Goal: Task Accomplishment & Management: Use online tool/utility

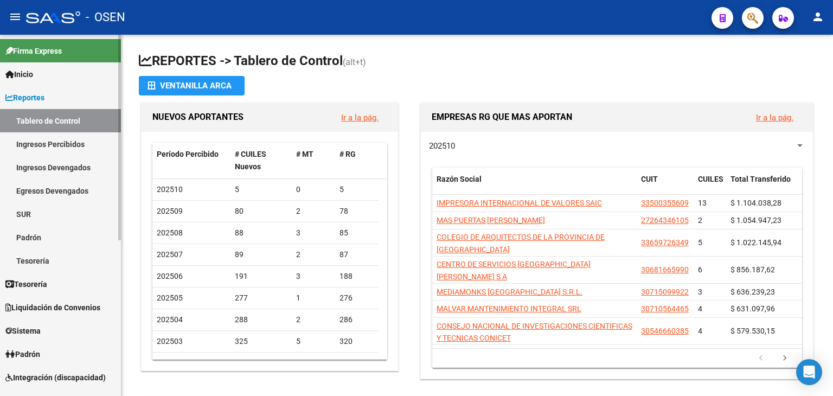
click at [60, 277] on link "Tesorería" at bounding box center [60, 283] width 121 height 23
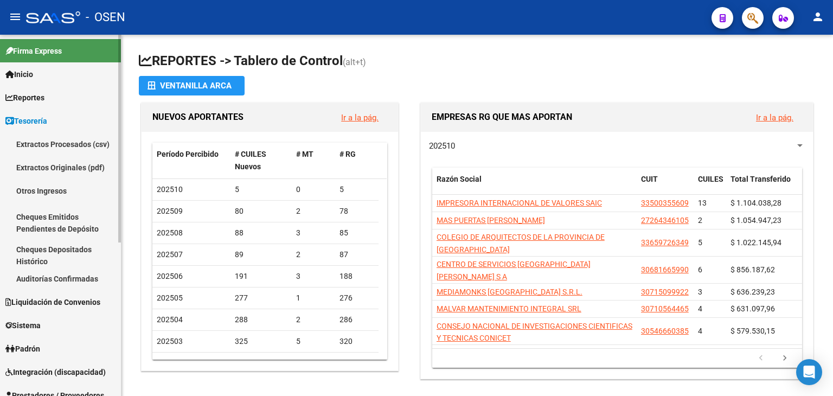
click at [28, 285] on link "Auditorías Confirmadas" at bounding box center [60, 278] width 121 height 23
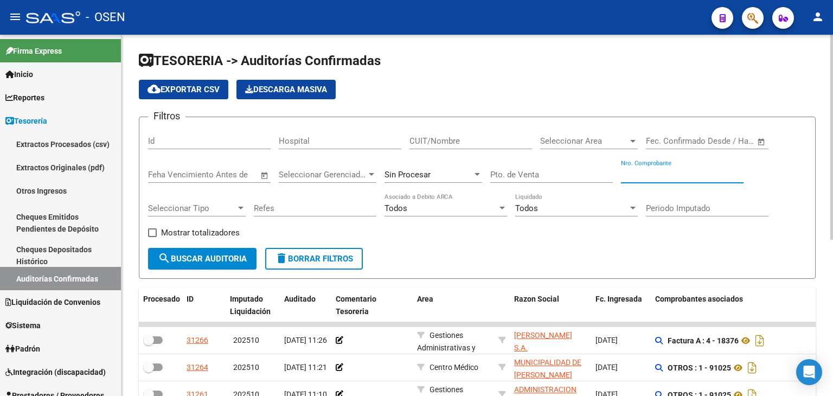
click at [656, 171] on input "Nro. Comprobante" at bounding box center [682, 175] width 123 height 10
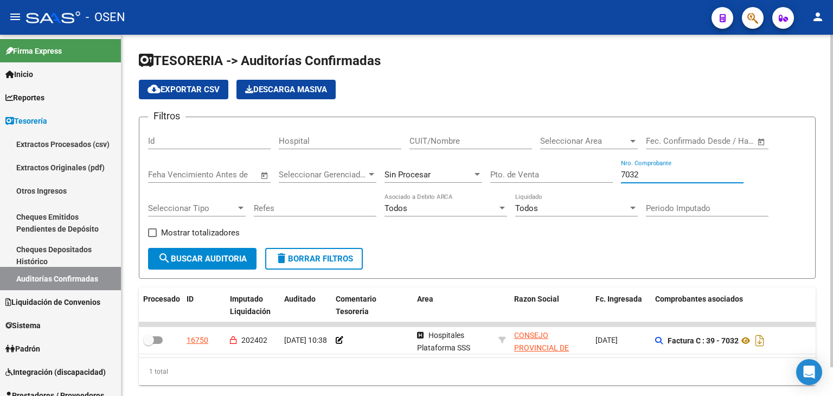
type input "7032"
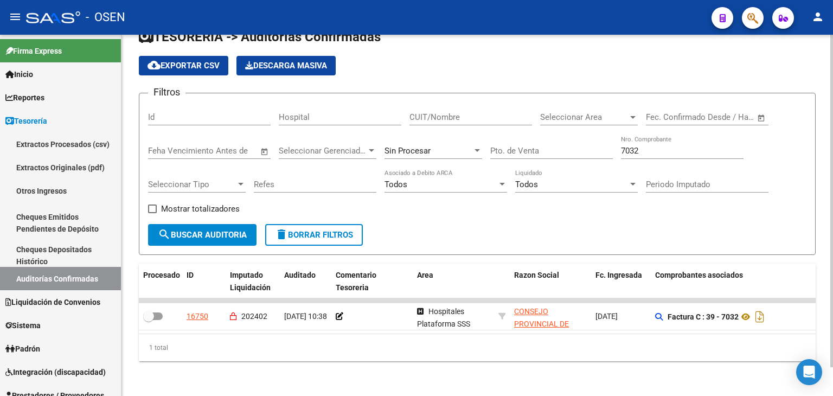
scroll to position [30, 0]
drag, startPoint x: 532, startPoint y: 246, endPoint x: 549, endPoint y: 241, distance: 17.4
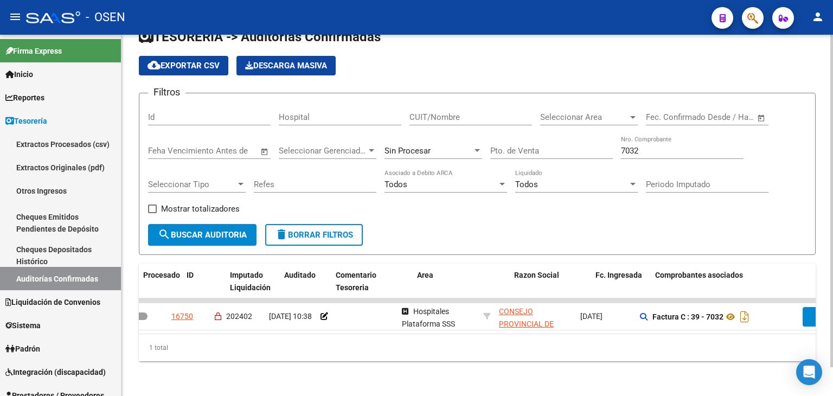
scroll to position [0, 0]
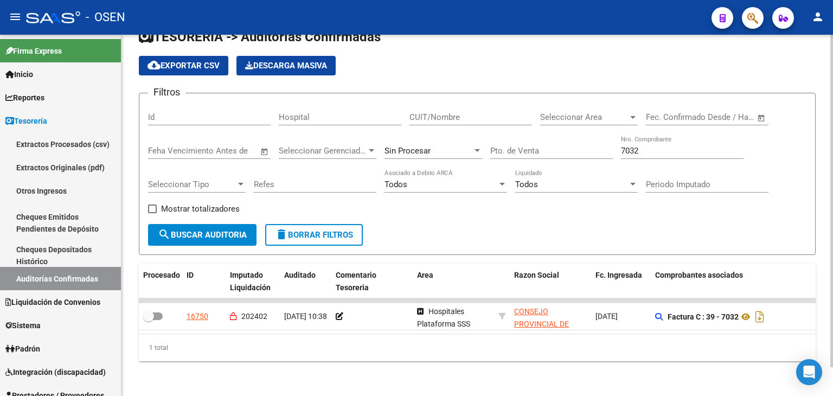
click at [445, 146] on div "Sin Procesar" at bounding box center [428, 151] width 88 height 10
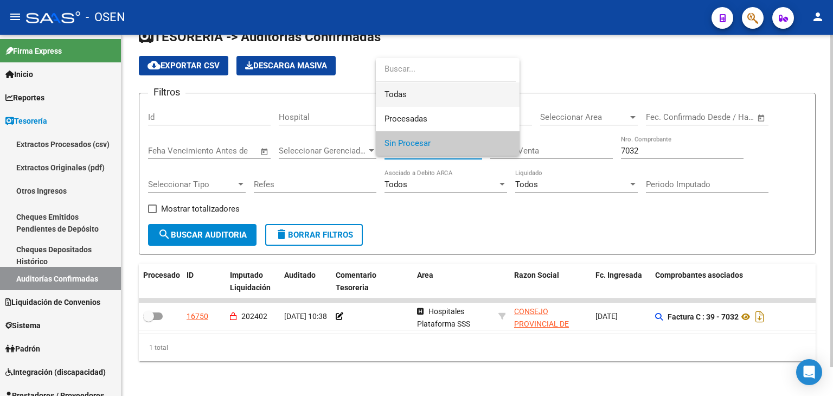
drag, startPoint x: 438, startPoint y: 89, endPoint x: 414, endPoint y: 107, distance: 29.8
click at [438, 89] on span "Todas" at bounding box center [447, 94] width 126 height 24
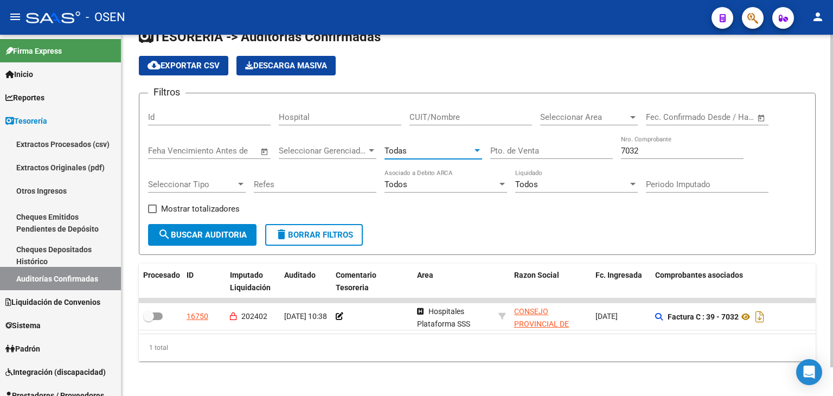
click at [246, 230] on span "search Buscar Auditoria" at bounding box center [202, 235] width 89 height 10
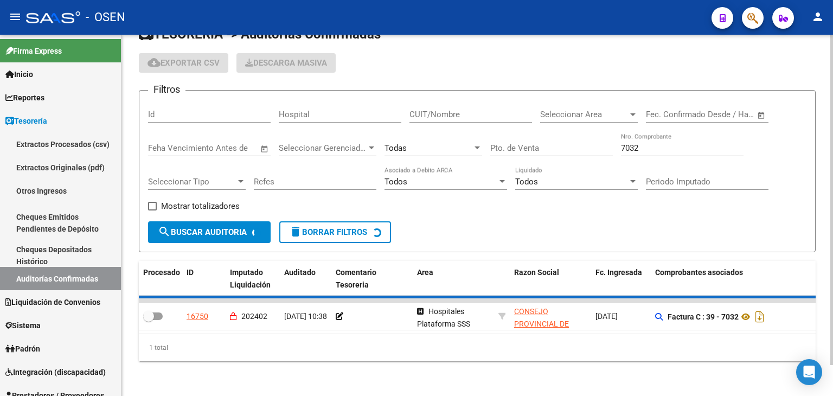
checkbox input "true"
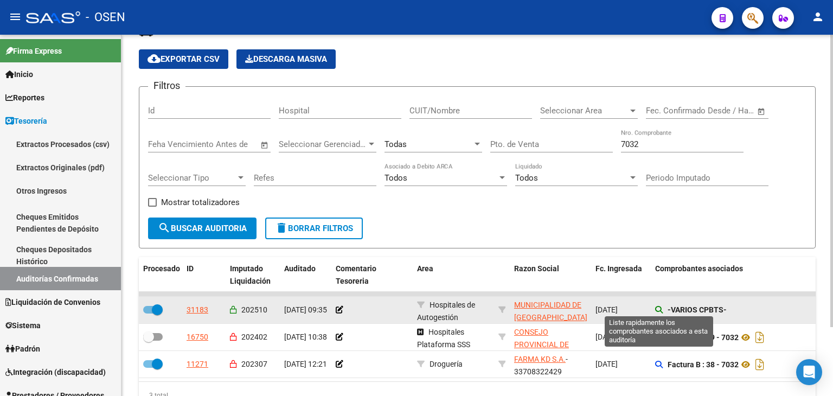
click at [657, 309] on icon at bounding box center [659, 310] width 8 height 8
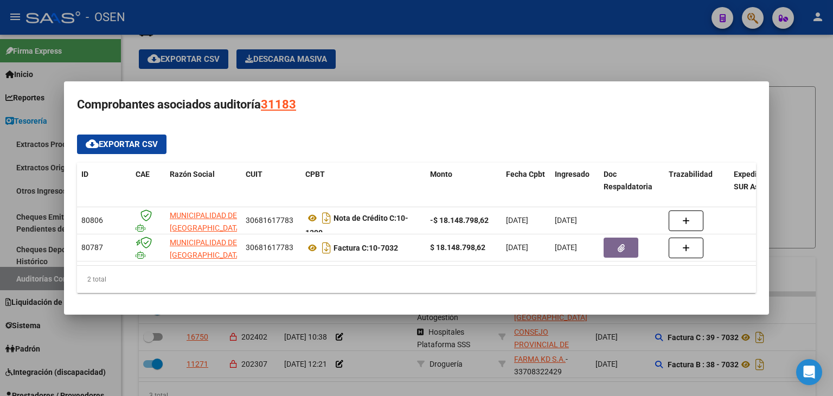
click at [648, 314] on mat-dialog-container "Comprobantes asociados auditoría 31183 cloud_download Exportar CSV ID CAE Razón…" at bounding box center [416, 197] width 705 height 233
click at [642, 324] on div at bounding box center [416, 198] width 833 height 396
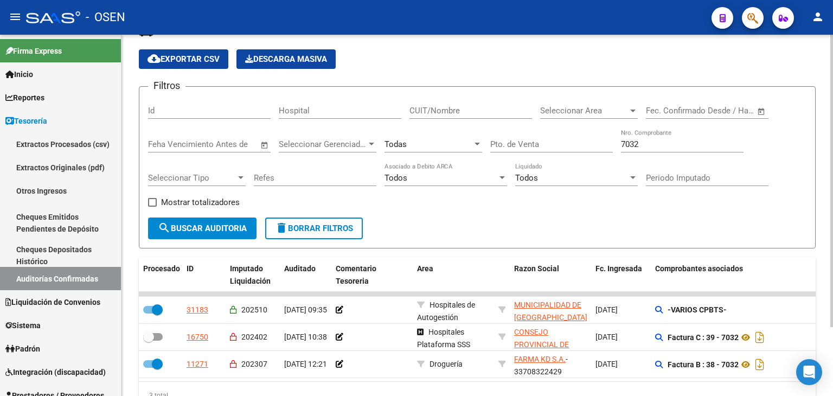
click at [666, 146] on input "7032" at bounding box center [682, 144] width 123 height 10
type input "71"
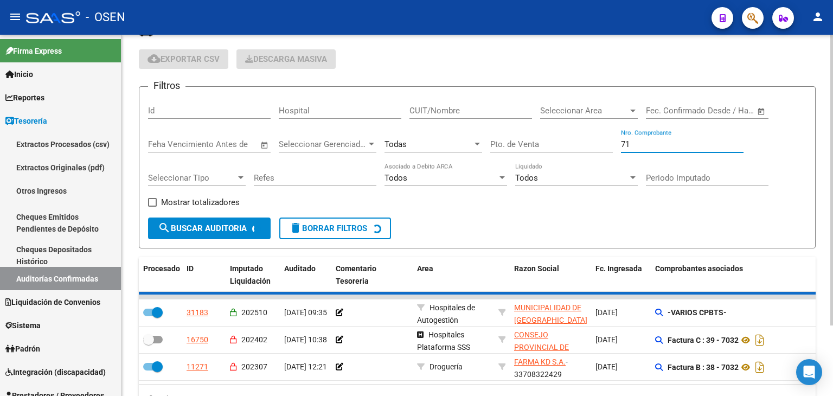
checkbox input "true"
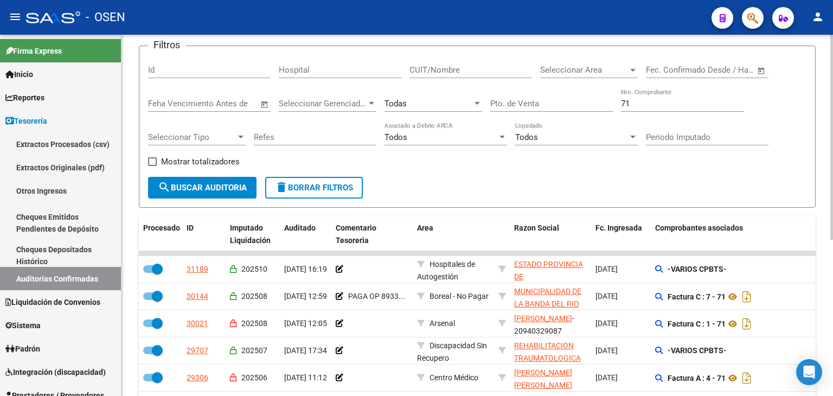
scroll to position [77, 0]
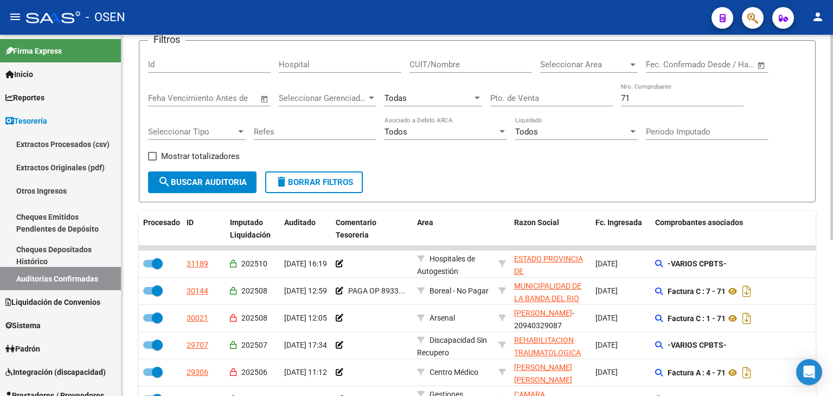
drag, startPoint x: 636, startPoint y: 221, endPoint x: 640, endPoint y: 239, distance: 18.4
click at [635, 101] on input "71" at bounding box center [682, 98] width 123 height 10
type input "71025"
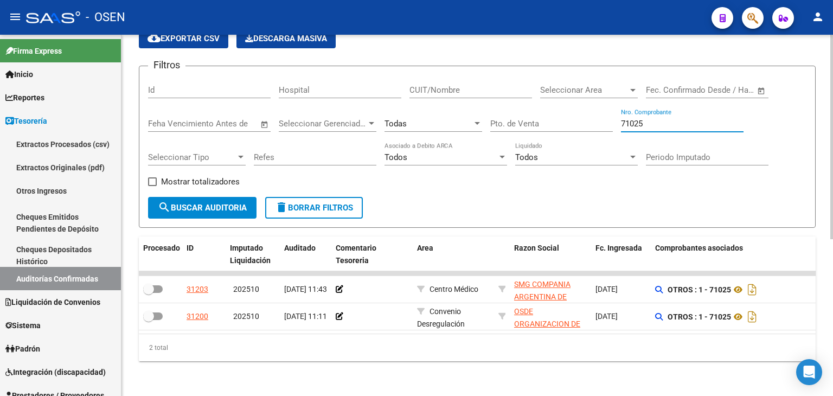
checkbox input "false"
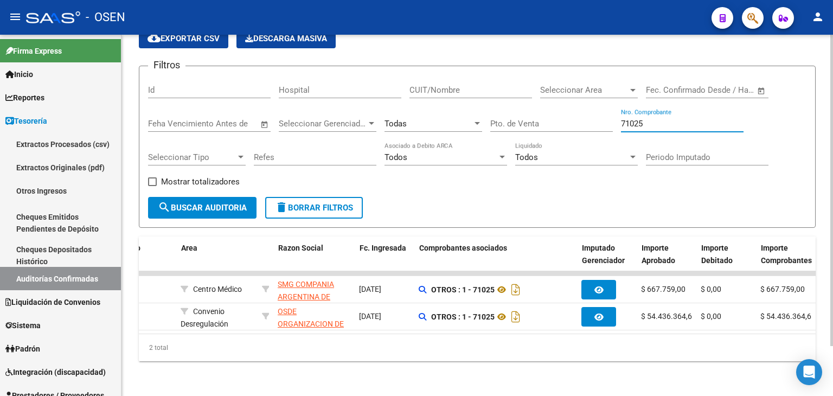
scroll to position [0, 0]
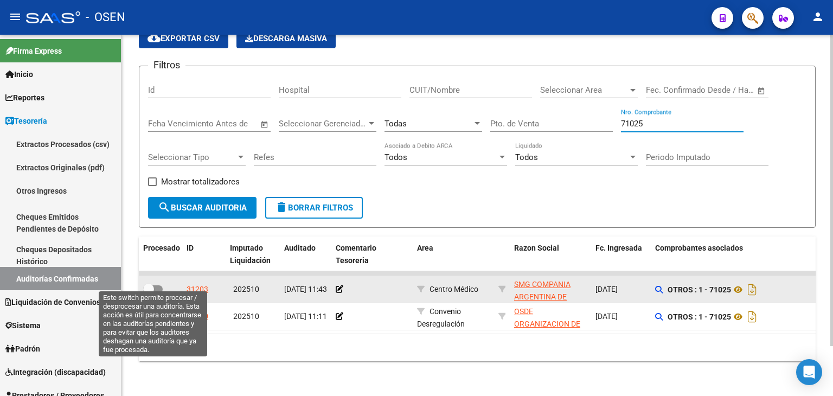
type input "71025"
click at [157, 284] on label at bounding box center [153, 288] width 20 height 13
click at [149, 293] on input "checkbox" at bounding box center [148, 293] width 1 height 1
checkbox input "true"
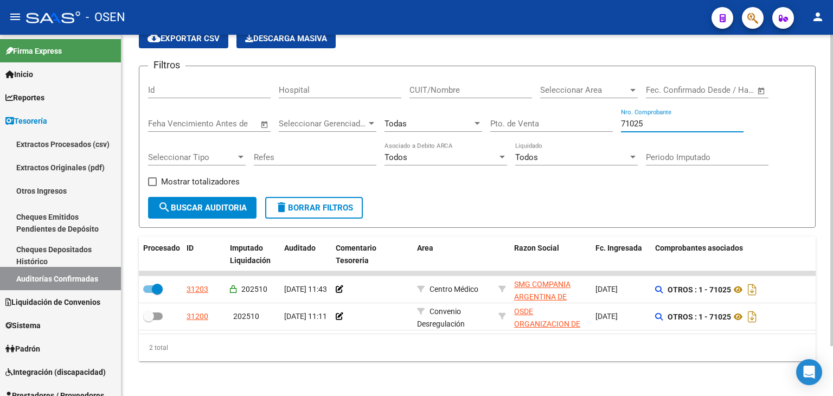
drag, startPoint x: 626, startPoint y: 111, endPoint x: 636, endPoint y: 113, distance: 10.5
click at [631, 119] on input "71025" at bounding box center [682, 124] width 123 height 10
click at [636, 119] on input "71025" at bounding box center [682, 124] width 123 height 10
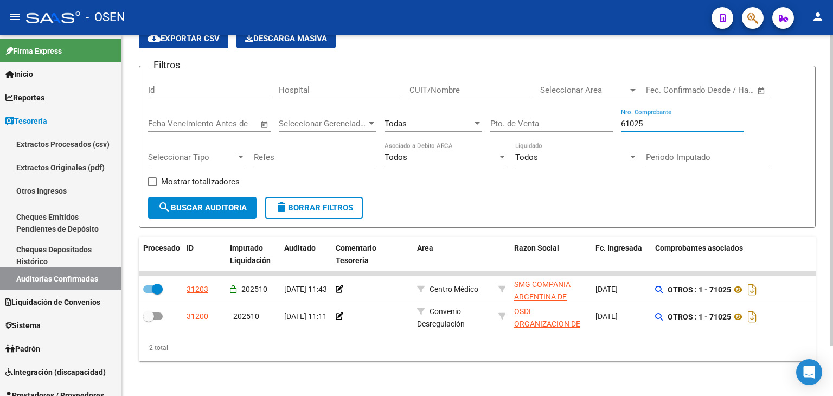
type input "610252"
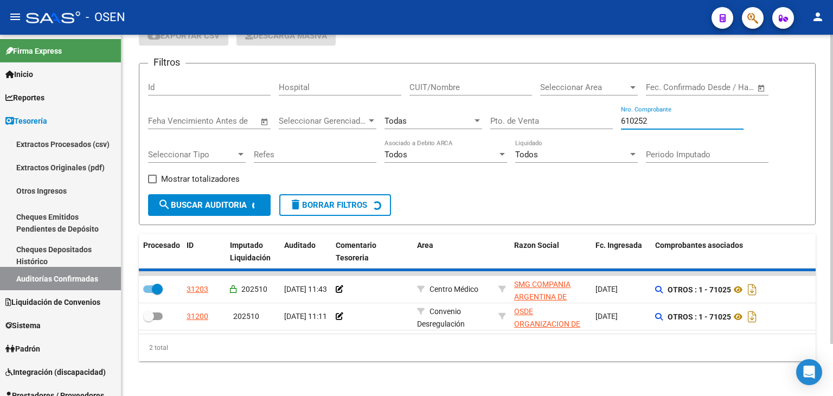
checkbox input "false"
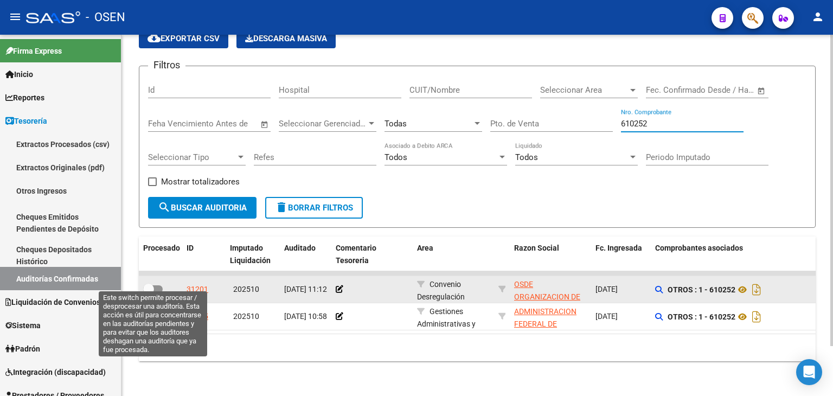
type input "610252"
click at [157, 285] on span at bounding box center [153, 289] width 20 height 8
click at [149, 293] on input "checkbox" at bounding box center [148, 293] width 1 height 1
checkbox input "true"
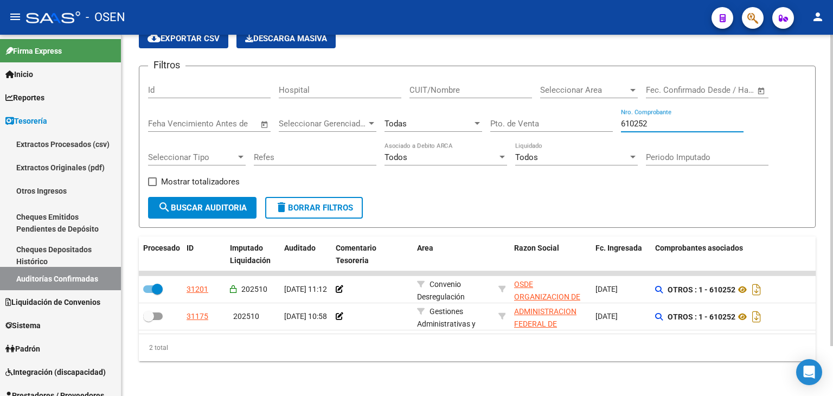
click at [652, 119] on input "610252" at bounding box center [682, 124] width 123 height 10
type input "610251"
checkbox input "false"
type input "610251"
drag, startPoint x: 436, startPoint y: 324, endPoint x: 444, endPoint y: 326, distance: 8.4
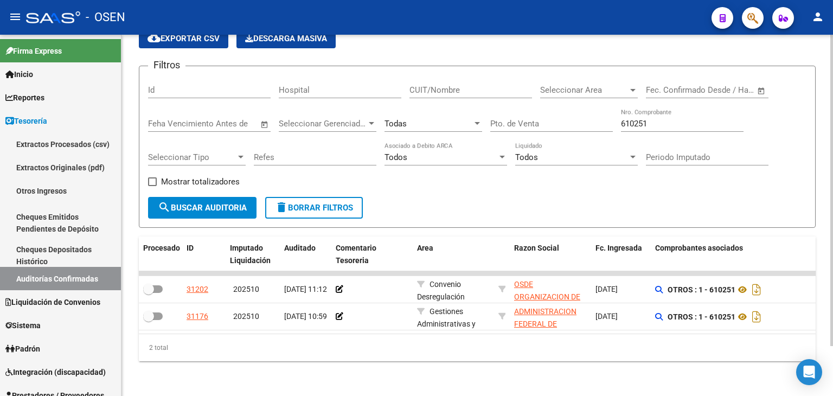
click at [444, 326] on datatable-body "31202 202510 [DATE] 11:12 Convenio Desregulación OSDE ORGANIZACION DE SERVICIOS…" at bounding box center [477, 302] width 677 height 62
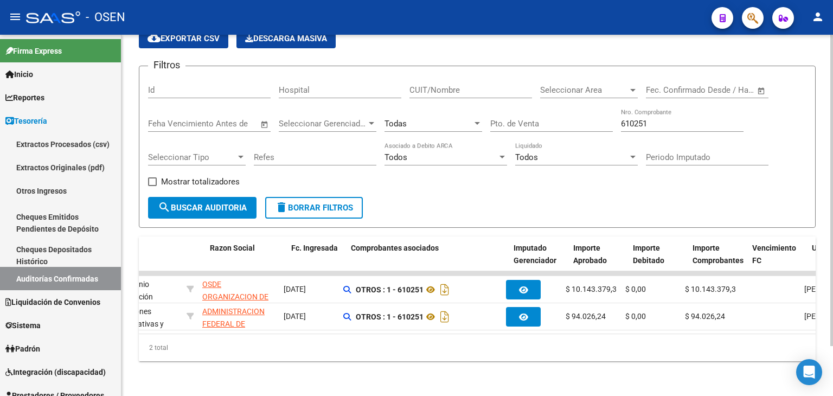
scroll to position [0, 303]
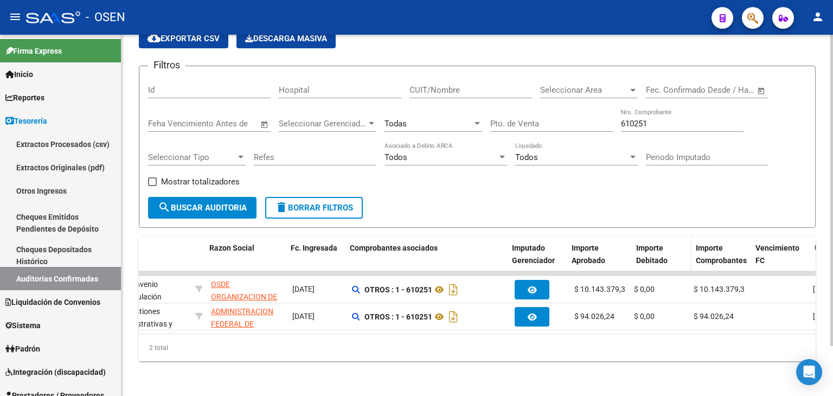
drag, startPoint x: 627, startPoint y: 239, endPoint x: 633, endPoint y: 239, distance: 6.5
click at [633, 239] on div "Procesado ID Imputado Liquidación Auditado Comentario Tesoreria Area Razon Soci…" at bounding box center [553, 254] width 1434 height 36
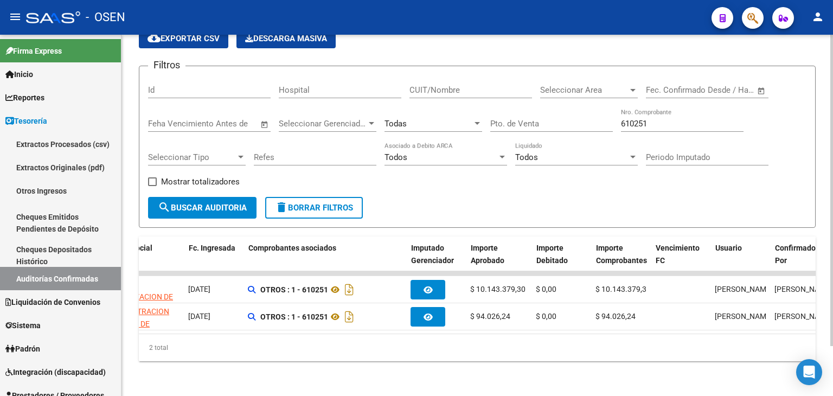
scroll to position [0, 0]
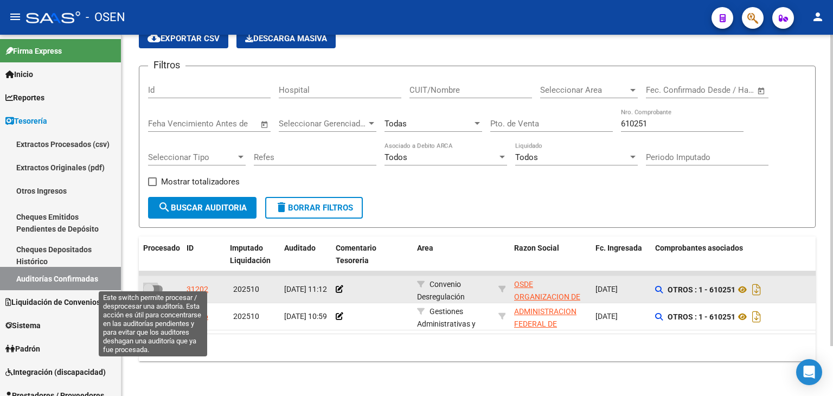
click at [159, 282] on label at bounding box center [153, 288] width 20 height 13
click at [149, 293] on input "checkbox" at bounding box center [148, 293] width 1 height 1
checkbox input "true"
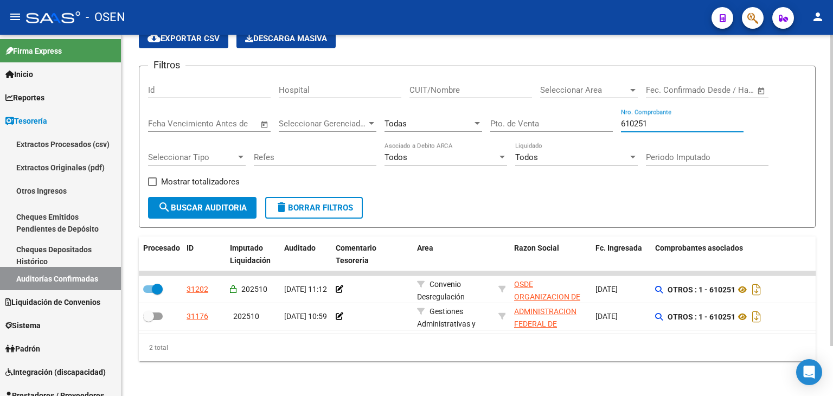
click at [623, 120] on input "610251" at bounding box center [682, 124] width 123 height 10
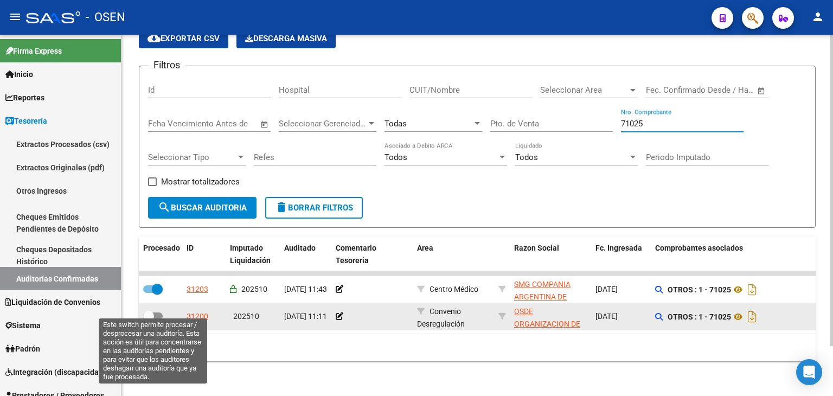
type input "71025"
click at [150, 312] on span at bounding box center [148, 316] width 11 height 11
click at [149, 320] on input "checkbox" at bounding box center [148, 320] width 1 height 1
checkbox input "true"
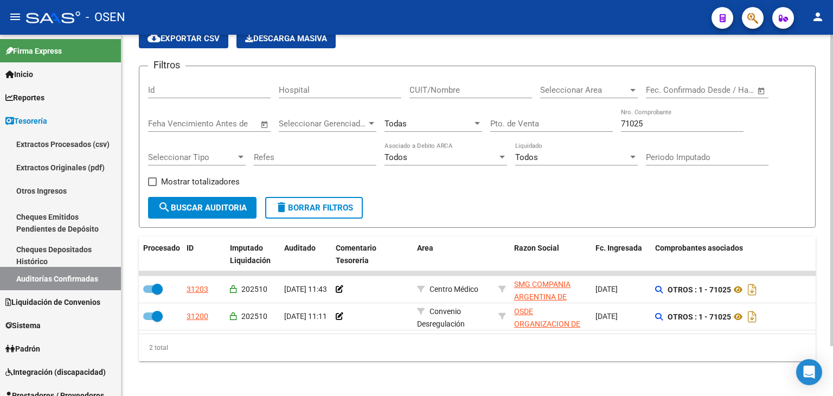
click at [630, 120] on input "71025" at bounding box center [682, 124] width 123 height 10
type input "712"
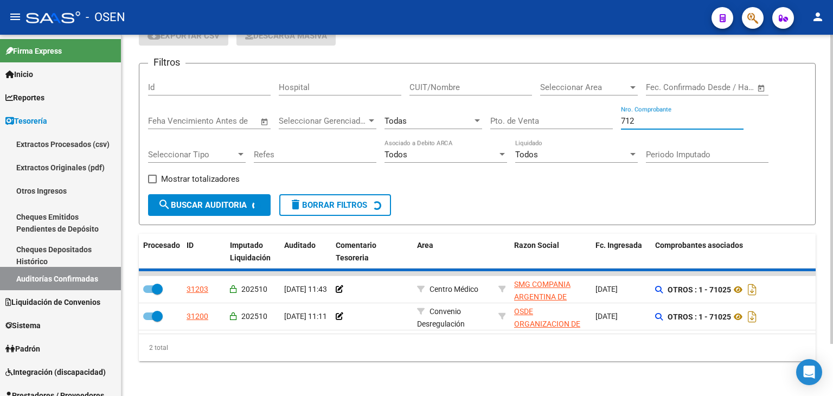
checkbox input "false"
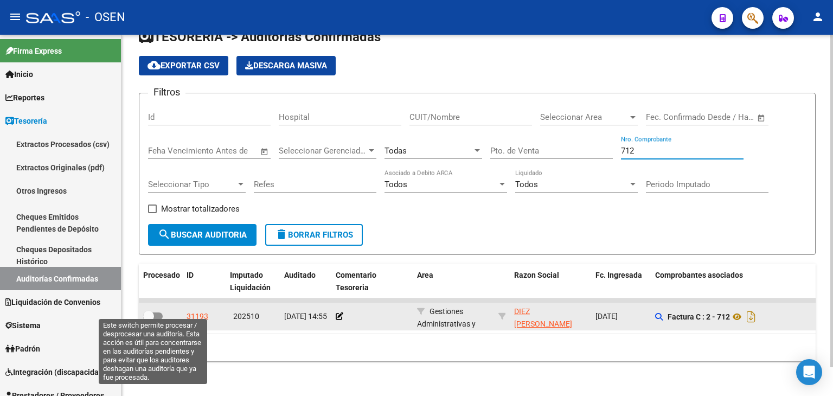
type input "712"
click at [159, 312] on span at bounding box center [153, 316] width 20 height 8
click at [149, 320] on input "checkbox" at bounding box center [148, 320] width 1 height 1
checkbox input "true"
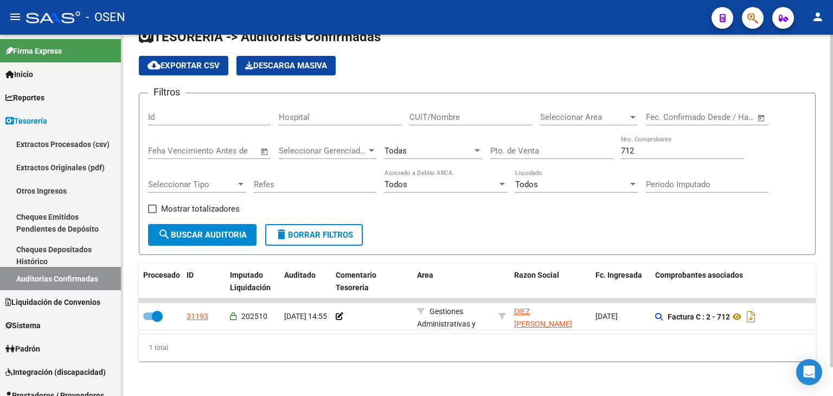
drag, startPoint x: 653, startPoint y: 137, endPoint x: 590, endPoint y: 144, distance: 63.8
click at [590, 144] on div "Filtros Id Hospital CUIT/Nombre Seleccionar Area Seleccionar Area Fecha inicio …" at bounding box center [477, 163] width 658 height 122
click at [622, 146] on input "712" at bounding box center [682, 151] width 123 height 10
type input "82"
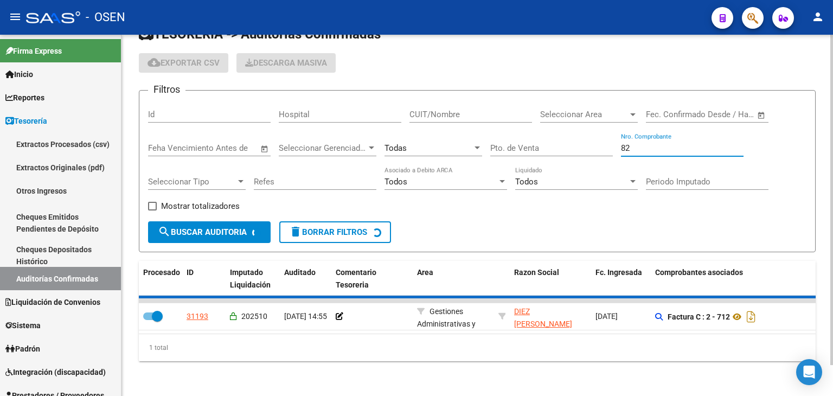
checkbox input "false"
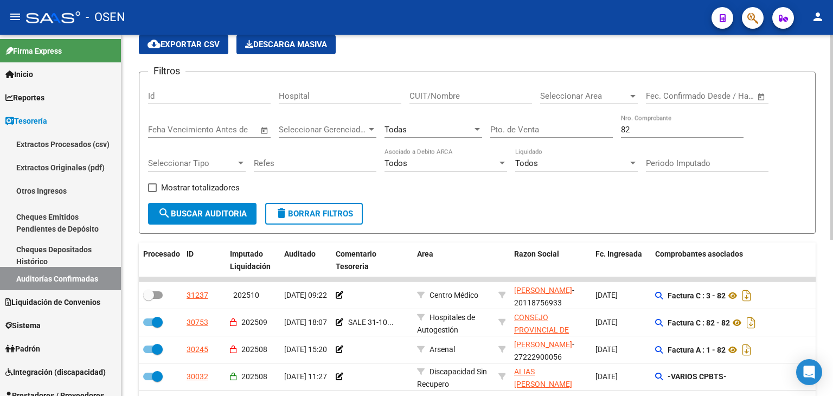
drag, startPoint x: 596, startPoint y: 228, endPoint x: 598, endPoint y: 233, distance: 5.7
click at [396, 122] on div "Todas" at bounding box center [433, 125] width 98 height 23
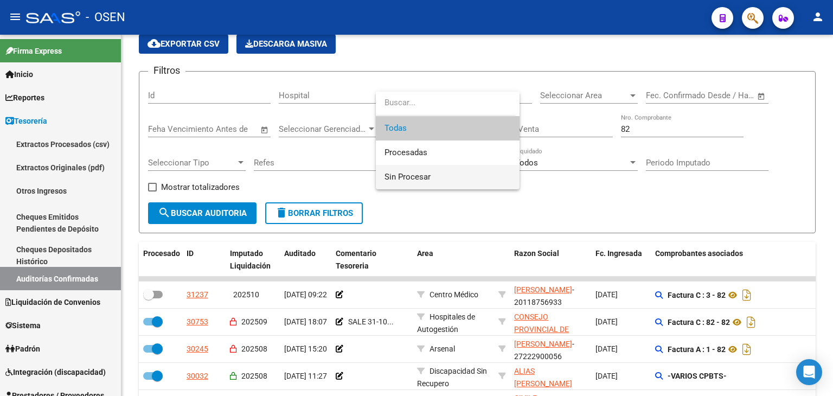
click at [424, 171] on span "Sin Procesar" at bounding box center [447, 177] width 126 height 24
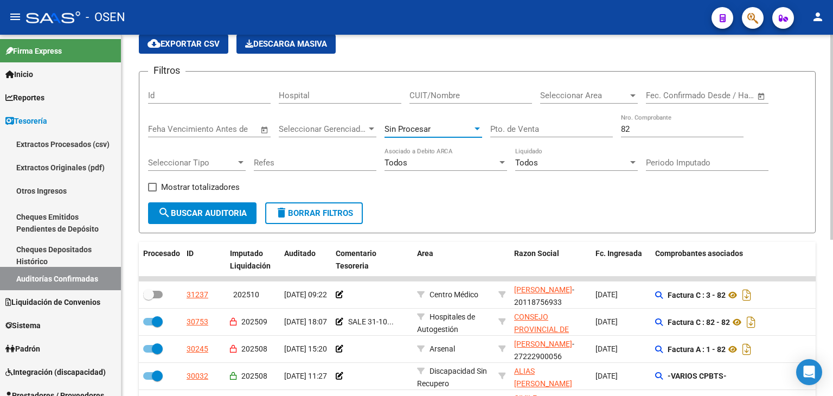
click at [172, 211] on span "search Buscar Auditoria" at bounding box center [202, 213] width 89 height 10
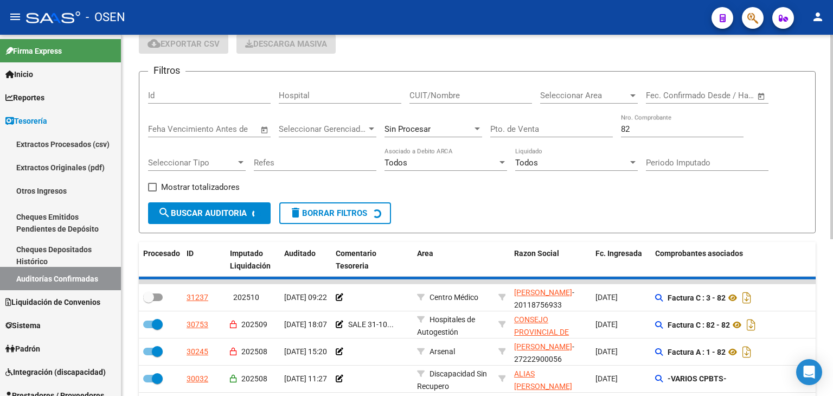
scroll to position [30, 0]
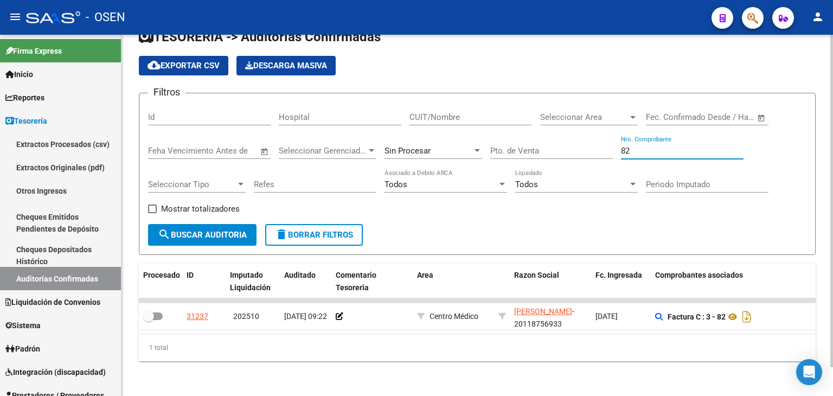
drag, startPoint x: 655, startPoint y: 147, endPoint x: 525, endPoint y: 144, distance: 130.2
click at [525, 144] on div "Filtros Id Hospital CUIT/Nombre Seleccionar Area Seleccionar Area Fecha inicio …" at bounding box center [477, 163] width 658 height 122
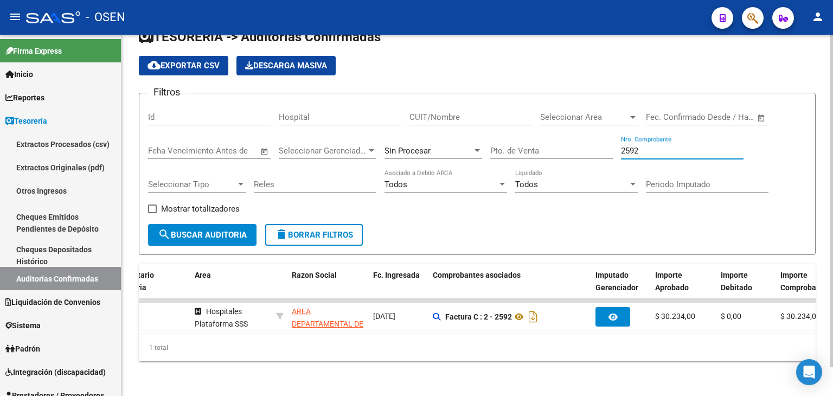
scroll to position [0, 0]
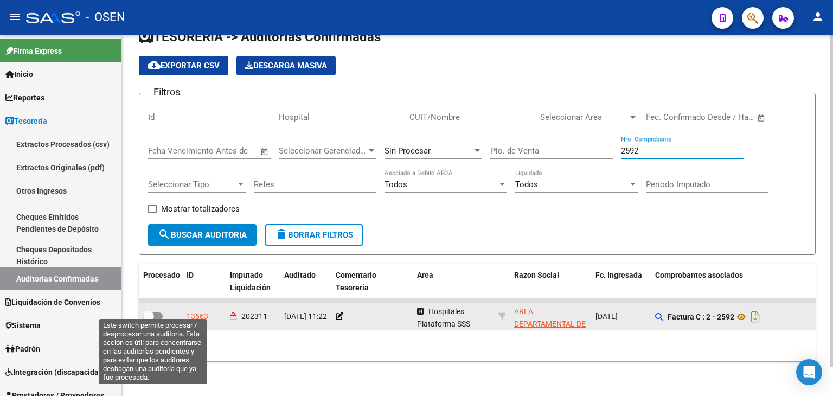
type input "2592"
click at [157, 312] on span at bounding box center [153, 316] width 20 height 8
click at [149, 320] on input "checkbox" at bounding box center [148, 320] width 1 height 1
checkbox input "true"
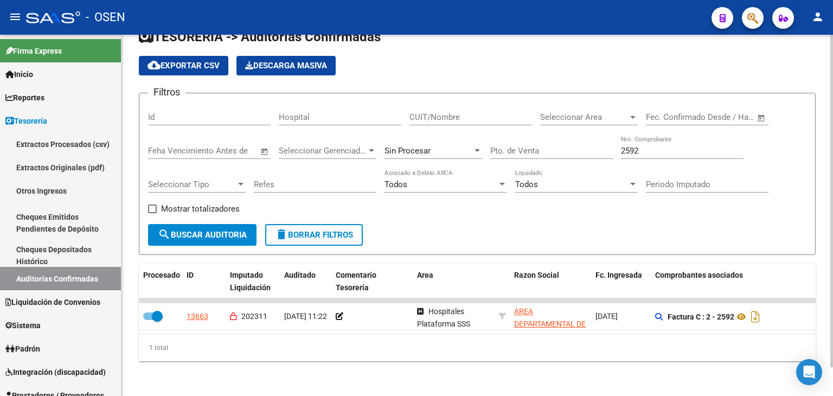
click at [638, 146] on input "2592" at bounding box center [682, 151] width 123 height 10
type input "2620"
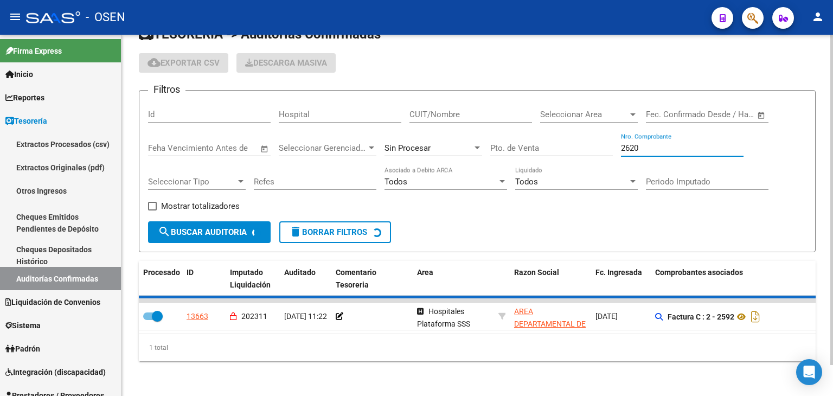
checkbox input "false"
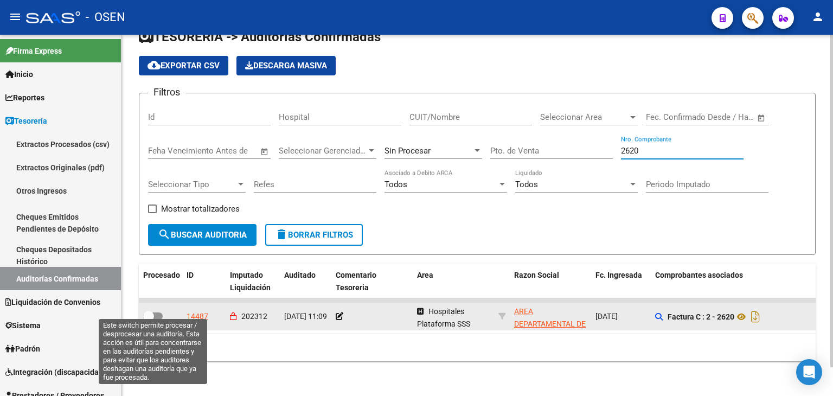
type input "2620"
click at [154, 312] on span at bounding box center [153, 316] width 20 height 8
click at [149, 320] on input "checkbox" at bounding box center [148, 320] width 1 height 1
checkbox input "true"
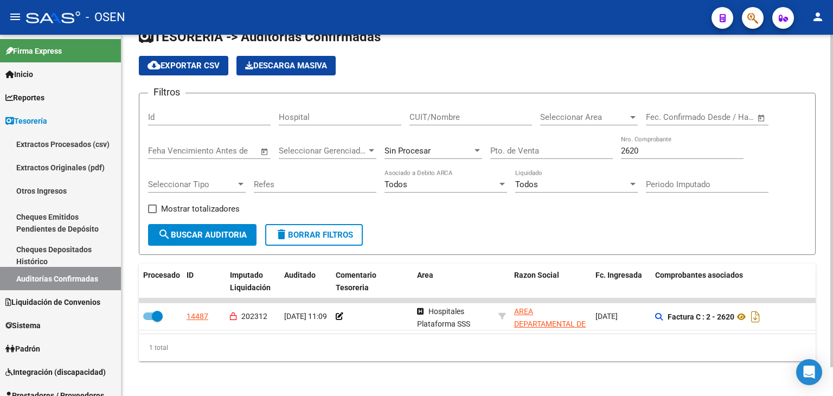
click at [644, 146] on input "2620" at bounding box center [682, 151] width 123 height 10
type input "2700"
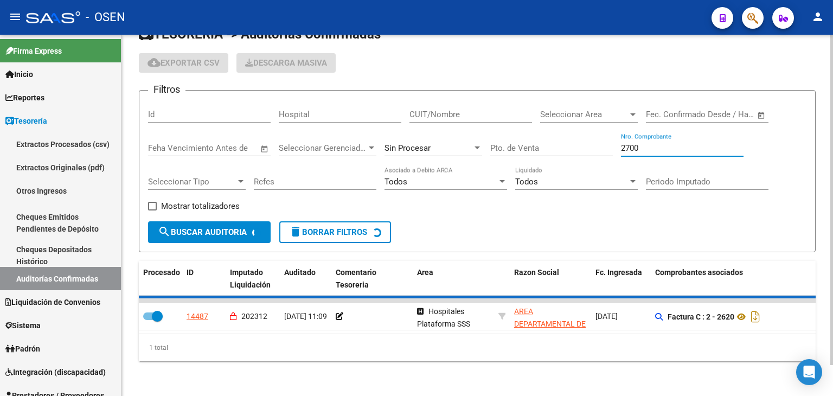
checkbox input "false"
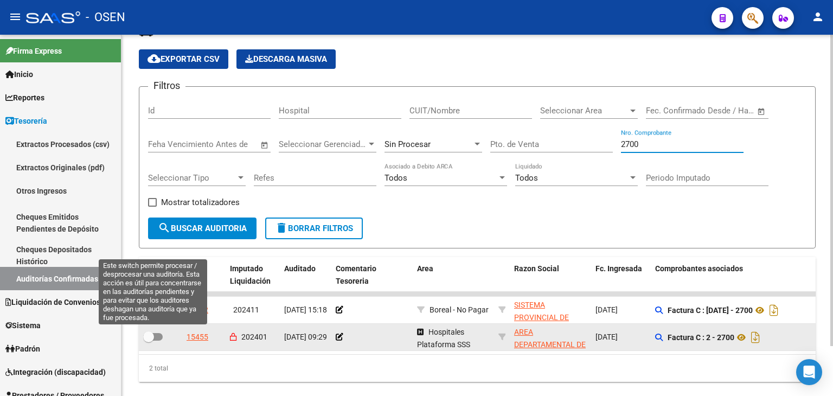
type input "2700"
click at [155, 335] on span at bounding box center [153, 337] width 20 height 8
click at [149, 340] on input "checkbox" at bounding box center [148, 340] width 1 height 1
checkbox input "true"
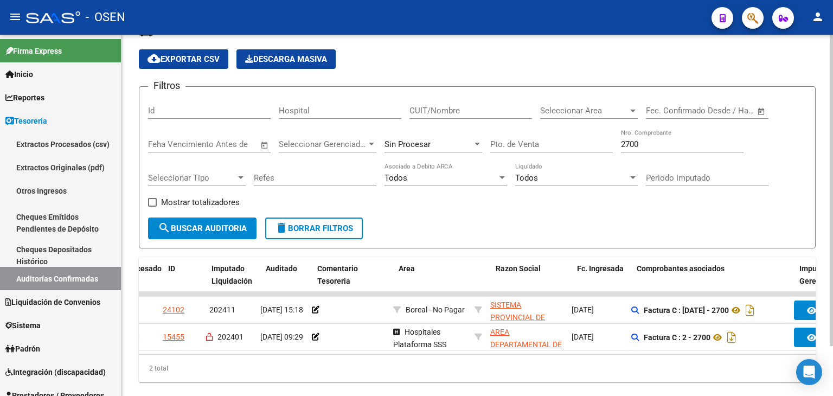
scroll to position [0, 18]
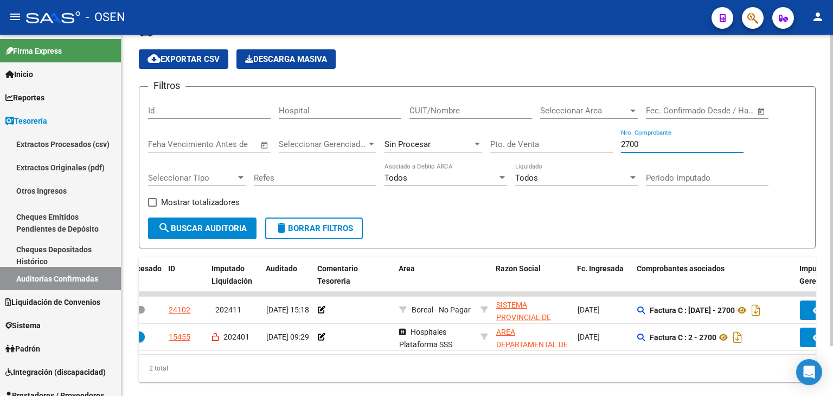
drag, startPoint x: 657, startPoint y: 142, endPoint x: 631, endPoint y: 155, distance: 29.1
click at [631, 155] on div "2700 Nro. Comprobante" at bounding box center [682, 146] width 123 height 34
type input "2737"
click at [228, 230] on span "search Buscar Auditoria" at bounding box center [202, 228] width 89 height 10
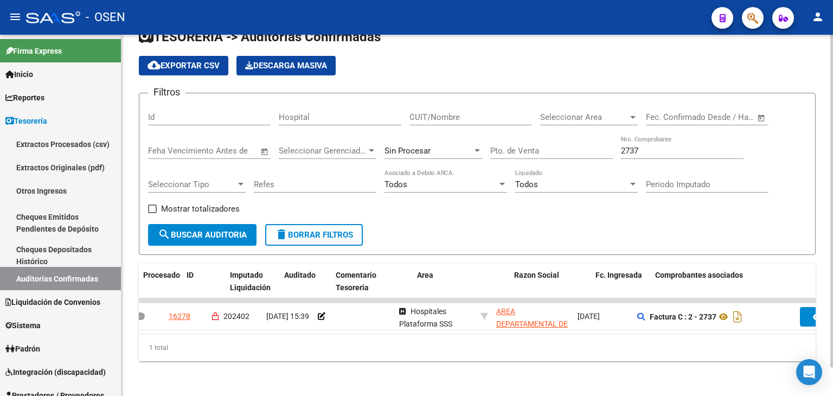
scroll to position [0, 0]
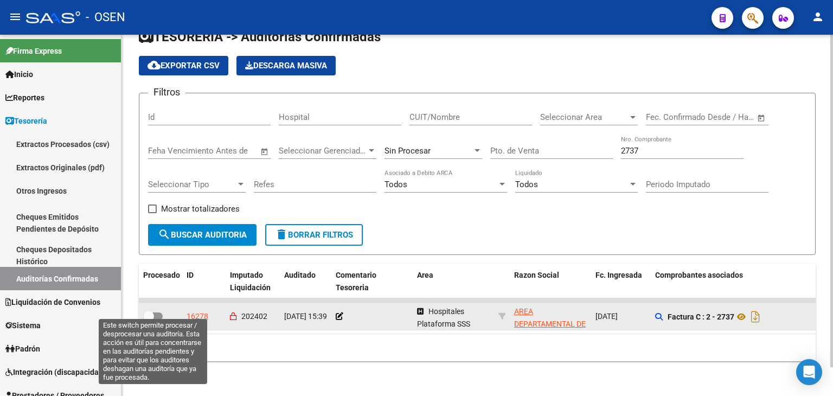
click at [157, 312] on span at bounding box center [153, 316] width 20 height 8
click at [149, 320] on input "checkbox" at bounding box center [148, 320] width 1 height 1
checkbox input "true"
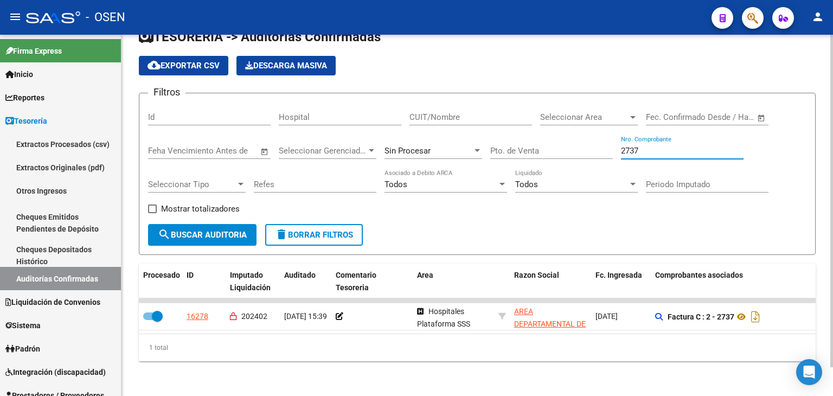
drag, startPoint x: 642, startPoint y: 147, endPoint x: 612, endPoint y: 151, distance: 30.6
click at [612, 151] on div "Filtros Id Hospital CUIT/Nombre Seleccionar Area Seleccionar Area Fecha inicio …" at bounding box center [477, 163] width 658 height 122
type input "2855"
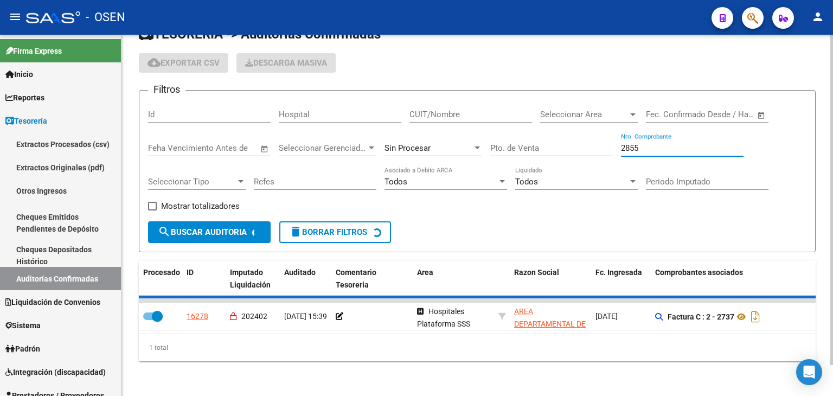
checkbox input "false"
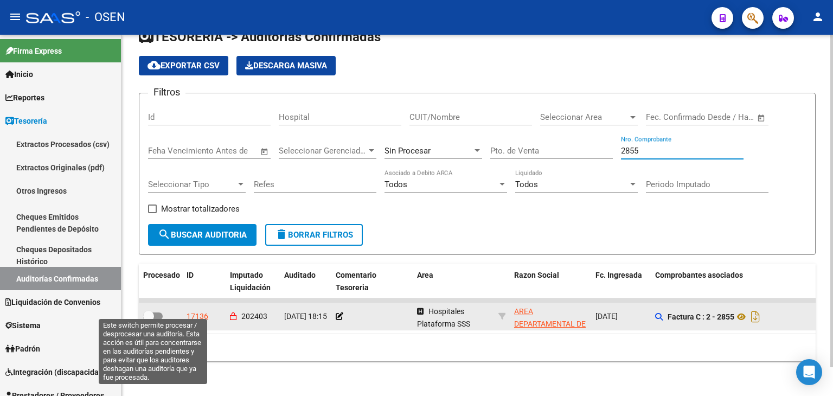
type input "2855"
click at [158, 312] on span at bounding box center [153, 316] width 20 height 8
click at [149, 320] on input "checkbox" at bounding box center [148, 320] width 1 height 1
checkbox input "true"
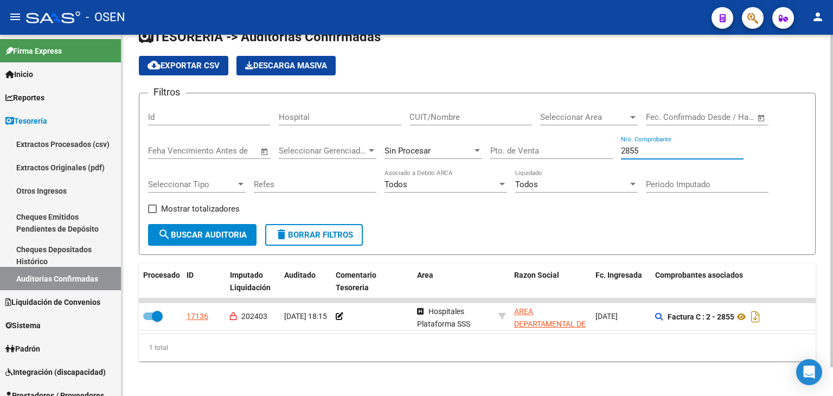
drag, startPoint x: 647, startPoint y: 146, endPoint x: 629, endPoint y: 146, distance: 17.4
click at [629, 146] on input "2855" at bounding box center [682, 151] width 123 height 10
type input "2823"
click at [198, 230] on span "search Buscar Auditoria" at bounding box center [202, 235] width 89 height 10
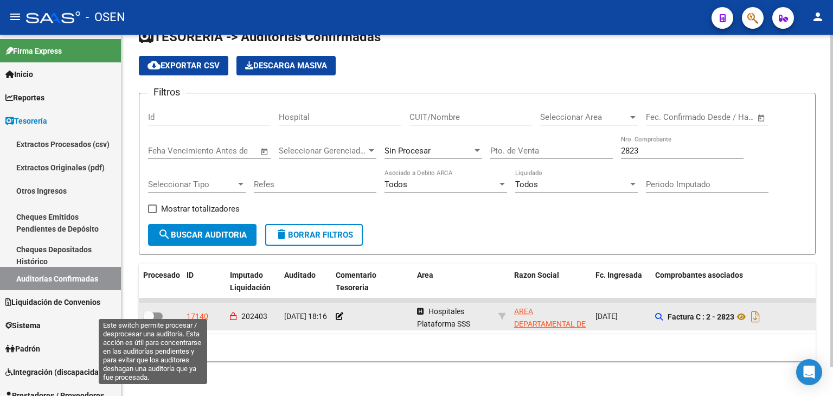
click at [144, 311] on span at bounding box center [148, 316] width 11 height 11
click at [148, 320] on input "checkbox" at bounding box center [148, 320] width 1 height 1
checkbox input "true"
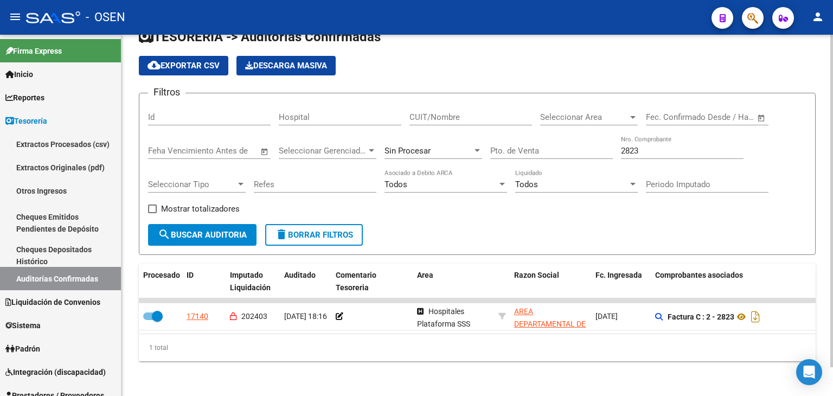
click at [652, 147] on input "2823" at bounding box center [682, 151] width 123 height 10
drag, startPoint x: 648, startPoint y: 144, endPoint x: 611, endPoint y: 147, distance: 38.1
click at [611, 147] on div "Filtros Id Hospital CUIT/Nombre Seleccionar Area Seleccionar Area Fecha inicio …" at bounding box center [477, 163] width 658 height 122
type input "2945"
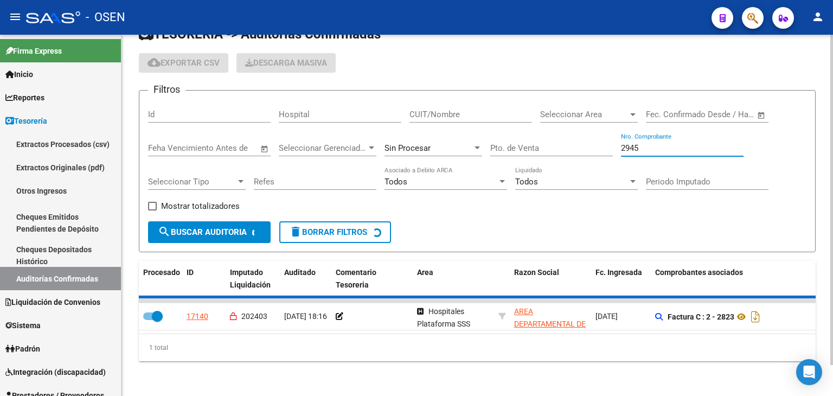
checkbox input "false"
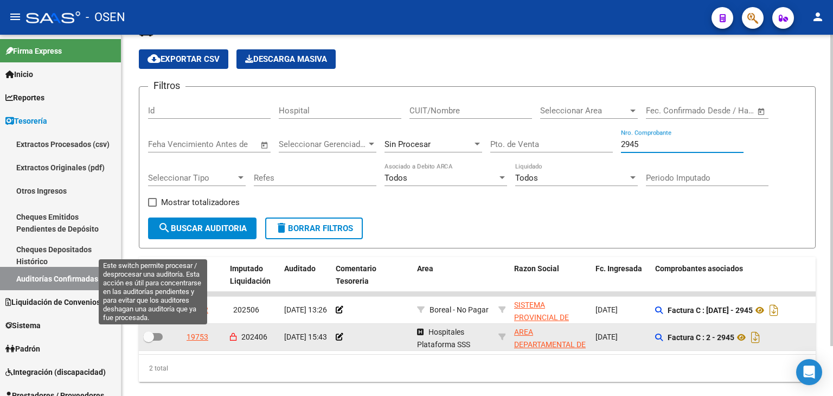
type input "2945"
click at [152, 335] on span at bounding box center [148, 336] width 11 height 11
click at [149, 340] on input "checkbox" at bounding box center [148, 340] width 1 height 1
checkbox input "true"
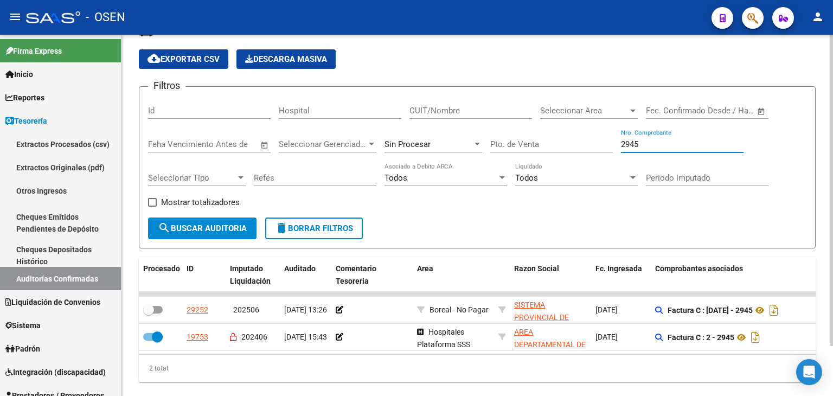
drag, startPoint x: 661, startPoint y: 144, endPoint x: 609, endPoint y: 154, distance: 53.1
click at [609, 154] on div "Filtros Id Hospital CUIT/Nombre Seleccionar Area Seleccionar Area Fecha inicio …" at bounding box center [477, 156] width 658 height 122
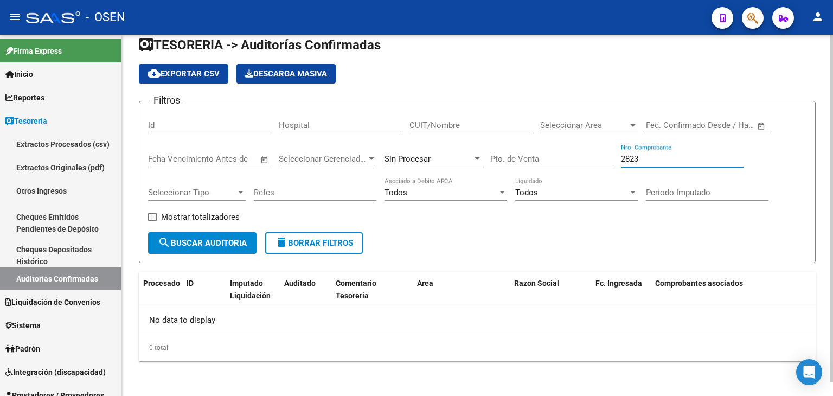
scroll to position [15, 0]
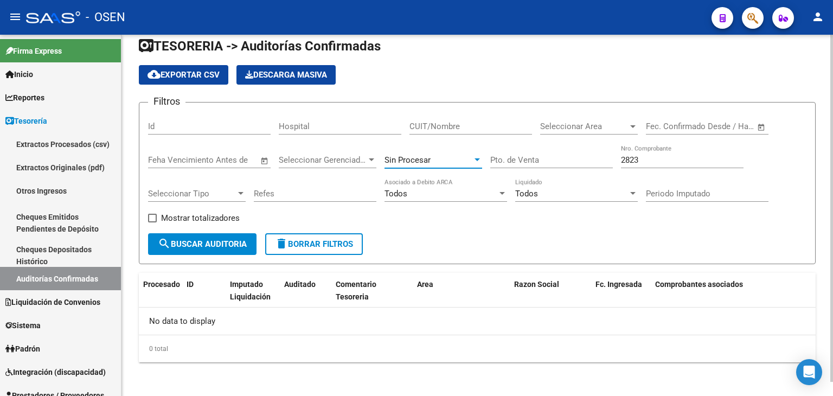
click at [447, 157] on div "Sin Procesar" at bounding box center [428, 160] width 88 height 10
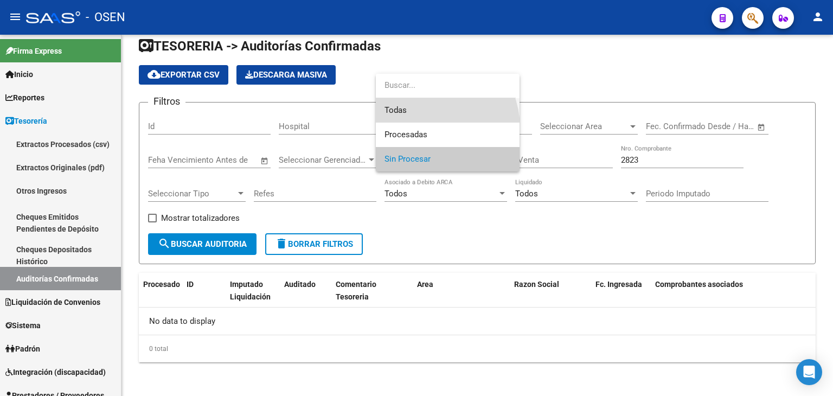
click at [427, 112] on span "Todas" at bounding box center [447, 110] width 126 height 24
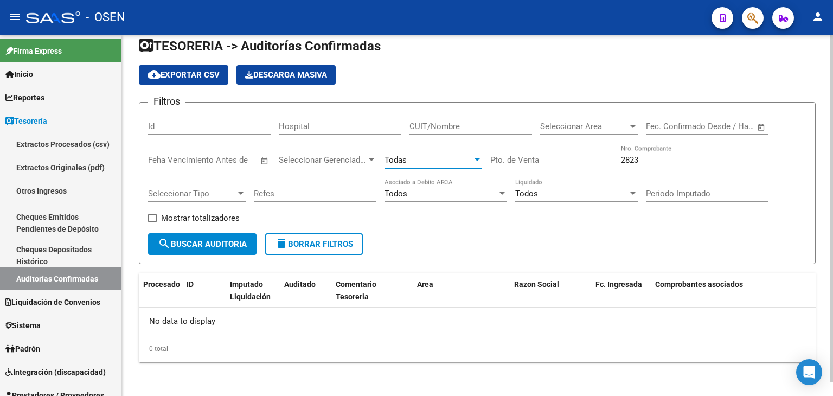
click at [223, 243] on span "search Buscar Auditoria" at bounding box center [202, 244] width 89 height 10
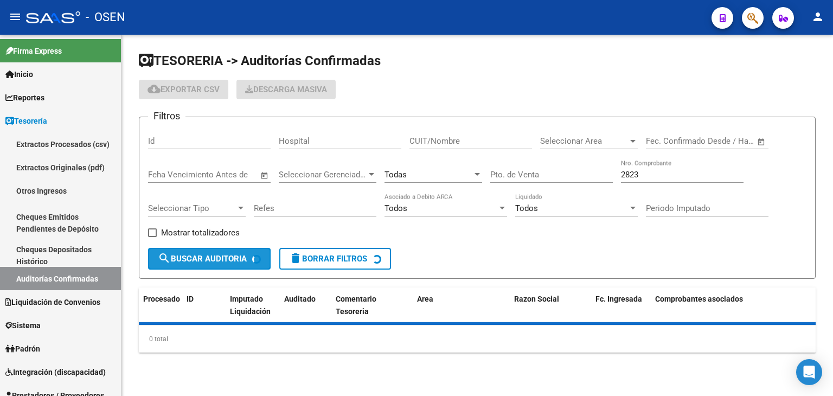
scroll to position [0, 0]
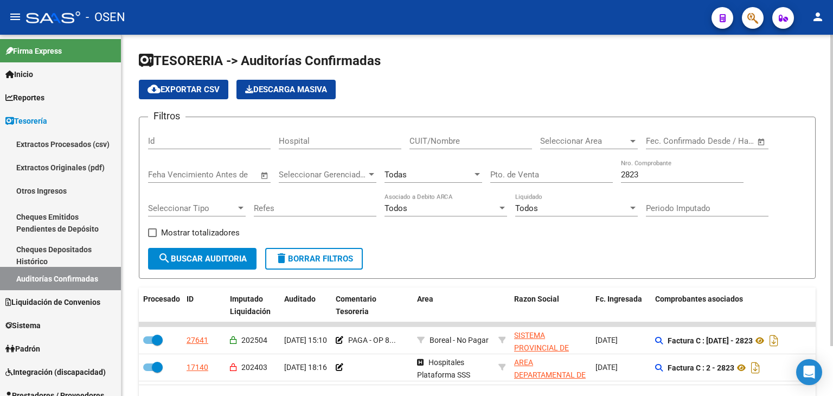
drag, startPoint x: 605, startPoint y: 176, endPoint x: 564, endPoint y: 176, distance: 40.7
click at [566, 176] on div "Filtros Id Hospital CUIT/Nombre Seleccionar Area Seleccionar Area Fecha inicio …" at bounding box center [477, 187] width 658 height 122
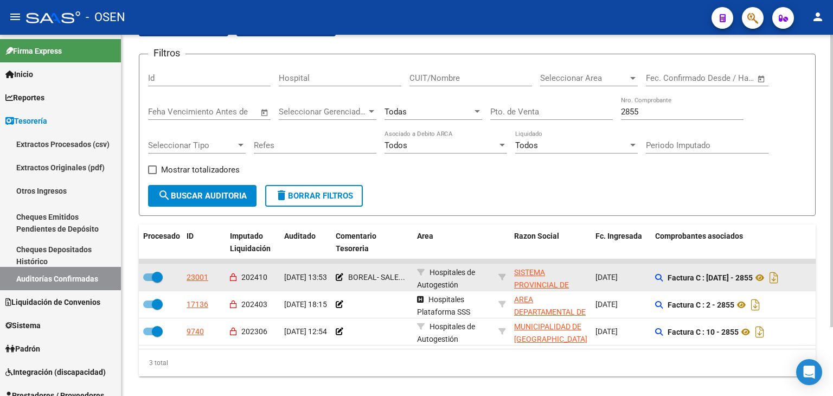
scroll to position [71, 0]
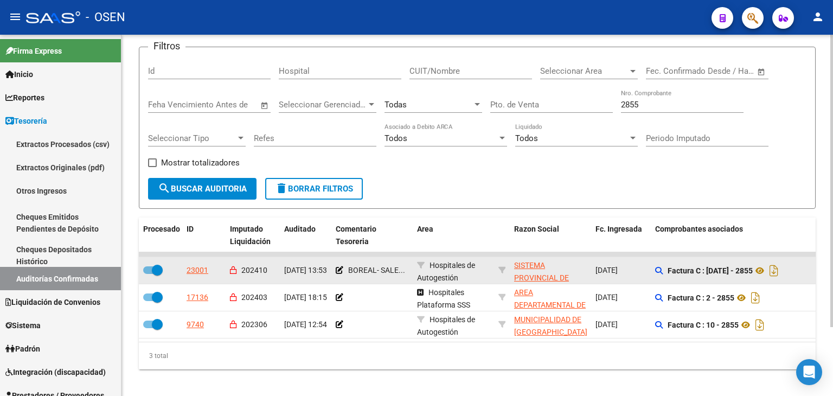
drag, startPoint x: 571, startPoint y: 244, endPoint x: 576, endPoint y: 260, distance: 16.8
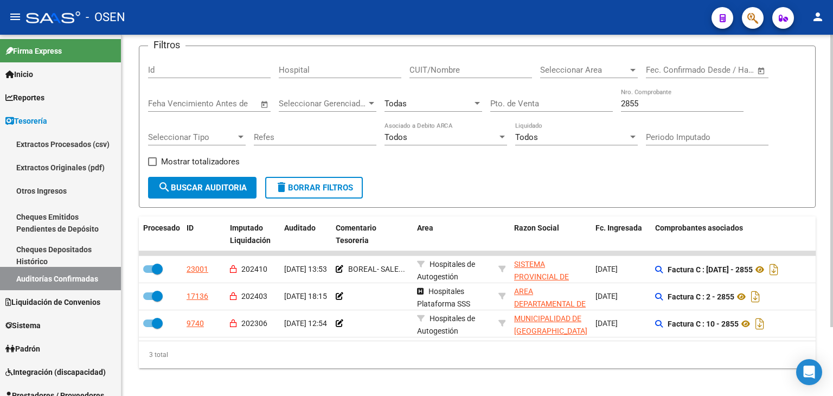
click at [653, 97] on div "2855 Nro. Comprobante" at bounding box center [682, 99] width 123 height 23
click at [650, 103] on input "2855" at bounding box center [682, 104] width 123 height 10
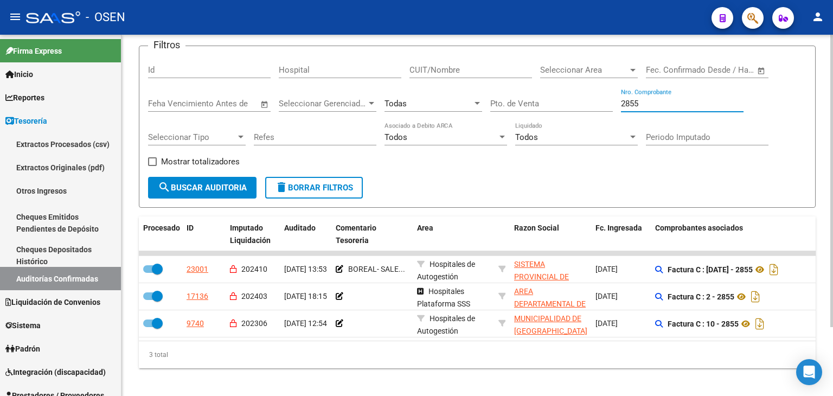
click at [433, 100] on div "Todas" at bounding box center [428, 104] width 88 height 10
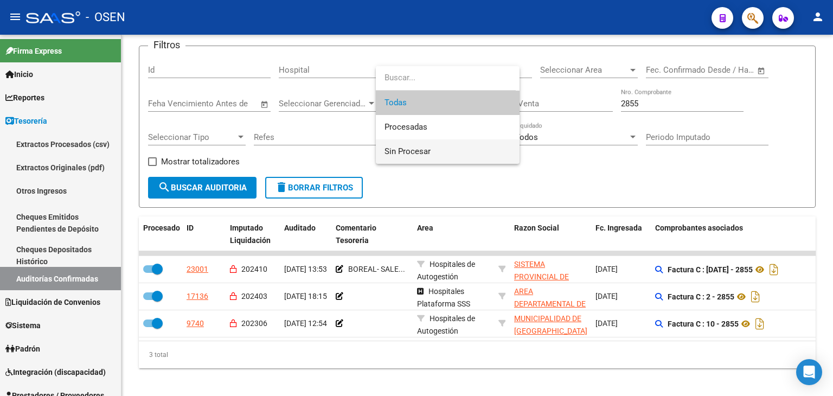
click at [405, 144] on span "Sin Procesar" at bounding box center [447, 151] width 126 height 24
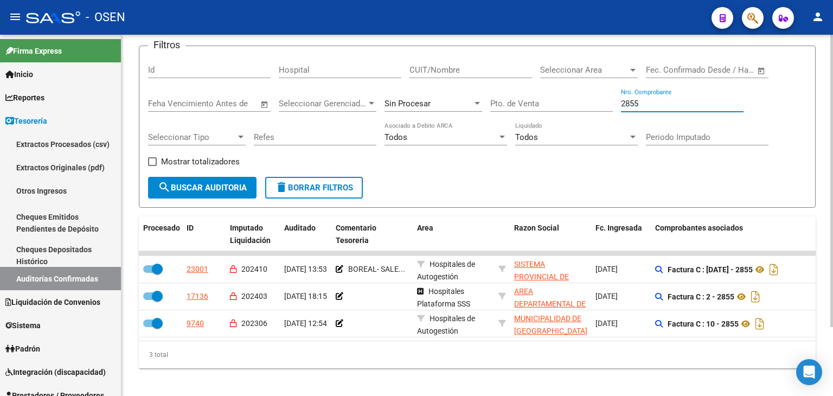
click at [673, 107] on input "2855" at bounding box center [682, 104] width 123 height 10
click at [672, 107] on input "2855" at bounding box center [682, 104] width 123 height 10
type input "2454"
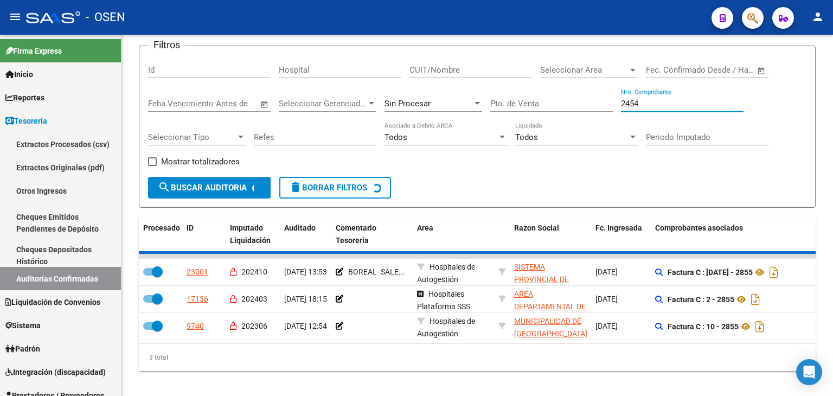
checkbox input "false"
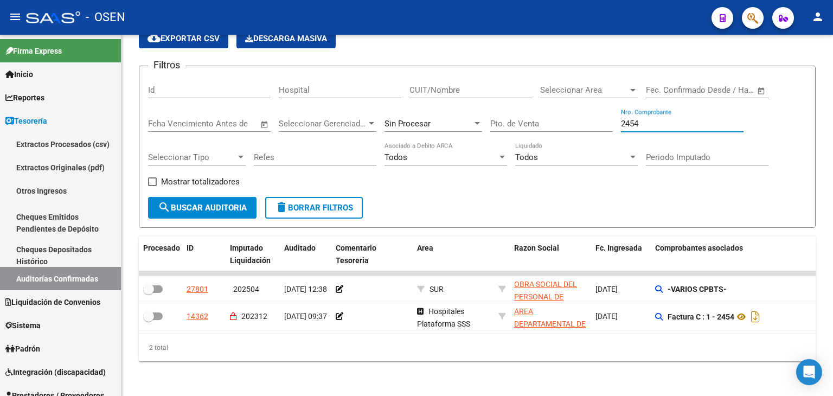
scroll to position [58, 0]
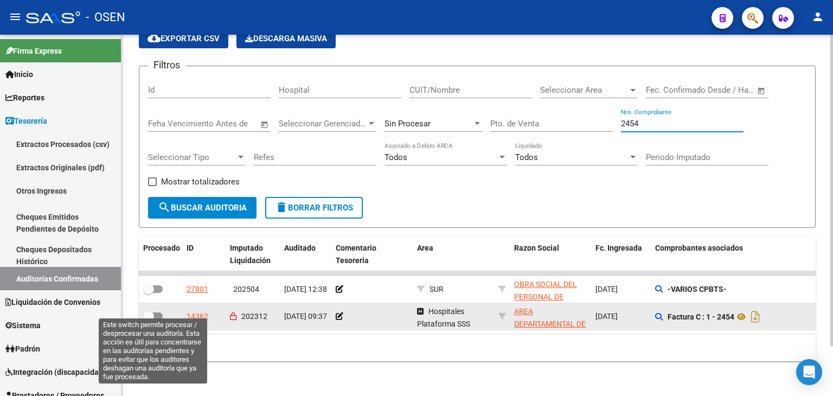
type input "2454"
drag, startPoint x: 153, startPoint y: 313, endPoint x: 145, endPoint y: 311, distance: 8.4
click at [153, 312] on span at bounding box center [148, 316] width 11 height 11
click at [149, 320] on input "checkbox" at bounding box center [148, 320] width 1 height 1
checkbox input "true"
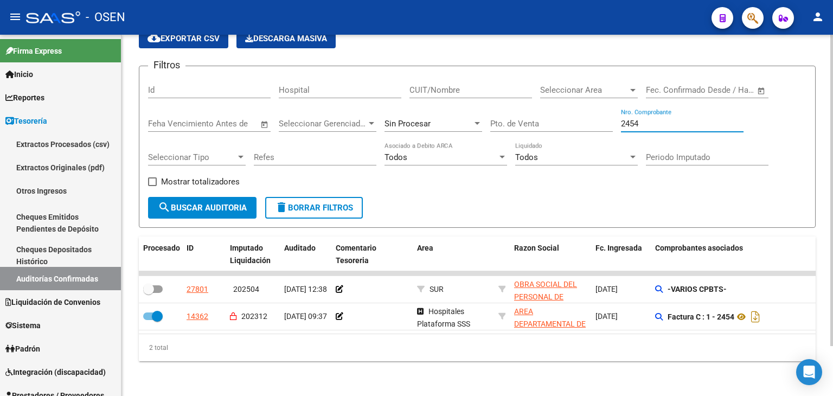
click at [644, 119] on input "2454" at bounding box center [682, 124] width 123 height 10
type input "2465"
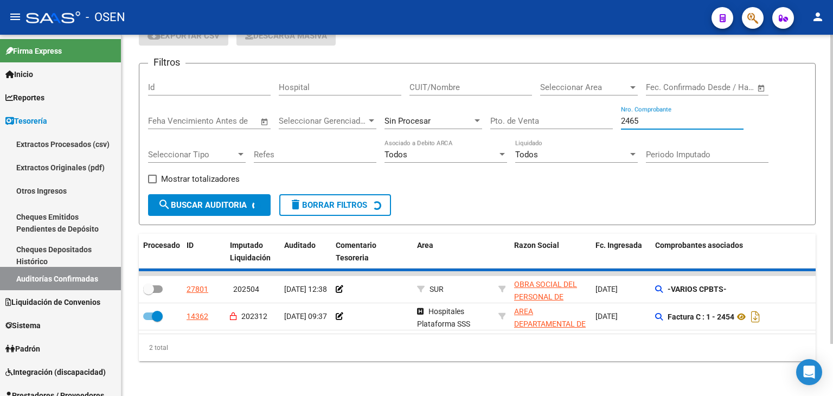
checkbox input "false"
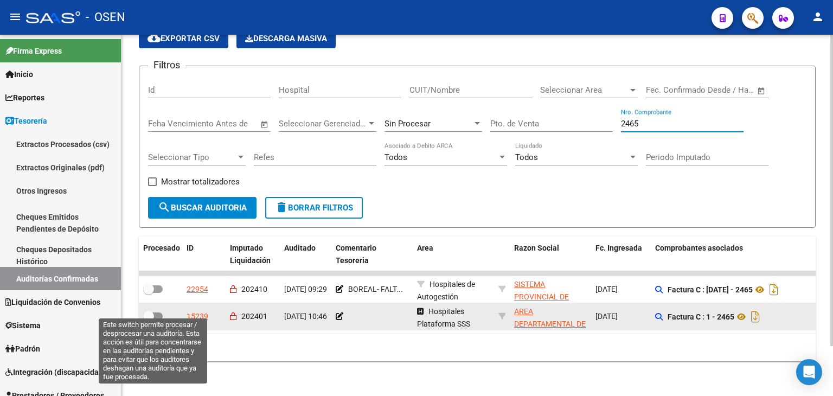
type input "2465"
click at [155, 312] on span at bounding box center [153, 316] width 20 height 8
click at [149, 320] on input "checkbox" at bounding box center [148, 320] width 1 height 1
checkbox input "true"
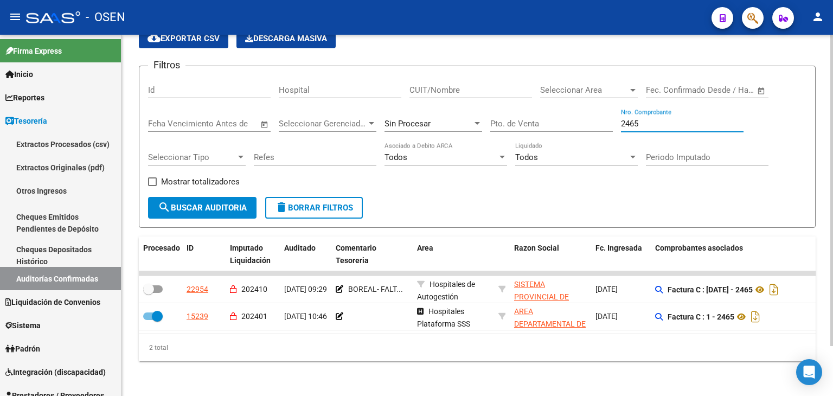
click at [653, 119] on input "2465" at bounding box center [682, 124] width 123 height 10
type input "2544"
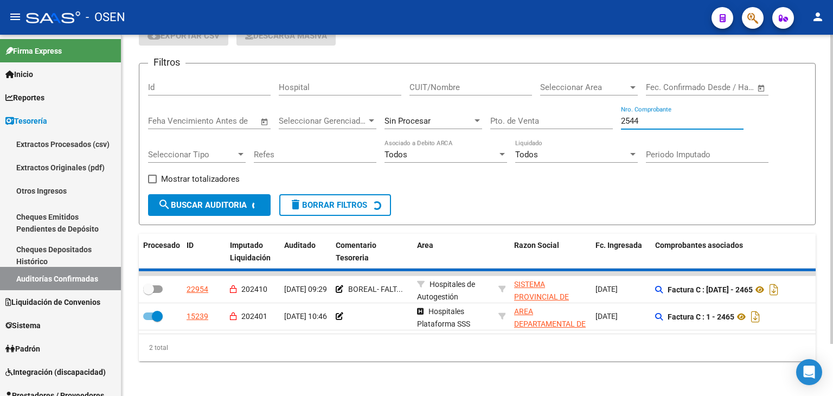
checkbox input "false"
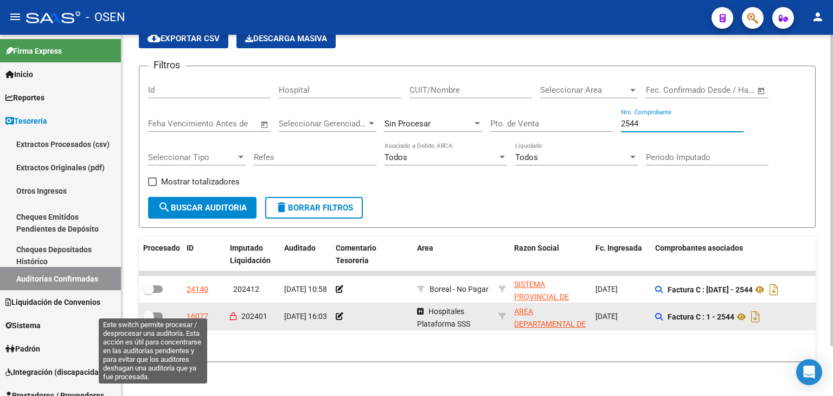
type input "2544"
click at [155, 312] on span at bounding box center [153, 316] width 20 height 8
click at [149, 320] on input "checkbox" at bounding box center [148, 320] width 1 height 1
checkbox input "true"
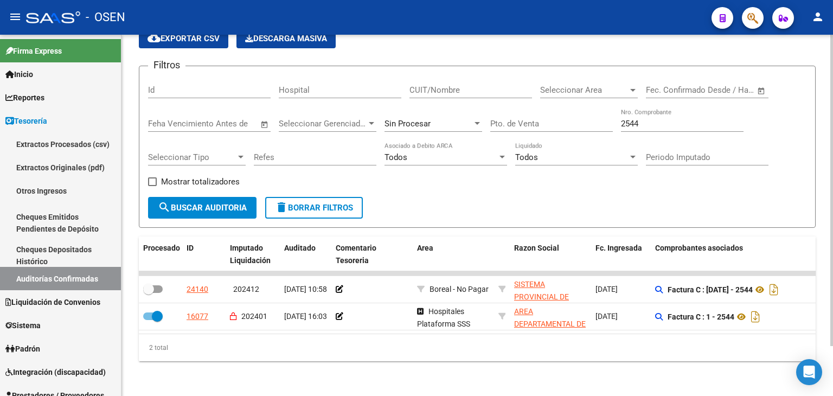
click at [639, 119] on input "2544" at bounding box center [682, 124] width 123 height 10
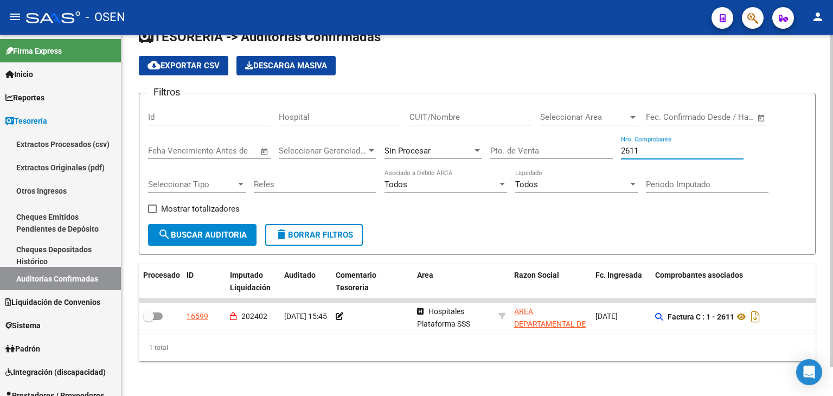
scroll to position [30, 0]
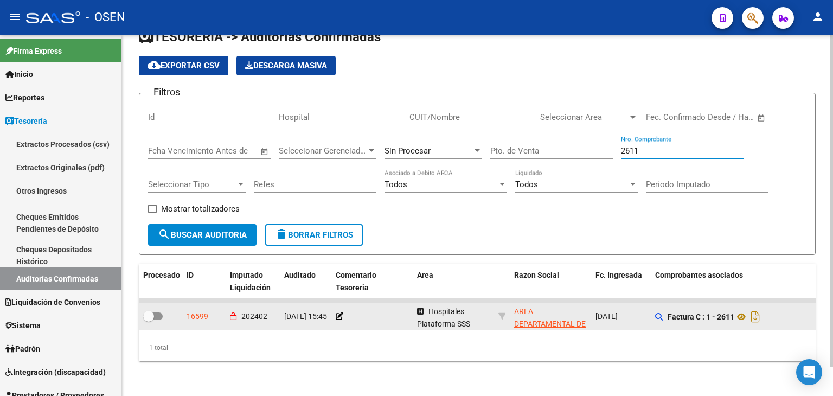
type input "2611"
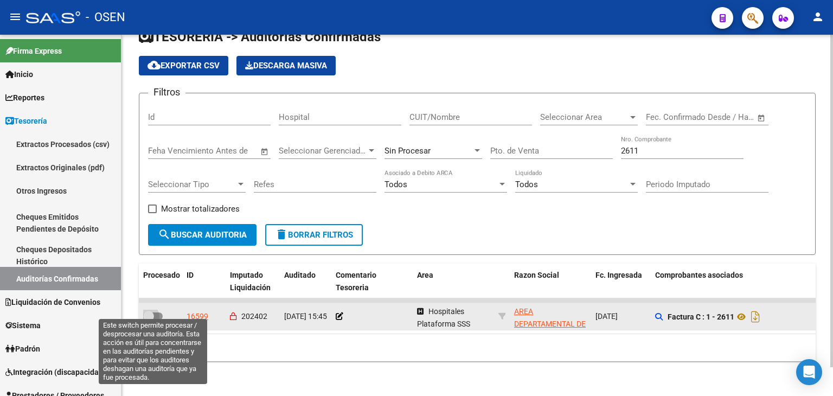
click at [150, 311] on span at bounding box center [148, 316] width 11 height 11
click at [149, 320] on input "checkbox" at bounding box center [148, 320] width 1 height 1
checkbox input "true"
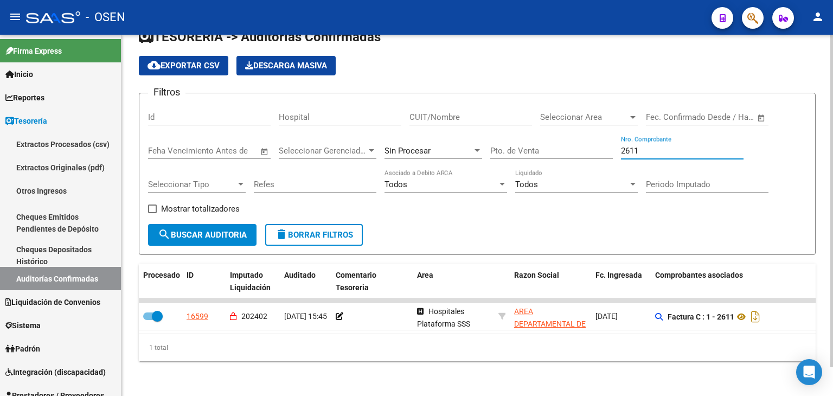
click at [657, 146] on input "2611" at bounding box center [682, 151] width 123 height 10
click at [656, 146] on input "2611" at bounding box center [682, 151] width 123 height 10
click at [651, 146] on input "2611" at bounding box center [682, 151] width 123 height 10
type input "2667"
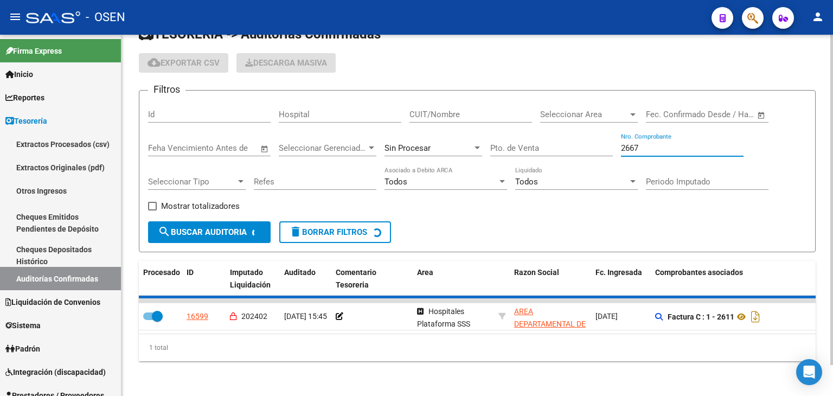
checkbox input "false"
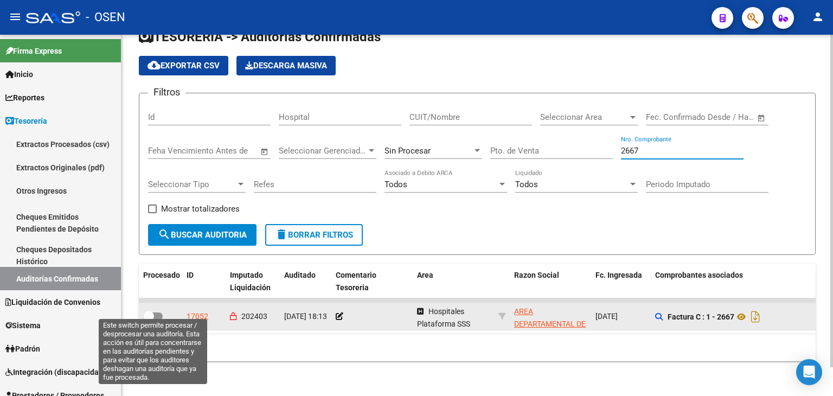
type input "2667"
click at [156, 312] on span at bounding box center [153, 316] width 20 height 8
click at [149, 320] on input "checkbox" at bounding box center [148, 320] width 1 height 1
checkbox input "true"
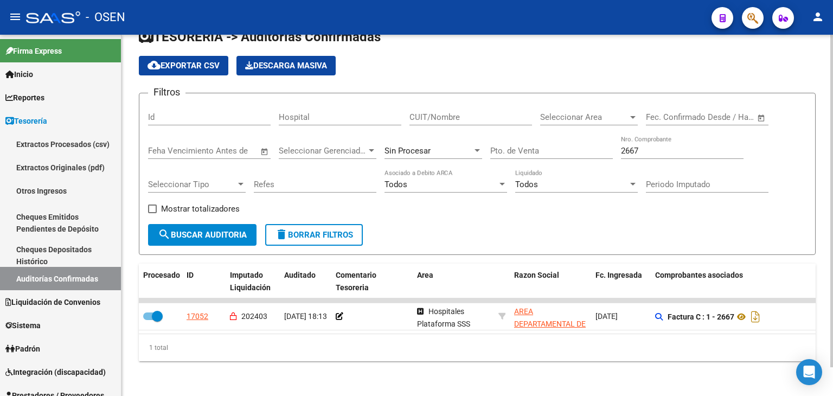
click at [661, 146] on input "2667" at bounding box center [682, 151] width 123 height 10
drag, startPoint x: 659, startPoint y: 143, endPoint x: 651, endPoint y: 143, distance: 8.2
click at [652, 146] on input "2667" at bounding box center [682, 151] width 123 height 10
type input "2687"
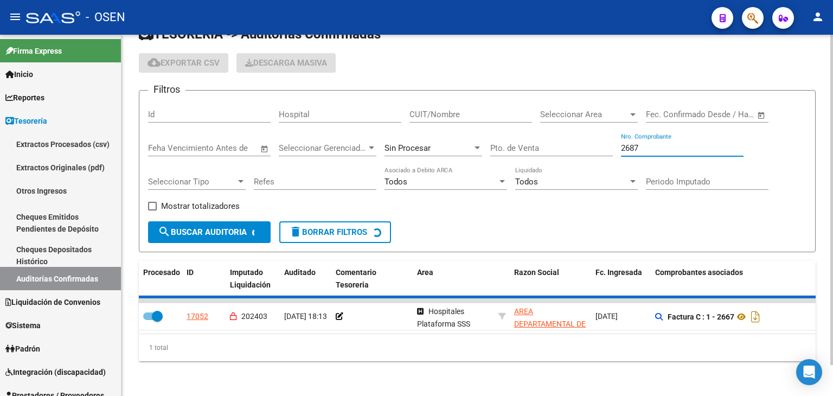
checkbox input "false"
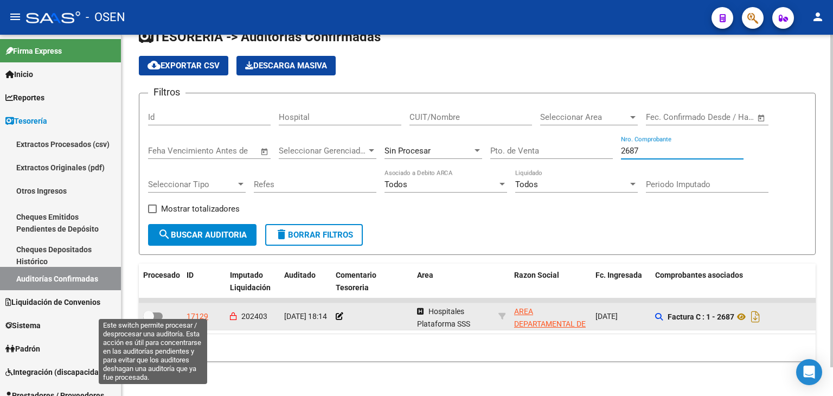
type input "2687"
click at [153, 313] on label at bounding box center [153, 316] width 20 height 13
click at [149, 320] on input "checkbox" at bounding box center [148, 320] width 1 height 1
checkbox input "true"
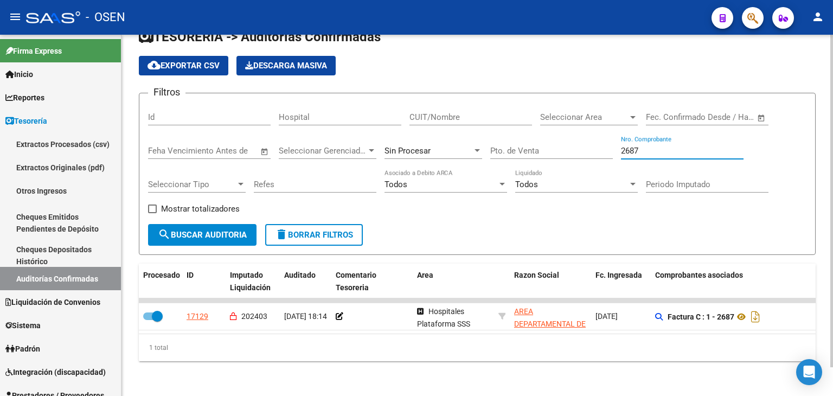
drag, startPoint x: 656, startPoint y: 145, endPoint x: 549, endPoint y: 135, distance: 107.3
click at [552, 147] on div "Filtros Id Hospital CUIT/Nombre Seleccionar Area Seleccionar Area Fecha inicio …" at bounding box center [477, 163] width 658 height 122
type input "2723"
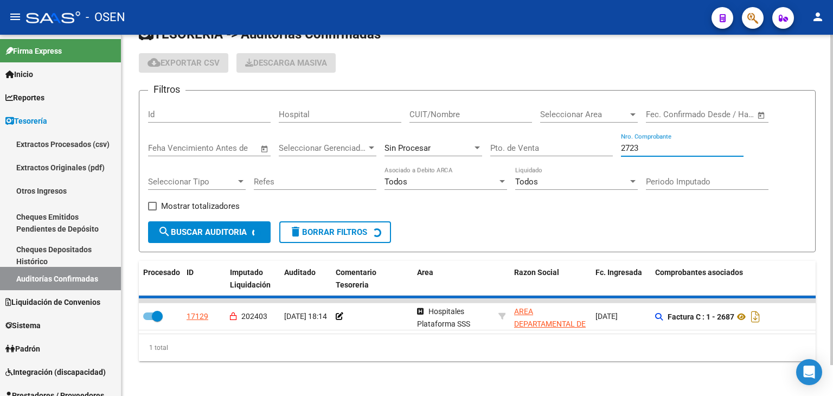
checkbox input "false"
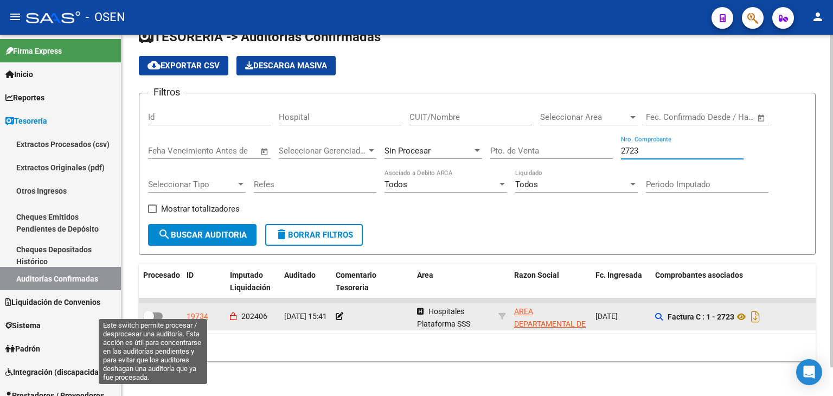
type input "2723"
click at [156, 312] on span at bounding box center [153, 316] width 20 height 8
click at [149, 320] on input "checkbox" at bounding box center [148, 320] width 1 height 1
checkbox input "true"
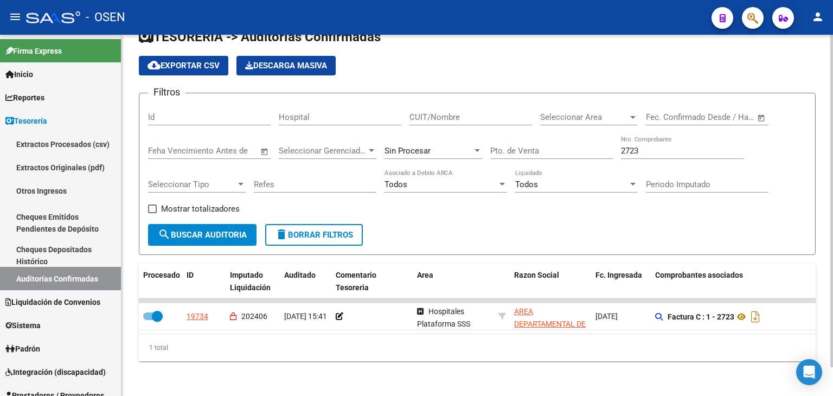
click at [653, 147] on input "2723" at bounding box center [682, 151] width 123 height 10
type input "939"
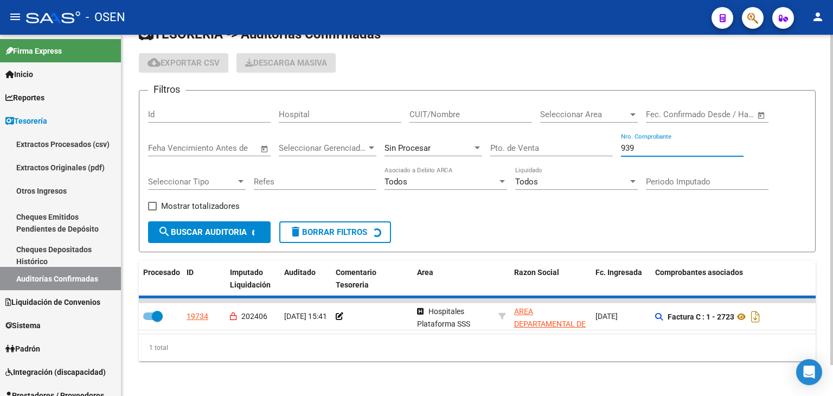
checkbox input "false"
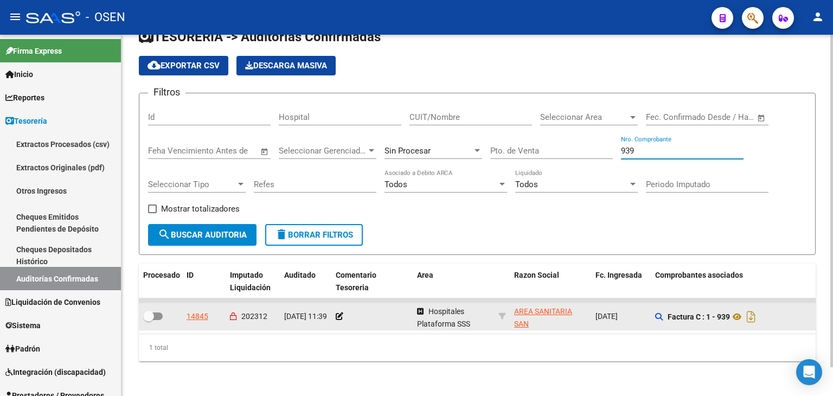
type input "939"
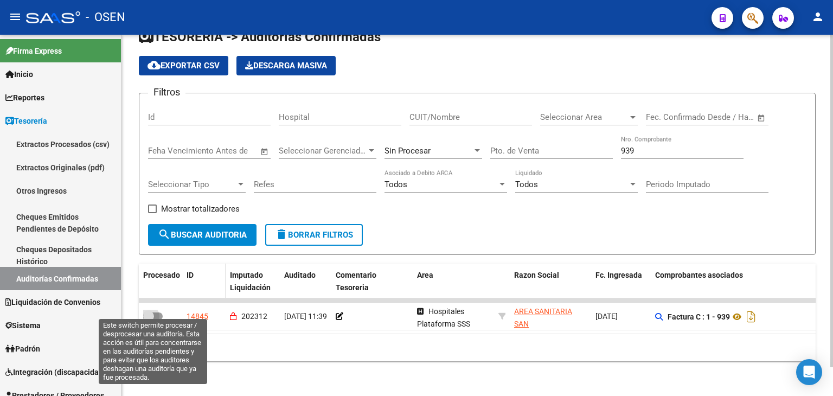
drag, startPoint x: 155, startPoint y: 307, endPoint x: 222, endPoint y: 280, distance: 72.5
click at [154, 312] on span at bounding box center [153, 316] width 20 height 8
click at [149, 320] on input "checkbox" at bounding box center [148, 320] width 1 height 1
checkbox input "true"
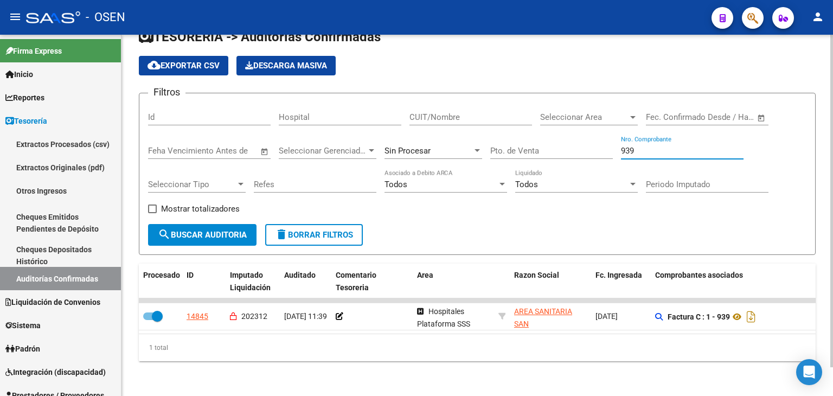
click at [634, 146] on input "939" at bounding box center [682, 151] width 123 height 10
click at [630, 146] on input "939" at bounding box center [682, 151] width 123 height 10
click at [628, 146] on input "939" at bounding box center [682, 151] width 123 height 10
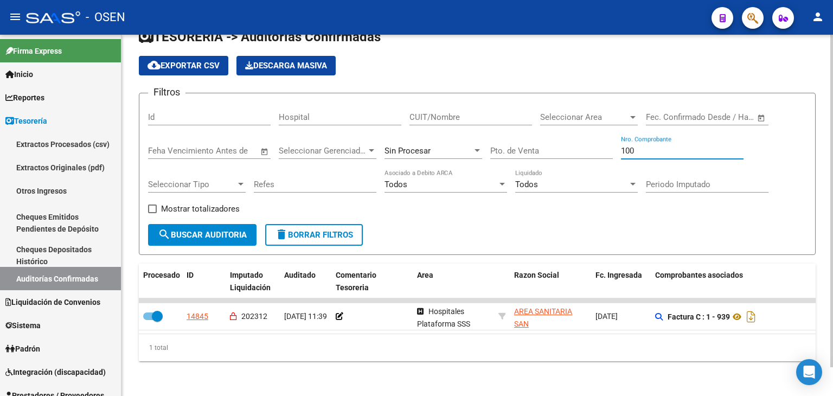
type input "1003"
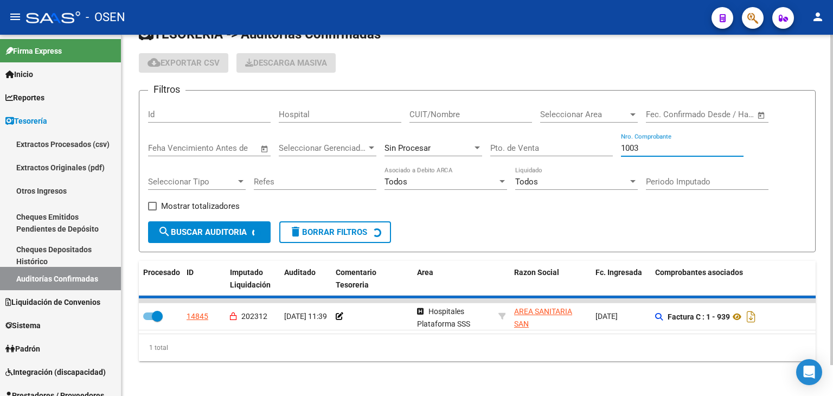
checkbox input "false"
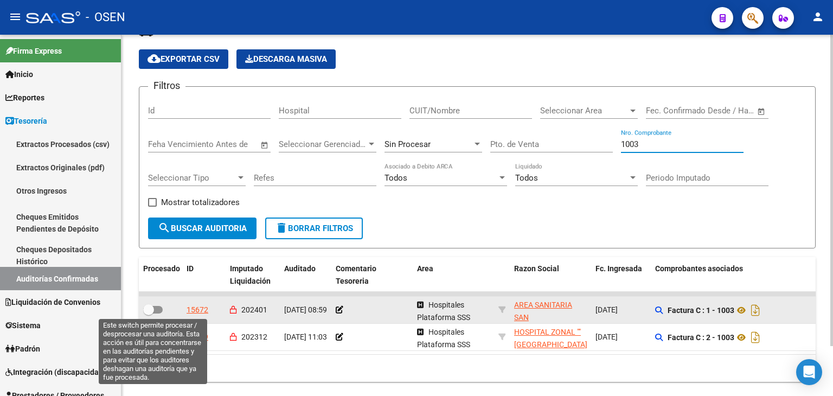
type input "1003"
click at [159, 307] on span at bounding box center [153, 310] width 20 height 8
click at [149, 313] on input "checkbox" at bounding box center [148, 313] width 1 height 1
checkbox input "true"
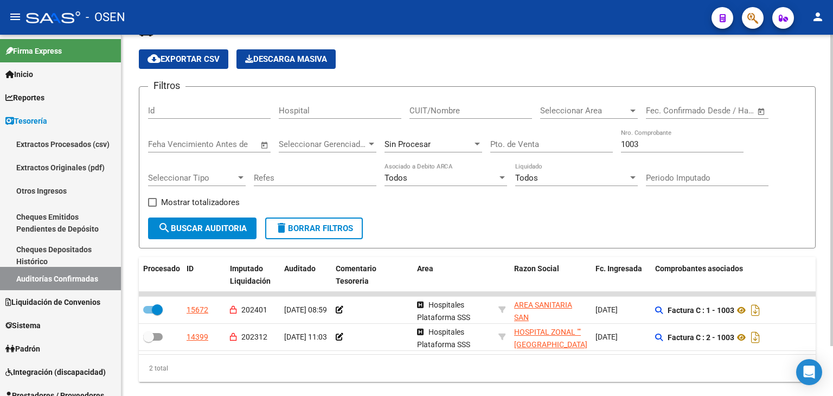
click at [655, 146] on input "1003" at bounding box center [682, 144] width 123 height 10
type input "1022"
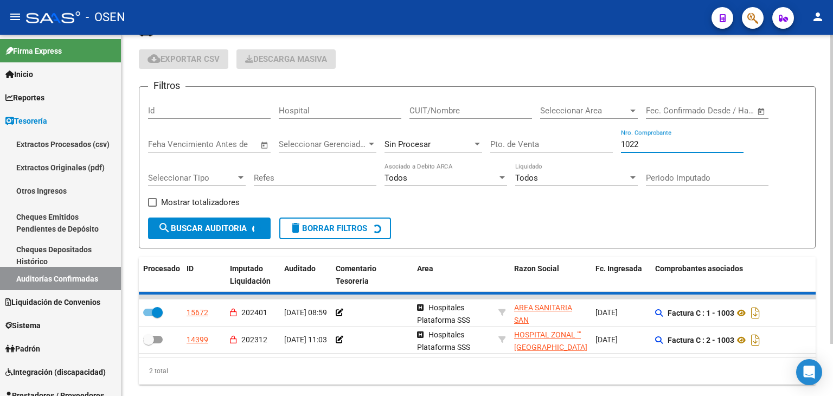
checkbox input "false"
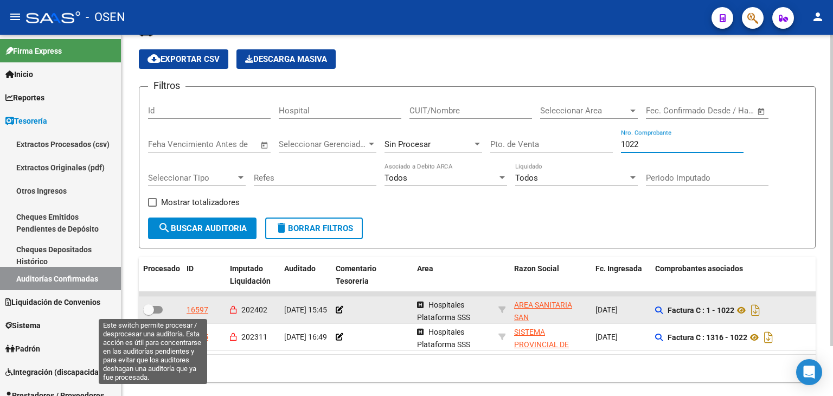
type input "1022"
click at [156, 308] on span at bounding box center [153, 310] width 20 height 8
click at [149, 313] on input "checkbox" at bounding box center [148, 313] width 1 height 1
checkbox input "true"
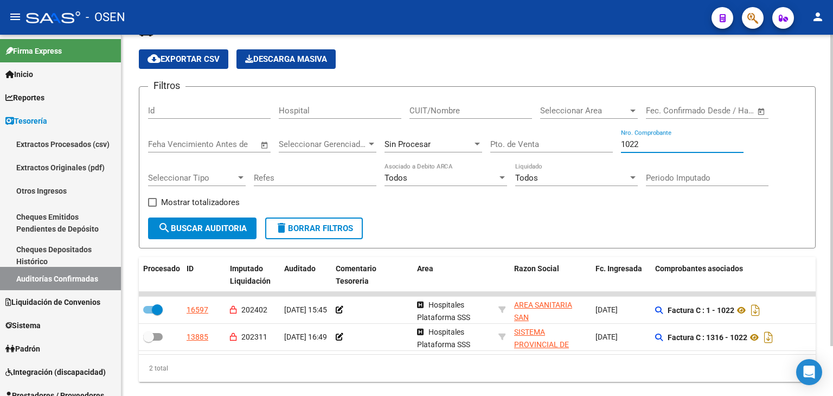
click at [657, 146] on input "1022" at bounding box center [682, 144] width 123 height 10
type input "563"
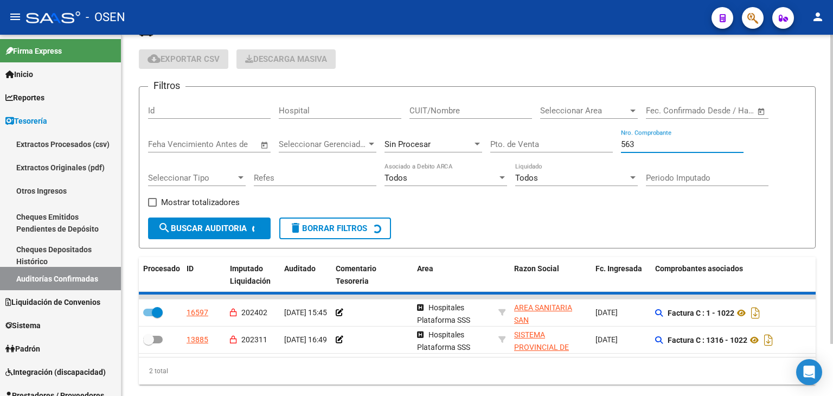
checkbox input "false"
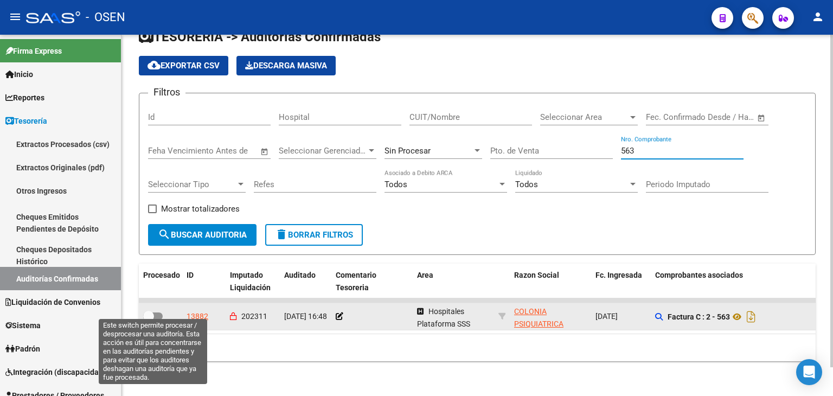
type input "563"
click at [159, 312] on span at bounding box center [153, 316] width 20 height 8
click at [149, 320] on input "checkbox" at bounding box center [148, 320] width 1 height 1
checkbox input "true"
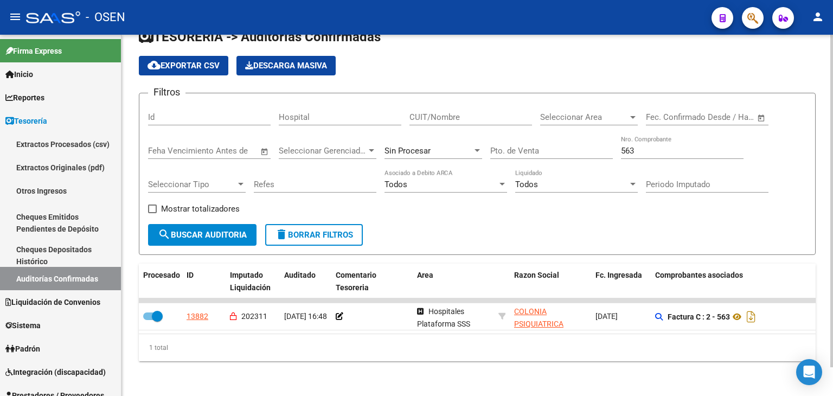
click at [639, 146] on input "563" at bounding box center [682, 151] width 123 height 10
click at [638, 146] on input "563" at bounding box center [682, 151] width 123 height 10
type input "3"
type input "630"
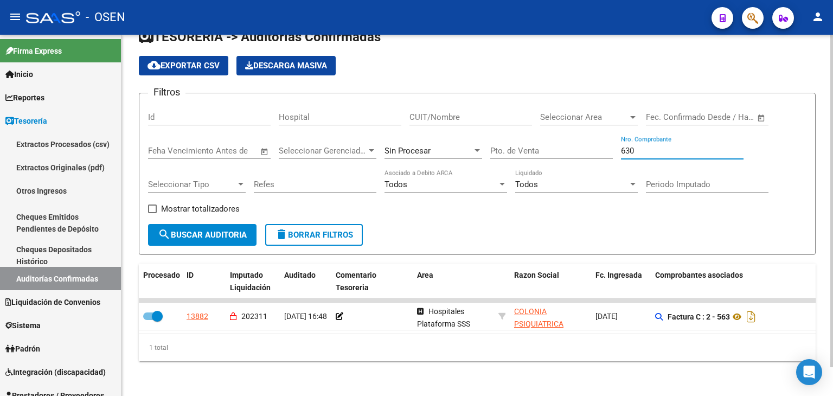
click at [191, 230] on span "search Buscar Auditoria" at bounding box center [202, 235] width 89 height 10
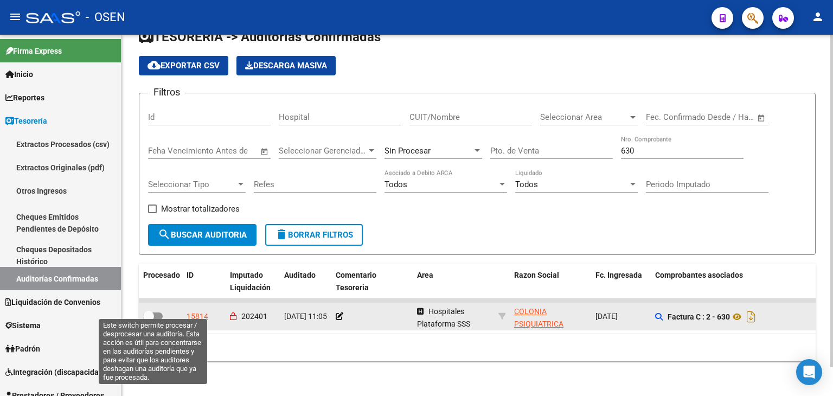
click at [151, 311] on span at bounding box center [148, 316] width 11 height 11
click at [149, 320] on input "checkbox" at bounding box center [148, 320] width 1 height 1
checkbox input "true"
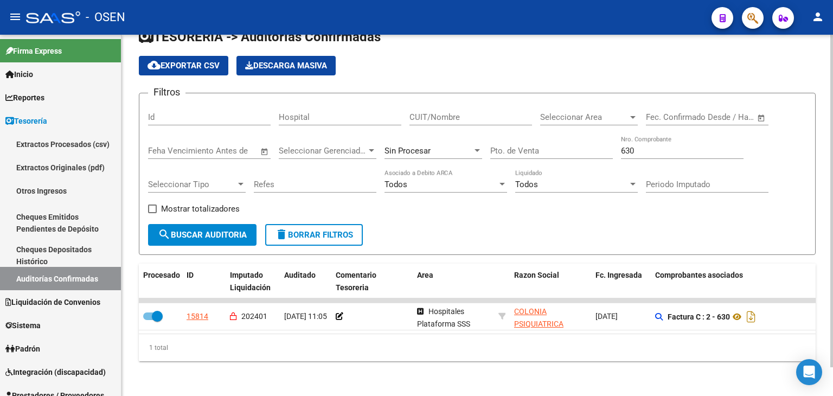
click at [680, 146] on input "630" at bounding box center [682, 151] width 123 height 10
click at [681, 146] on input "630" at bounding box center [682, 151] width 123 height 10
type input "641"
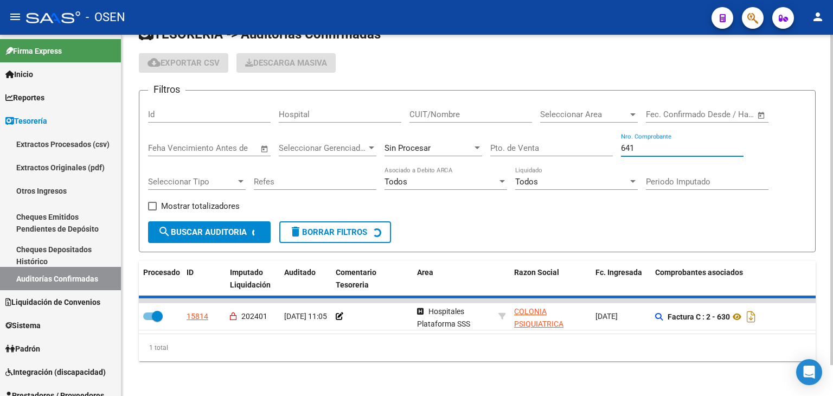
checkbox input "false"
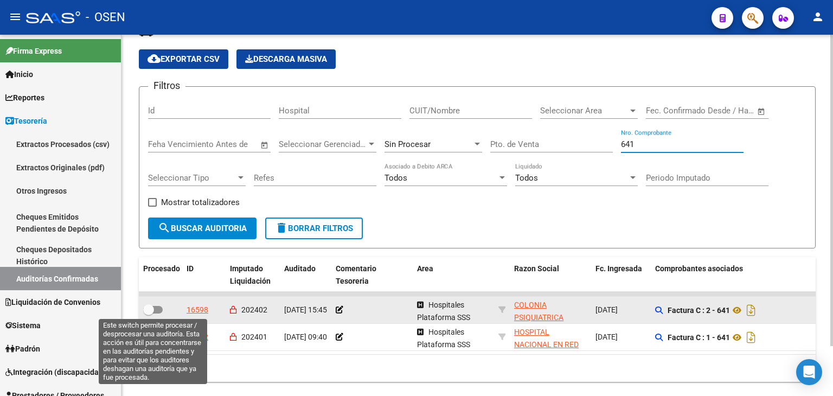
type input "641"
click at [147, 308] on span at bounding box center [148, 309] width 11 height 11
click at [148, 313] on input "checkbox" at bounding box center [148, 313] width 1 height 1
checkbox input "true"
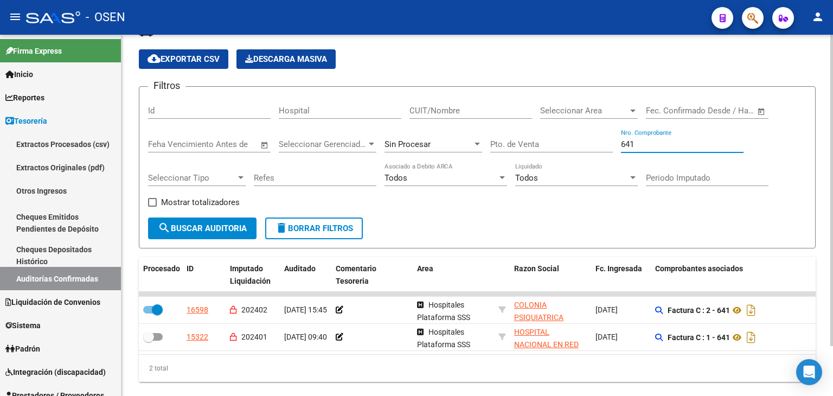
click at [644, 142] on input "641" at bounding box center [682, 144] width 123 height 10
click at [645, 142] on input "641" at bounding box center [682, 144] width 123 height 10
click at [646, 142] on input "641" at bounding box center [682, 144] width 123 height 10
type input "713"
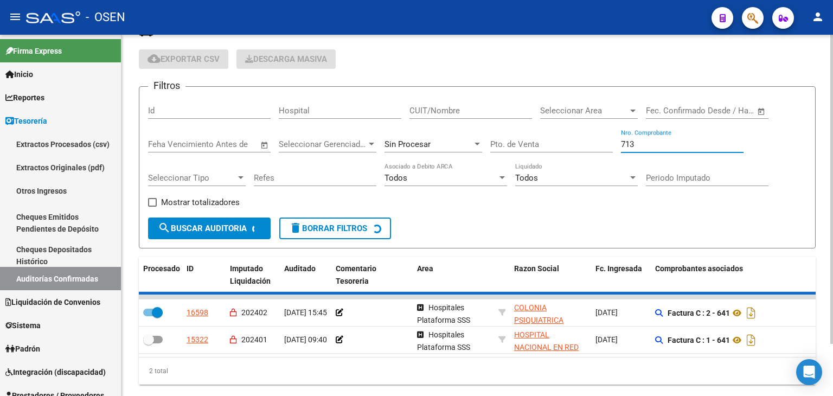
checkbox input "false"
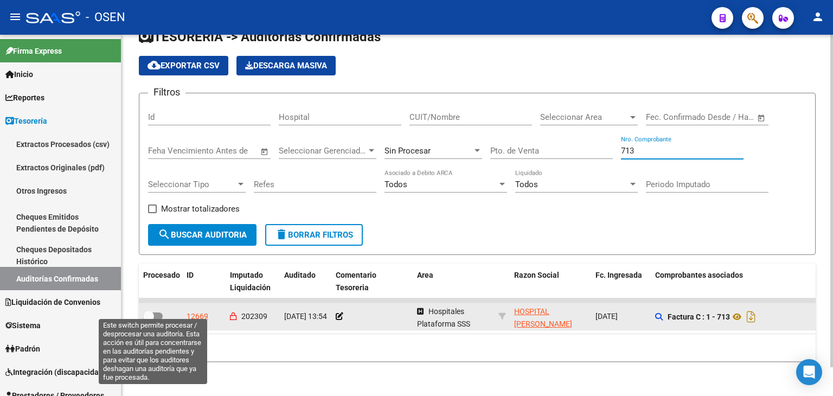
type input "713"
click at [154, 310] on label at bounding box center [153, 316] width 20 height 13
click at [149, 320] on input "checkbox" at bounding box center [148, 320] width 1 height 1
checkbox input "true"
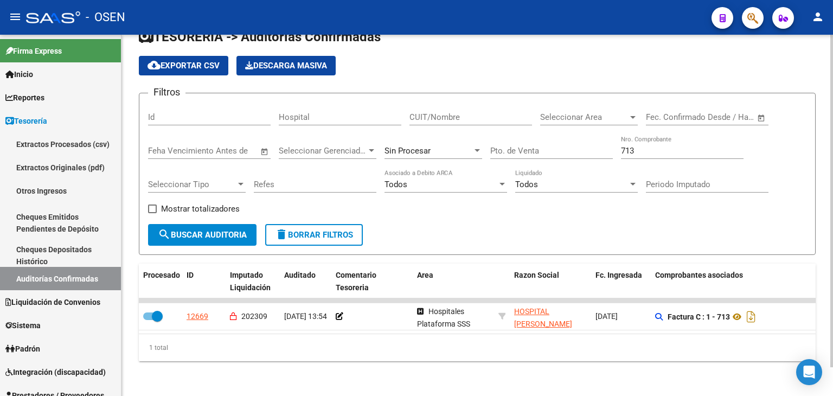
click at [632, 146] on input "713" at bounding box center [682, 151] width 123 height 10
type input "733"
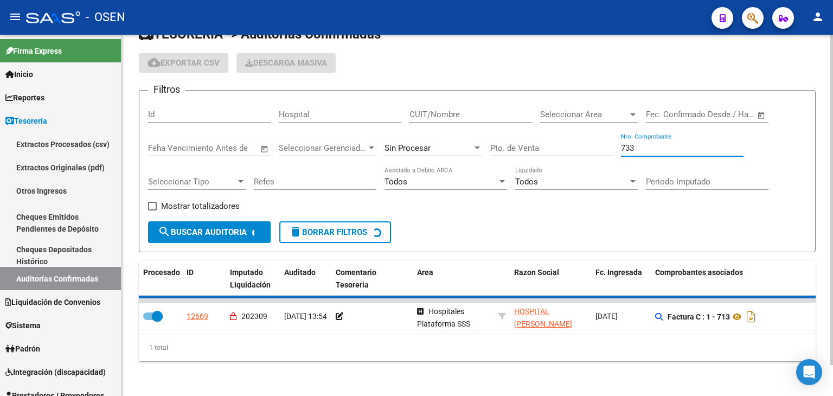
checkbox input "false"
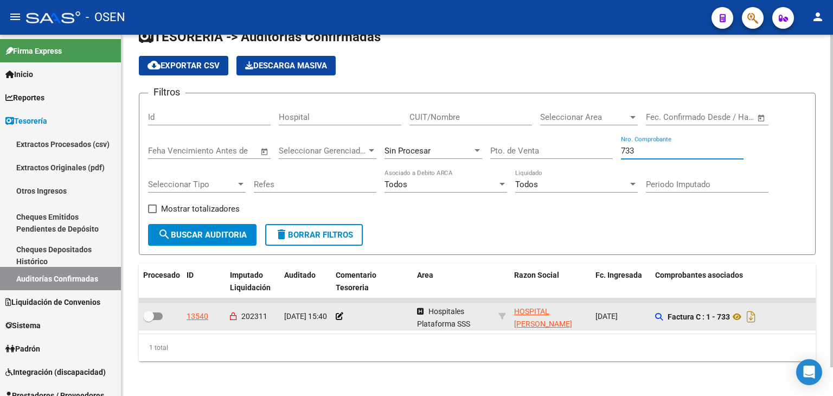
type input "733"
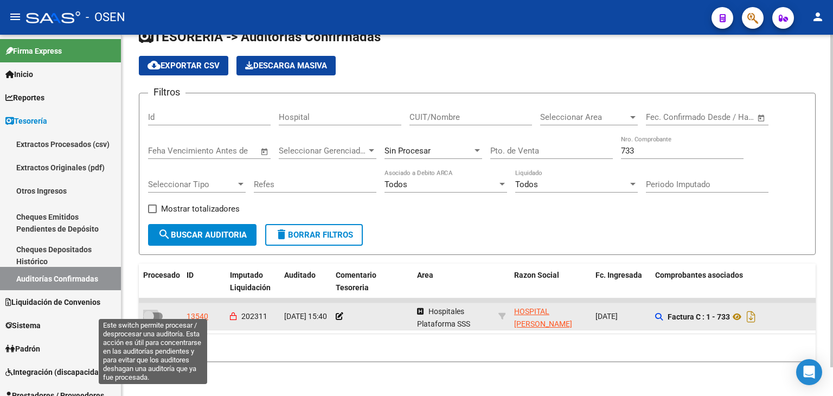
click at [155, 312] on span at bounding box center [153, 316] width 20 height 8
click at [149, 320] on input "checkbox" at bounding box center [148, 320] width 1 height 1
checkbox input "true"
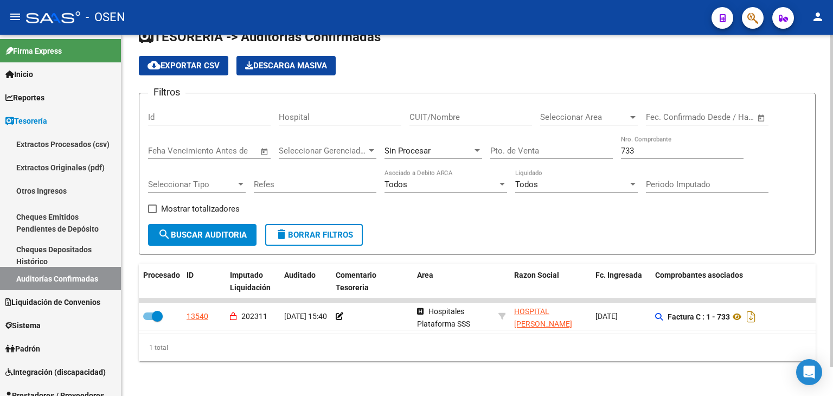
click at [658, 146] on input "733" at bounding box center [682, 151] width 123 height 10
type input "778"
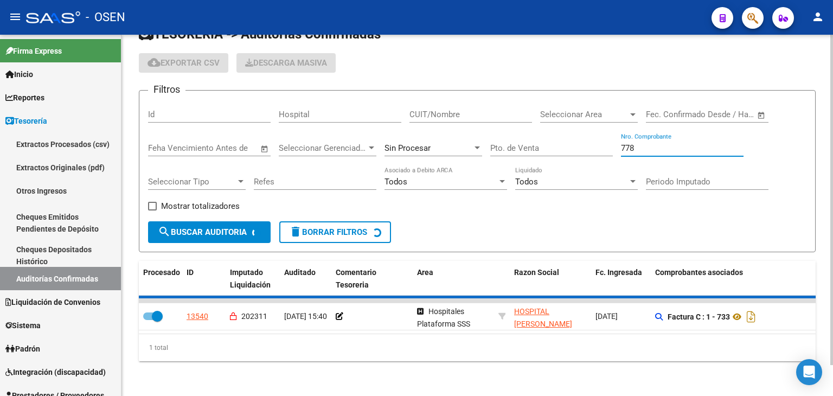
checkbox input "false"
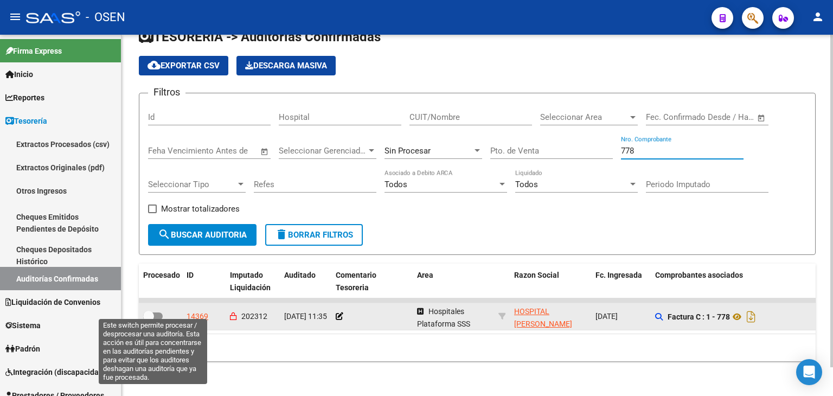
type input "778"
click at [157, 312] on span at bounding box center [153, 316] width 20 height 8
click at [149, 320] on input "checkbox" at bounding box center [148, 320] width 1 height 1
checkbox input "true"
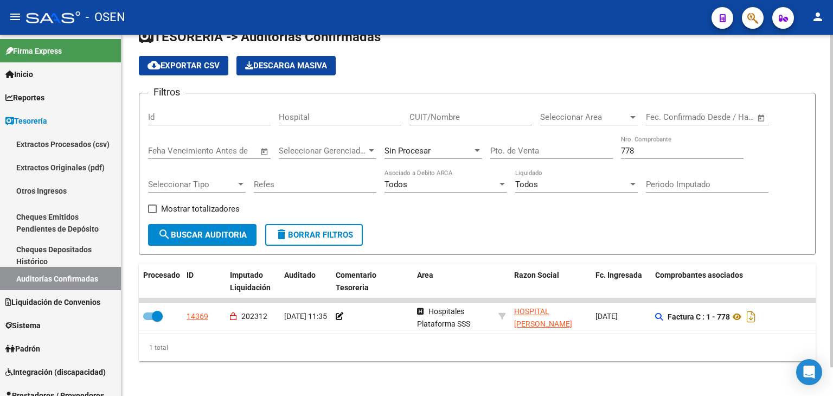
click at [653, 147] on input "778" at bounding box center [682, 151] width 123 height 10
type input "848"
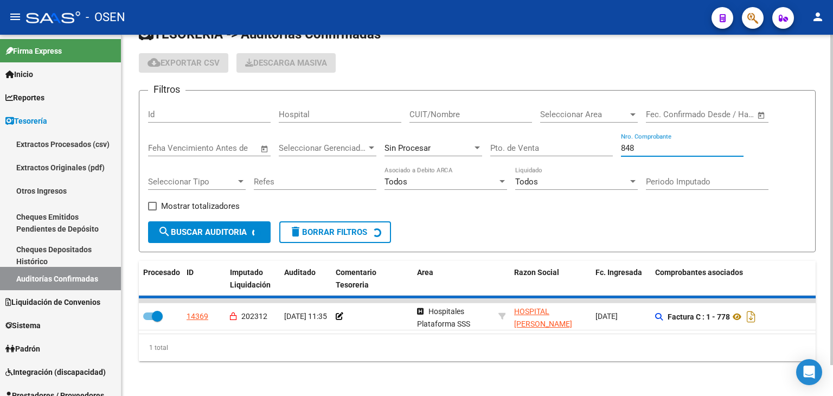
checkbox input "false"
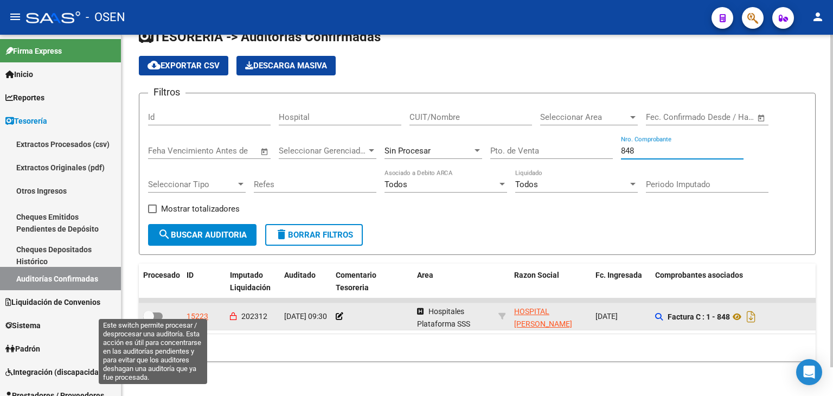
type input "848"
click at [156, 312] on span at bounding box center [153, 316] width 20 height 8
click at [149, 320] on input "checkbox" at bounding box center [148, 320] width 1 height 1
checkbox input "true"
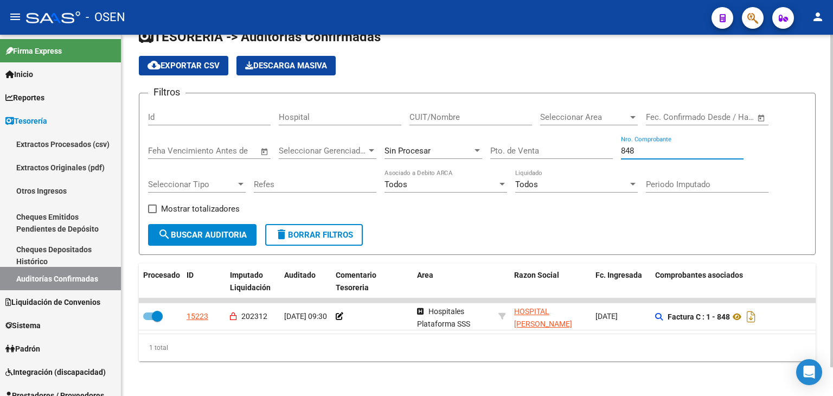
click at [646, 146] on input "848" at bounding box center [682, 151] width 123 height 10
type input "881"
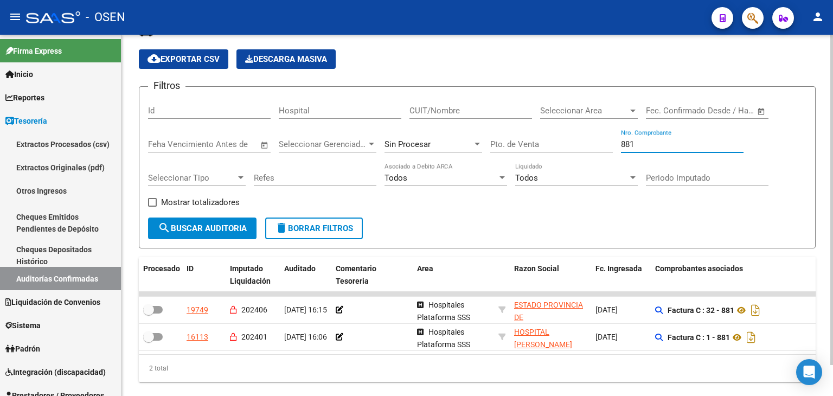
checkbox input "false"
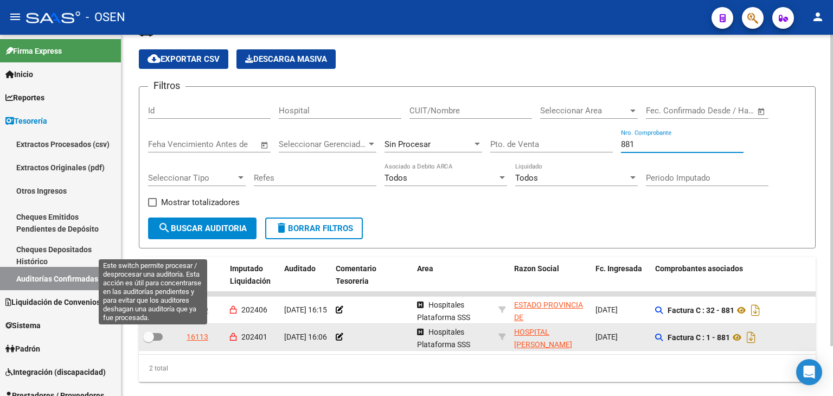
type input "881"
click at [147, 340] on span at bounding box center [148, 336] width 11 height 11
click at [148, 340] on input "checkbox" at bounding box center [148, 340] width 1 height 1
checkbox input "true"
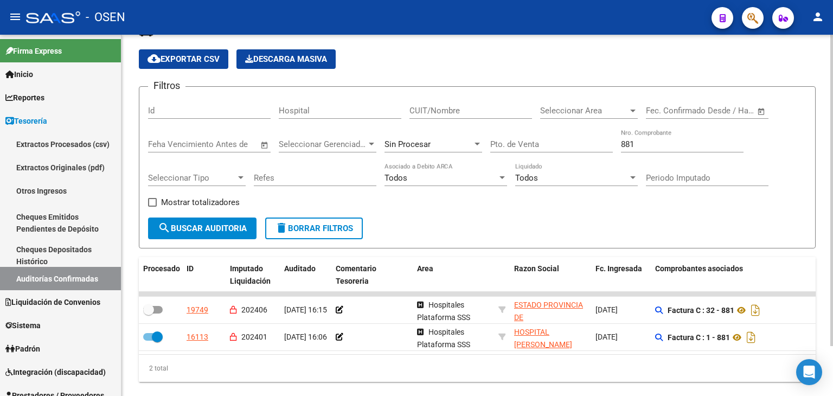
click at [641, 148] on div "881 Nro. Comprobante" at bounding box center [682, 140] width 123 height 23
click at [641, 143] on input "881" at bounding box center [682, 144] width 123 height 10
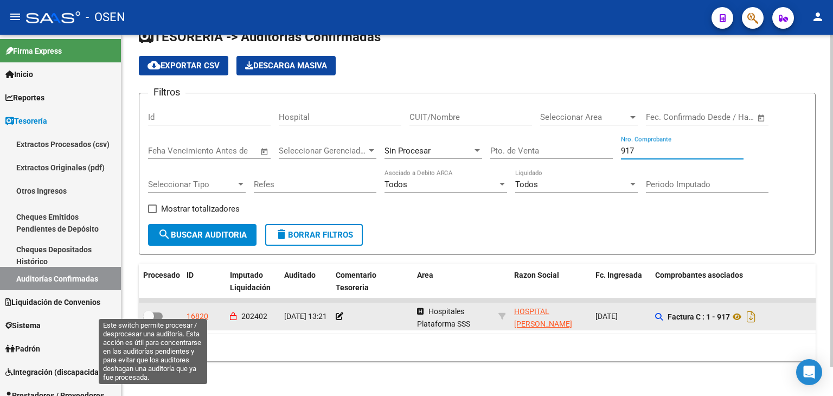
type input "917"
click at [152, 311] on span at bounding box center [148, 316] width 11 height 11
click at [149, 320] on input "checkbox" at bounding box center [148, 320] width 1 height 1
checkbox input "true"
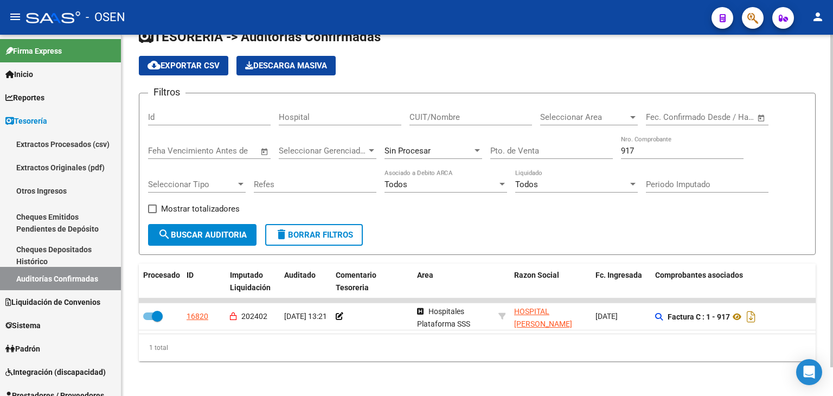
click at [652, 147] on input "917" at bounding box center [682, 151] width 123 height 10
type input "932"
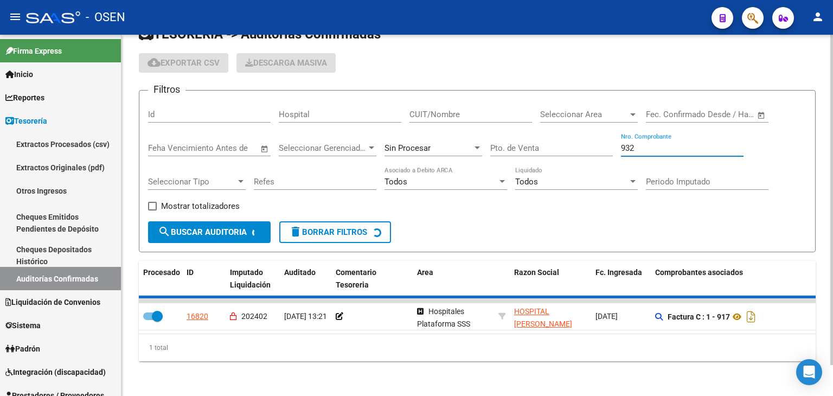
checkbox input "false"
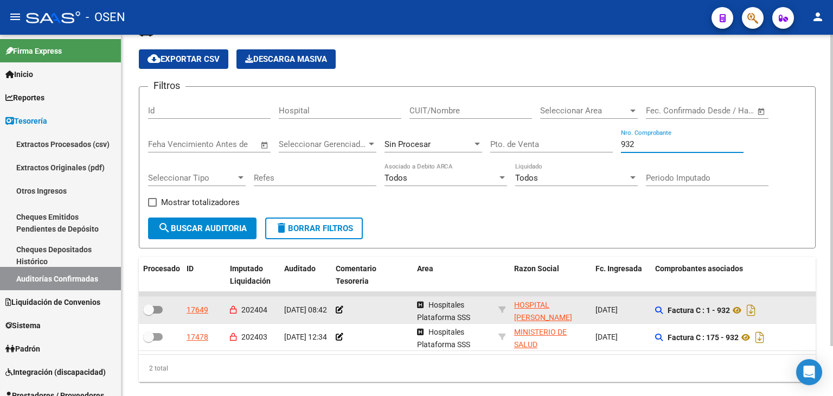
type input "932"
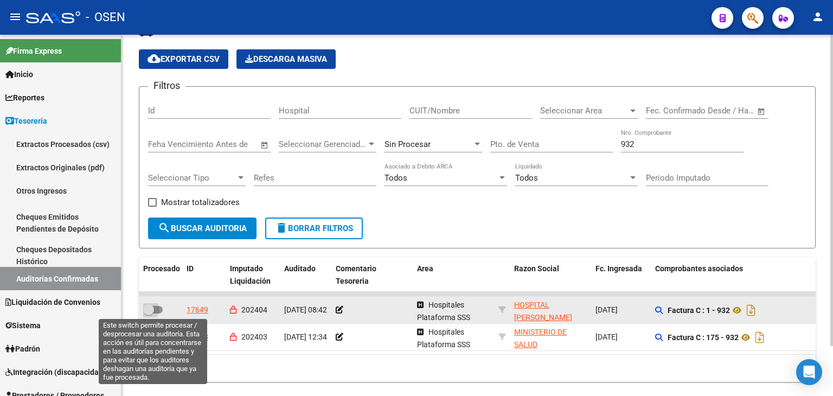
click at [157, 309] on span at bounding box center [153, 310] width 20 height 8
click at [149, 313] on input "checkbox" at bounding box center [148, 313] width 1 height 1
checkbox input "true"
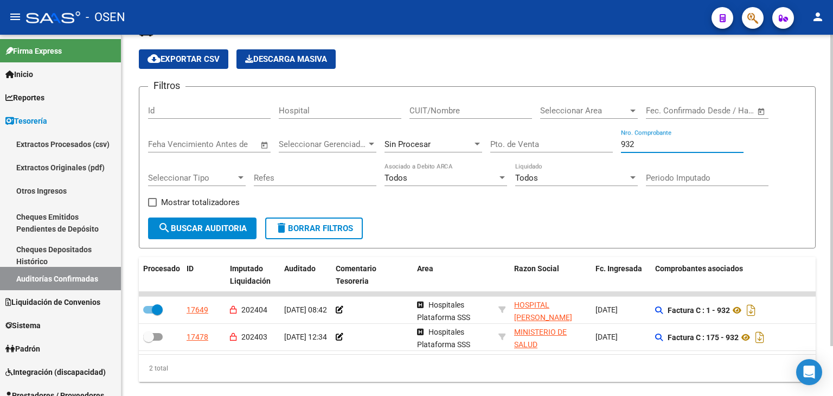
click at [662, 146] on input "932" at bounding box center [682, 144] width 123 height 10
type input "5044"
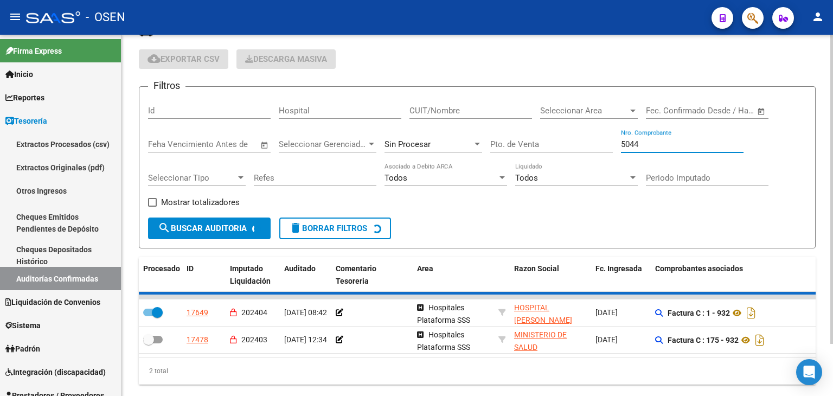
checkbox input "false"
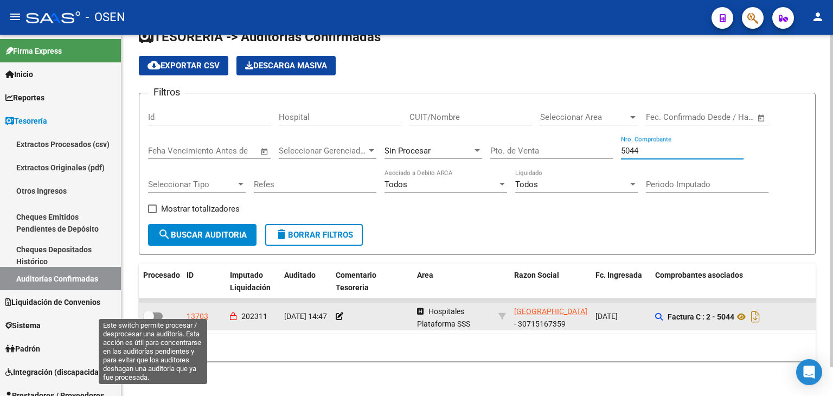
type input "5044"
click at [146, 311] on span at bounding box center [148, 316] width 11 height 11
click at [148, 320] on input "checkbox" at bounding box center [148, 320] width 1 height 1
checkbox input "true"
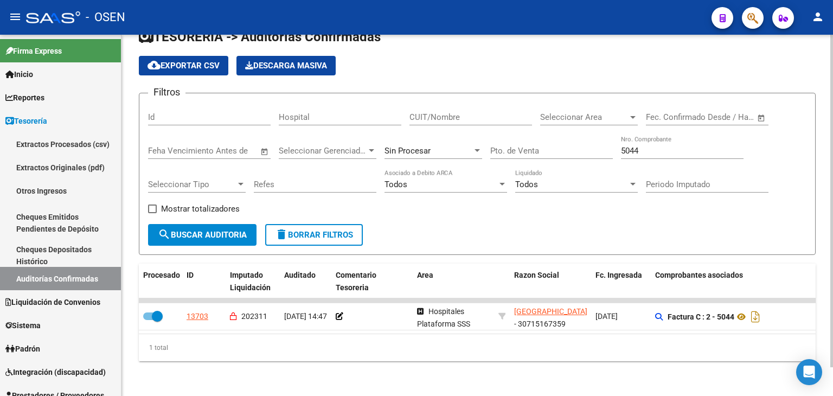
click at [632, 149] on div "5044 Nro. Comprobante" at bounding box center [682, 147] width 123 height 23
click at [633, 146] on input "5044" at bounding box center [682, 151] width 123 height 10
type input "5445"
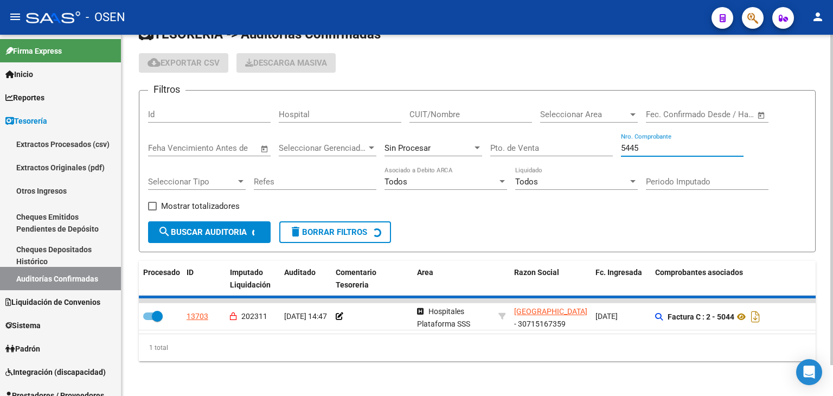
checkbox input "false"
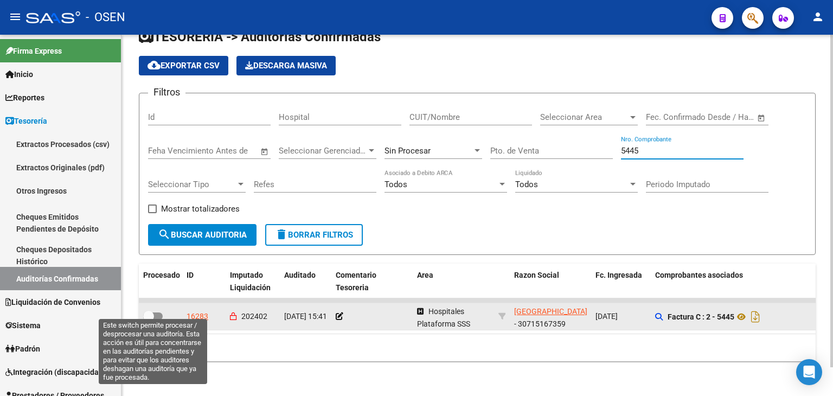
type input "5445"
click at [153, 311] on span at bounding box center [148, 316] width 11 height 11
click at [149, 320] on input "checkbox" at bounding box center [148, 320] width 1 height 1
checkbox input "true"
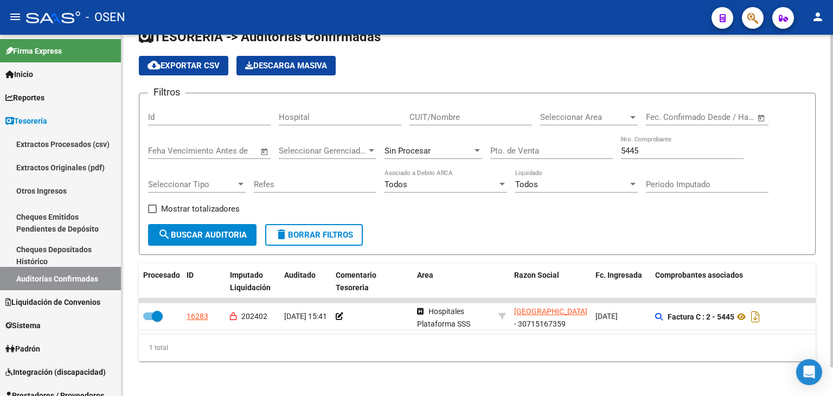
click at [647, 146] on input "5445" at bounding box center [682, 151] width 123 height 10
type input "5697"
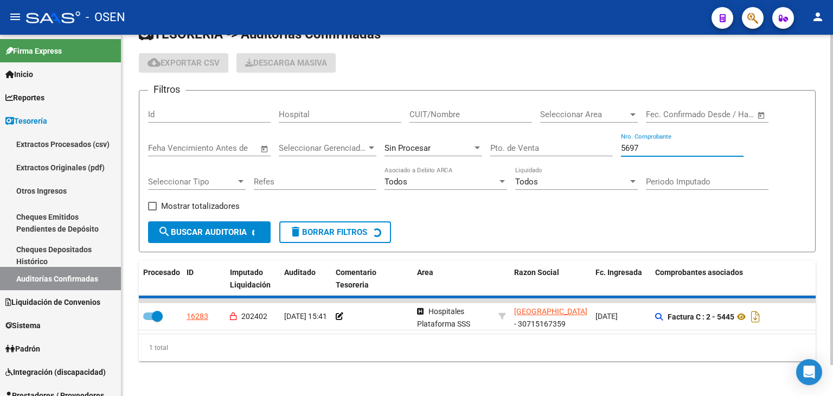
checkbox input "false"
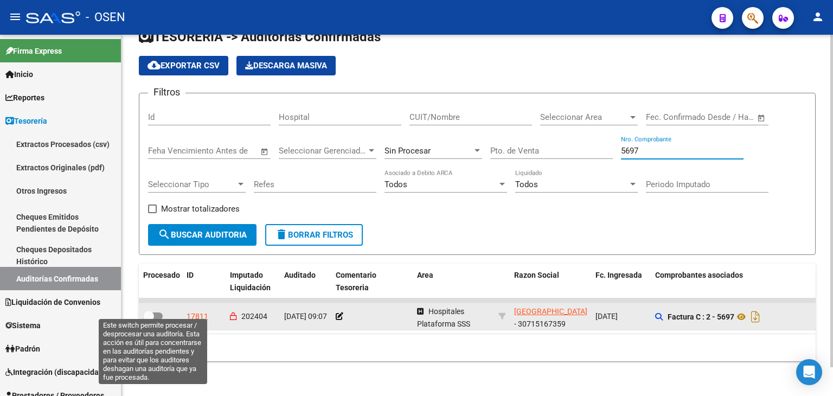
type input "5697"
click at [158, 312] on span at bounding box center [153, 316] width 20 height 8
click at [149, 320] on input "checkbox" at bounding box center [148, 320] width 1 height 1
checkbox input "true"
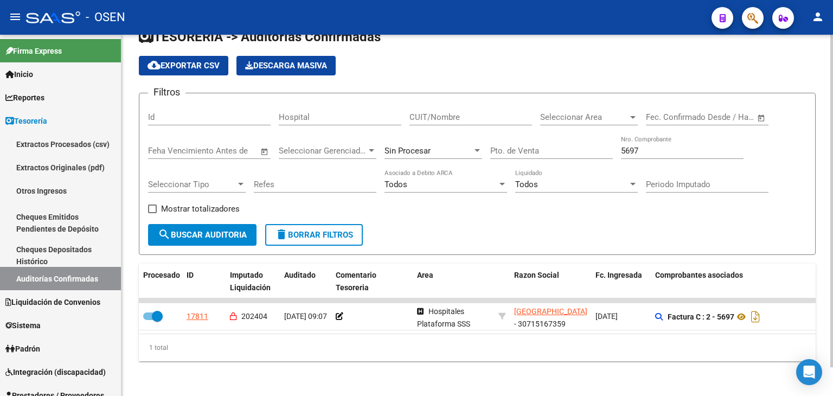
click at [641, 146] on input "5697" at bounding box center [682, 151] width 123 height 10
type input "5775"
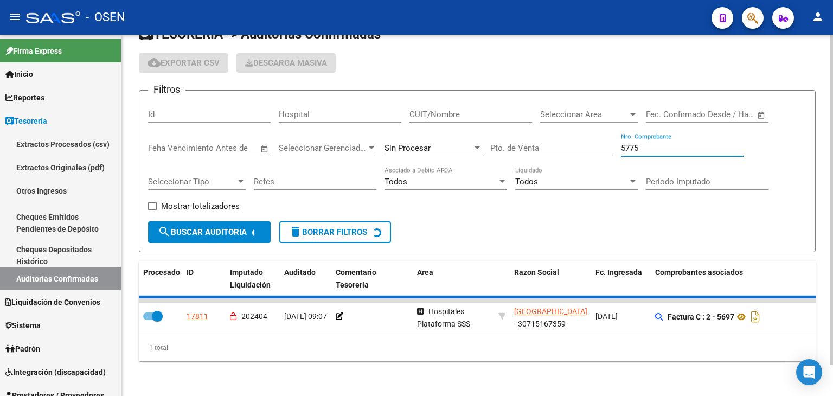
checkbox input "false"
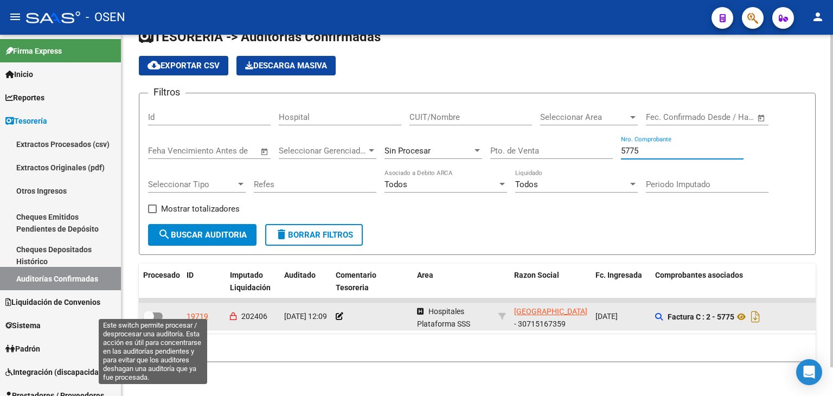
type input "5775"
click at [150, 311] on span at bounding box center [148, 316] width 11 height 11
click at [149, 320] on input "checkbox" at bounding box center [148, 320] width 1 height 1
checkbox input "true"
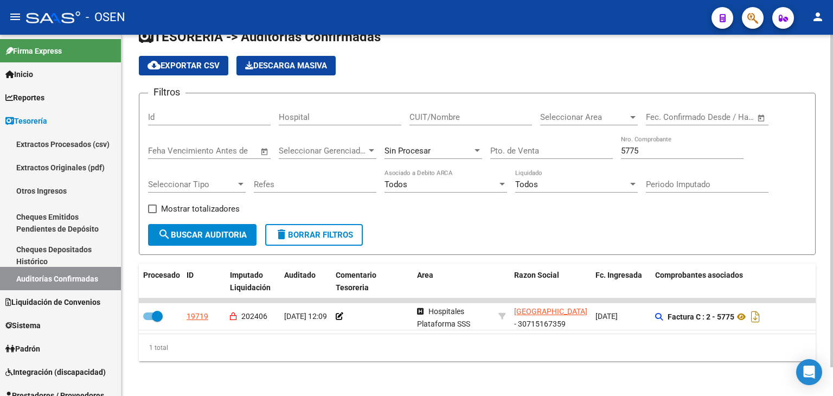
click at [622, 146] on input "5775" at bounding box center [682, 151] width 123 height 10
type input "806"
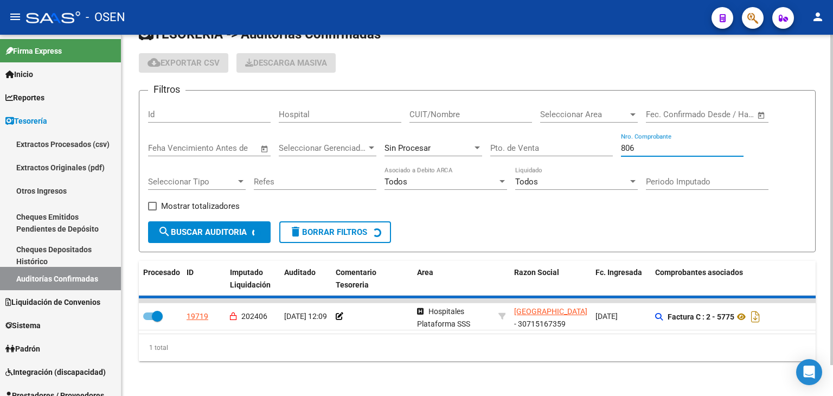
checkbox input "false"
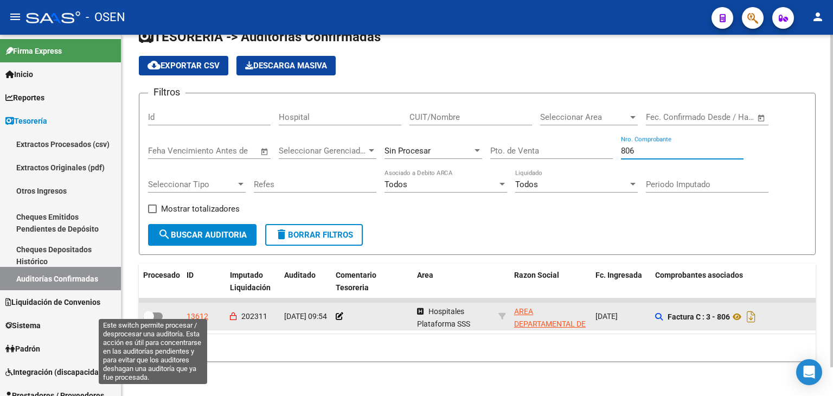
type input "806"
click at [156, 312] on span at bounding box center [153, 316] width 20 height 8
click at [149, 320] on input "checkbox" at bounding box center [148, 320] width 1 height 1
checkbox input "true"
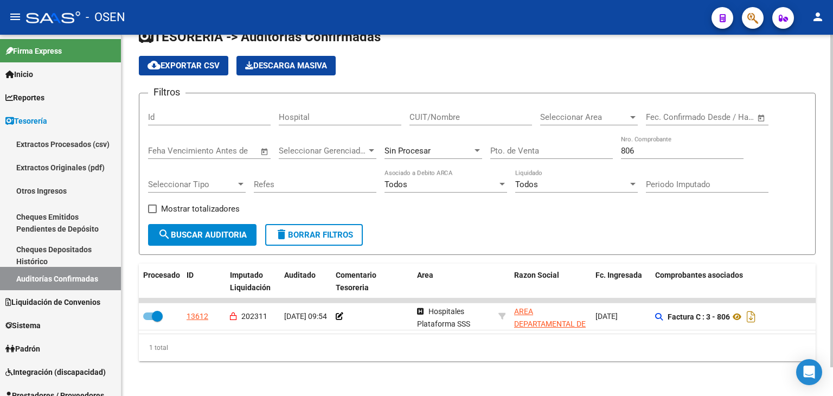
click at [624, 147] on input "806" at bounding box center [682, 151] width 123 height 10
type input "826"
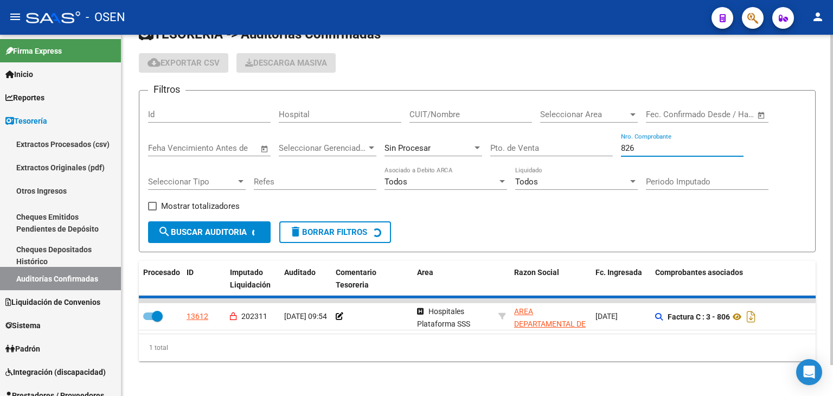
checkbox input "false"
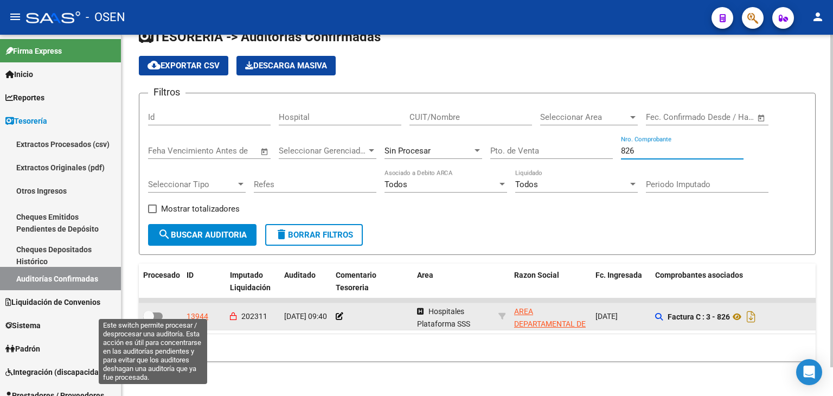
type input "826"
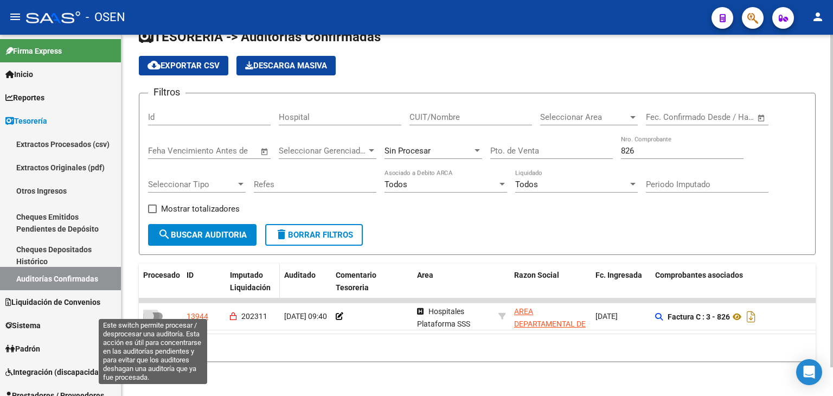
drag, startPoint x: 149, startPoint y: 311, endPoint x: 230, endPoint y: 268, distance: 91.7
click at [149, 311] on span at bounding box center [148, 316] width 11 height 11
click at [149, 320] on input "checkbox" at bounding box center [148, 320] width 1 height 1
checkbox input "true"
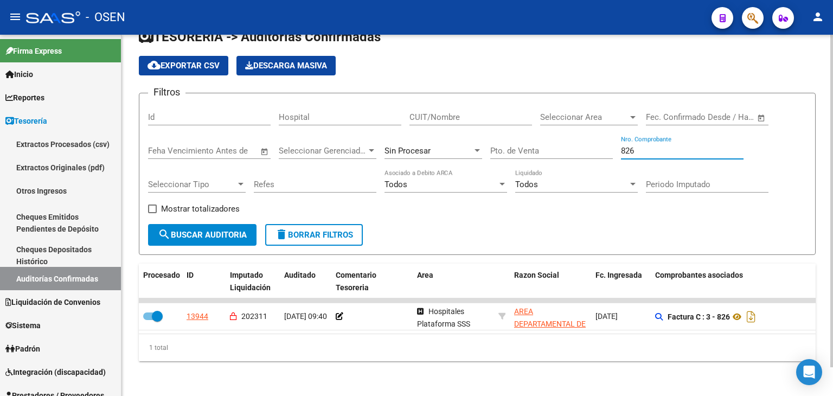
click at [664, 146] on input "826" at bounding box center [682, 151] width 123 height 10
type input "865"
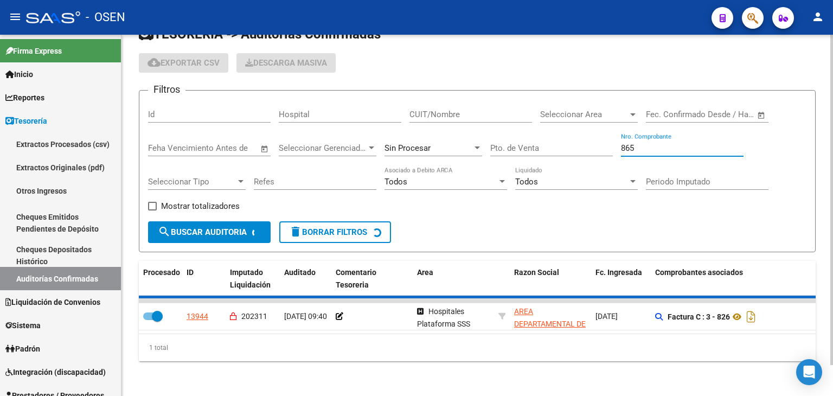
checkbox input "false"
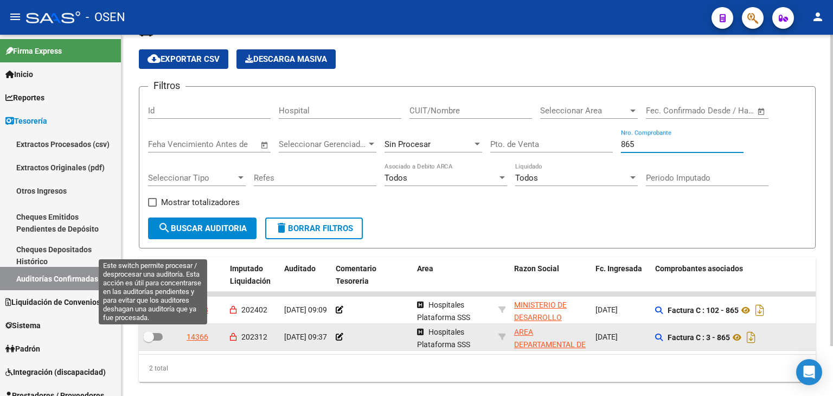
type input "865"
click at [152, 337] on span at bounding box center [148, 336] width 11 height 11
click at [149, 340] on input "checkbox" at bounding box center [148, 340] width 1 height 1
checkbox input "true"
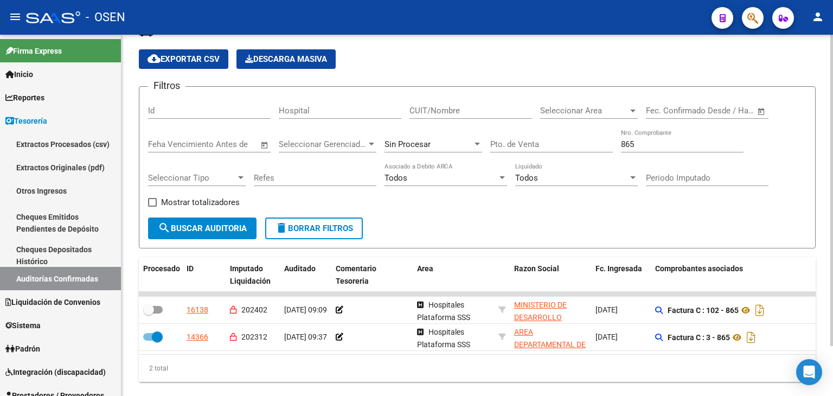
click at [664, 146] on input "865" at bounding box center [682, 144] width 123 height 10
click at [663, 149] on div "865 Nro. Comprobante" at bounding box center [682, 140] width 123 height 23
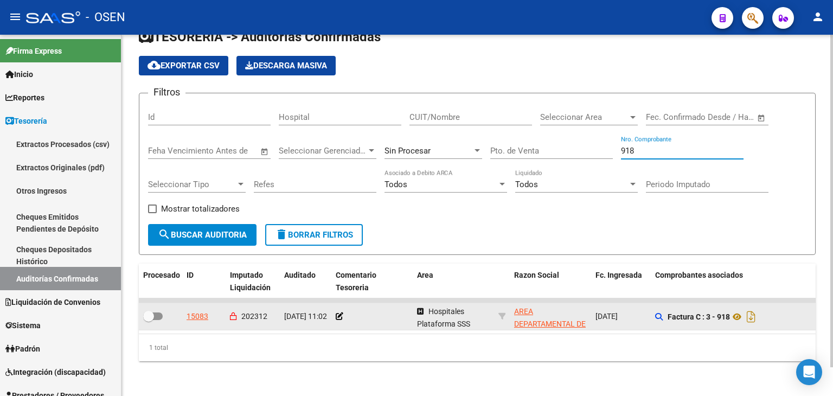
type input "918"
click at [153, 312] on span at bounding box center [148, 316] width 11 height 11
click at [149, 320] on input "checkbox" at bounding box center [148, 320] width 1 height 1
checkbox input "true"
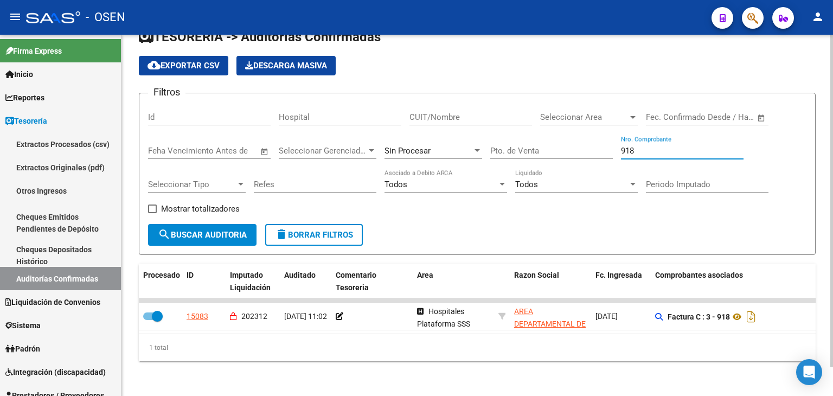
click at [647, 146] on input "918" at bounding box center [682, 151] width 123 height 10
type input "1017"
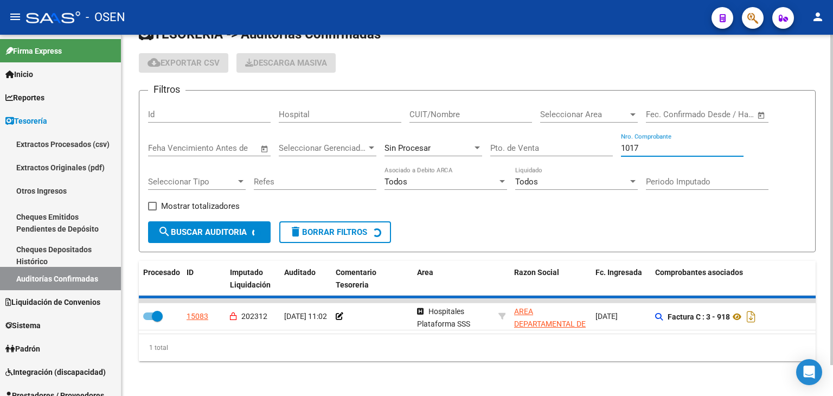
checkbox input "false"
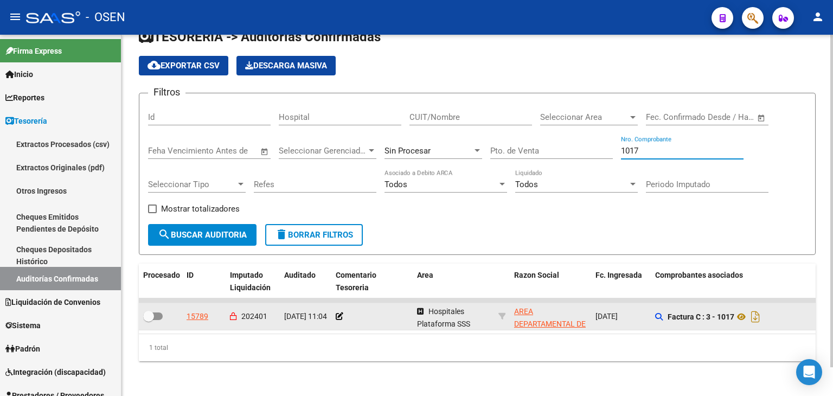
type input "1017"
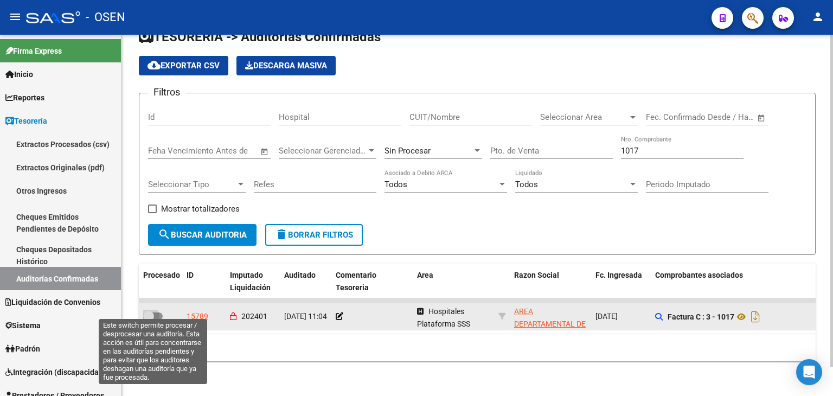
click at [154, 312] on span at bounding box center [153, 316] width 20 height 8
click at [149, 320] on input "checkbox" at bounding box center [148, 320] width 1 height 1
checkbox input "true"
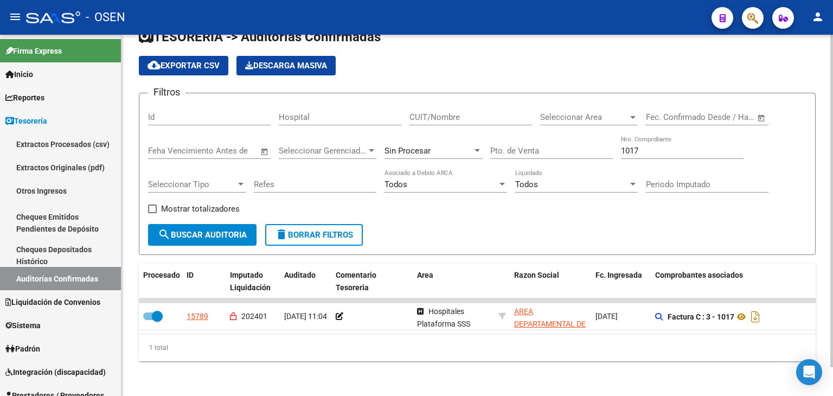
click at [644, 146] on input "1017" at bounding box center [682, 151] width 123 height 10
click at [646, 146] on input "1017" at bounding box center [682, 151] width 123 height 10
type input "1047"
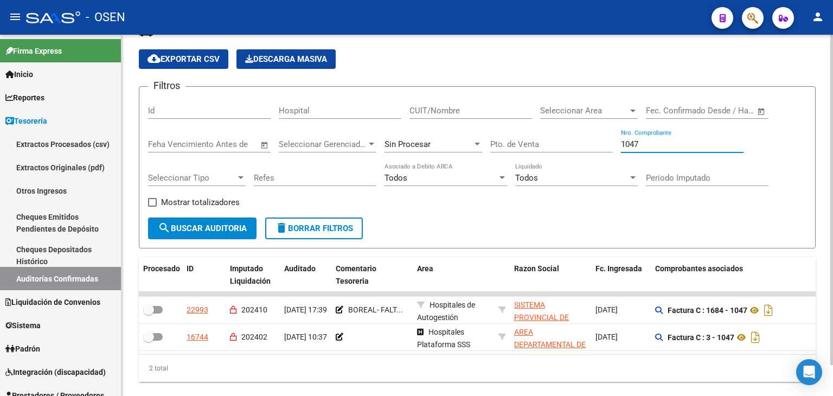
checkbox input "false"
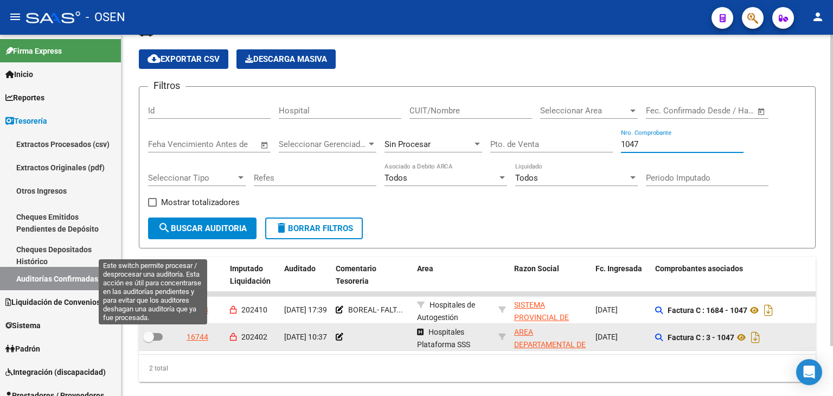
type input "1047"
click at [151, 337] on span at bounding box center [148, 336] width 11 height 11
click at [149, 340] on input "checkbox" at bounding box center [148, 340] width 1 height 1
checkbox input "true"
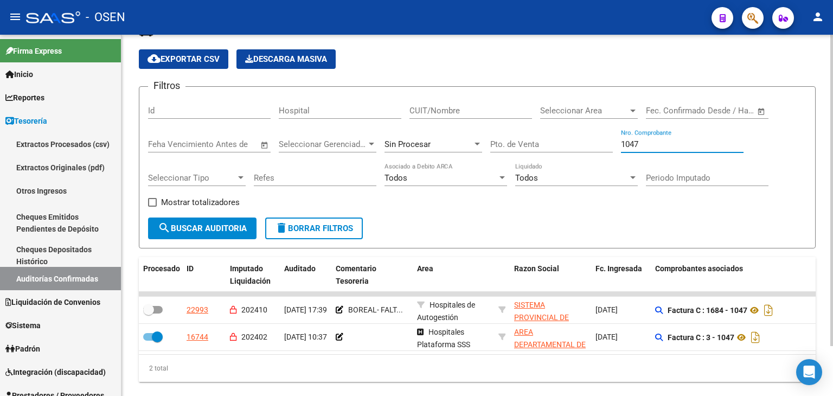
click at [646, 144] on input "1047" at bounding box center [682, 144] width 123 height 10
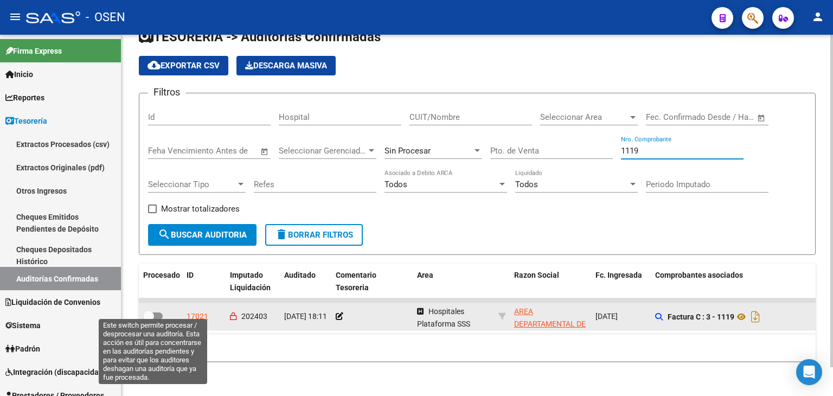
type input "1119"
drag, startPoint x: 147, startPoint y: 311, endPoint x: 157, endPoint y: 307, distance: 10.0
click at [149, 312] on span at bounding box center [148, 316] width 11 height 11
click at [149, 320] on input "checkbox" at bounding box center [148, 320] width 1 height 1
checkbox input "true"
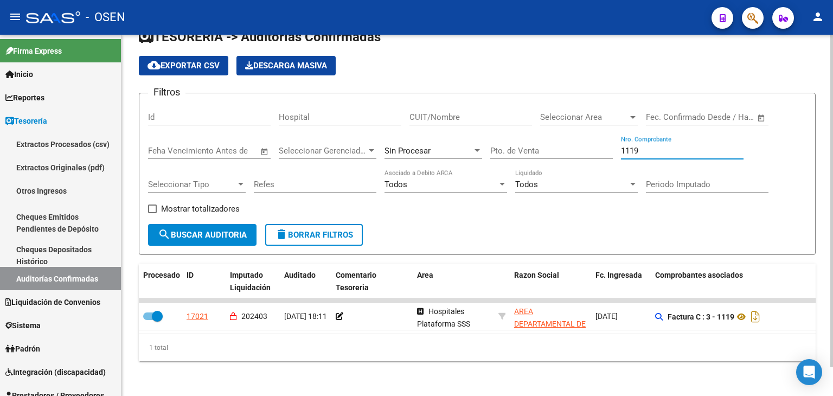
click at [675, 146] on input "1119" at bounding box center [682, 151] width 123 height 10
click at [674, 146] on input "1119" at bounding box center [682, 151] width 123 height 10
click at [672, 146] on input "1119" at bounding box center [682, 151] width 123 height 10
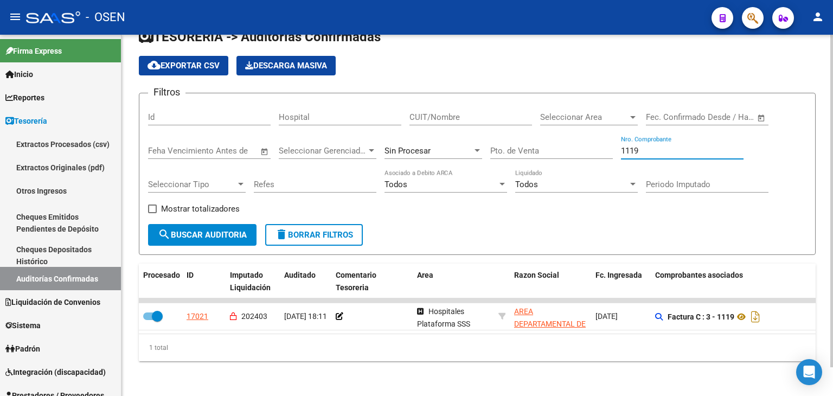
click at [670, 146] on input "1119" at bounding box center [682, 151] width 123 height 10
click at [669, 146] on input "1119" at bounding box center [682, 151] width 123 height 10
type input "771"
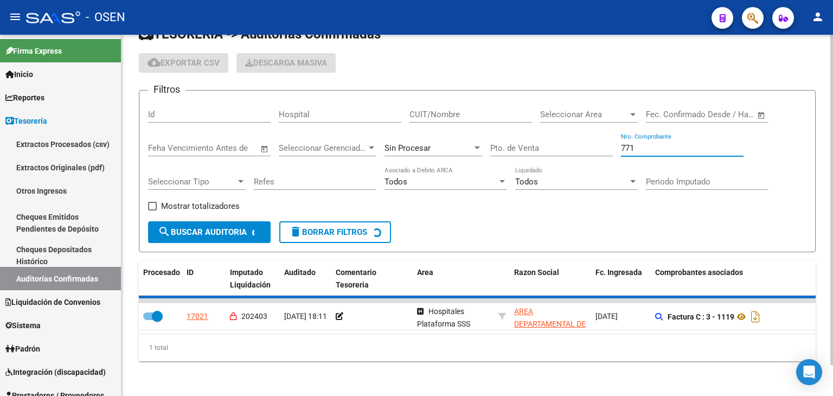
checkbox input "false"
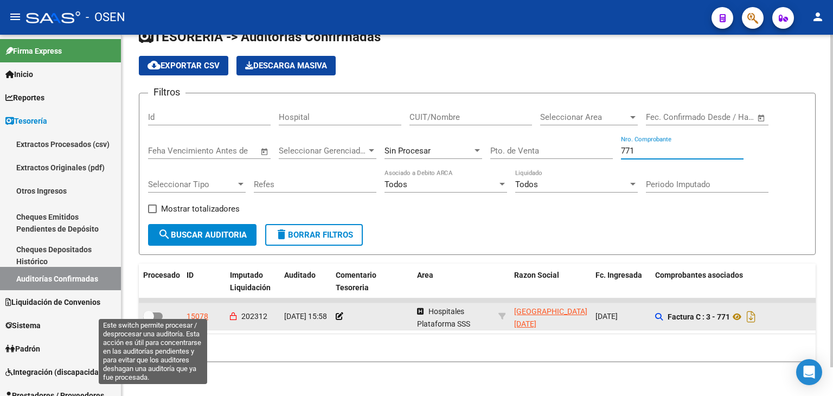
type input "771"
click at [150, 311] on span at bounding box center [148, 316] width 11 height 11
click at [149, 320] on input "checkbox" at bounding box center [148, 320] width 1 height 1
checkbox input "true"
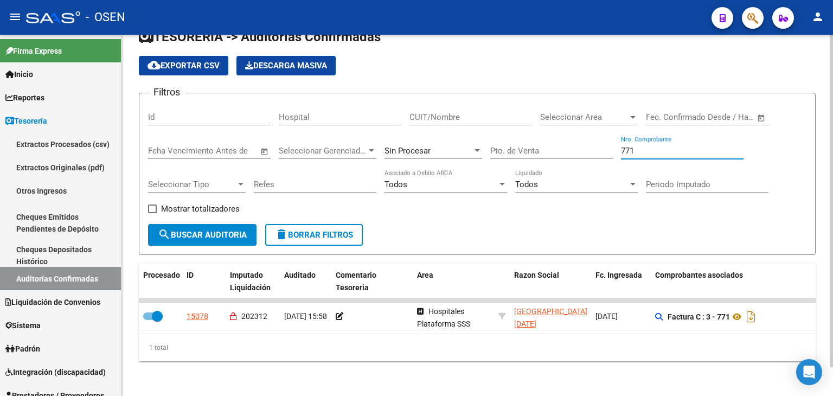
drag, startPoint x: 668, startPoint y: 146, endPoint x: 512, endPoint y: 134, distance: 156.6
click at [513, 134] on div "Filtros Id Hospital CUIT/Nombre Seleccionar Area Seleccionar Area Fecha inicio …" at bounding box center [477, 163] width 658 height 122
type input "891"
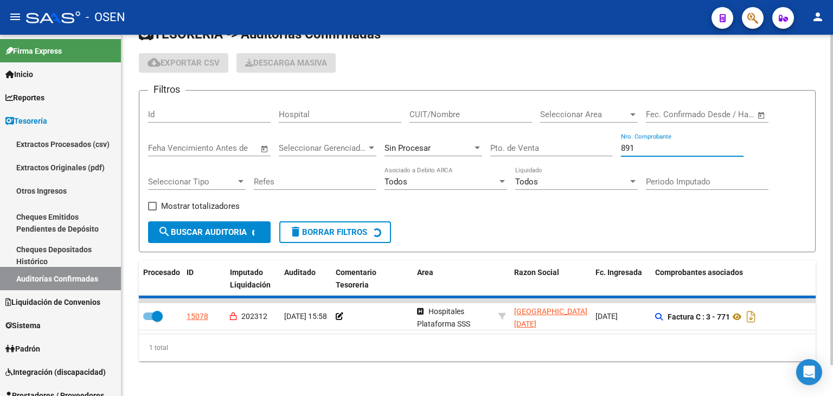
checkbox input "false"
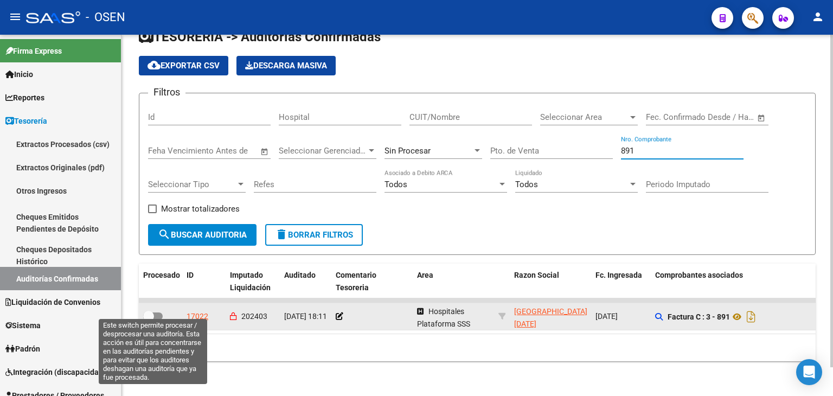
type input "891"
click at [146, 311] on span at bounding box center [148, 316] width 11 height 11
click at [148, 320] on input "checkbox" at bounding box center [148, 320] width 1 height 1
checkbox input "true"
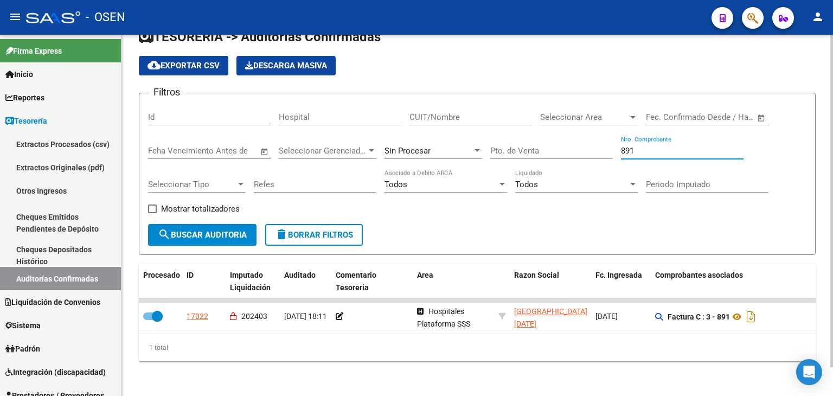
click at [627, 146] on input "891" at bounding box center [682, 151] width 123 height 10
type input "1324"
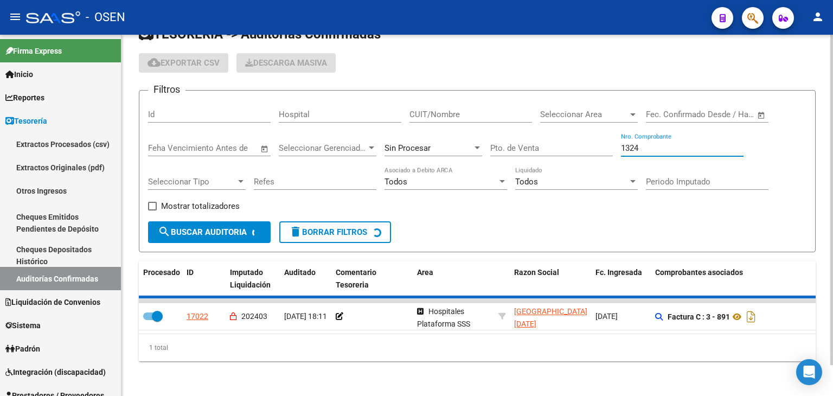
checkbox input "false"
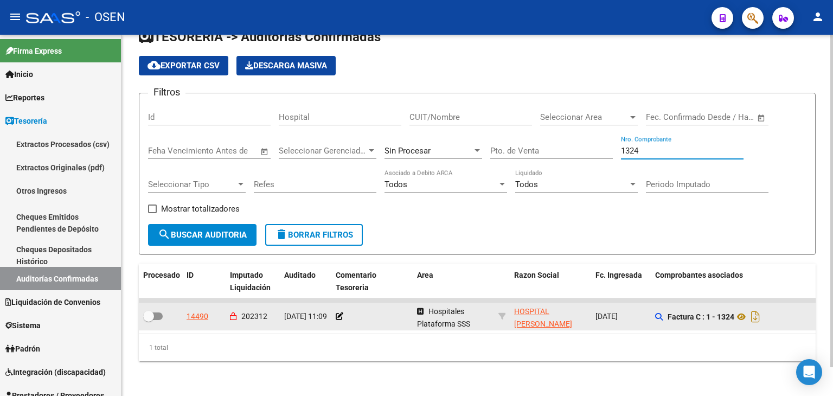
type input "1324"
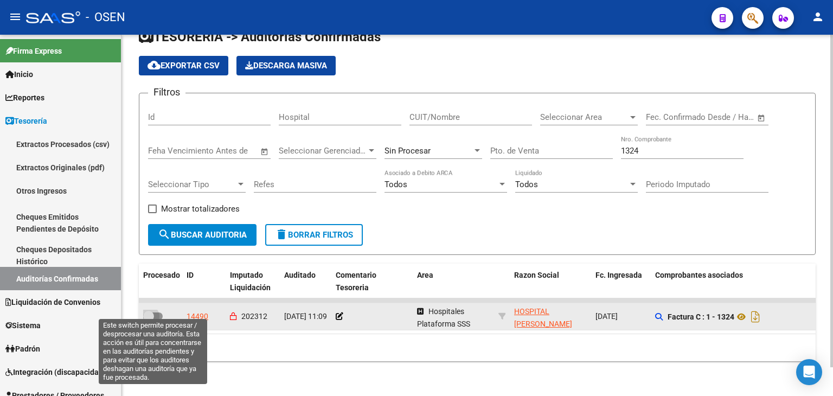
click at [160, 313] on label at bounding box center [153, 316] width 20 height 13
click at [149, 320] on input "checkbox" at bounding box center [148, 320] width 1 height 1
checkbox input "true"
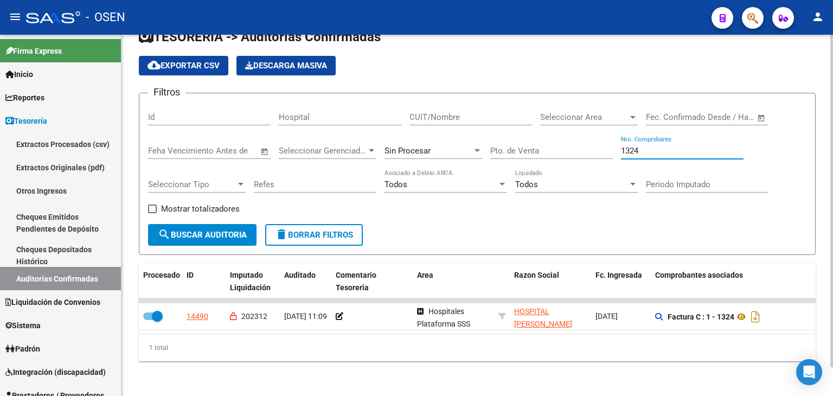
drag, startPoint x: 645, startPoint y: 139, endPoint x: 627, endPoint y: 142, distance: 18.6
click at [627, 146] on input "1324" at bounding box center [682, 151] width 123 height 10
type input "1359"
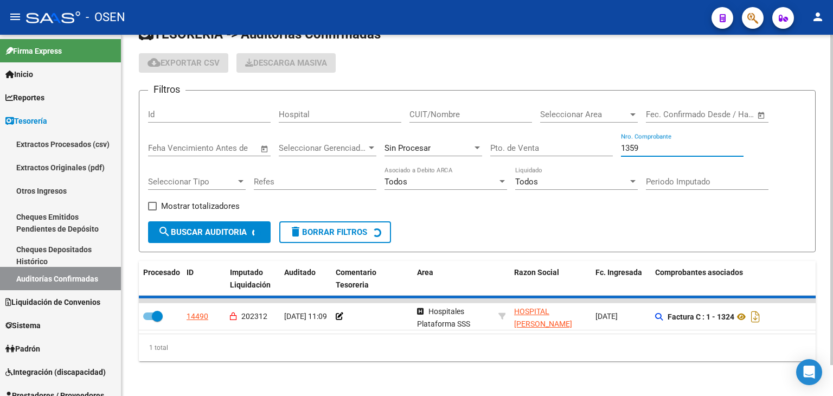
checkbox input "false"
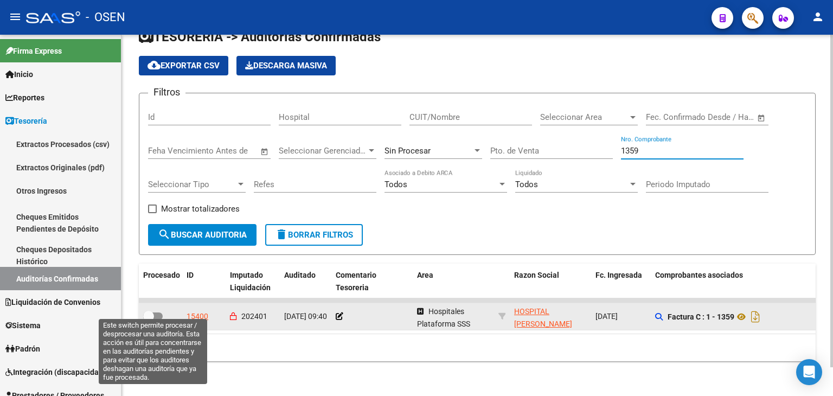
type input "1359"
click at [157, 312] on span at bounding box center [153, 316] width 20 height 8
click at [149, 320] on input "checkbox" at bounding box center [148, 320] width 1 height 1
checkbox input "true"
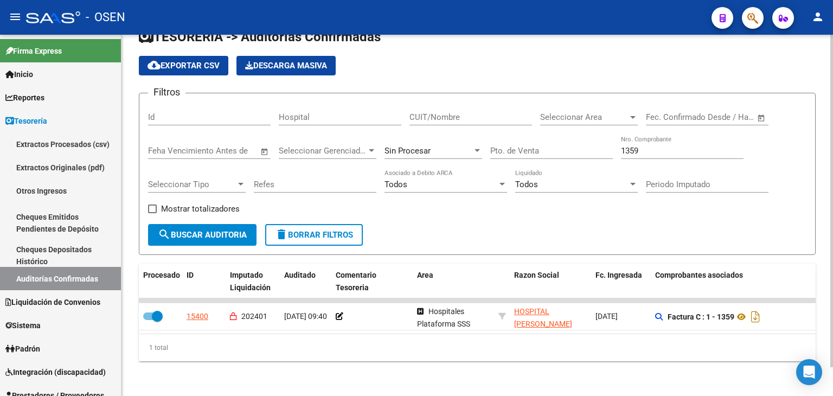
click at [657, 148] on div "1359 Nro. Comprobante" at bounding box center [682, 147] width 123 height 23
click at [656, 147] on input "1359" at bounding box center [682, 151] width 123 height 10
type input "1852"
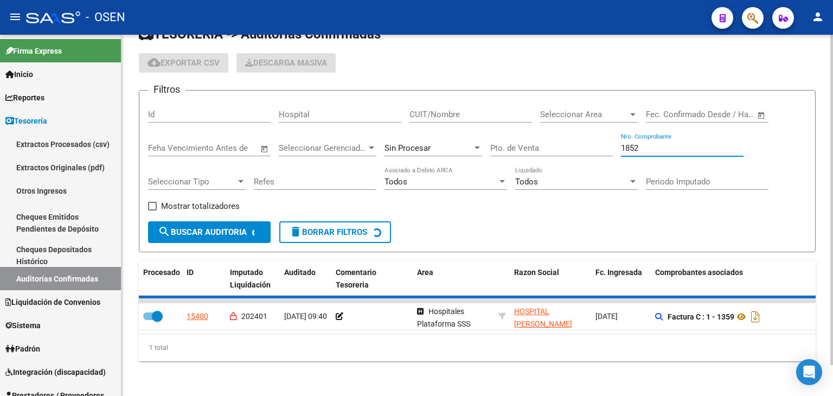
checkbox input "false"
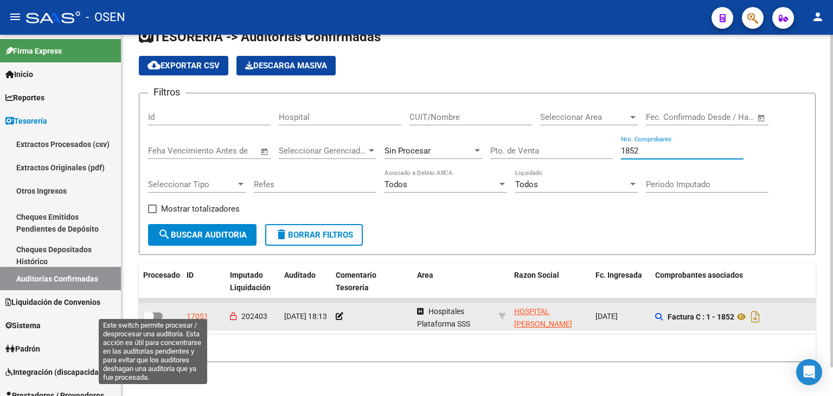
type input "1852"
click at [153, 311] on span at bounding box center [148, 316] width 11 height 11
click at [149, 320] on input "checkbox" at bounding box center [148, 320] width 1 height 1
checkbox input "true"
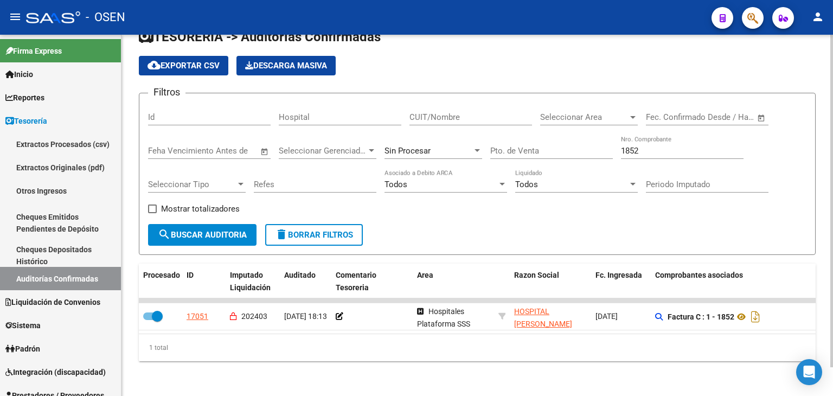
click at [643, 146] on input "1852" at bounding box center [682, 151] width 123 height 10
type input "1959"
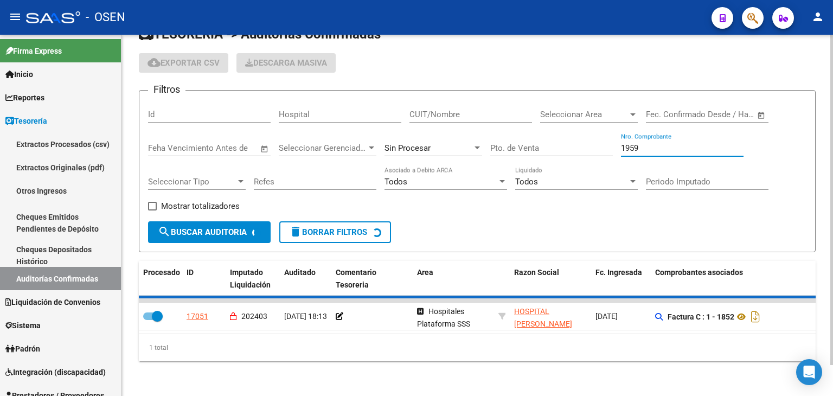
checkbox input "false"
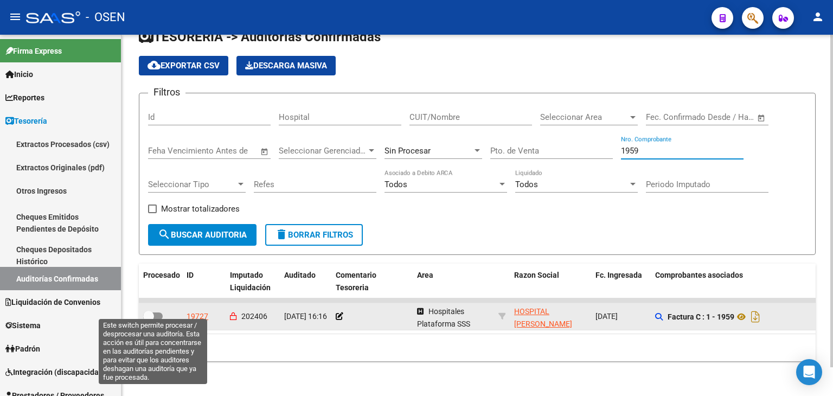
type input "1959"
drag, startPoint x: 152, startPoint y: 306, endPoint x: 163, endPoint y: 300, distance: 11.9
click at [152, 311] on span at bounding box center [148, 316] width 11 height 11
click at [149, 320] on input "checkbox" at bounding box center [148, 320] width 1 height 1
checkbox input "true"
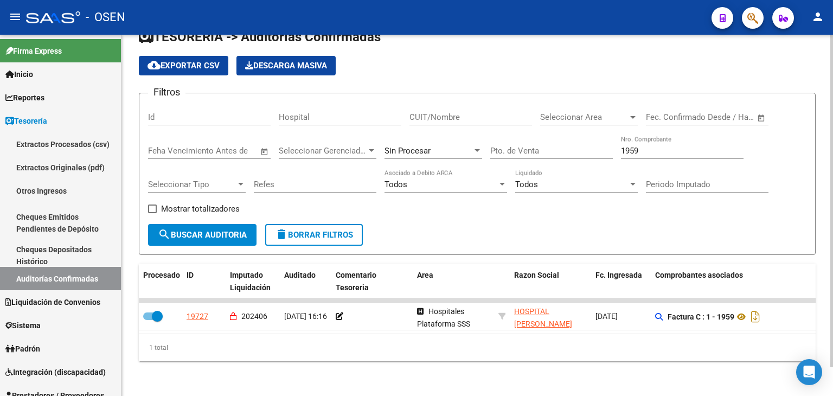
click at [634, 146] on input "1959" at bounding box center [682, 151] width 123 height 10
type input "2226"
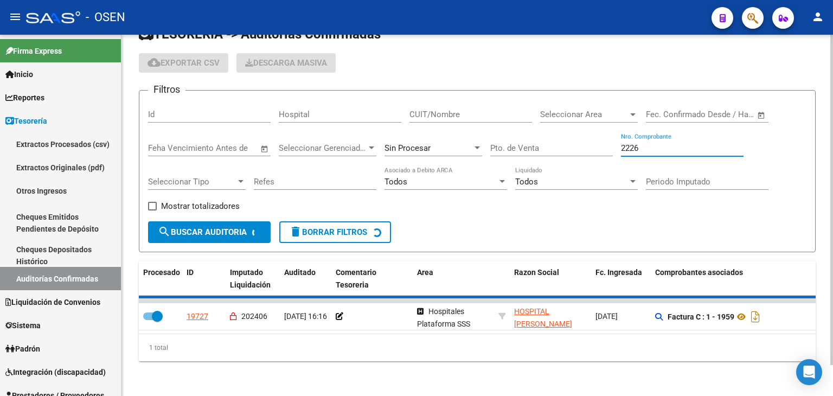
checkbox input "false"
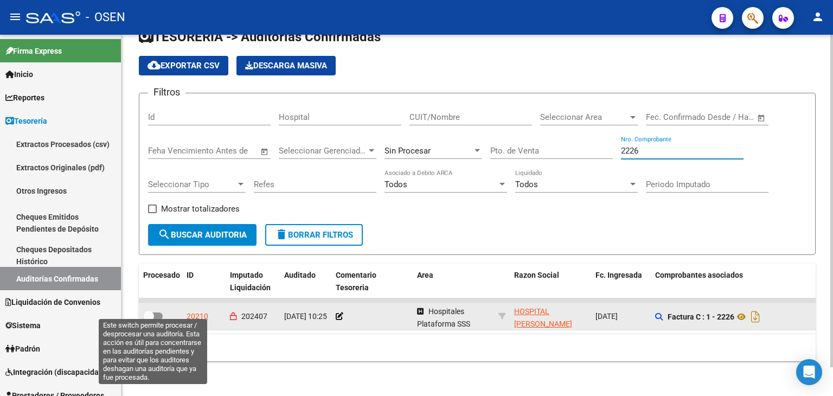
type input "2226"
click at [158, 312] on span at bounding box center [153, 316] width 20 height 8
click at [149, 320] on input "checkbox" at bounding box center [148, 320] width 1 height 1
checkbox input "true"
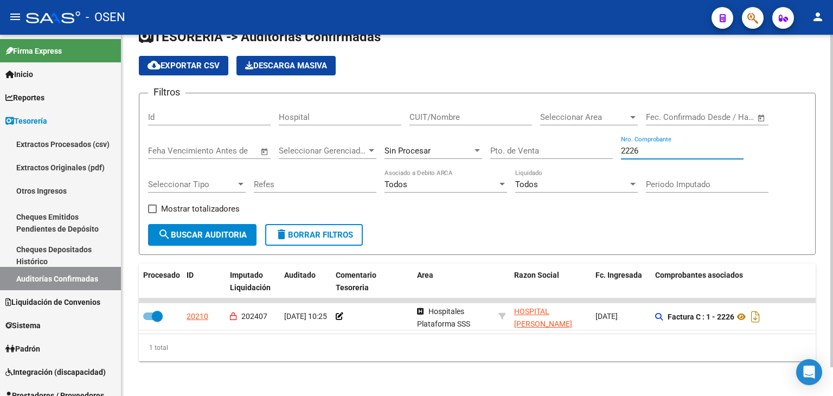
click at [657, 146] on input "2226" at bounding box center [682, 151] width 123 height 10
type input "1530"
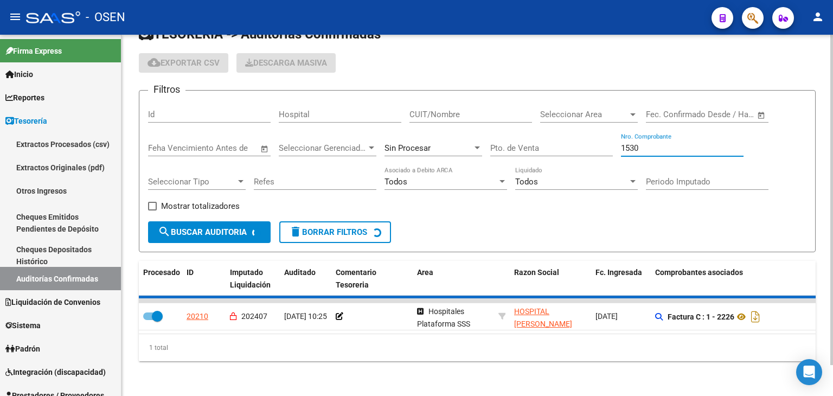
checkbox input "false"
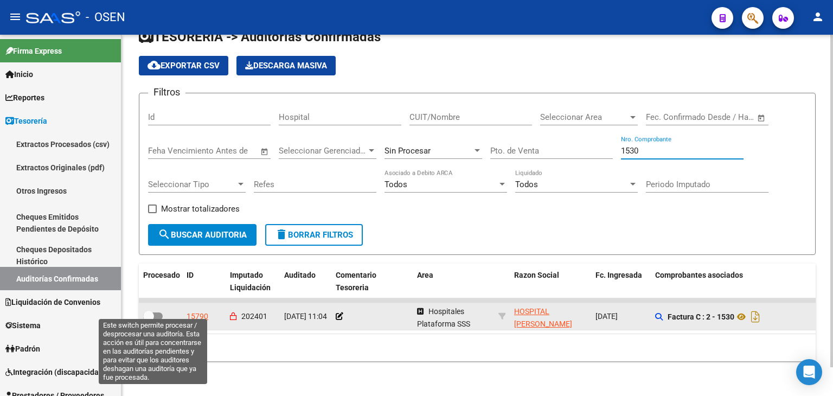
type input "1530"
click at [147, 311] on span at bounding box center [148, 316] width 11 height 11
click at [148, 320] on input "checkbox" at bounding box center [148, 320] width 1 height 1
checkbox input "true"
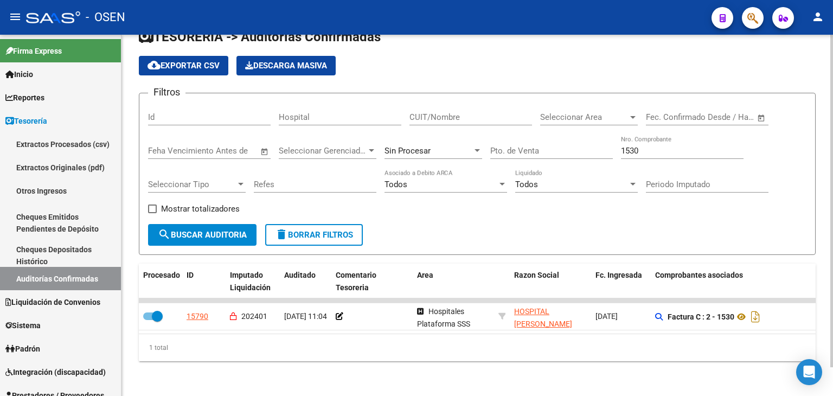
click at [662, 146] on input "1530" at bounding box center [682, 151] width 123 height 10
click at [661, 146] on input "1530" at bounding box center [682, 151] width 123 height 10
type input "1634"
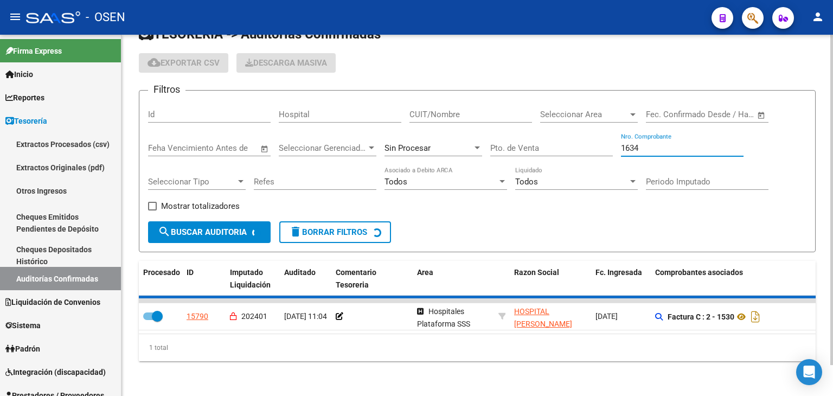
checkbox input "false"
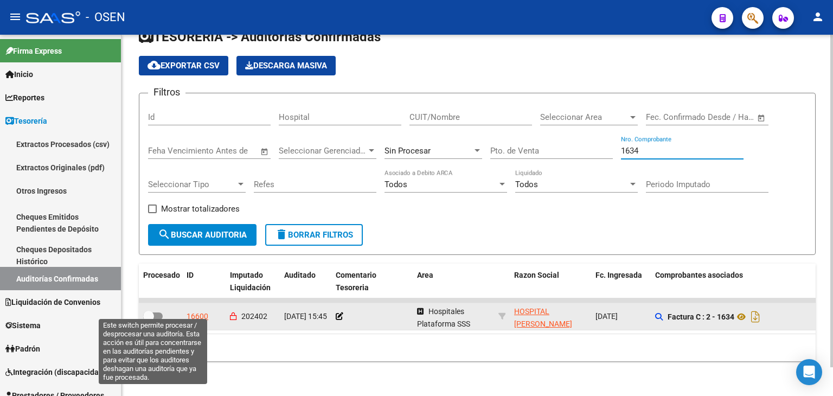
type input "1634"
click at [154, 312] on span at bounding box center [153, 316] width 20 height 8
click at [149, 320] on input "checkbox" at bounding box center [148, 320] width 1 height 1
checkbox input "true"
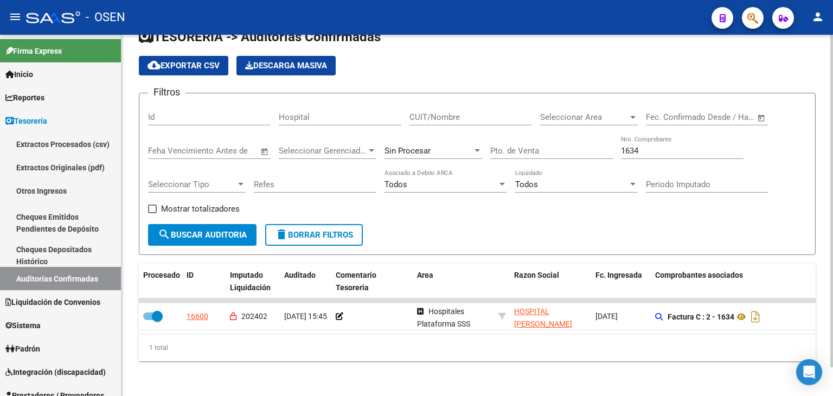
click at [661, 146] on input "1634" at bounding box center [682, 151] width 123 height 10
type input "1707"
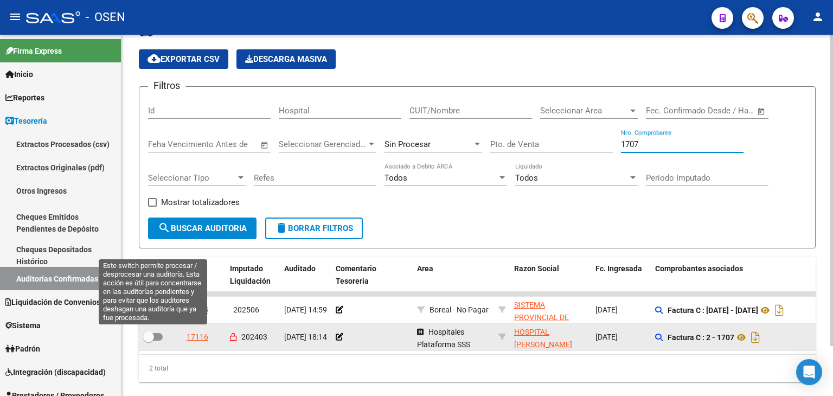
click at [157, 333] on span at bounding box center [153, 337] width 20 height 8
click at [149, 340] on input "checkbox" at bounding box center [148, 340] width 1 height 1
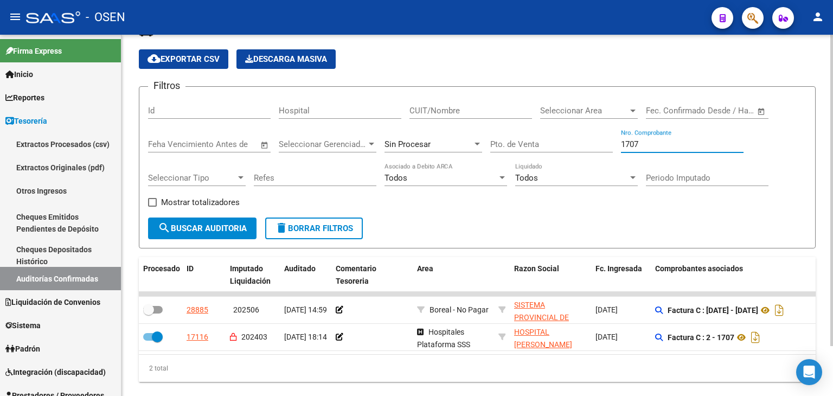
click at [640, 141] on input "1707" at bounding box center [682, 144] width 123 height 10
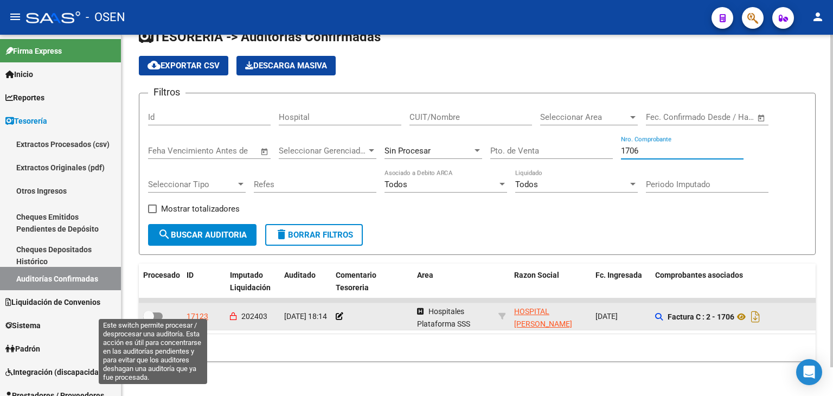
click at [158, 312] on span at bounding box center [153, 316] width 20 height 8
click at [149, 320] on input "checkbox" at bounding box center [148, 320] width 1 height 1
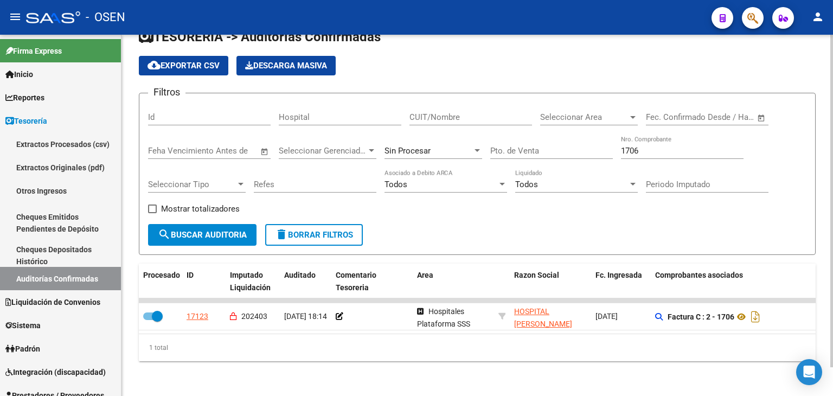
click at [658, 146] on input "1706" at bounding box center [682, 151] width 123 height 10
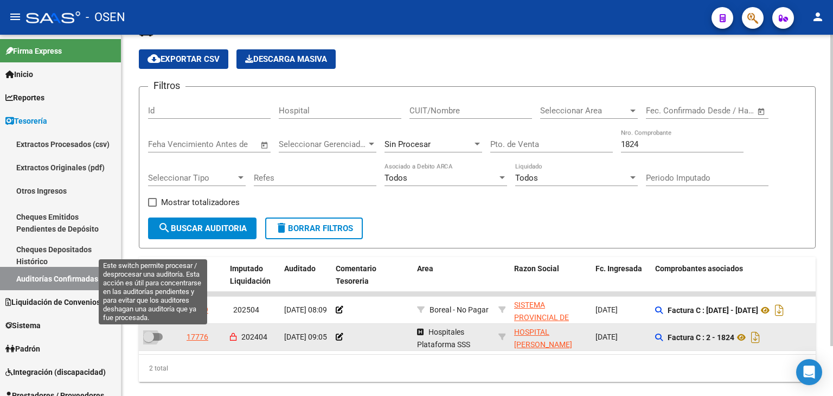
click at [156, 333] on span at bounding box center [153, 337] width 20 height 8
click at [149, 340] on input "checkbox" at bounding box center [148, 340] width 1 height 1
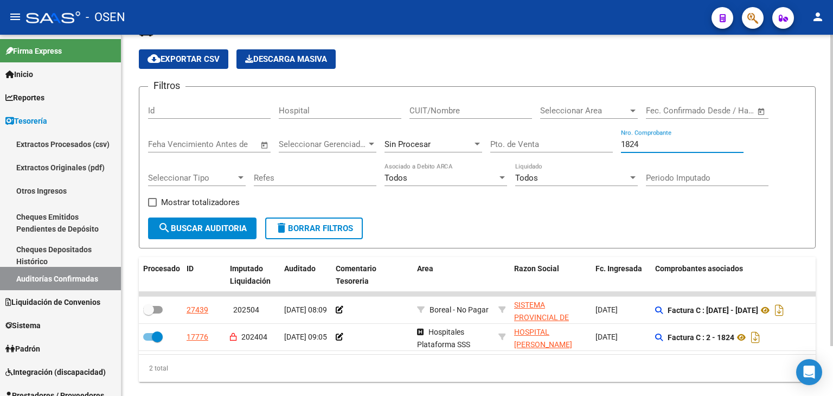
click at [635, 141] on input "1824" at bounding box center [682, 144] width 123 height 10
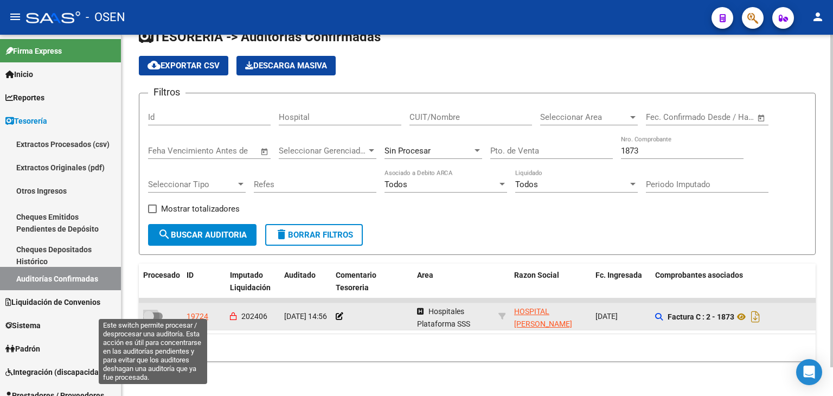
click at [150, 312] on span at bounding box center [148, 316] width 11 height 11
click at [149, 320] on input "checkbox" at bounding box center [148, 320] width 1 height 1
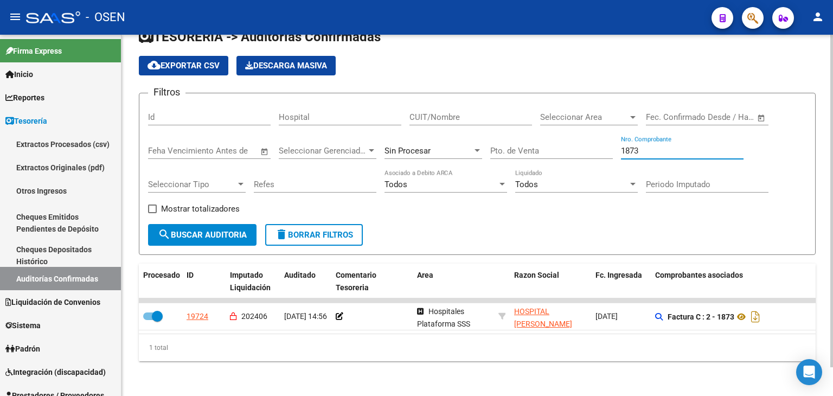
click at [634, 147] on input "1873" at bounding box center [682, 151] width 123 height 10
click at [635, 147] on input "1873" at bounding box center [682, 151] width 123 height 10
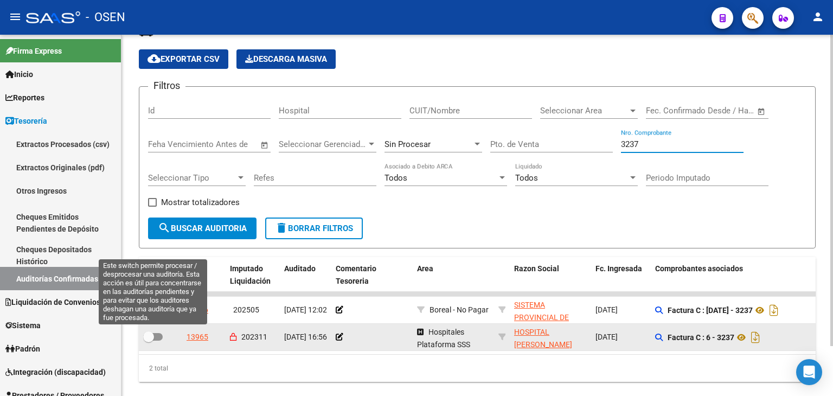
click at [162, 335] on span at bounding box center [153, 337] width 20 height 8
click at [149, 340] on input "checkbox" at bounding box center [148, 340] width 1 height 1
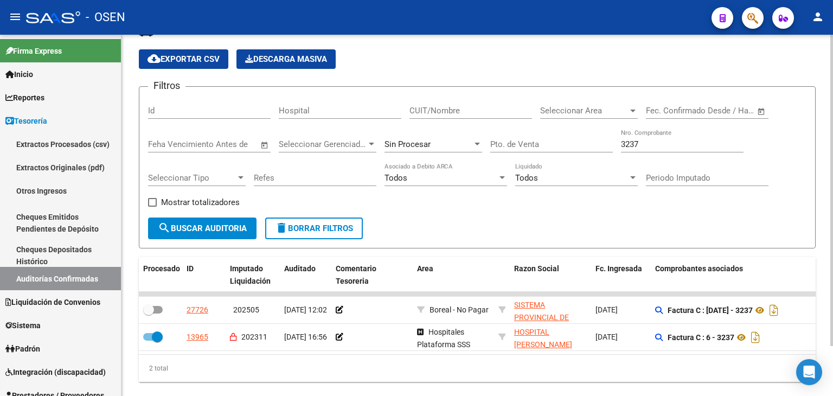
click at [646, 144] on input "3237" at bounding box center [682, 144] width 123 height 10
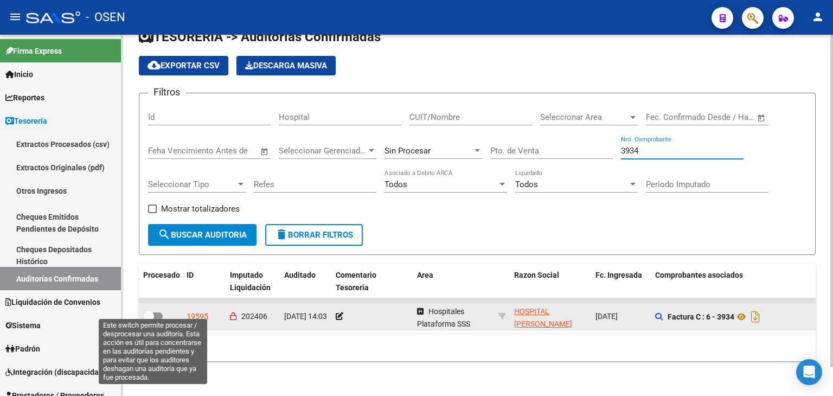
click at [150, 311] on span at bounding box center [148, 316] width 11 height 11
click at [149, 320] on input "checkbox" at bounding box center [148, 320] width 1 height 1
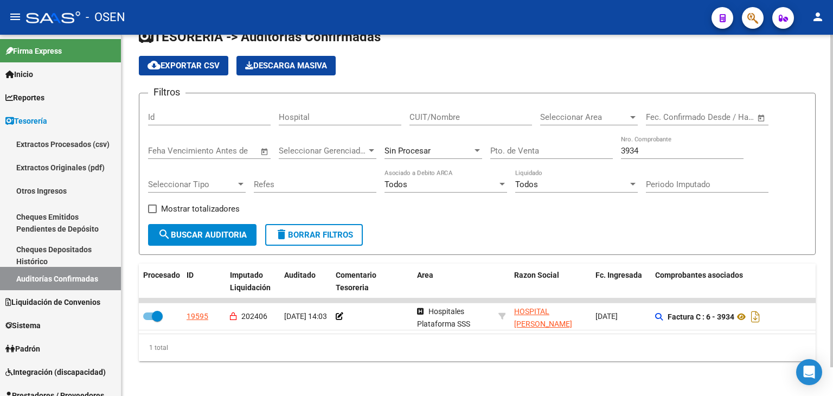
click at [632, 146] on input "3934" at bounding box center [682, 151] width 123 height 10
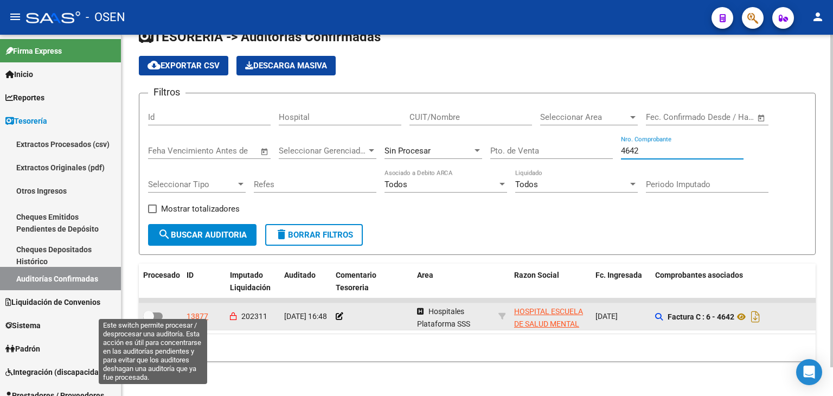
click at [156, 311] on label at bounding box center [153, 316] width 20 height 13
click at [149, 320] on input "checkbox" at bounding box center [148, 320] width 1 height 1
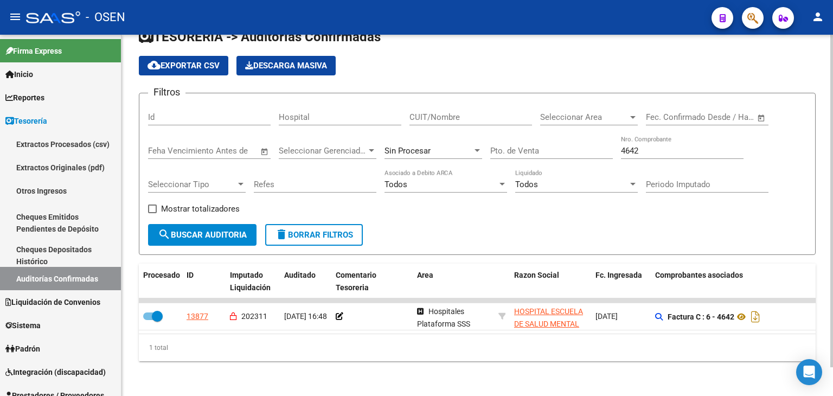
click at [674, 146] on input "4642" at bounding box center [682, 151] width 123 height 10
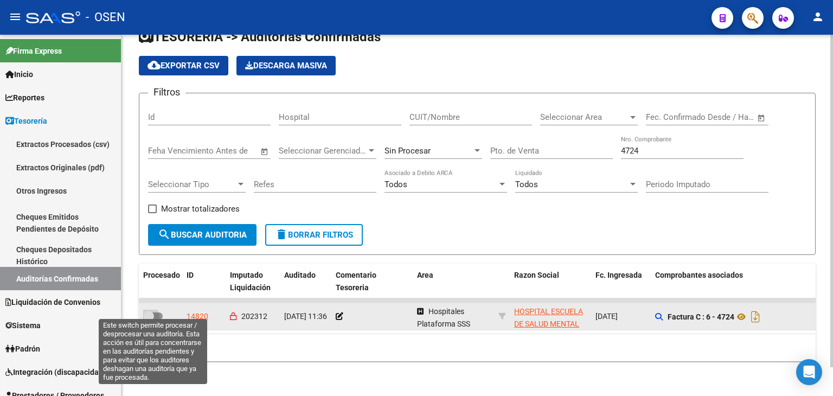
click at [153, 311] on span at bounding box center [148, 316] width 11 height 11
click at [149, 320] on input "checkbox" at bounding box center [148, 320] width 1 height 1
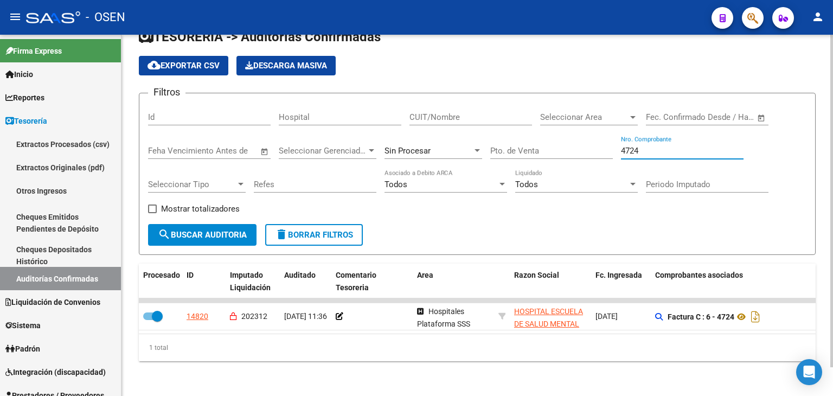
click at [634, 146] on input "4724" at bounding box center [682, 151] width 123 height 10
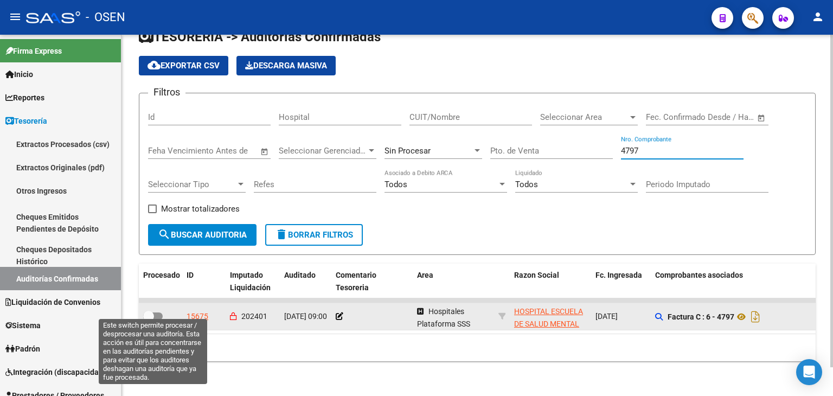
click at [150, 311] on span at bounding box center [148, 316] width 11 height 11
click at [149, 320] on input "checkbox" at bounding box center [148, 320] width 1 height 1
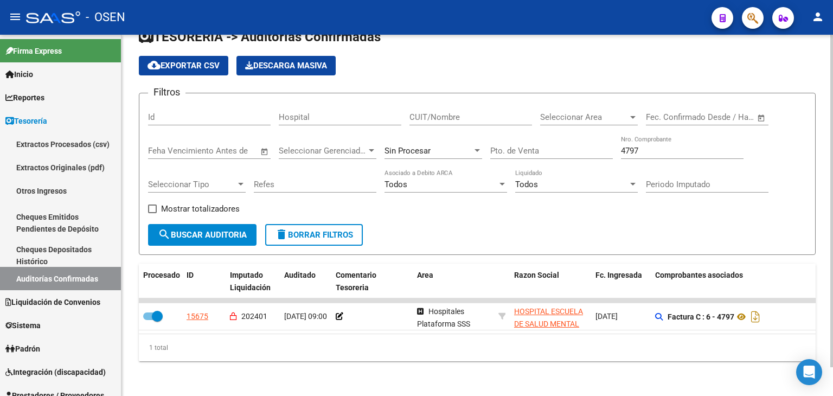
click at [641, 146] on input "4797" at bounding box center [682, 151] width 123 height 10
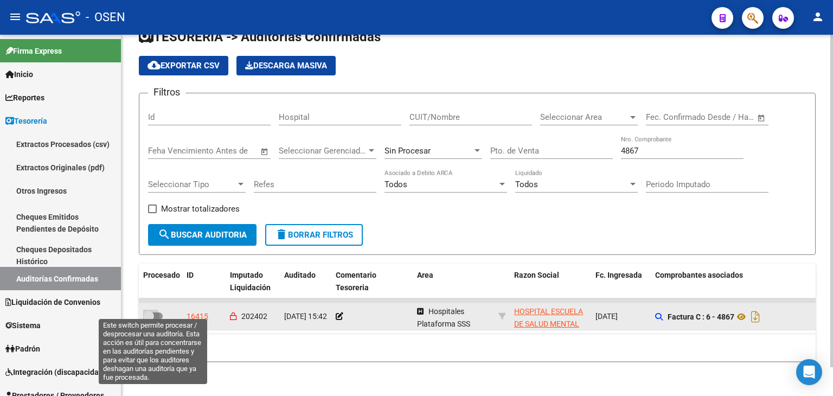
click at [152, 311] on span at bounding box center [148, 316] width 11 height 11
click at [149, 320] on input "checkbox" at bounding box center [148, 320] width 1 height 1
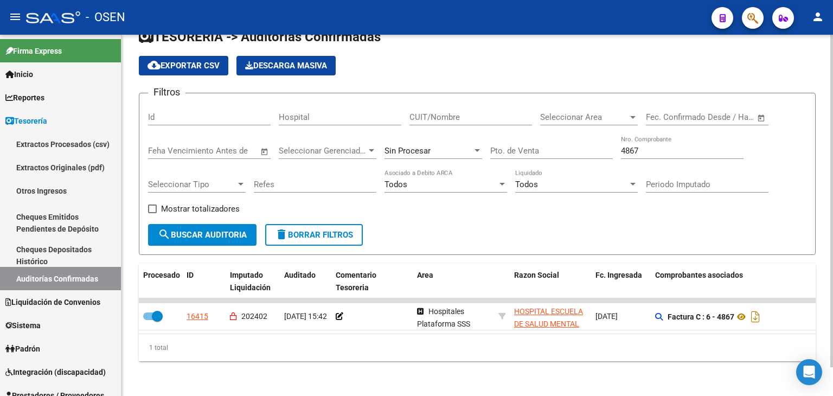
click at [645, 146] on input "4867" at bounding box center [682, 151] width 123 height 10
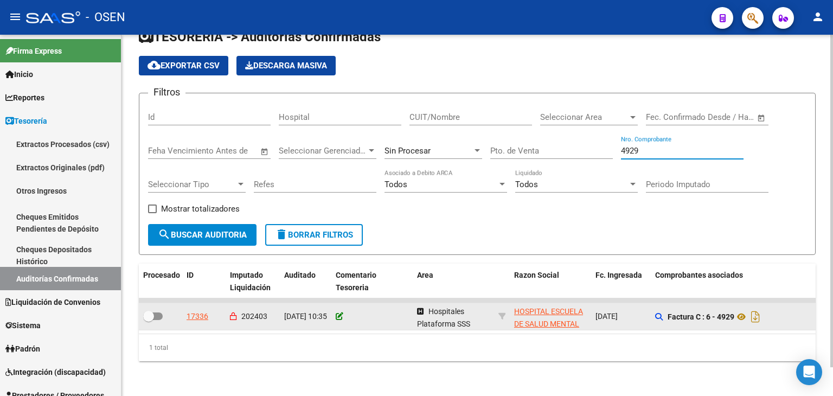
click at [337, 312] on icon at bounding box center [340, 316] width 8 height 8
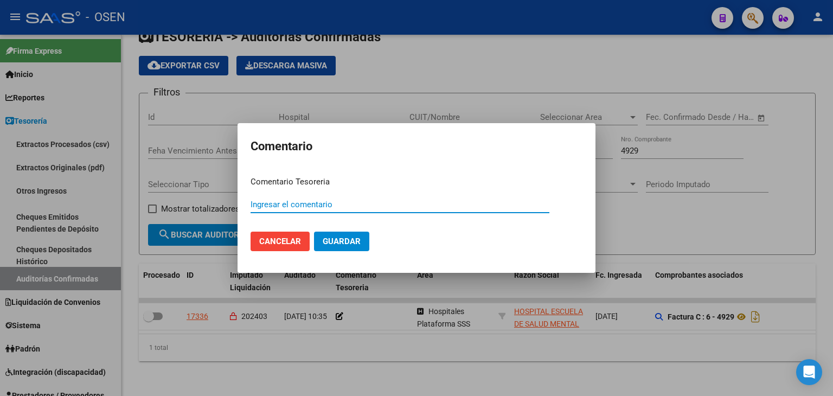
click at [369, 211] on div "Ingresar el comentario" at bounding box center [399, 204] width 299 height 16
click at [369, 210] on div "Ingresar el comentario" at bounding box center [399, 204] width 299 height 16
click at [369, 209] on div "Ingresar el comentario" at bounding box center [399, 204] width 299 height 16
click at [367, 207] on input "Ingresar el comentario" at bounding box center [399, 205] width 299 height 10
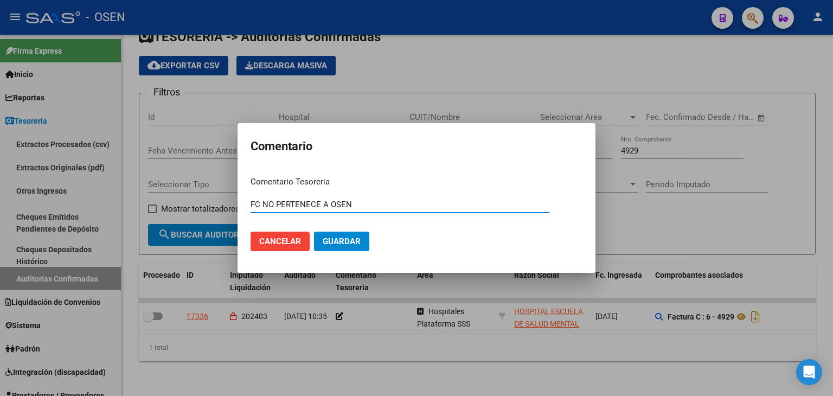
click at [314, 232] on button "Guardar" at bounding box center [341, 242] width 55 height 20
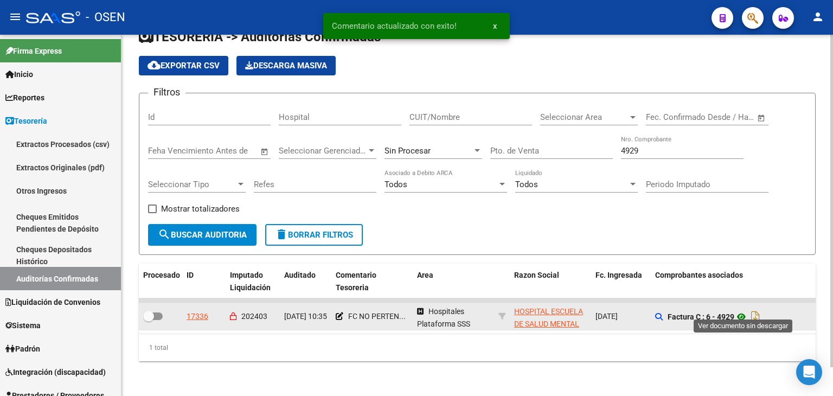
click at [742, 310] on icon at bounding box center [741, 316] width 14 height 13
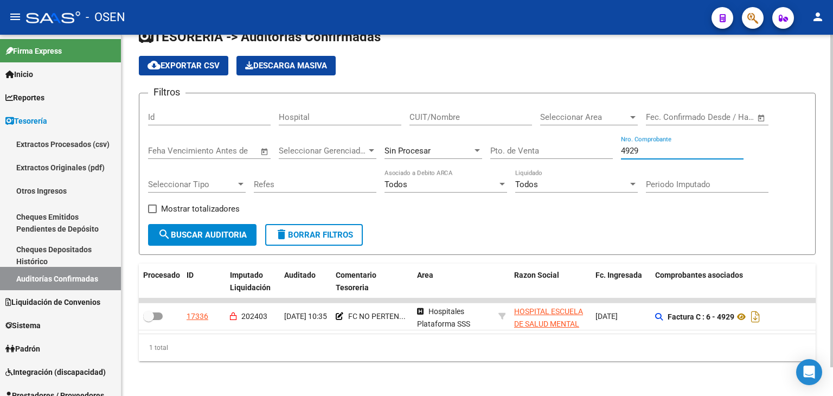
click at [633, 146] on input "4929" at bounding box center [682, 151] width 123 height 10
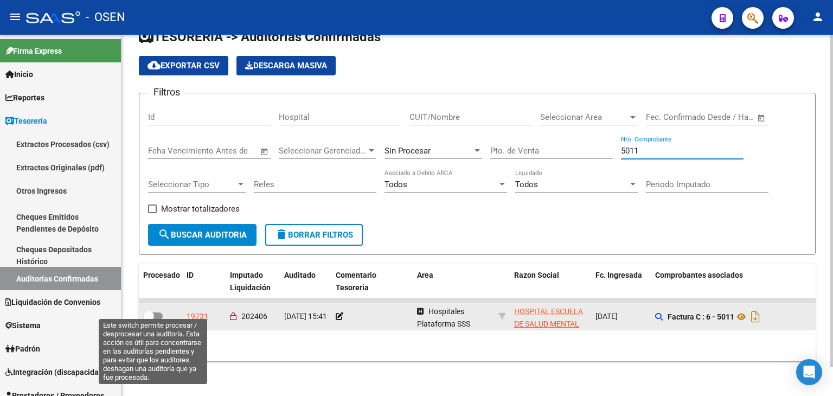
click at [155, 311] on label at bounding box center [153, 316] width 20 height 13
click at [149, 320] on input "checkbox" at bounding box center [148, 320] width 1 height 1
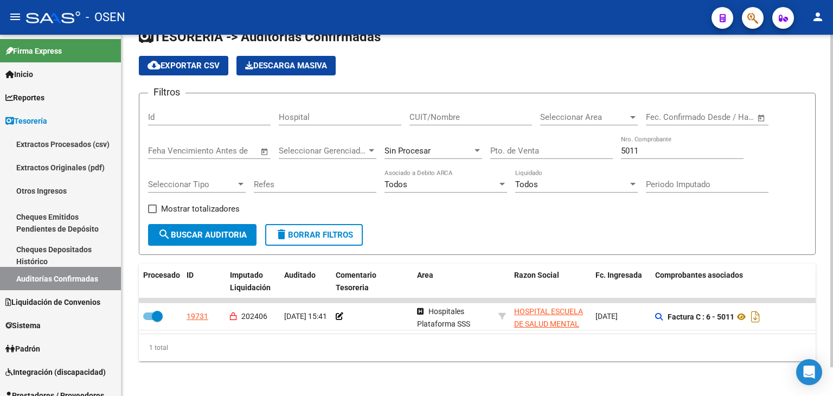
click at [211, 371] on div "TESORERIA -> Auditorías Confirmadas cloud_download Exportar CSV Descarga Masiva…" at bounding box center [476, 203] width 711 height 385
click at [633, 146] on input "5011" at bounding box center [682, 151] width 123 height 10
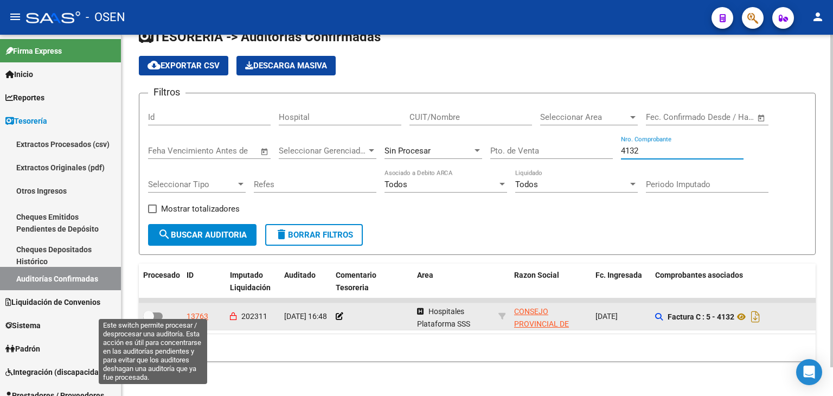
click at [157, 312] on span at bounding box center [153, 316] width 20 height 8
click at [149, 320] on input "checkbox" at bounding box center [148, 320] width 1 height 1
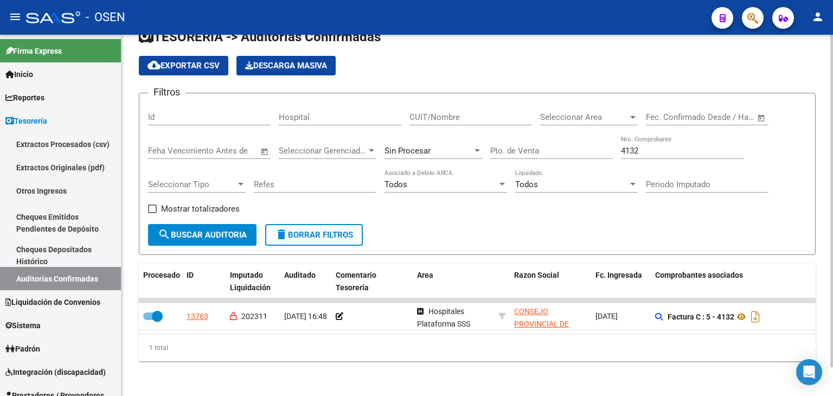
click at [656, 146] on input "4132" at bounding box center [682, 151] width 123 height 10
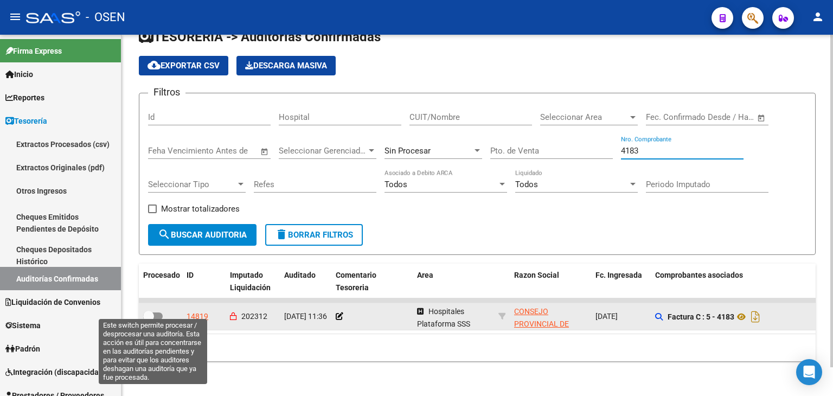
click at [160, 312] on label at bounding box center [153, 316] width 20 height 13
click at [149, 320] on input "checkbox" at bounding box center [148, 320] width 1 height 1
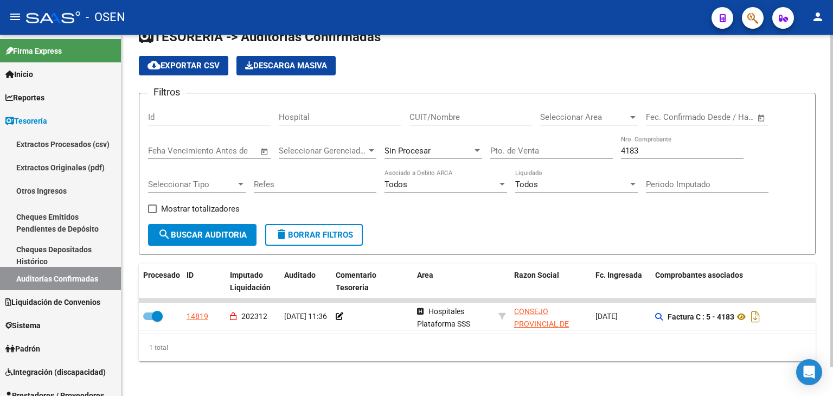
click at [667, 146] on input "4183" at bounding box center [682, 151] width 123 height 10
click at [666, 146] on input "4183" at bounding box center [682, 151] width 123 height 10
click at [641, 146] on input "4183" at bounding box center [682, 151] width 123 height 10
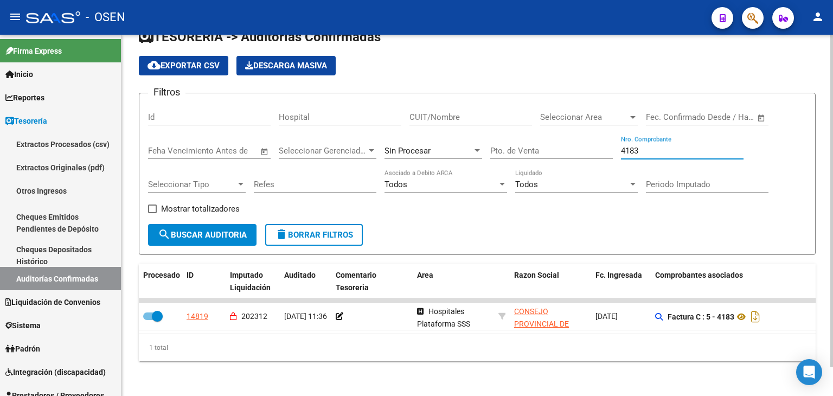
click at [641, 146] on input "4183" at bounding box center [682, 151] width 123 height 10
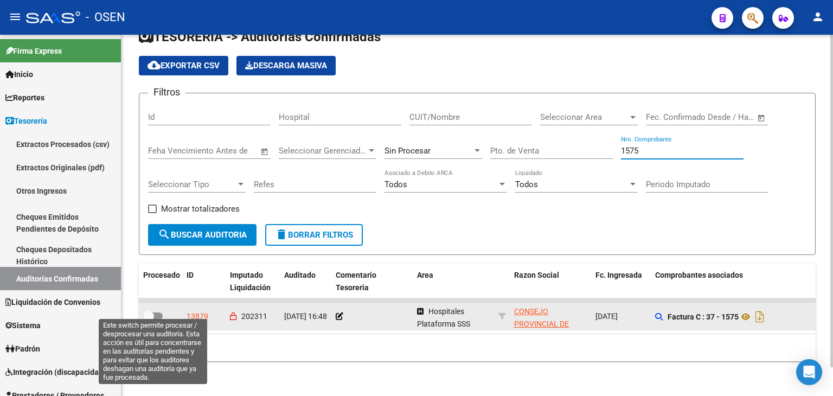
drag, startPoint x: 147, startPoint y: 310, endPoint x: 176, endPoint y: 298, distance: 30.6
click at [148, 311] on span at bounding box center [148, 316] width 11 height 11
click at [148, 320] on input "checkbox" at bounding box center [148, 320] width 1 height 1
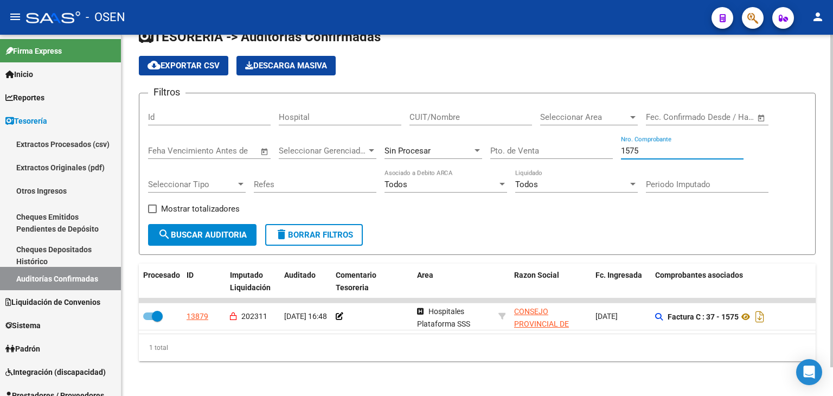
click at [666, 146] on input "1575" at bounding box center [682, 151] width 123 height 10
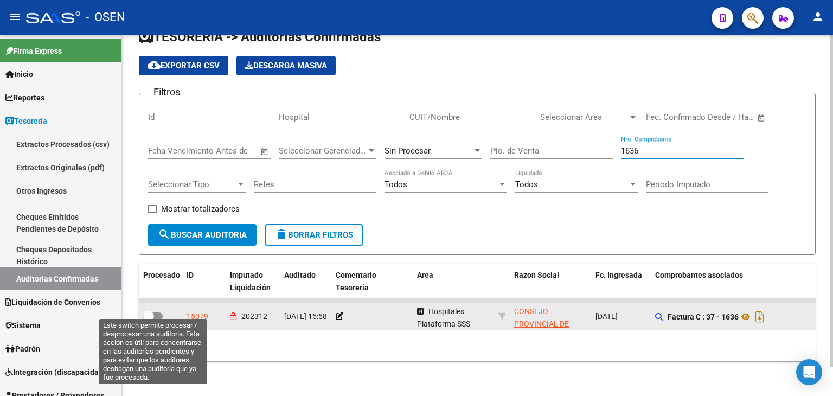
click at [158, 312] on span at bounding box center [153, 316] width 20 height 8
click at [149, 320] on input "checkbox" at bounding box center [148, 320] width 1 height 1
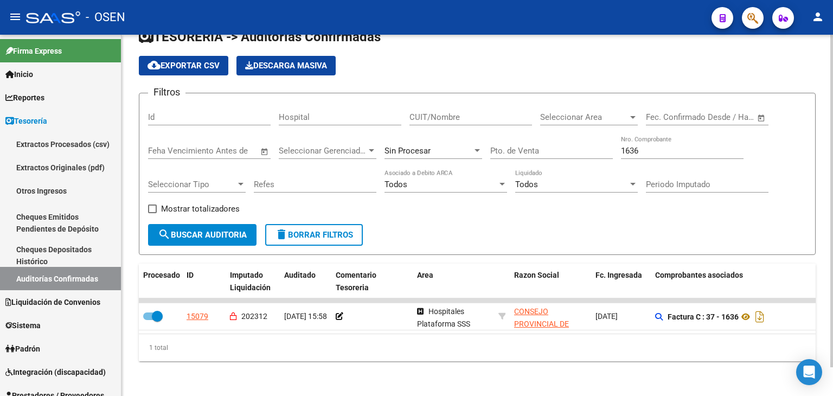
click at [644, 146] on input "1636" at bounding box center [682, 151] width 123 height 10
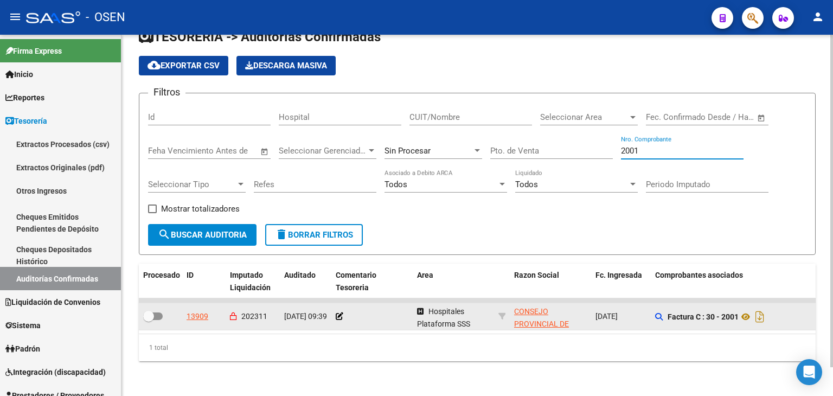
click at [160, 312] on span at bounding box center [153, 316] width 20 height 8
click at [149, 320] on input "checkbox" at bounding box center [148, 320] width 1 height 1
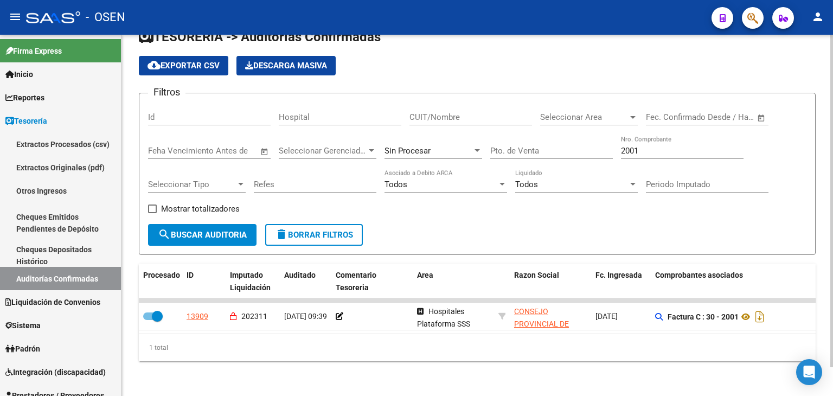
click at [647, 146] on input "2001" at bounding box center [682, 151] width 123 height 10
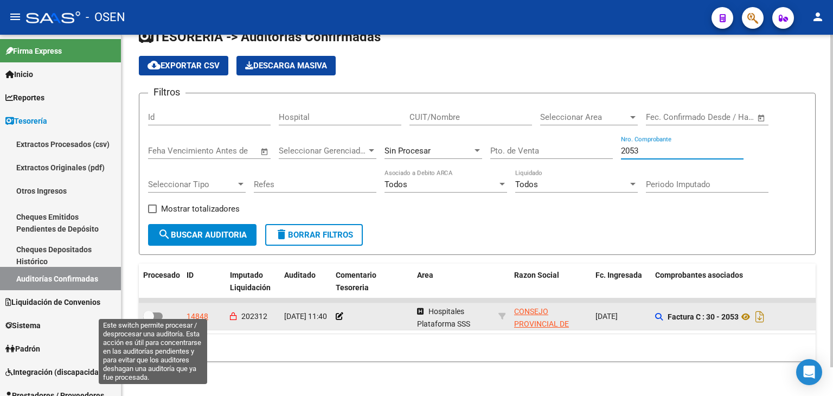
click at [150, 311] on span at bounding box center [148, 316] width 11 height 11
click at [149, 320] on input "checkbox" at bounding box center [148, 320] width 1 height 1
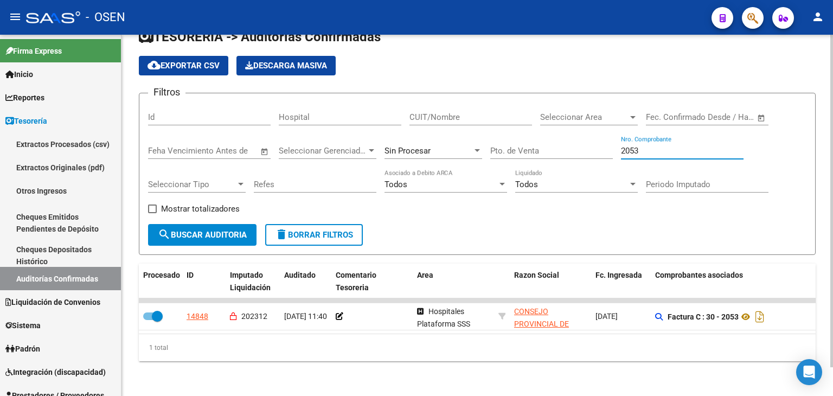
click at [621, 146] on input "2053" at bounding box center [682, 151] width 123 height 10
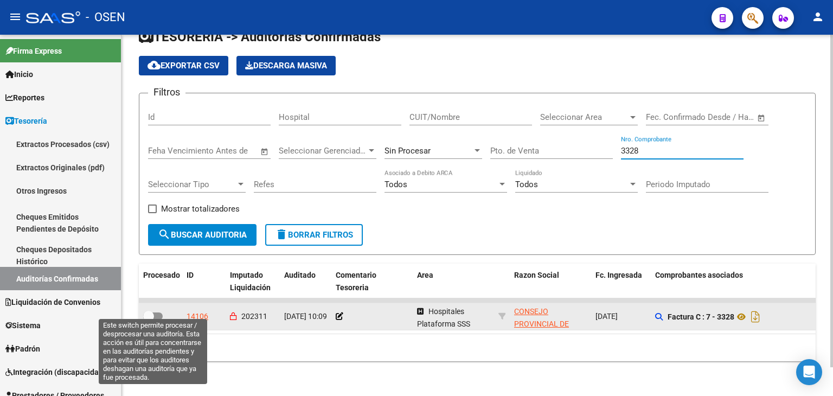
click at [147, 311] on span at bounding box center [148, 316] width 11 height 11
click at [148, 320] on input "checkbox" at bounding box center [148, 320] width 1 height 1
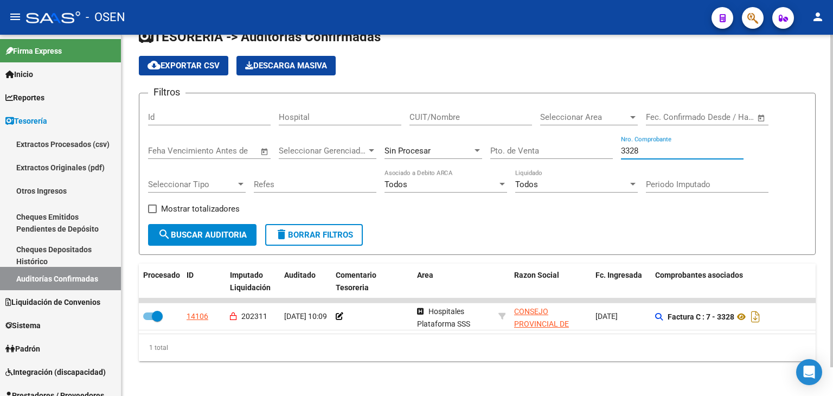
click at [692, 146] on input "3328" at bounding box center [682, 151] width 123 height 10
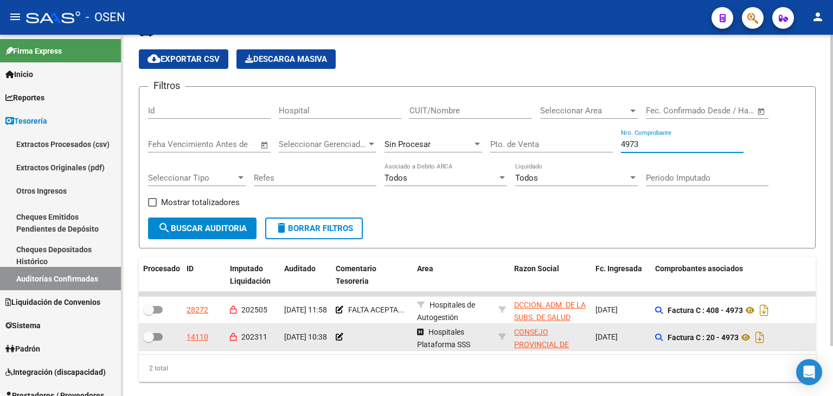
click at [149, 337] on span at bounding box center [148, 336] width 11 height 11
click at [149, 340] on input "checkbox" at bounding box center [148, 340] width 1 height 1
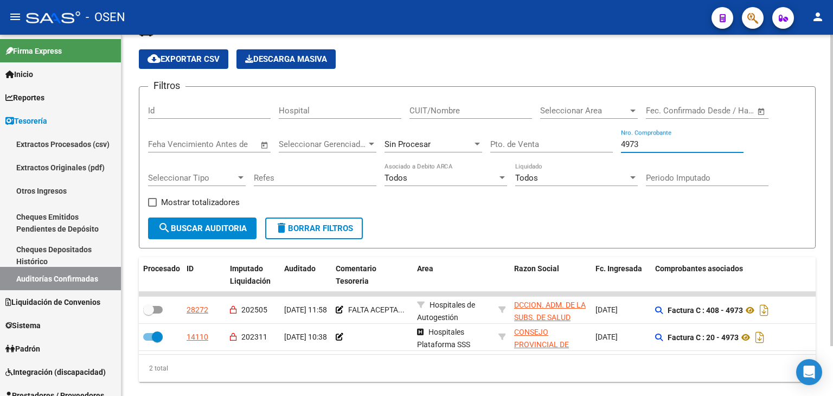
click at [640, 144] on input "4973" at bounding box center [682, 144] width 123 height 10
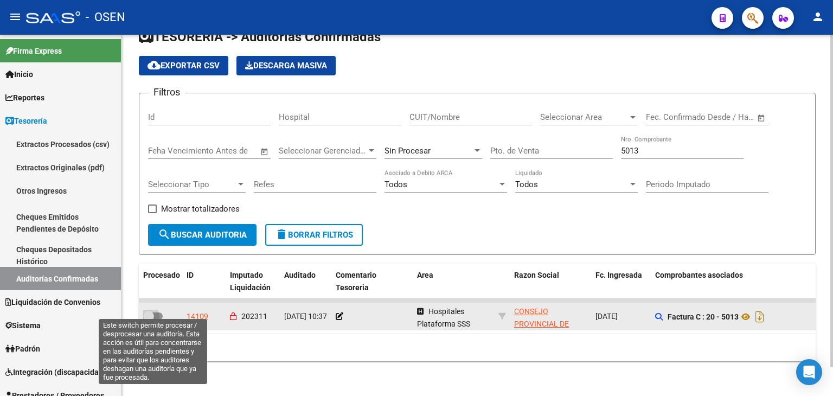
click at [160, 312] on span at bounding box center [153, 316] width 20 height 8
click at [149, 320] on input "checkbox" at bounding box center [148, 320] width 1 height 1
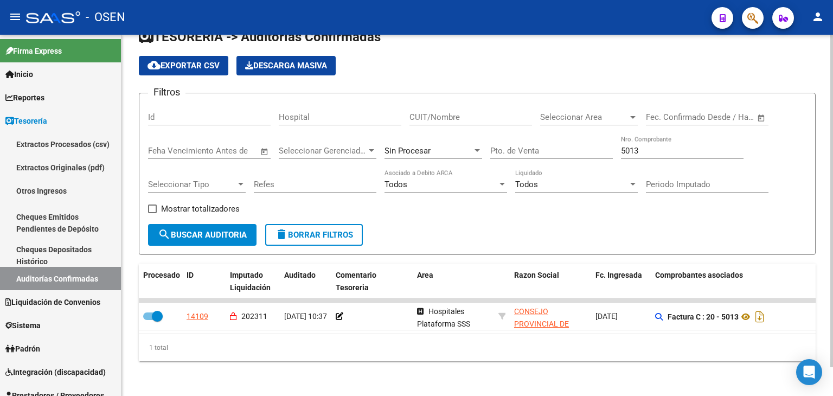
click at [646, 146] on input "5013" at bounding box center [682, 151] width 123 height 10
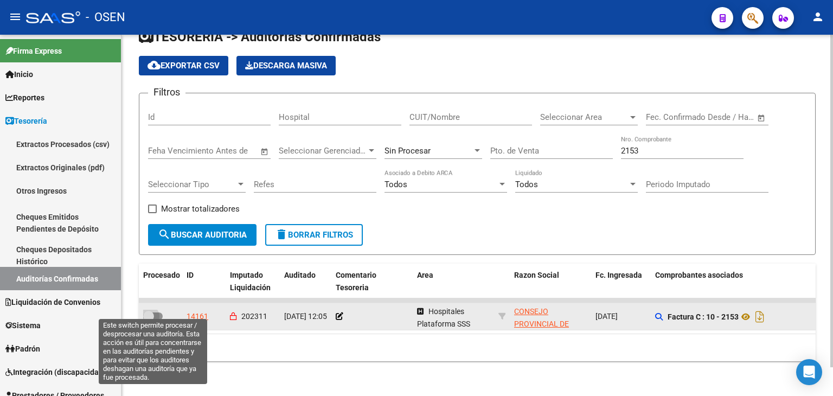
click at [156, 312] on span at bounding box center [153, 316] width 20 height 8
click at [149, 320] on input "checkbox" at bounding box center [148, 320] width 1 height 1
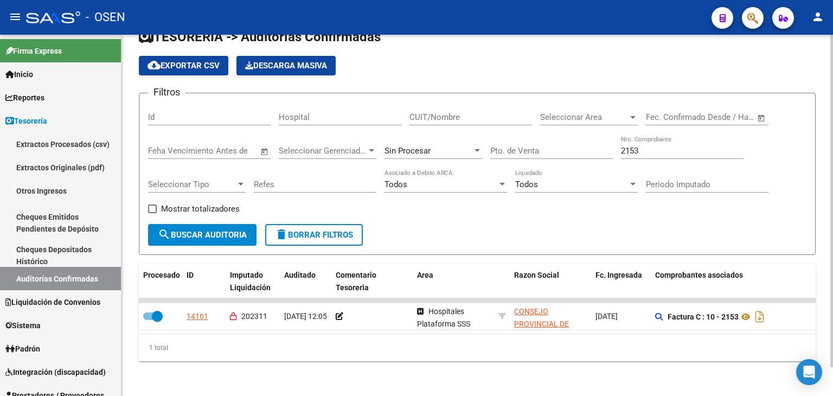
click at [673, 150] on div "2153 Nro. Comprobante" at bounding box center [682, 147] width 123 height 23
click at [672, 147] on input "2153" at bounding box center [682, 151] width 123 height 10
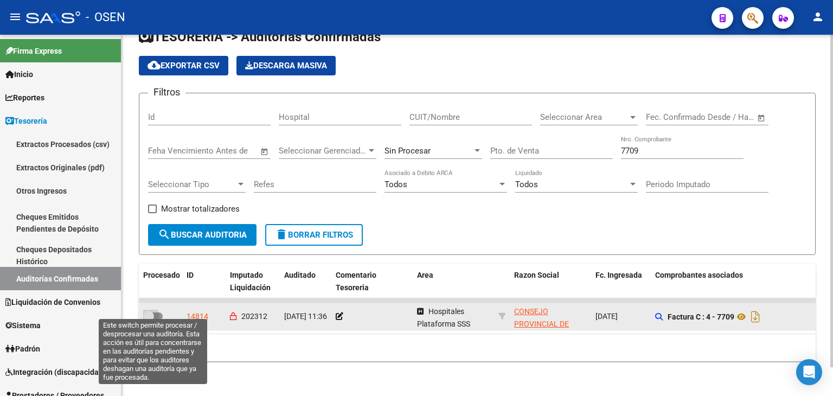
click at [156, 312] on span at bounding box center [153, 316] width 20 height 8
click at [149, 320] on input "checkbox" at bounding box center [148, 320] width 1 height 1
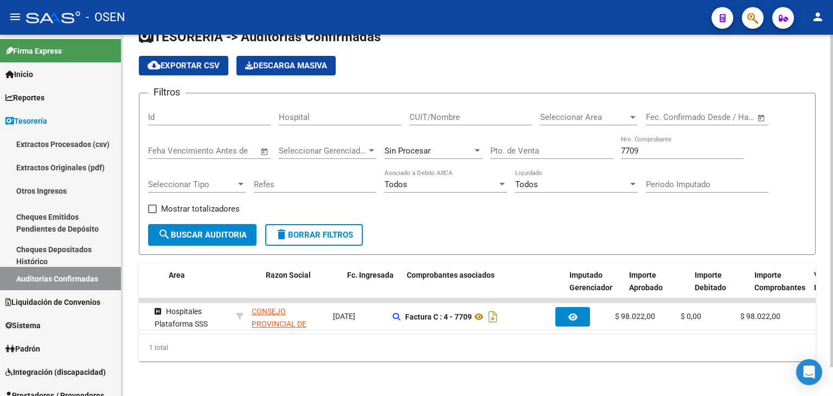
scroll to position [0, 264]
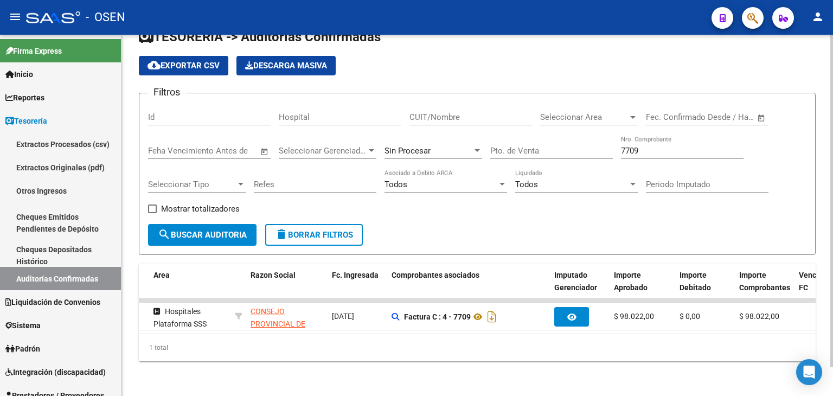
click at [635, 146] on input "7709" at bounding box center [682, 151] width 123 height 10
click at [636, 146] on input "7709" at bounding box center [682, 151] width 123 height 10
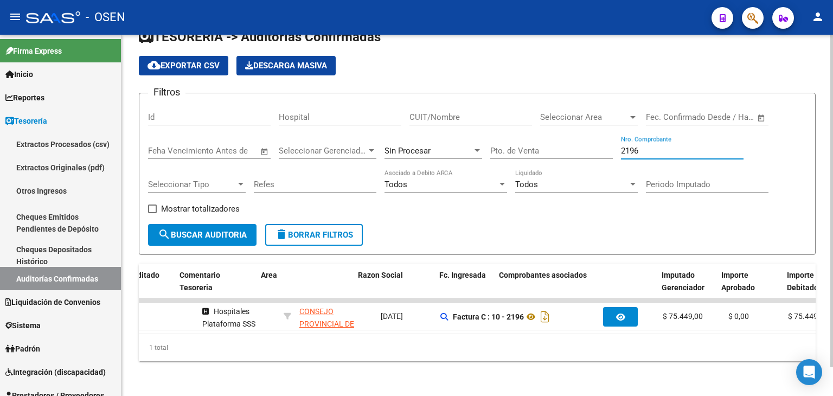
scroll to position [0, 0]
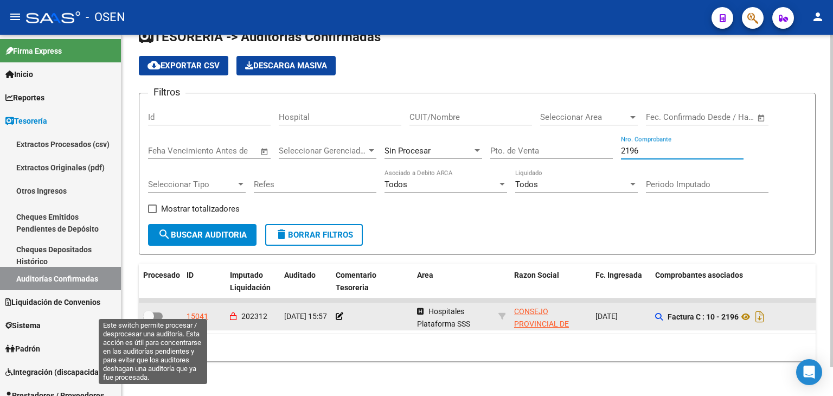
click at [149, 311] on span at bounding box center [148, 316] width 11 height 11
click at [149, 320] on input "checkbox" at bounding box center [148, 320] width 1 height 1
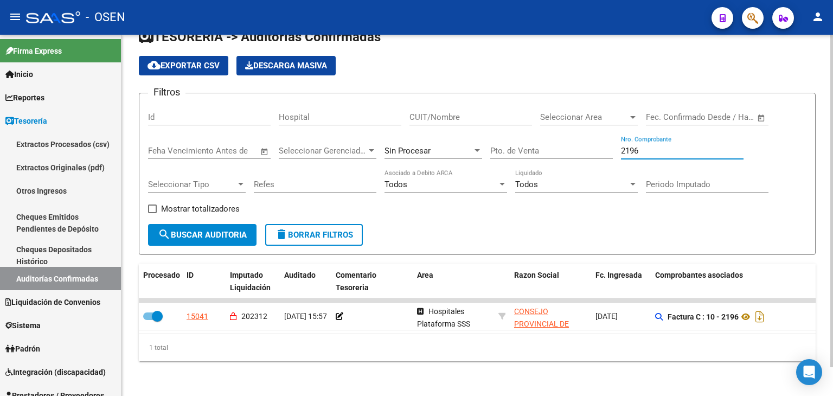
click at [659, 146] on input "2196" at bounding box center [682, 151] width 123 height 10
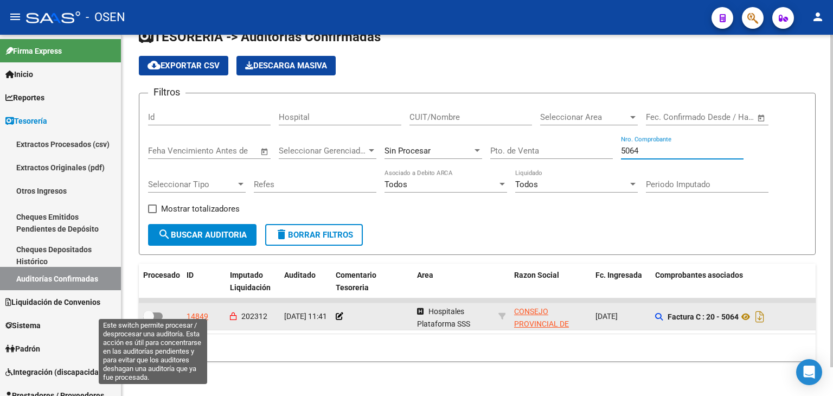
click at [154, 312] on span at bounding box center [153, 316] width 20 height 8
click at [149, 320] on input "checkbox" at bounding box center [148, 320] width 1 height 1
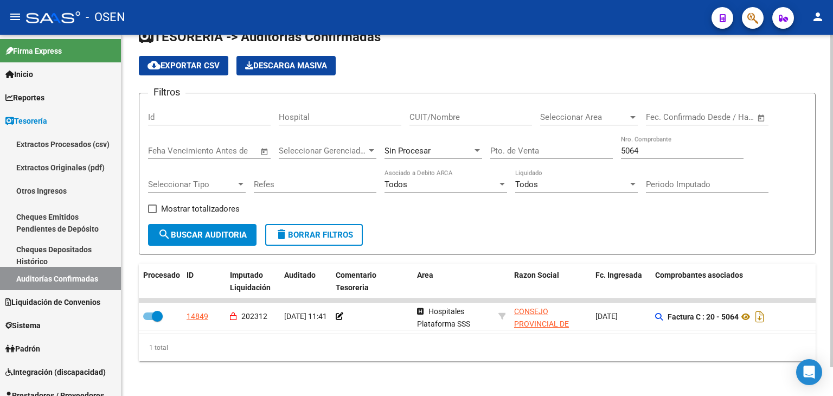
click at [670, 146] on input "5064" at bounding box center [682, 151] width 123 height 10
click at [669, 146] on input "5064" at bounding box center [682, 151] width 123 height 10
click at [669, 147] on input "5064" at bounding box center [682, 151] width 123 height 10
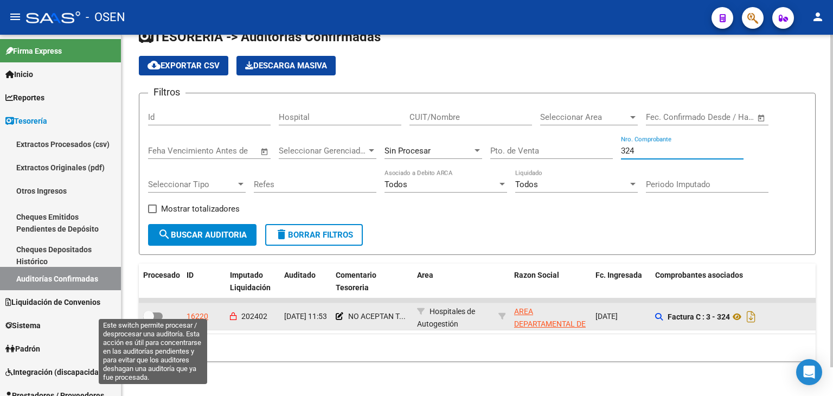
click at [149, 311] on span at bounding box center [148, 316] width 11 height 11
click at [149, 320] on input "checkbox" at bounding box center [148, 320] width 1 height 1
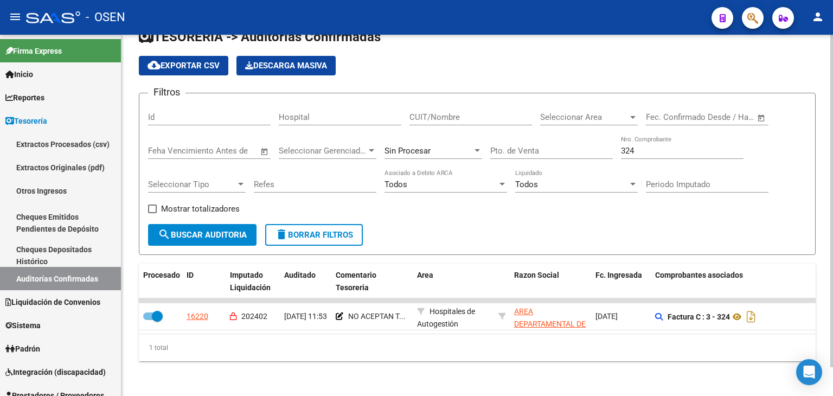
click at [661, 150] on div "324 Nro. Comprobante" at bounding box center [682, 147] width 123 height 23
click at [661, 147] on input "324" at bounding box center [682, 151] width 123 height 10
click at [660, 147] on input "324" at bounding box center [682, 151] width 123 height 10
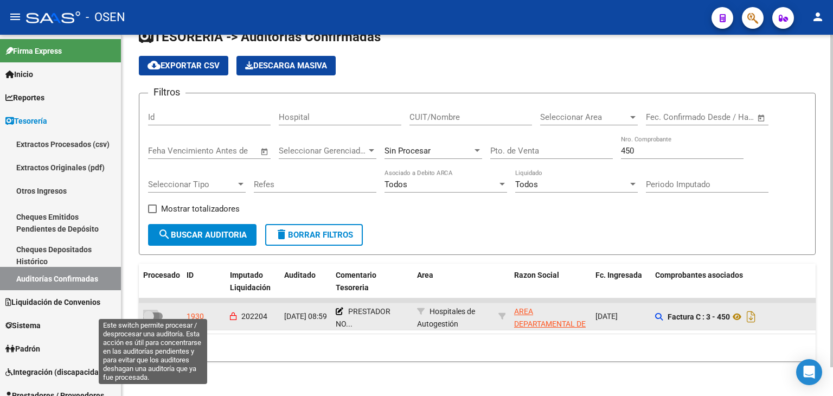
click at [159, 312] on span at bounding box center [153, 316] width 20 height 8
click at [149, 320] on input "checkbox" at bounding box center [148, 320] width 1 height 1
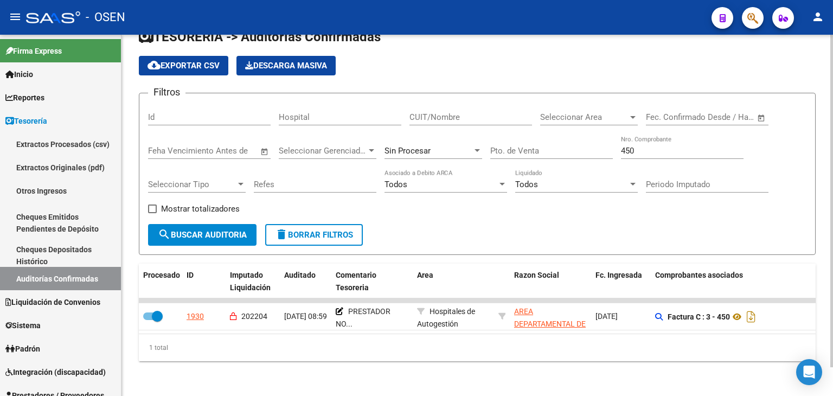
click at [666, 146] on input "450" at bounding box center [682, 151] width 123 height 10
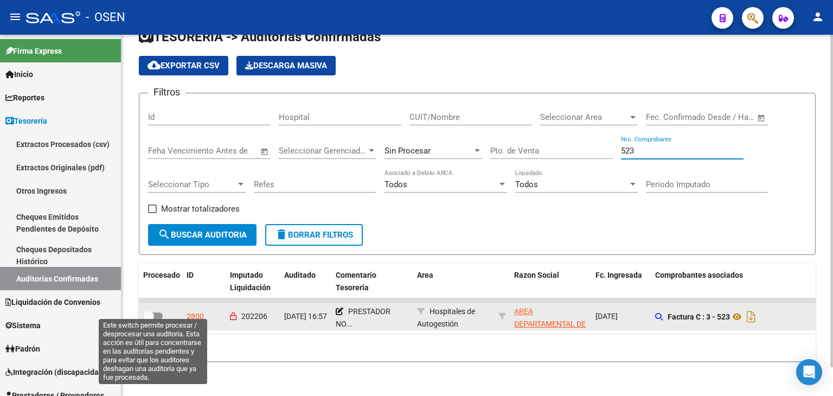
click at [155, 312] on label at bounding box center [153, 316] width 20 height 13
click at [149, 320] on input "checkbox" at bounding box center [148, 320] width 1 height 1
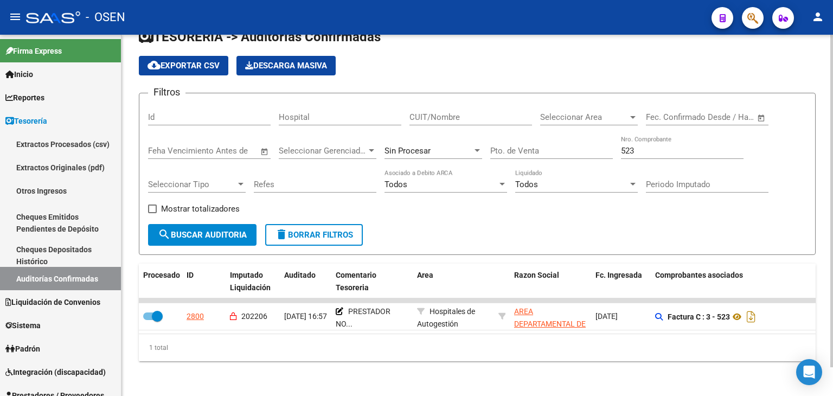
click at [648, 146] on input "523" at bounding box center [682, 151] width 123 height 10
click at [660, 146] on input "550" at bounding box center [682, 151] width 123 height 10
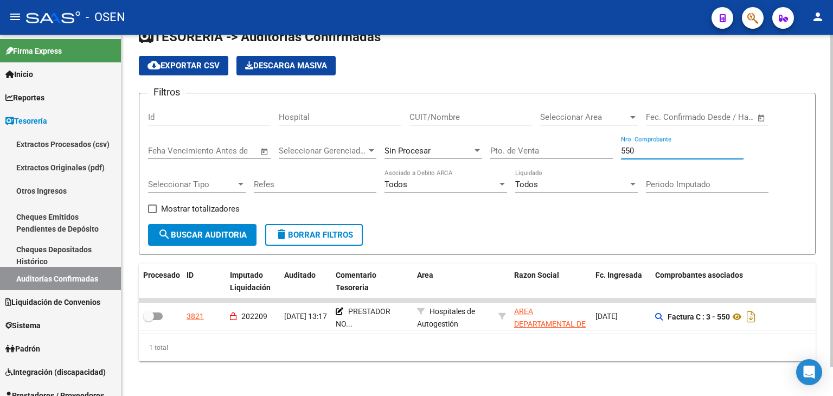
click at [660, 146] on input "550" at bounding box center [682, 151] width 123 height 10
click at [651, 146] on input "574" at bounding box center [682, 151] width 123 height 10
drag, startPoint x: 638, startPoint y: 140, endPoint x: 626, endPoint y: 147, distance: 13.1
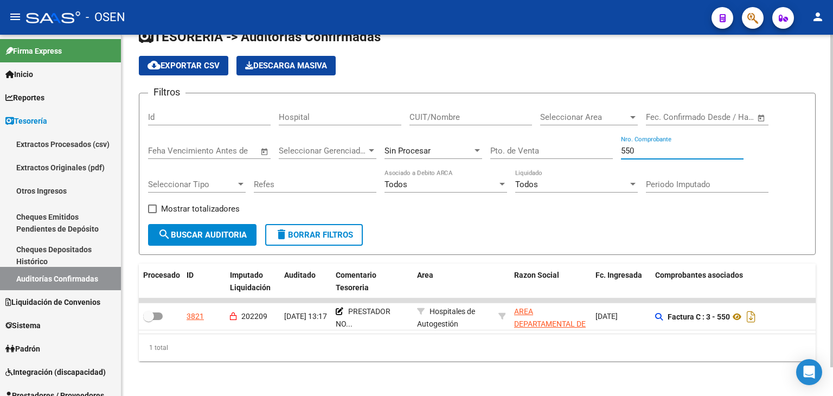
click at [626, 147] on input "550" at bounding box center [682, 151] width 123 height 10
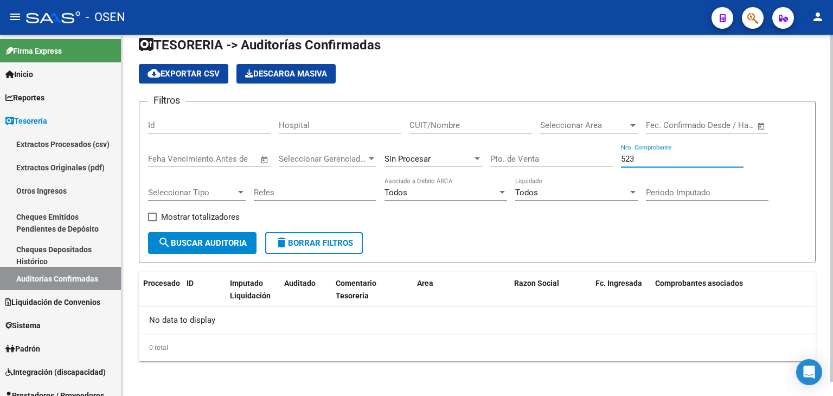
scroll to position [15, 0]
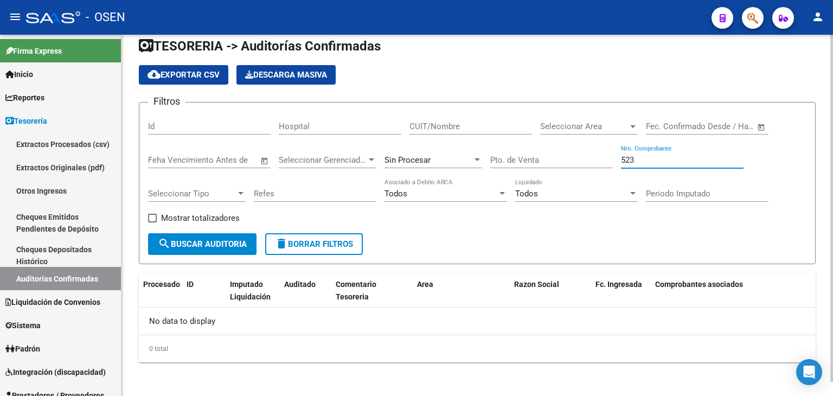
click at [662, 158] on input "523" at bounding box center [682, 160] width 123 height 10
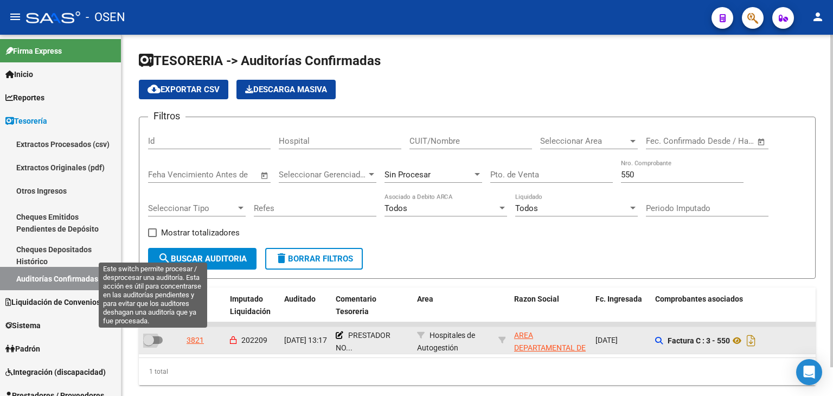
click at [159, 341] on span at bounding box center [153, 340] width 20 height 8
click at [149, 344] on input "checkbox" at bounding box center [148, 344] width 1 height 1
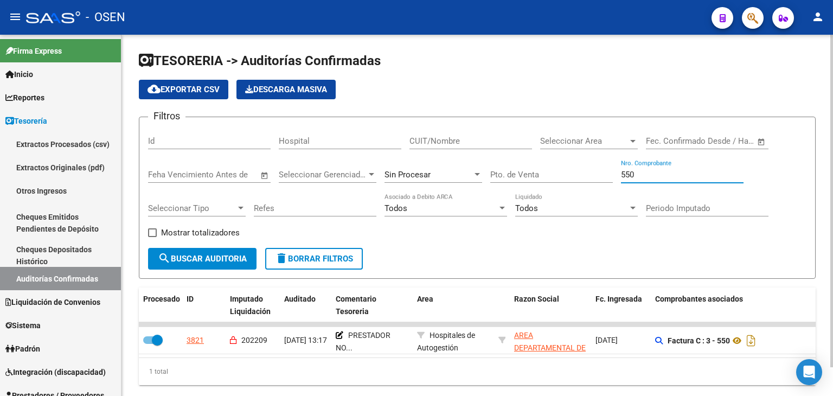
drag, startPoint x: 640, startPoint y: 178, endPoint x: 627, endPoint y: 181, distance: 13.8
click at [627, 181] on div "550 Nro. Comprobante" at bounding box center [682, 170] width 123 height 23
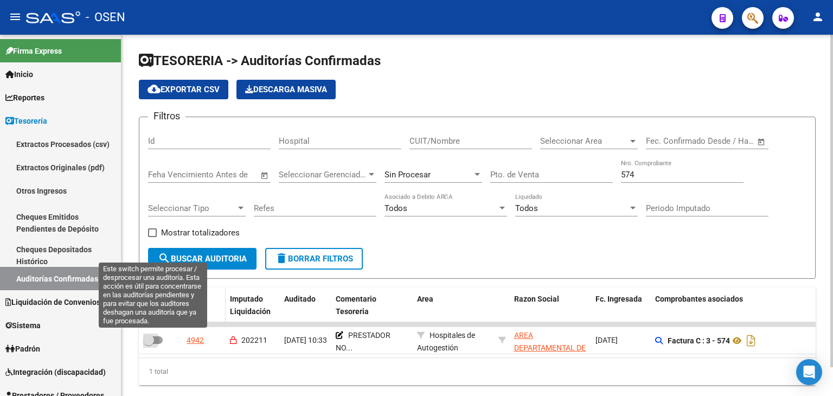
drag, startPoint x: 154, startPoint y: 337, endPoint x: 197, endPoint y: 317, distance: 47.3
click at [155, 337] on span at bounding box center [153, 340] width 20 height 8
click at [149, 344] on input "checkbox" at bounding box center [148, 344] width 1 height 1
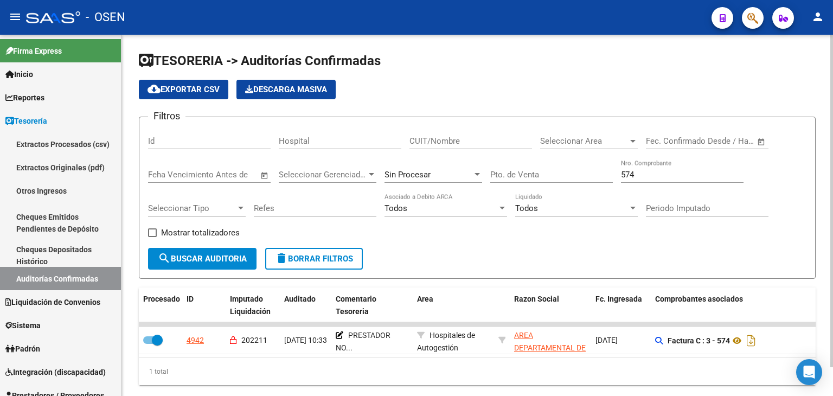
click at [631, 179] on div "574 Nro. Comprobante" at bounding box center [682, 170] width 123 height 23
click at [633, 177] on input "574" at bounding box center [682, 175] width 123 height 10
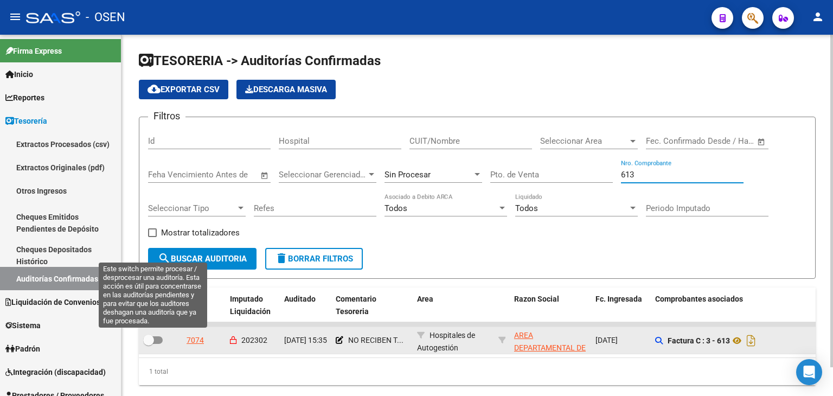
click at [157, 339] on span at bounding box center [153, 340] width 20 height 8
click at [149, 344] on input "checkbox" at bounding box center [148, 344] width 1 height 1
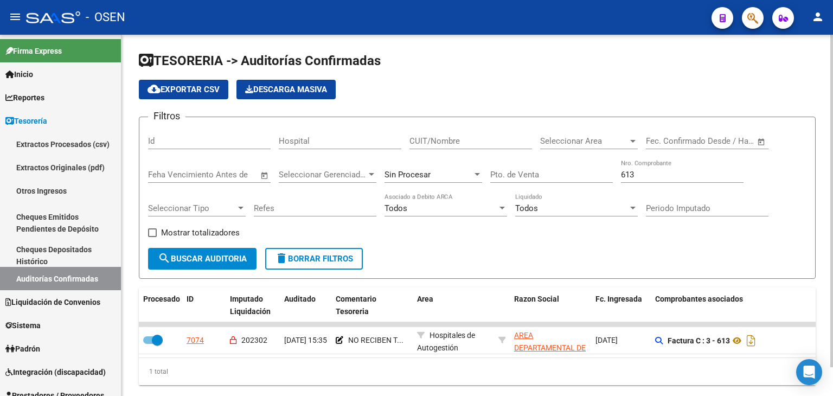
click at [647, 170] on input "613" at bounding box center [682, 175] width 123 height 10
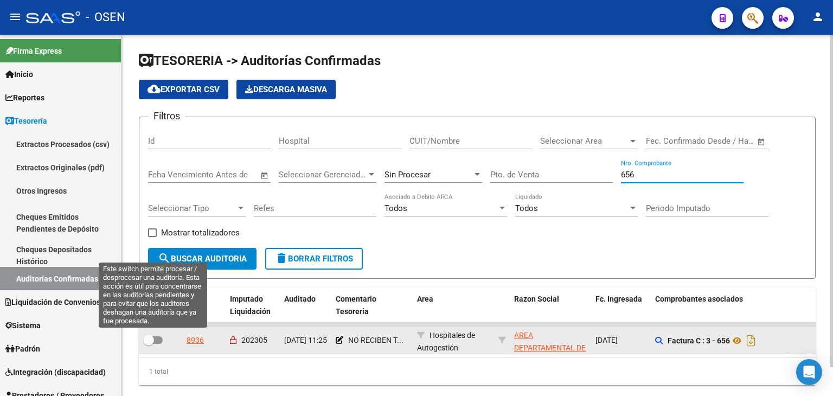
click at [154, 343] on label at bounding box center [153, 339] width 20 height 13
click at [149, 344] on input "checkbox" at bounding box center [148, 344] width 1 height 1
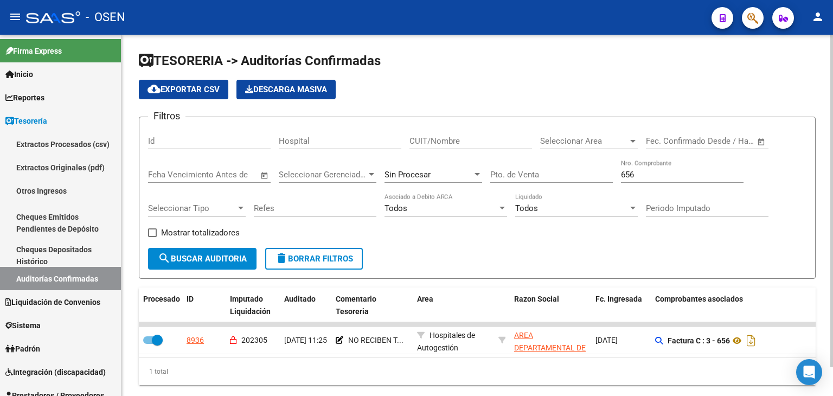
click at [670, 176] on input "656" at bounding box center [682, 175] width 123 height 10
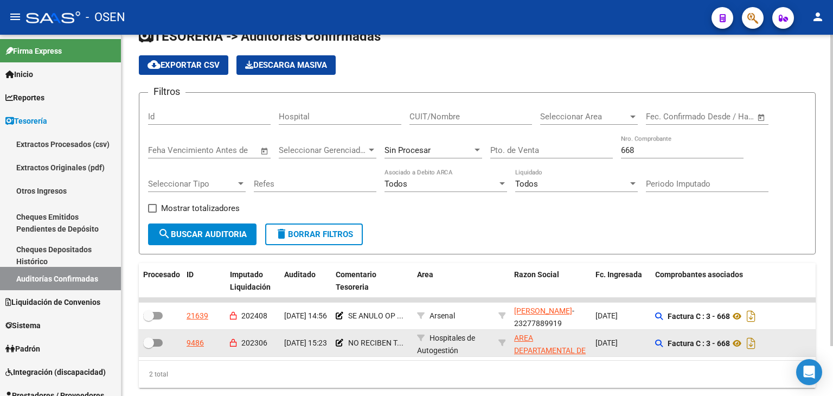
drag, startPoint x: 499, startPoint y: 265, endPoint x: 492, endPoint y: 317, distance: 53.1
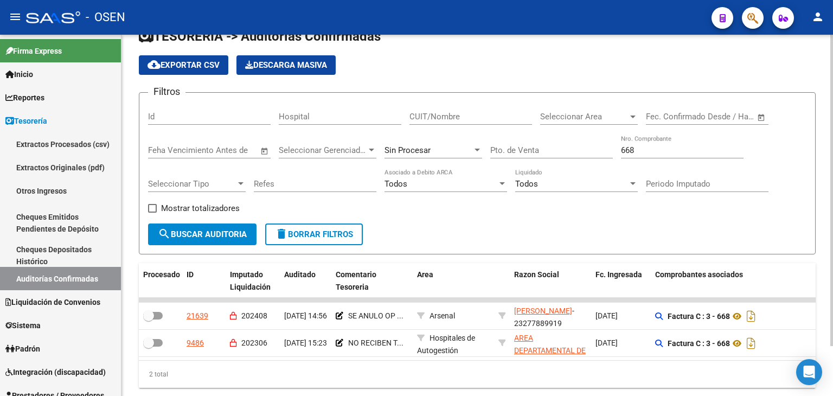
scroll to position [38, 0]
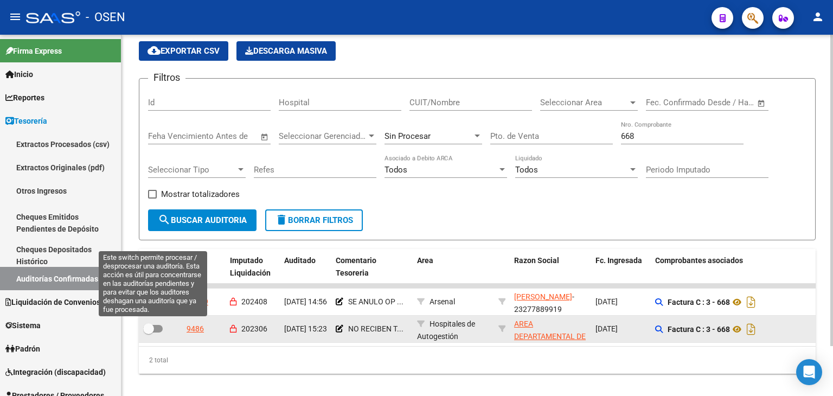
click at [158, 329] on span at bounding box center [153, 329] width 20 height 8
click at [149, 332] on input "checkbox" at bounding box center [148, 332] width 1 height 1
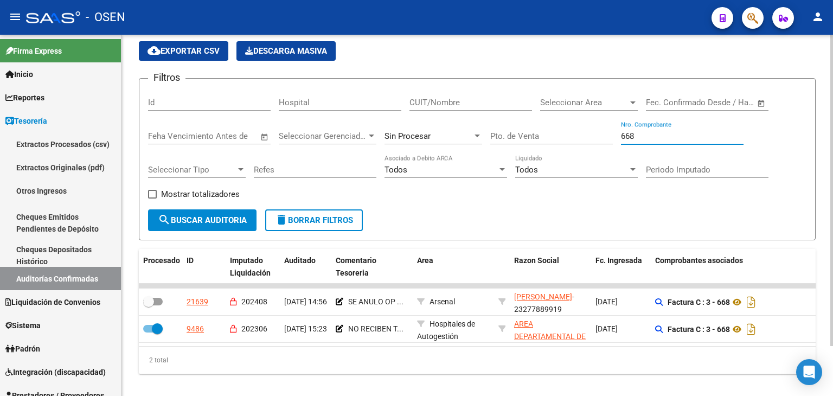
click at [653, 137] on input "668" at bounding box center [682, 136] width 123 height 10
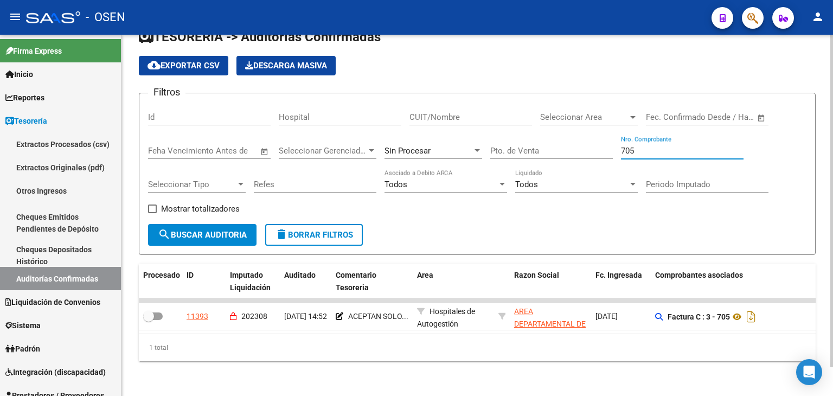
scroll to position [30, 0]
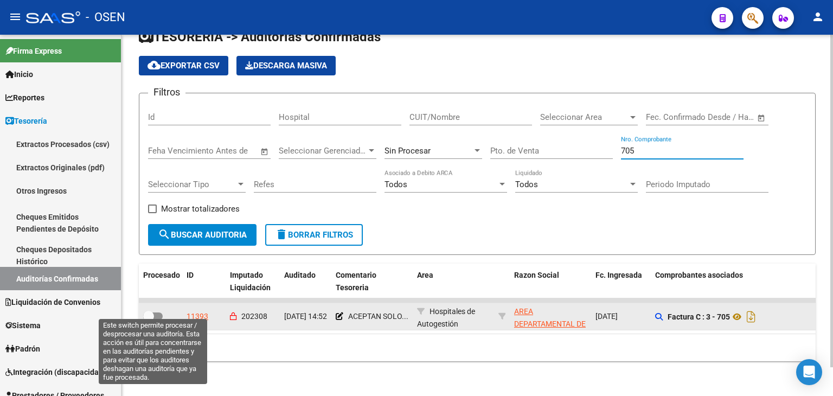
click at [150, 311] on span at bounding box center [148, 316] width 11 height 11
click at [149, 320] on input "checkbox" at bounding box center [148, 320] width 1 height 1
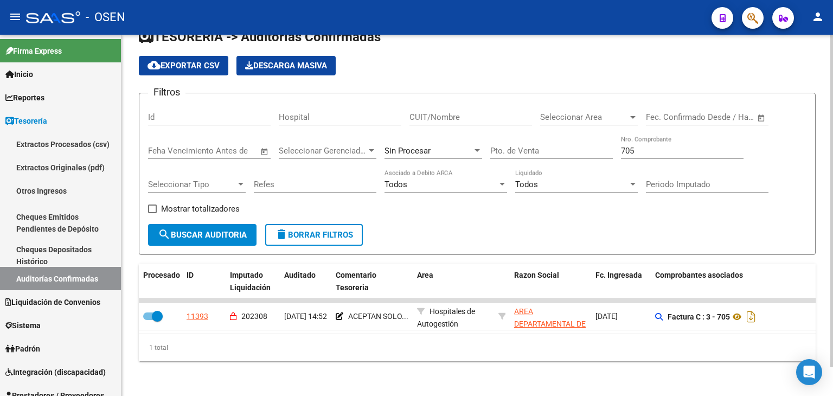
click at [627, 146] on input "705" at bounding box center [682, 151] width 123 height 10
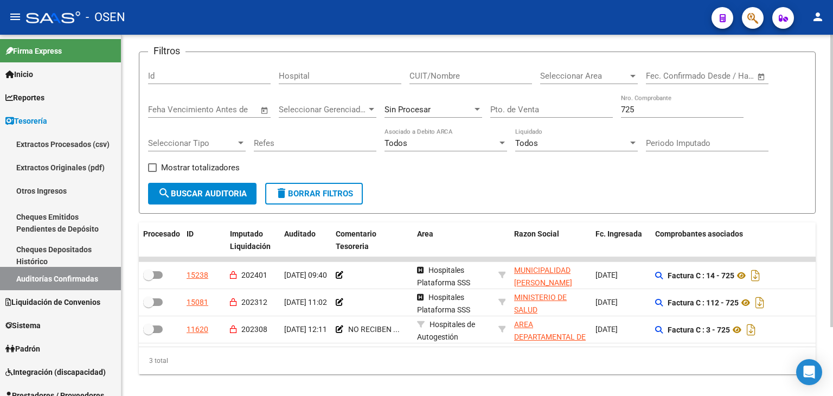
drag, startPoint x: 490, startPoint y: 209, endPoint x: 494, endPoint y: 235, distance: 26.3
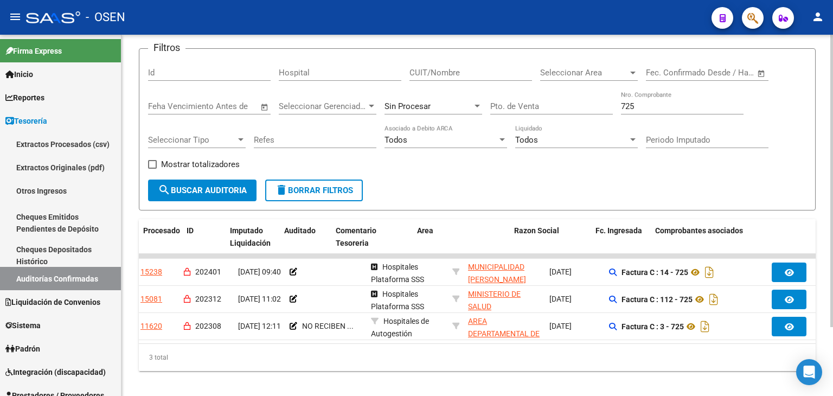
scroll to position [0, 0]
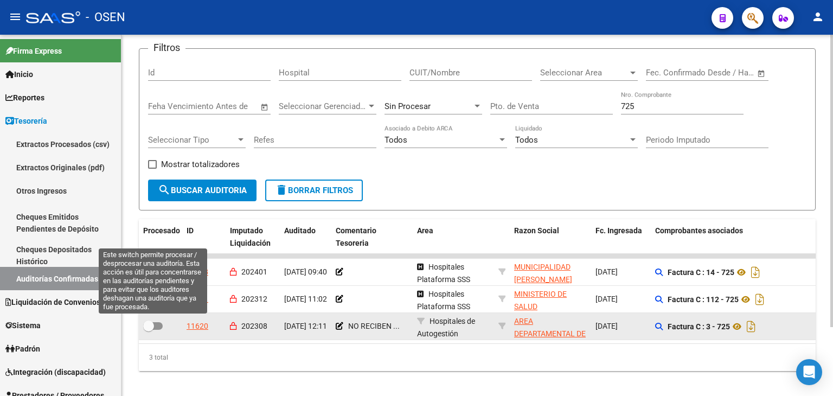
click at [148, 327] on span at bounding box center [148, 325] width 11 height 11
click at [148, 330] on input "checkbox" at bounding box center [148, 330] width 1 height 1
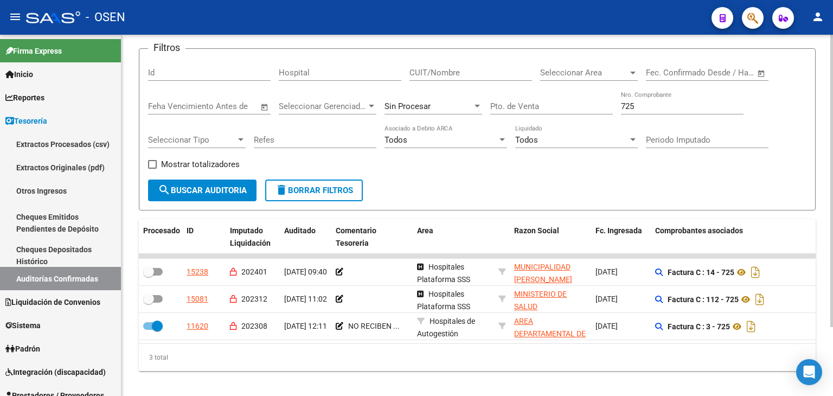
click at [636, 108] on input "725" at bounding box center [682, 106] width 123 height 10
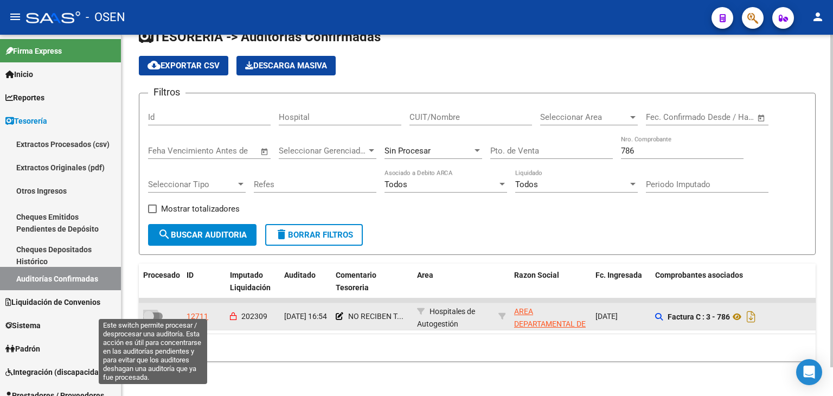
click at [151, 311] on span at bounding box center [148, 316] width 11 height 11
click at [149, 320] on input "checkbox" at bounding box center [148, 320] width 1 height 1
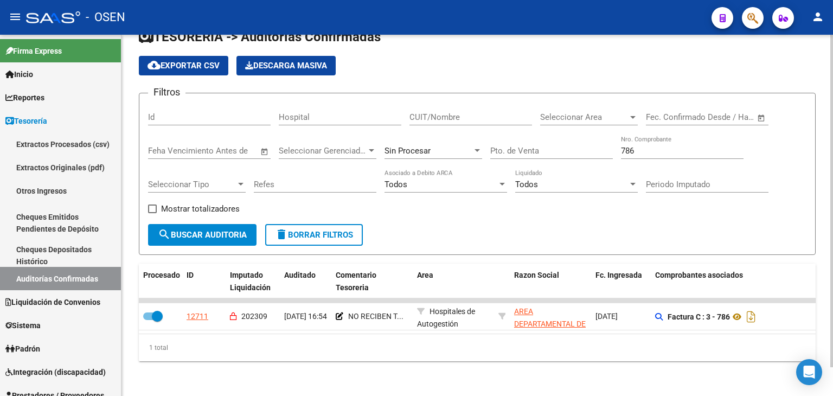
click at [638, 146] on input "786" at bounding box center [682, 151] width 123 height 10
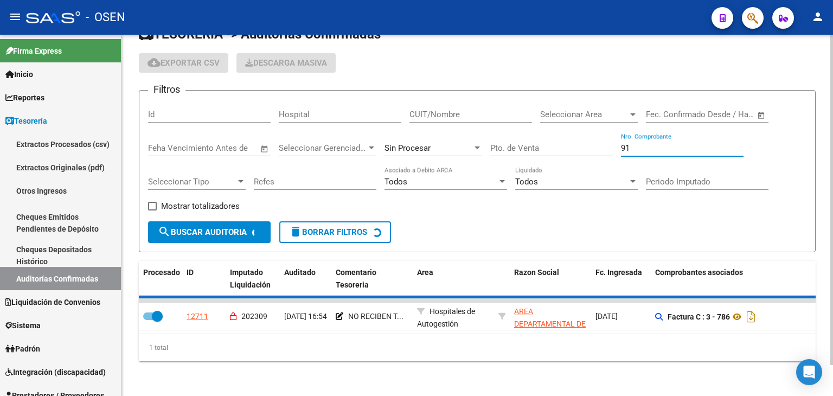
scroll to position [15, 0]
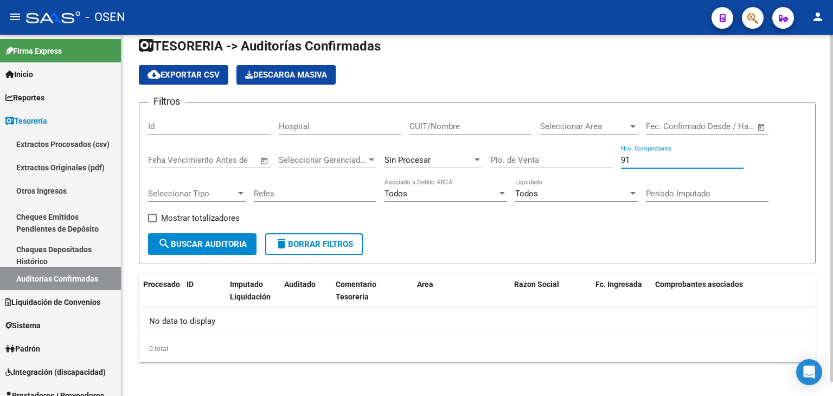
click at [632, 163] on input "91" at bounding box center [682, 160] width 123 height 10
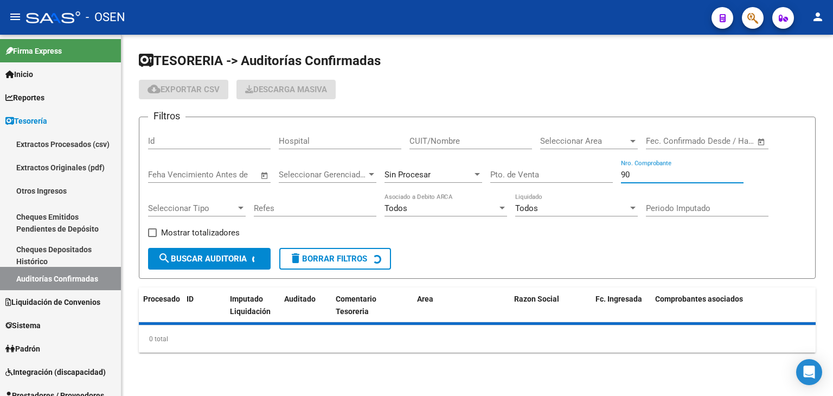
scroll to position [0, 0]
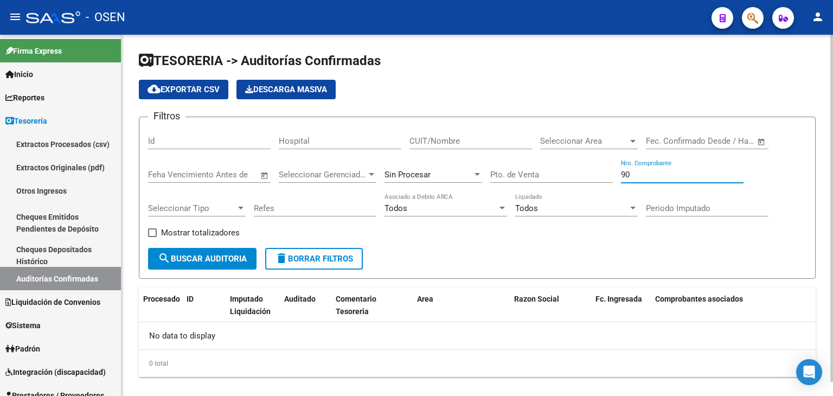
click at [636, 171] on input "90" at bounding box center [682, 175] width 123 height 10
click at [635, 174] on input "89" at bounding box center [682, 175] width 123 height 10
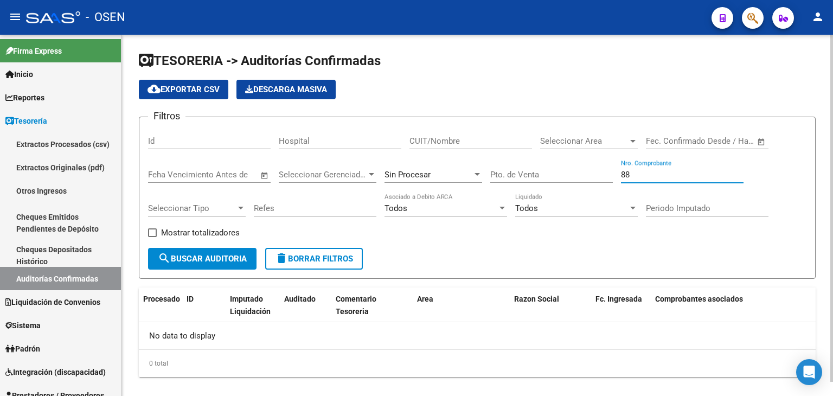
click at [635, 174] on input "88" at bounding box center [682, 175] width 123 height 10
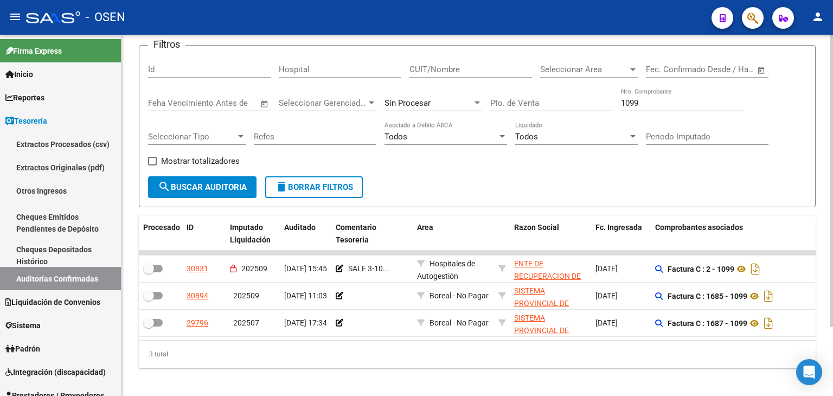
drag, startPoint x: 563, startPoint y: 120, endPoint x: 563, endPoint y: 131, distance: 10.3
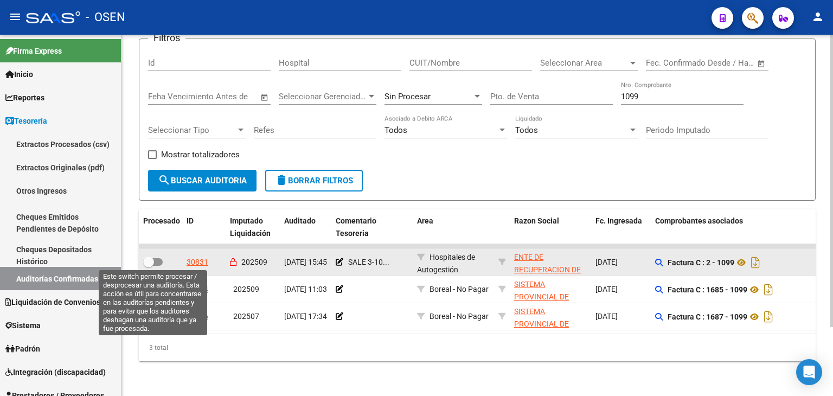
click at [162, 255] on label at bounding box center [153, 261] width 20 height 13
click at [149, 266] on input "checkbox" at bounding box center [148, 266] width 1 height 1
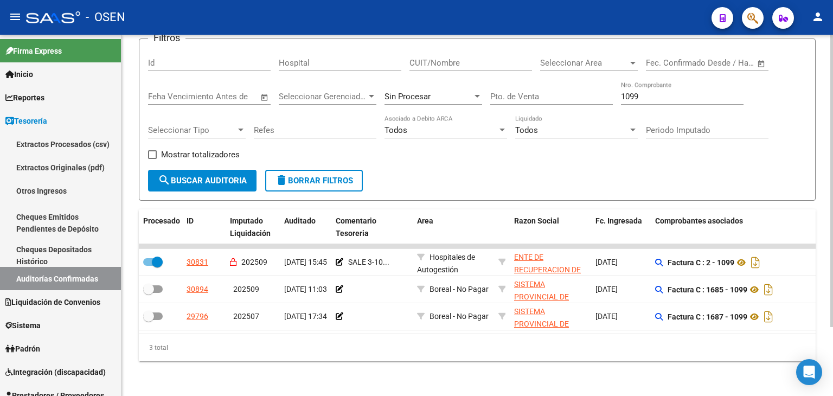
click at [628, 88] on div "1099 Nro. Comprobante" at bounding box center [682, 92] width 123 height 23
click at [629, 102] on div "1099 Nro. Comprobante" at bounding box center [682, 92] width 123 height 23
click at [633, 99] on input "1099" at bounding box center [682, 97] width 123 height 10
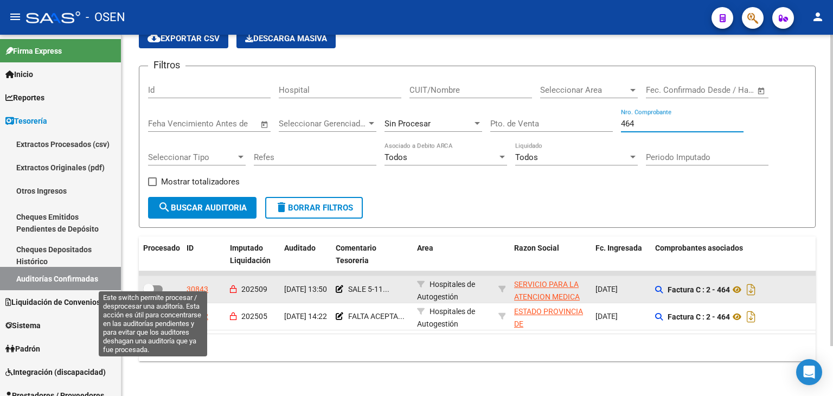
click at [152, 284] on span at bounding box center [148, 289] width 11 height 11
click at [149, 293] on input "checkbox" at bounding box center [148, 293] width 1 height 1
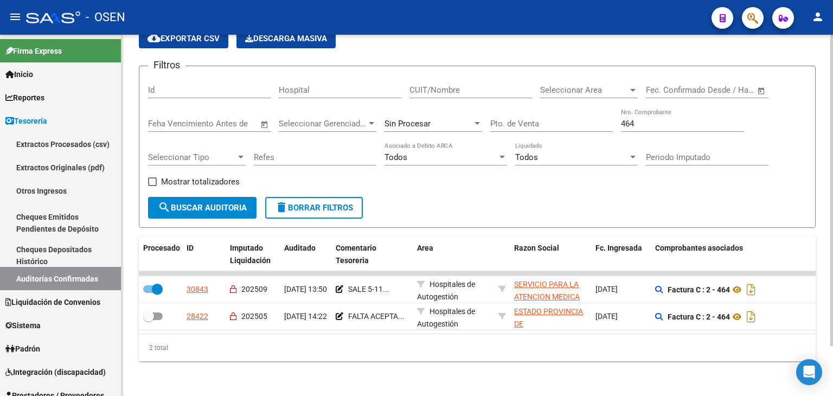
click at [650, 119] on input "464" at bounding box center [682, 124] width 123 height 10
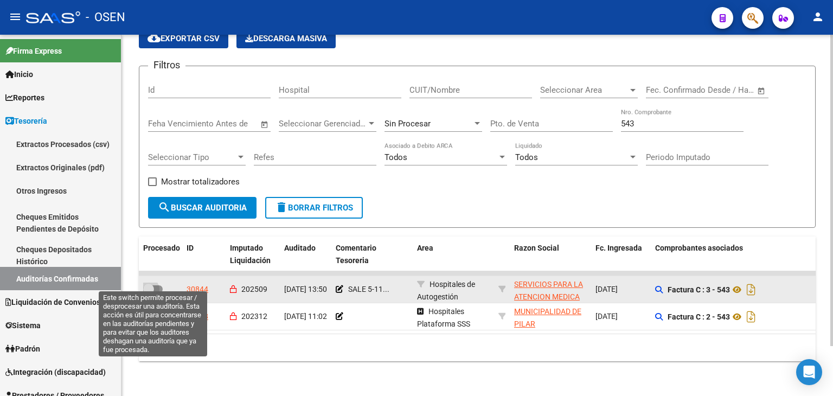
click at [155, 282] on label at bounding box center [153, 288] width 20 height 13
click at [149, 293] on input "checkbox" at bounding box center [148, 293] width 1 height 1
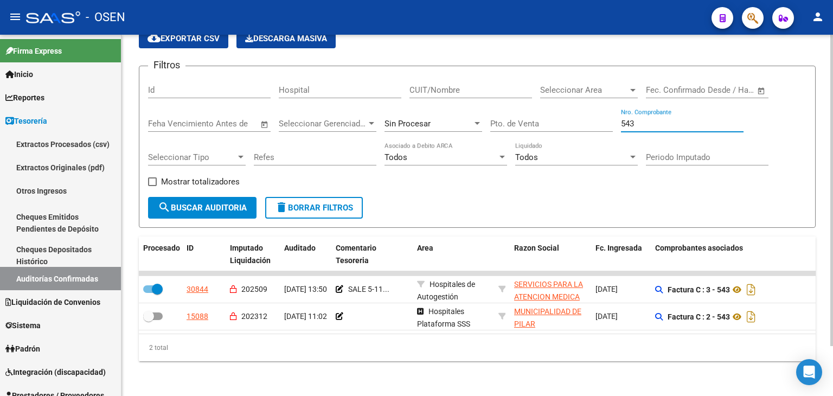
click at [631, 119] on input "543" at bounding box center [682, 124] width 123 height 10
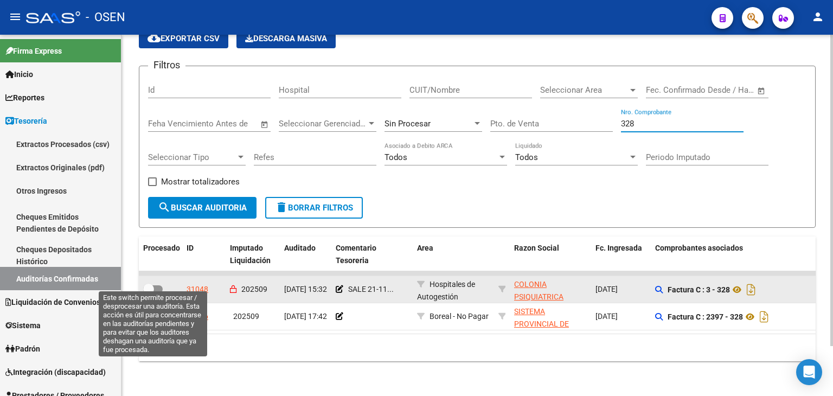
click at [146, 284] on span at bounding box center [148, 289] width 11 height 11
click at [148, 293] on input "checkbox" at bounding box center [148, 293] width 1 height 1
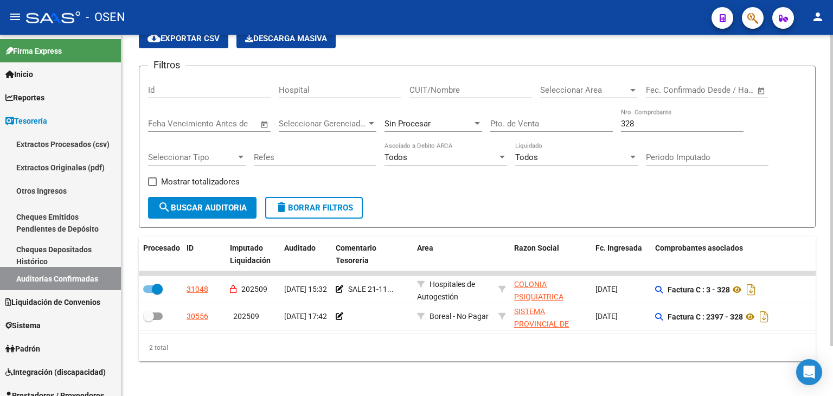
click at [659, 119] on input "328" at bounding box center [682, 124] width 123 height 10
click at [659, 123] on div "328 Nro. Comprobante" at bounding box center [682, 119] width 123 height 23
click at [652, 119] on input "328" at bounding box center [682, 124] width 123 height 10
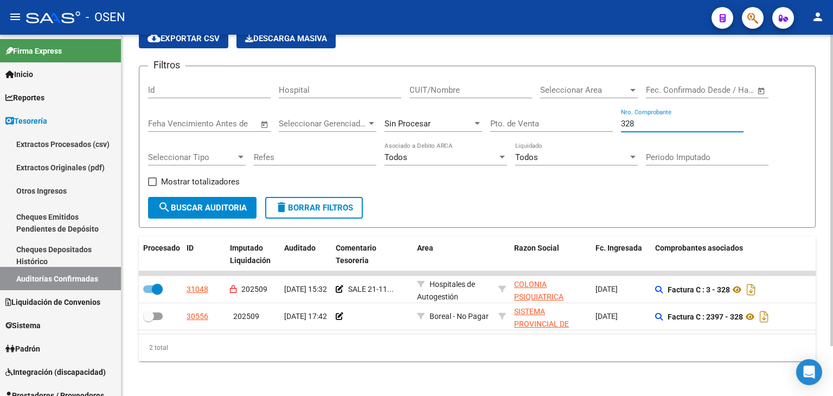
click at [652, 119] on input "328" at bounding box center [682, 124] width 123 height 10
click at [653, 119] on input "328" at bounding box center [682, 124] width 123 height 10
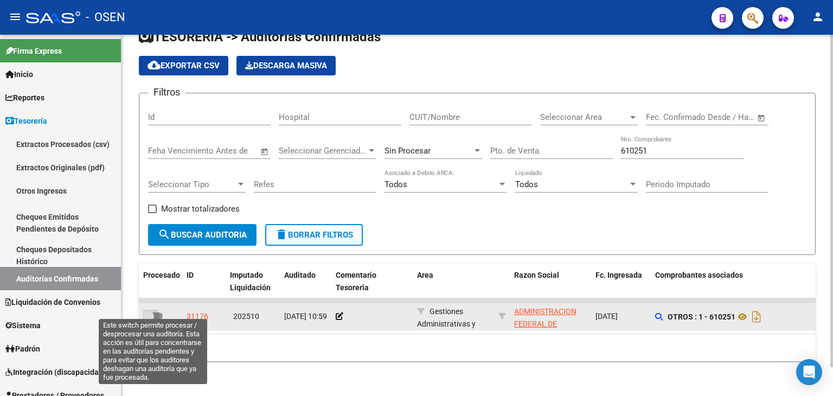
click at [147, 311] on span at bounding box center [148, 316] width 11 height 11
click at [148, 320] on input "checkbox" at bounding box center [148, 320] width 1 height 1
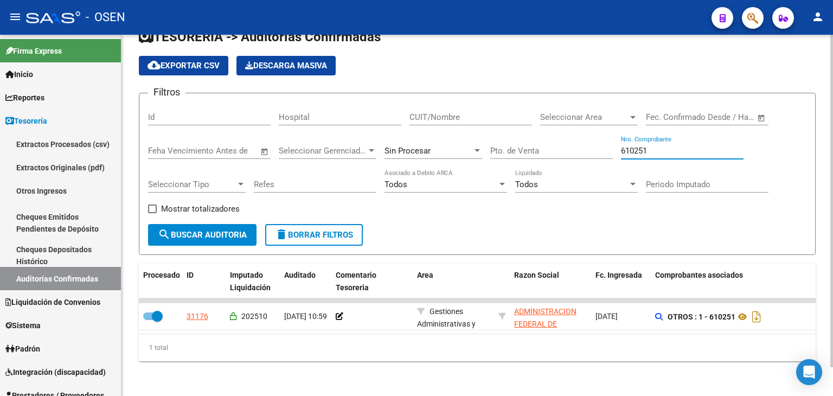
click at [714, 146] on input "610251" at bounding box center [682, 151] width 123 height 10
click at [680, 146] on input "610251" at bounding box center [682, 151] width 123 height 10
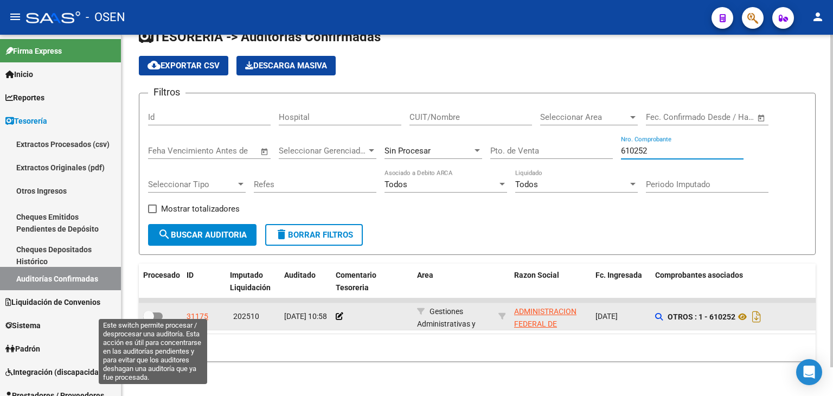
drag, startPoint x: 154, startPoint y: 308, endPoint x: 161, endPoint y: 302, distance: 9.2
click at [155, 312] on span at bounding box center [153, 316] width 20 height 8
click at [149, 320] on input "checkbox" at bounding box center [148, 320] width 1 height 1
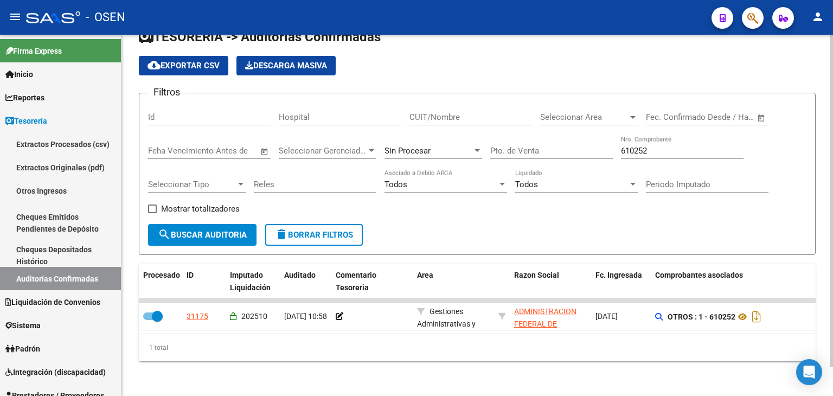
click at [674, 149] on div "610252 Nro. Comprobante" at bounding box center [682, 147] width 123 height 23
click at [672, 146] on input "610252" at bounding box center [682, 151] width 123 height 10
click at [674, 146] on input "610252" at bounding box center [682, 151] width 123 height 10
click at [673, 147] on input "610252" at bounding box center [682, 151] width 123 height 10
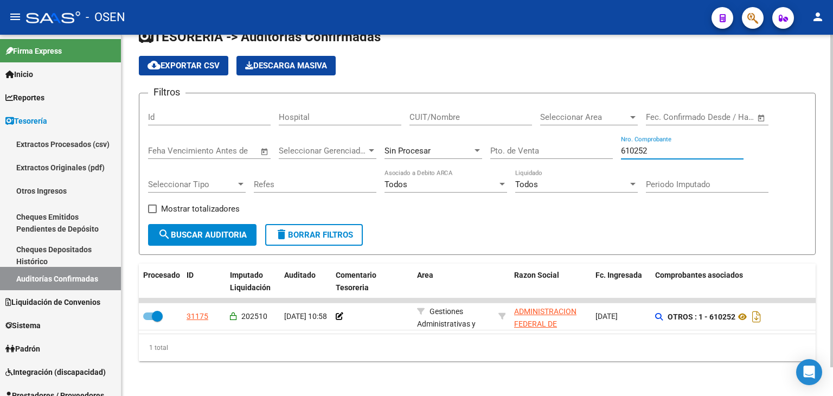
click at [670, 146] on input "610252" at bounding box center [682, 151] width 123 height 10
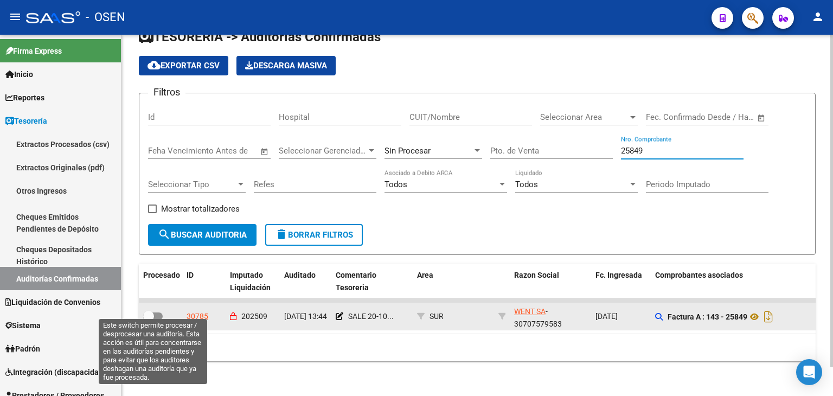
click at [160, 312] on span at bounding box center [153, 316] width 20 height 8
click at [149, 320] on input "checkbox" at bounding box center [148, 320] width 1 height 1
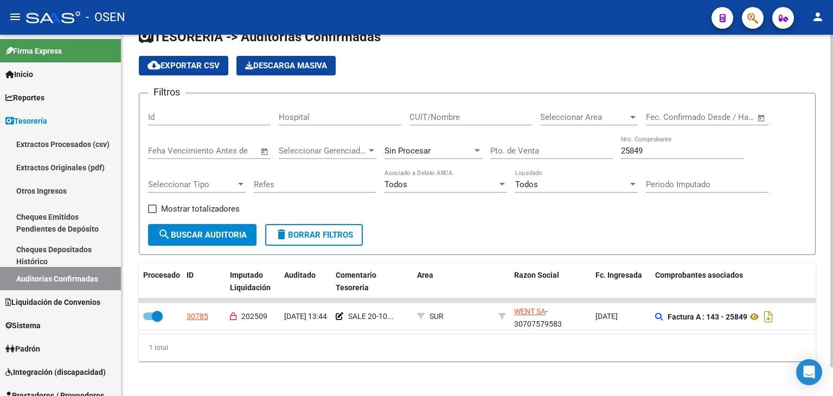
click at [631, 146] on input "25849" at bounding box center [682, 151] width 123 height 10
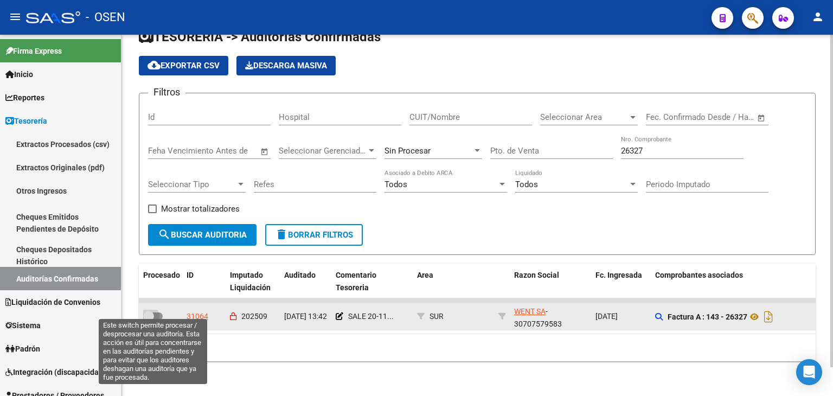
click at [149, 311] on span at bounding box center [148, 316] width 11 height 11
click at [149, 320] on input "checkbox" at bounding box center [148, 320] width 1 height 1
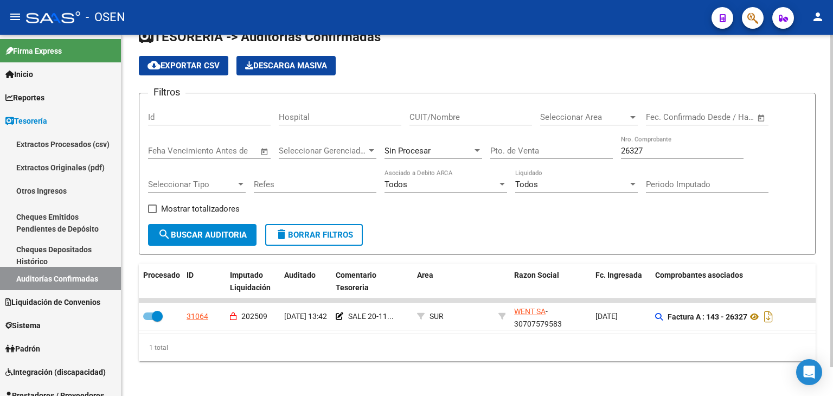
click at [657, 146] on input "26327" at bounding box center [682, 151] width 123 height 10
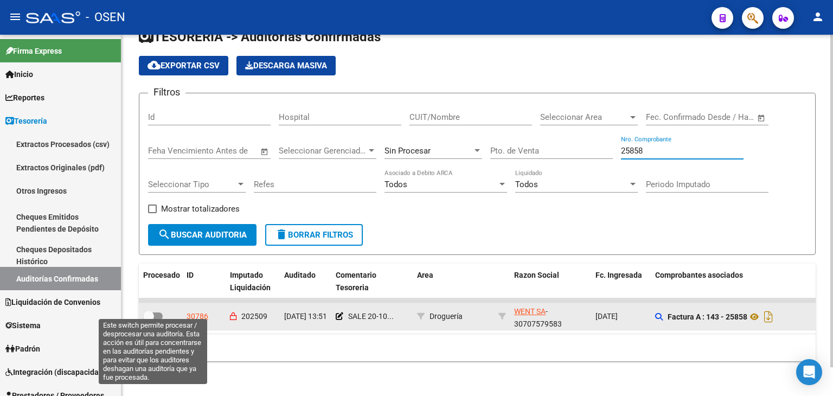
click at [147, 311] on span at bounding box center [148, 316] width 11 height 11
click at [148, 320] on input "checkbox" at bounding box center [148, 320] width 1 height 1
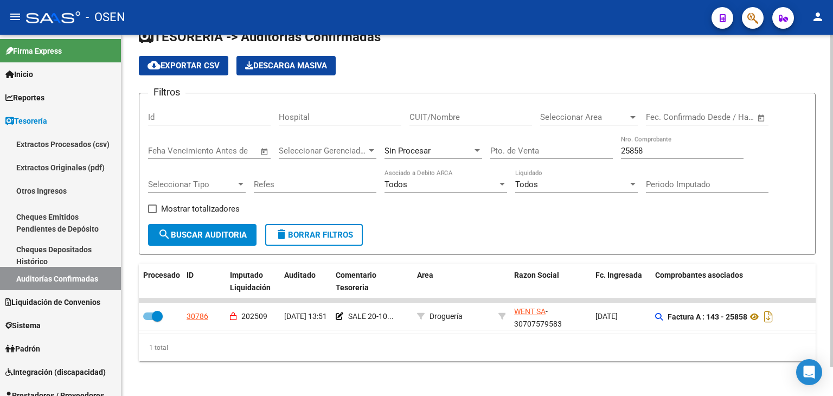
click at [710, 150] on div "25858 Nro. Comprobante" at bounding box center [682, 147] width 123 height 23
click at [707, 146] on input "25858" at bounding box center [682, 151] width 123 height 10
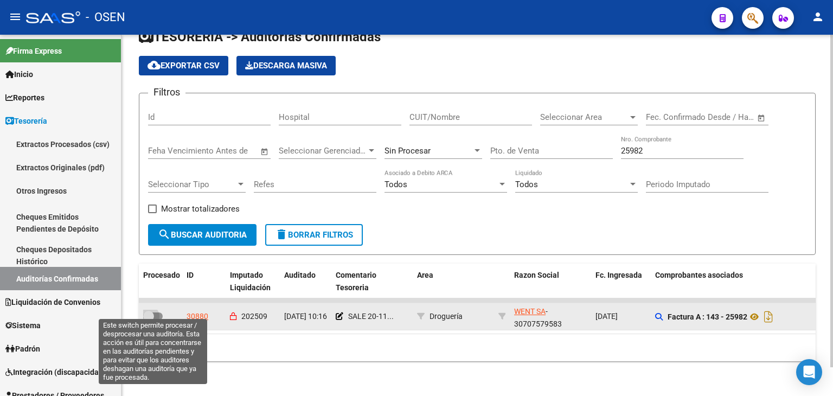
click at [153, 311] on span at bounding box center [148, 316] width 11 height 11
click at [149, 320] on input "checkbox" at bounding box center [148, 320] width 1 height 1
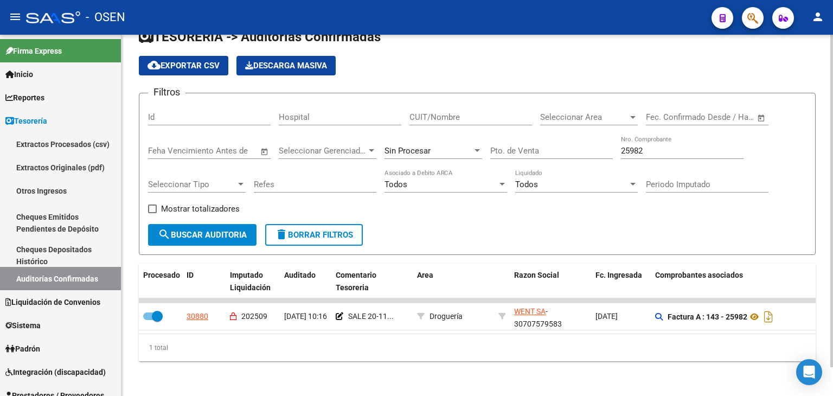
click at [626, 146] on input "25982" at bounding box center [682, 151] width 123 height 10
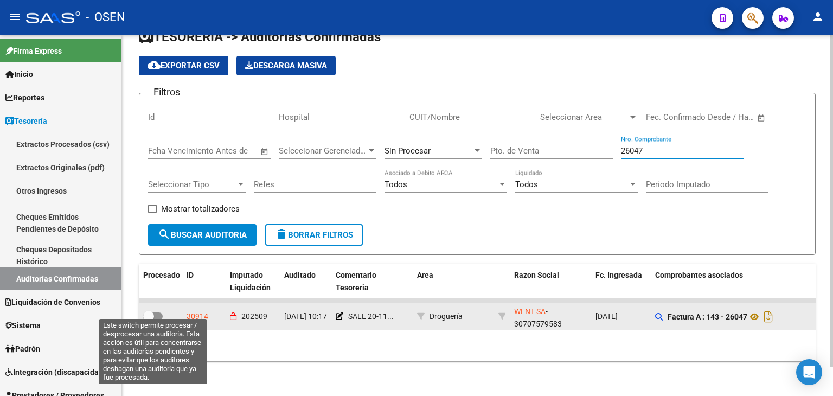
click at [147, 311] on span at bounding box center [148, 316] width 11 height 11
click at [148, 320] on input "checkbox" at bounding box center [148, 320] width 1 height 1
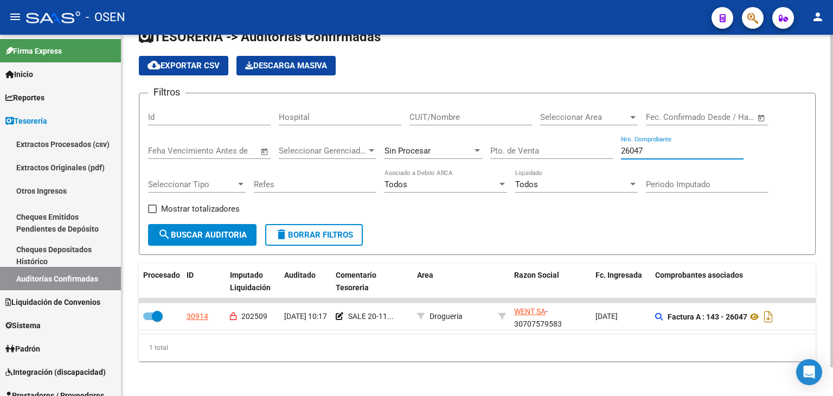
click at [668, 147] on input "26047" at bounding box center [682, 151] width 123 height 10
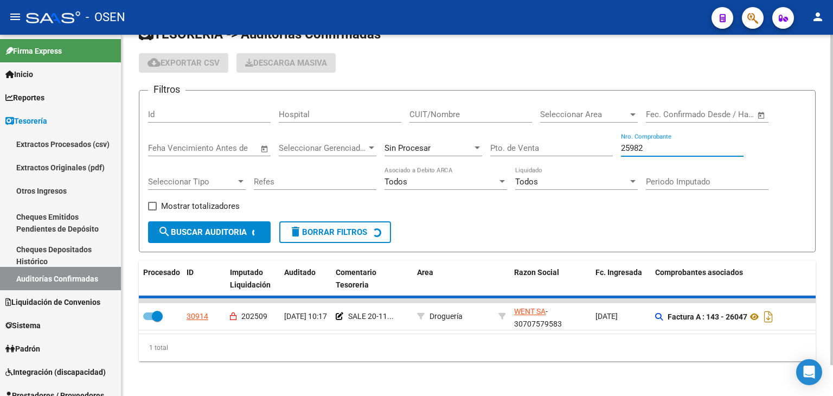
scroll to position [15, 0]
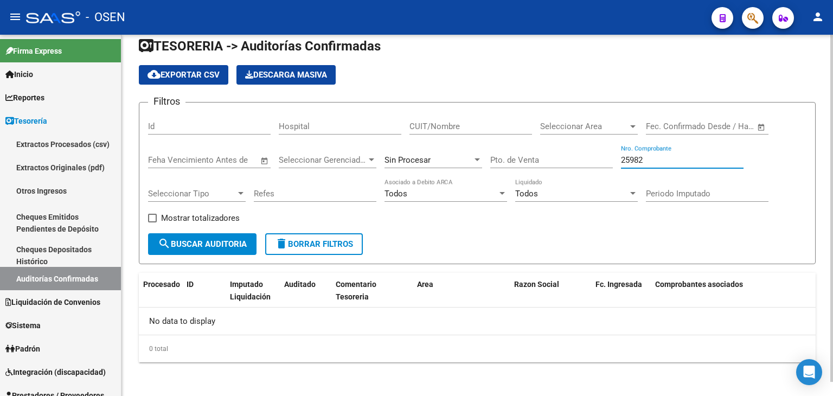
click at [661, 165] on div "25982 Nro. Comprobante" at bounding box center [682, 156] width 123 height 23
click at [661, 155] on input "25982" at bounding box center [682, 160] width 123 height 10
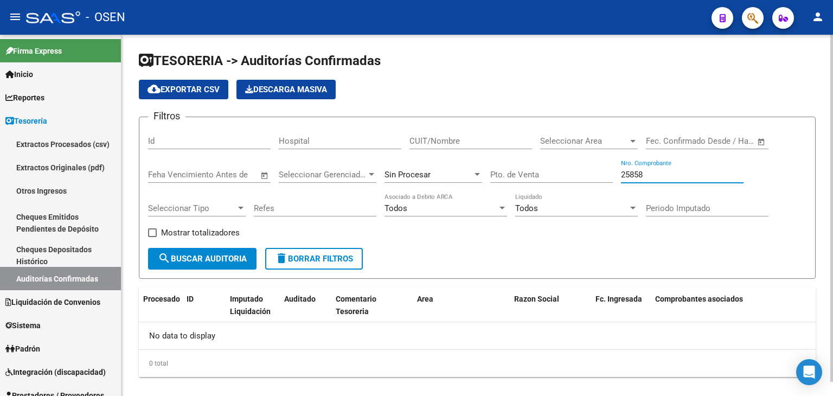
click at [654, 174] on input "25858" at bounding box center [682, 175] width 123 height 10
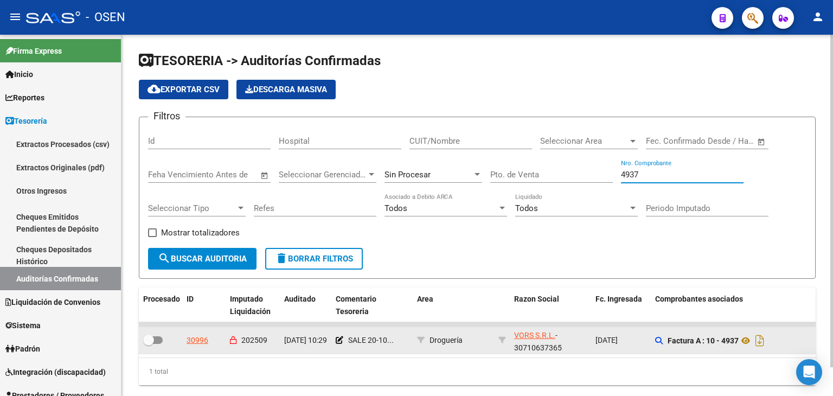
click at [160, 340] on span at bounding box center [153, 340] width 20 height 8
click at [149, 344] on input "checkbox" at bounding box center [148, 344] width 1 height 1
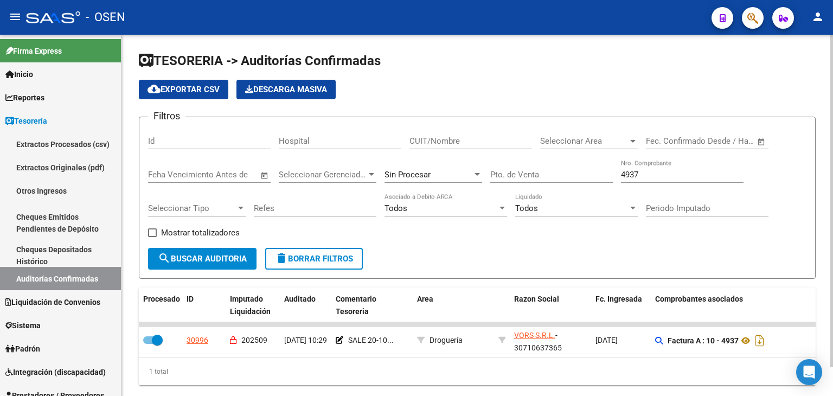
click at [691, 177] on input "4937" at bounding box center [682, 175] width 123 height 10
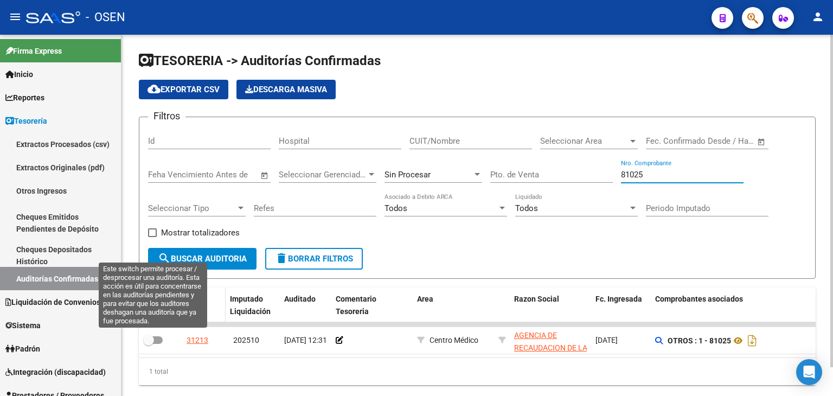
drag, startPoint x: 151, startPoint y: 335, endPoint x: 217, endPoint y: 306, distance: 72.1
click at [151, 335] on span at bounding box center [148, 340] width 11 height 11
click at [149, 344] on input "checkbox" at bounding box center [148, 344] width 1 height 1
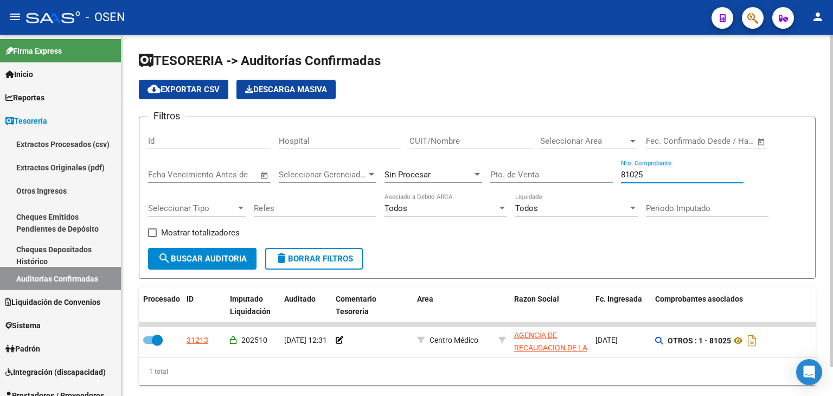
click at [668, 175] on input "81025" at bounding box center [682, 175] width 123 height 10
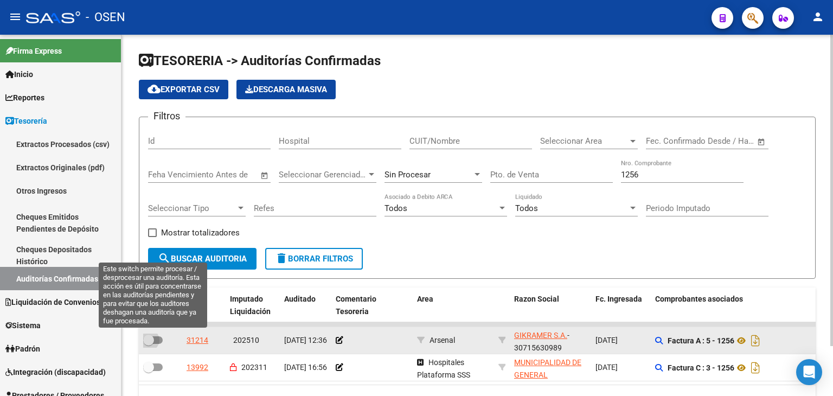
click at [155, 340] on span at bounding box center [153, 340] width 20 height 8
click at [149, 344] on input "checkbox" at bounding box center [148, 344] width 1 height 1
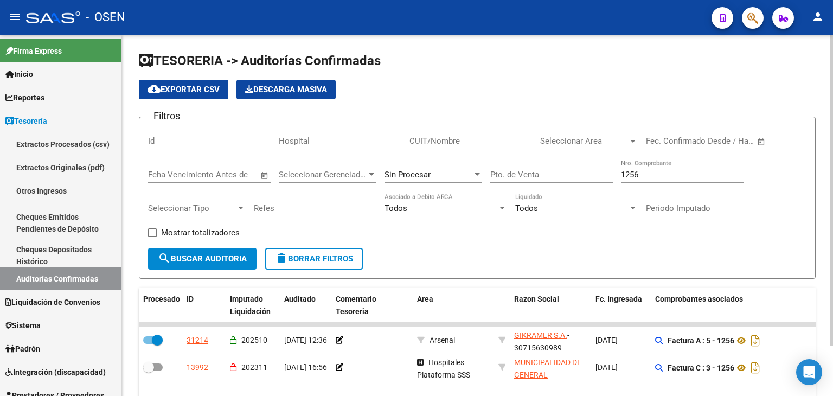
click at [695, 178] on input "1256" at bounding box center [682, 175] width 123 height 10
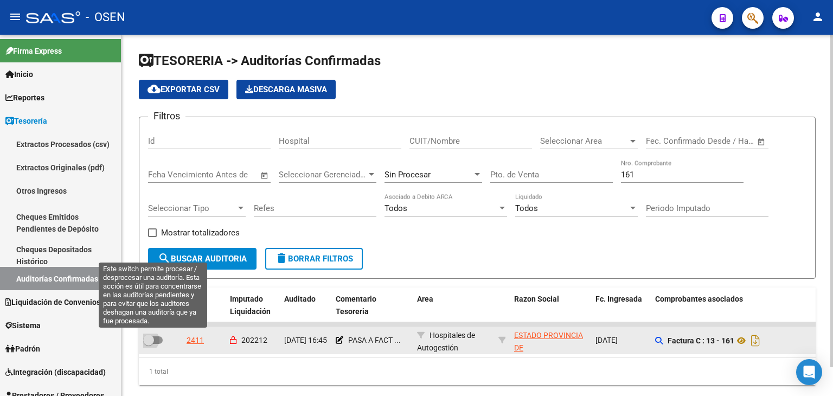
click at [152, 341] on span at bounding box center [148, 340] width 11 height 11
click at [149, 344] on input "checkbox" at bounding box center [148, 344] width 1 height 1
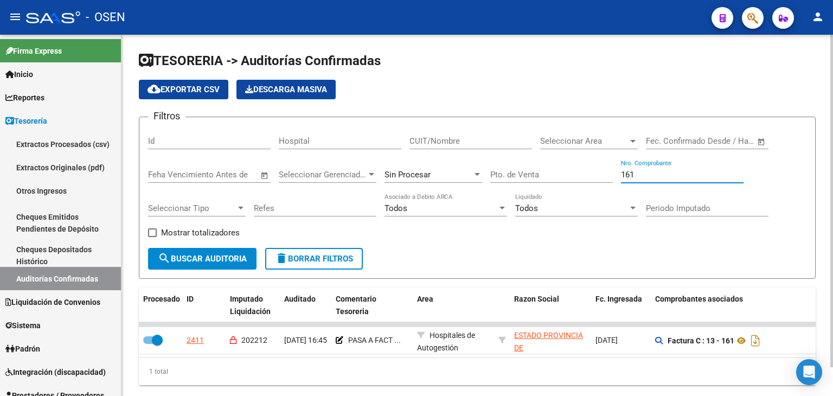
click at [634, 175] on input "161" at bounding box center [682, 175] width 123 height 10
click at [634, 177] on input "161" at bounding box center [682, 175] width 123 height 10
click at [635, 178] on div "161 Nro. Comprobante" at bounding box center [682, 170] width 123 height 23
click at [629, 176] on input "161" at bounding box center [682, 175] width 123 height 10
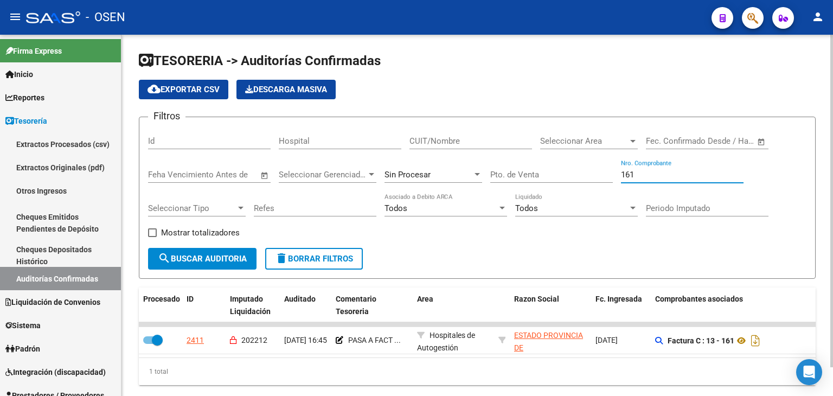
click at [629, 176] on input "161" at bounding box center [682, 175] width 123 height 10
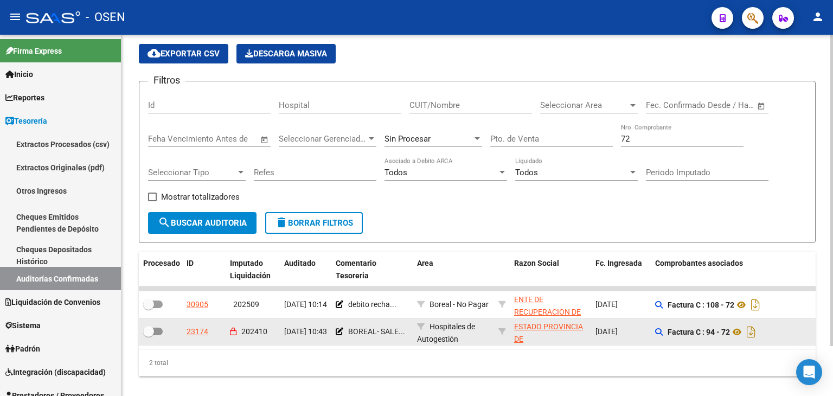
scroll to position [58, 0]
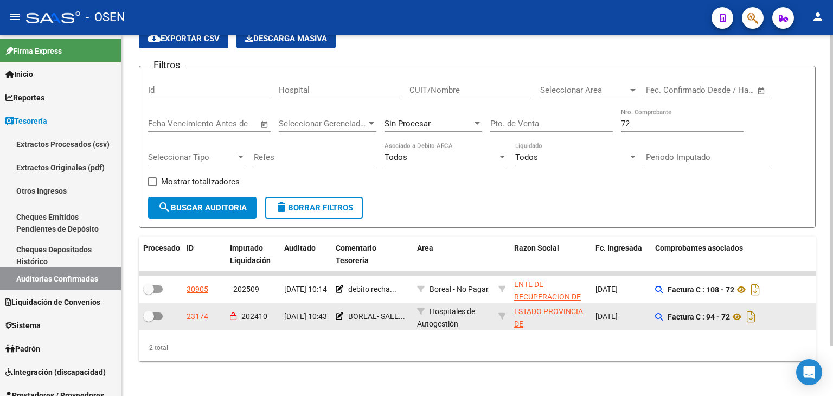
drag, startPoint x: 645, startPoint y: 231, endPoint x: 603, endPoint y: 304, distance: 84.3
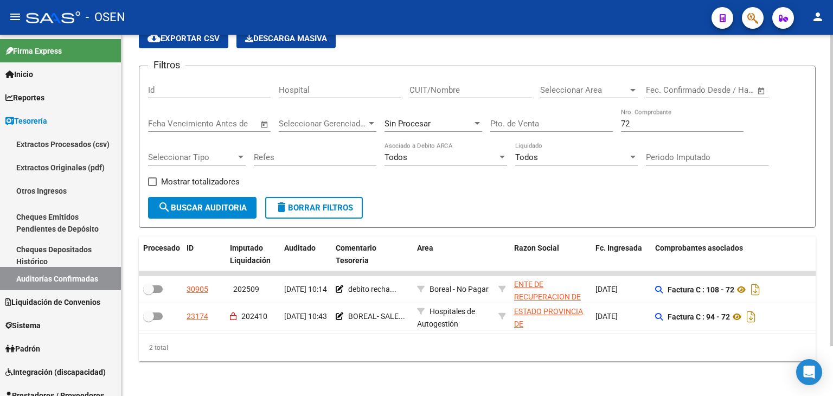
click at [641, 119] on input "72" at bounding box center [682, 124] width 123 height 10
click at [436, 119] on div "Sin Procesar" at bounding box center [428, 124] width 88 height 10
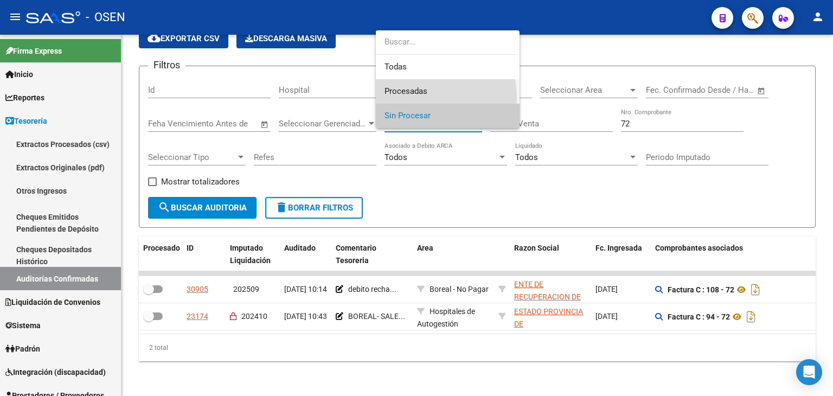
click at [420, 97] on span "Procesadas" at bounding box center [447, 91] width 126 height 24
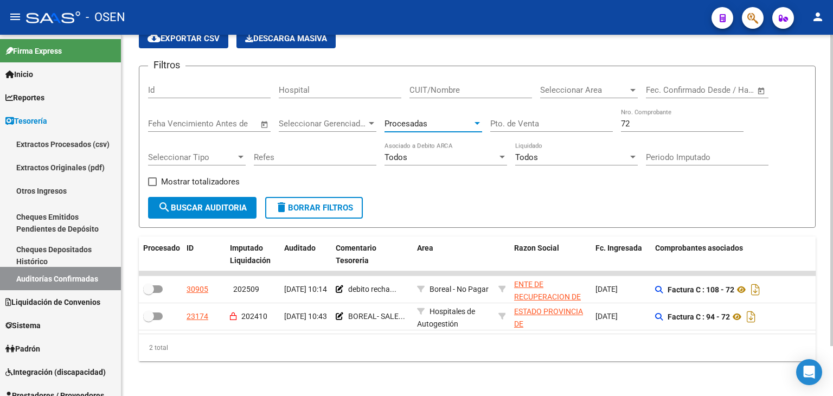
click at [664, 119] on input "72" at bounding box center [682, 124] width 123 height 10
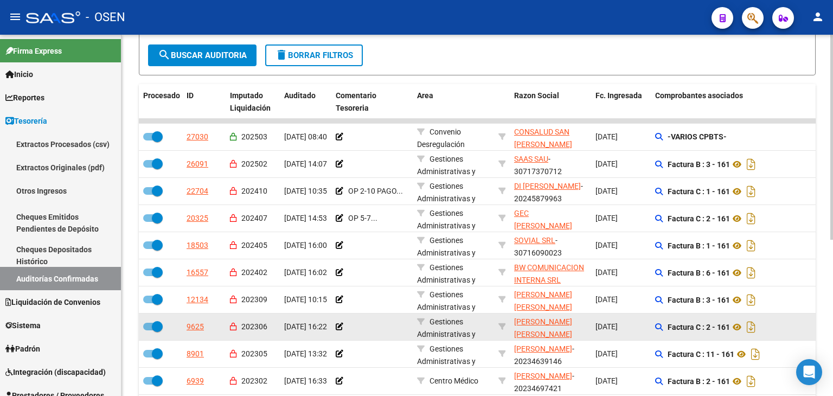
scroll to position [275, 0]
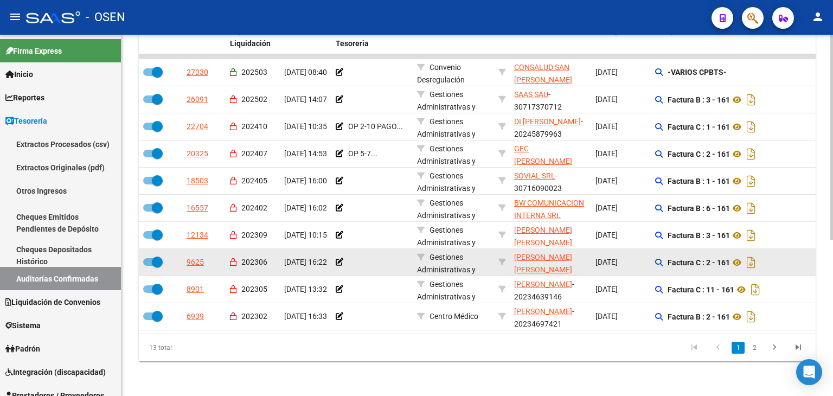
drag, startPoint x: 629, startPoint y: 170, endPoint x: 646, endPoint y: 264, distance: 95.8
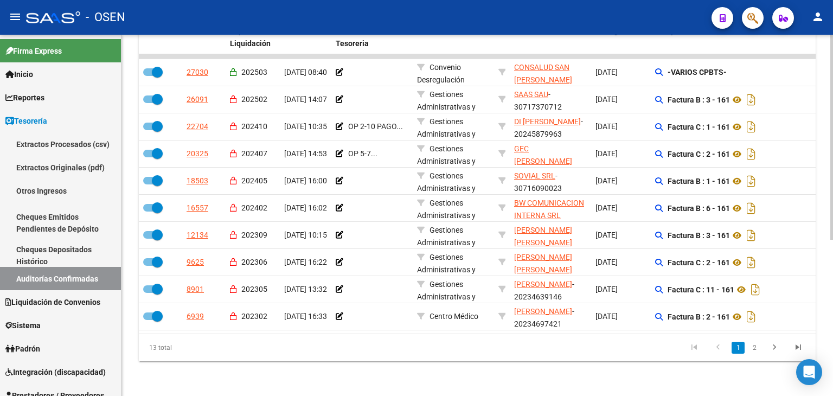
click at [754, 345] on link "2" at bounding box center [754, 348] width 13 height 12
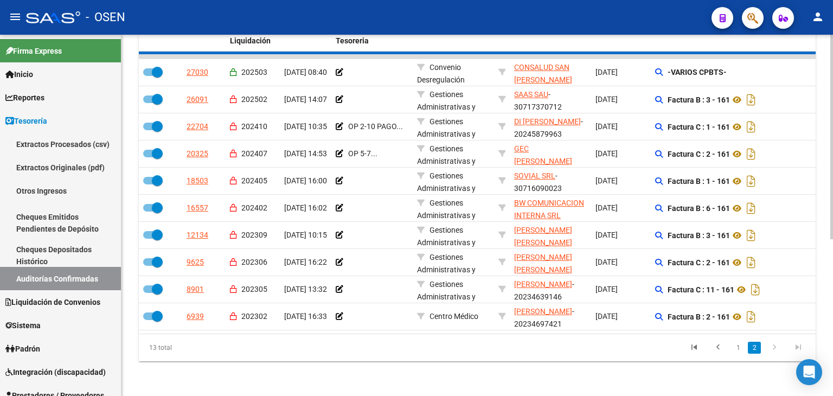
scroll to position [85, 0]
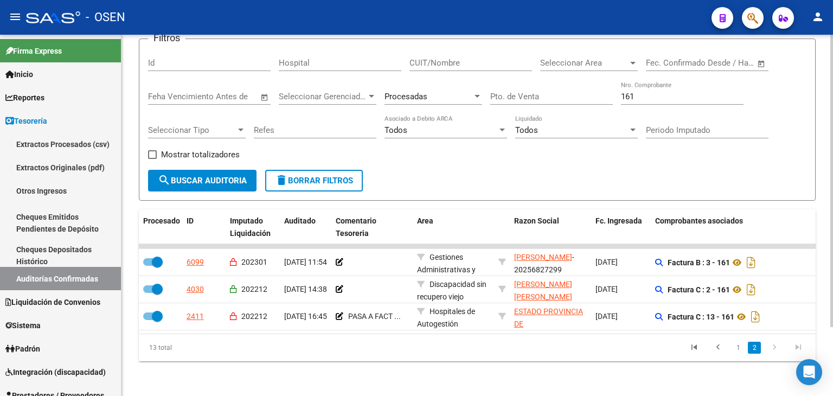
click at [730, 349] on li "1" at bounding box center [738, 347] width 16 height 18
click at [733, 347] on link "1" at bounding box center [737, 348] width 13 height 12
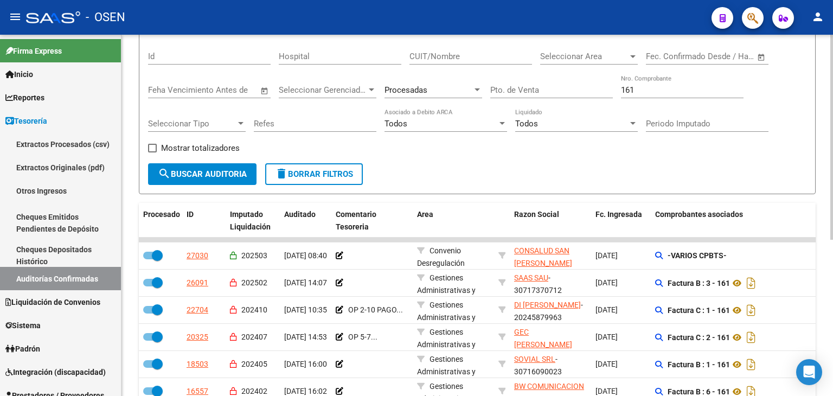
click at [454, 90] on div "Procesadas" at bounding box center [428, 90] width 88 height 10
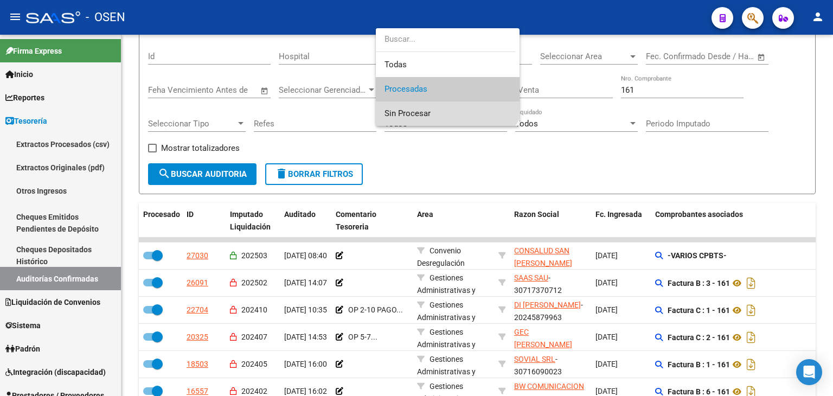
click at [438, 112] on span "Sin Procesar" at bounding box center [447, 113] width 126 height 24
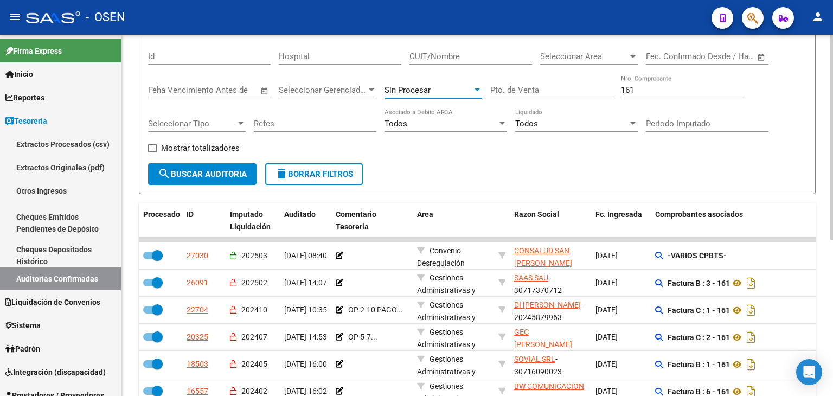
click at [672, 88] on input "161" at bounding box center [682, 90] width 123 height 10
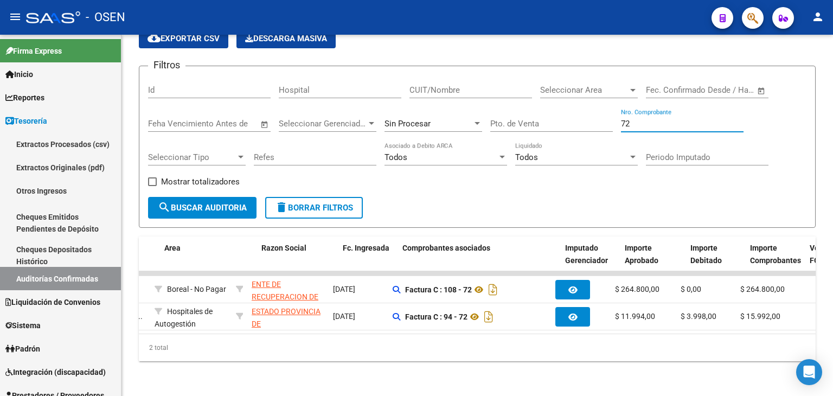
scroll to position [0, 0]
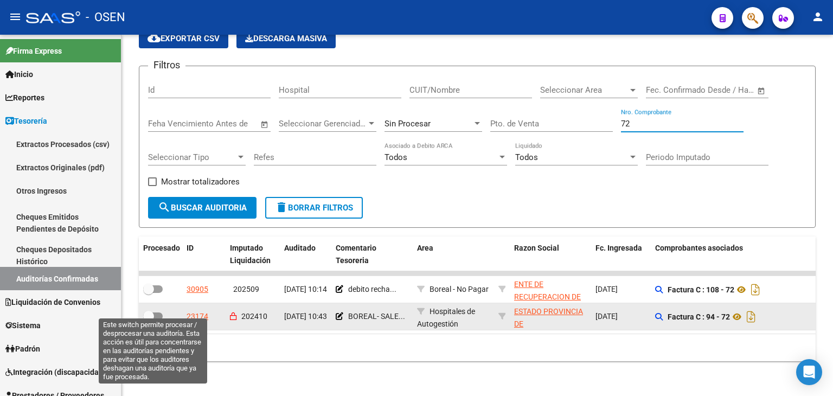
click at [157, 312] on span at bounding box center [153, 316] width 20 height 8
click at [149, 320] on input "checkbox" at bounding box center [148, 320] width 1 height 1
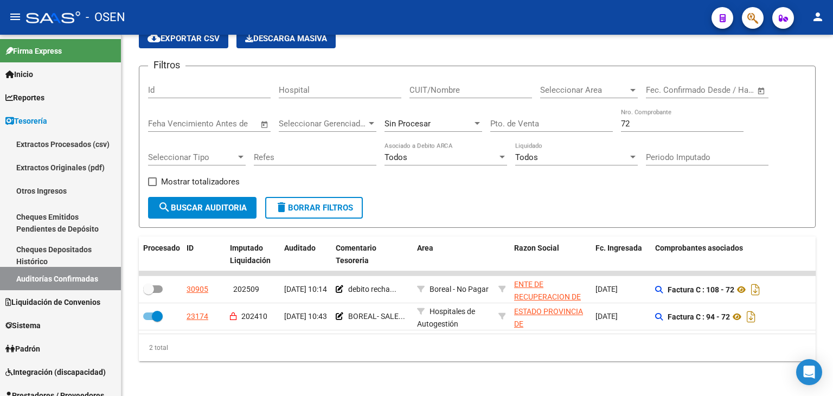
click at [690, 127] on div "72 Nro. Comprobante" at bounding box center [682, 125] width 123 height 34
click at [688, 119] on input "72" at bounding box center [682, 124] width 123 height 10
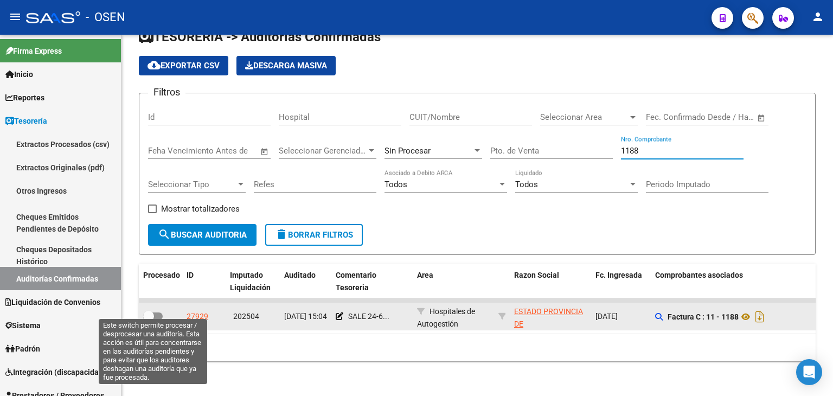
click at [157, 312] on span at bounding box center [153, 316] width 20 height 8
click at [149, 320] on input "checkbox" at bounding box center [148, 320] width 1 height 1
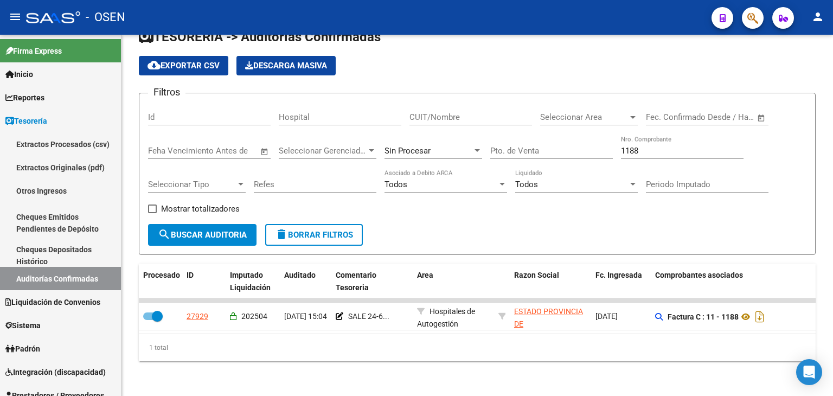
click at [657, 147] on input "1188" at bounding box center [682, 151] width 123 height 10
click at [657, 148] on div "1188 Nro. Comprobante" at bounding box center [682, 147] width 123 height 23
click at [651, 146] on input "51" at bounding box center [682, 151] width 123 height 10
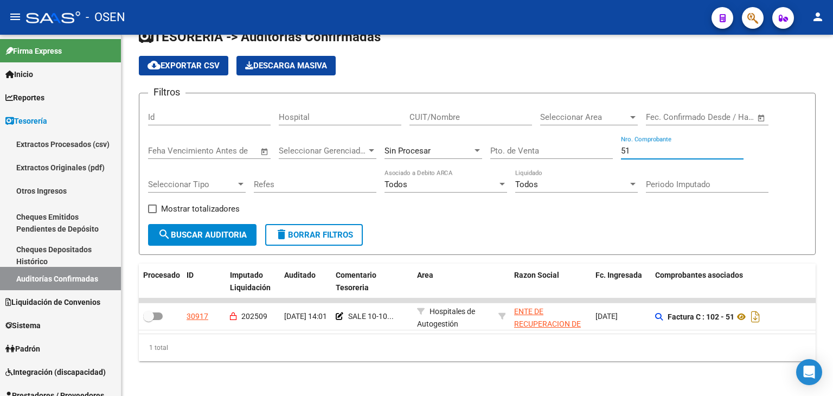
click at [651, 146] on input "51" at bounding box center [682, 151] width 123 height 10
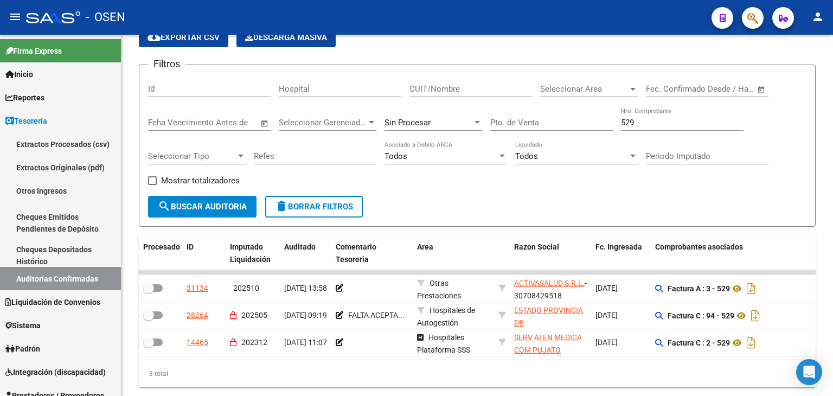
drag, startPoint x: 567, startPoint y: 206, endPoint x: 568, endPoint y: 222, distance: 15.8
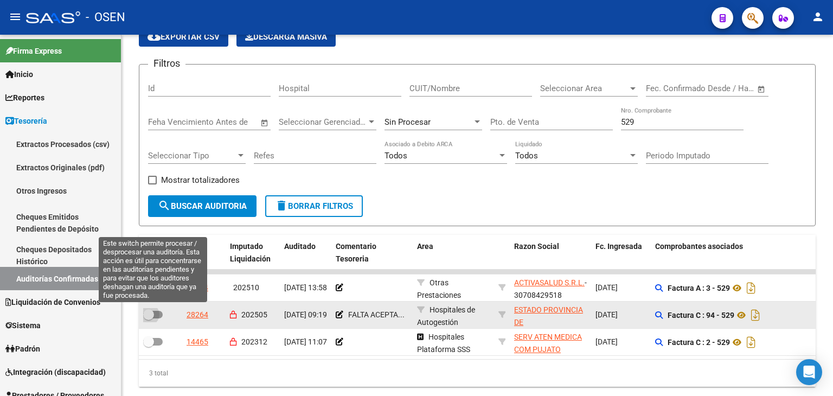
click at [153, 311] on span at bounding box center [148, 314] width 11 height 11
click at [149, 318] on input "checkbox" at bounding box center [148, 318] width 1 height 1
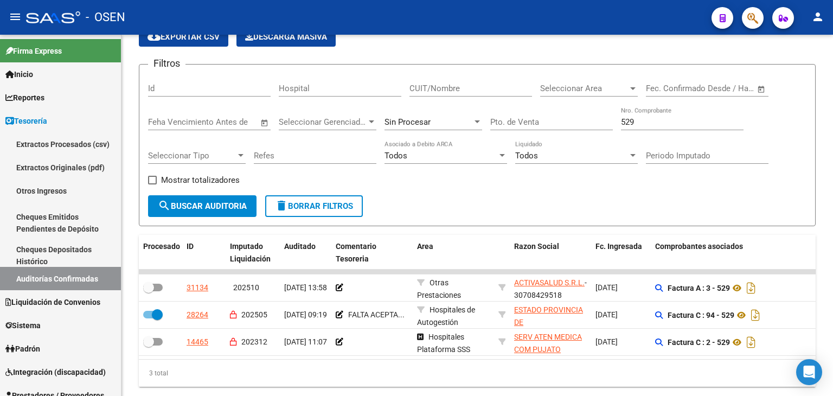
click at [642, 119] on input "529" at bounding box center [682, 122] width 123 height 10
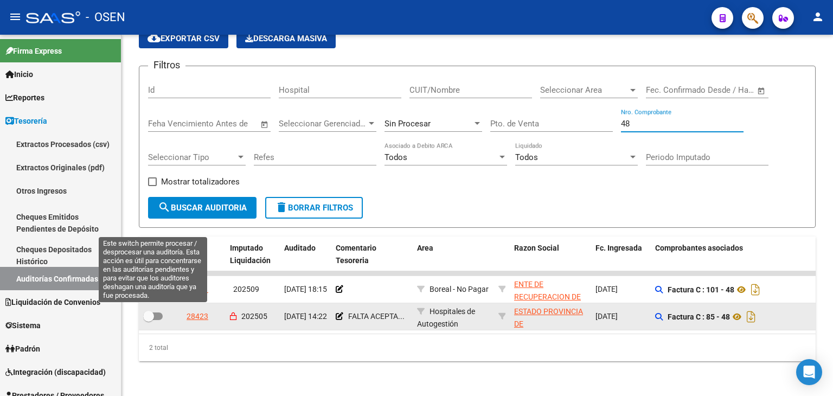
click at [156, 312] on span at bounding box center [153, 316] width 20 height 8
click at [149, 320] on input "checkbox" at bounding box center [148, 320] width 1 height 1
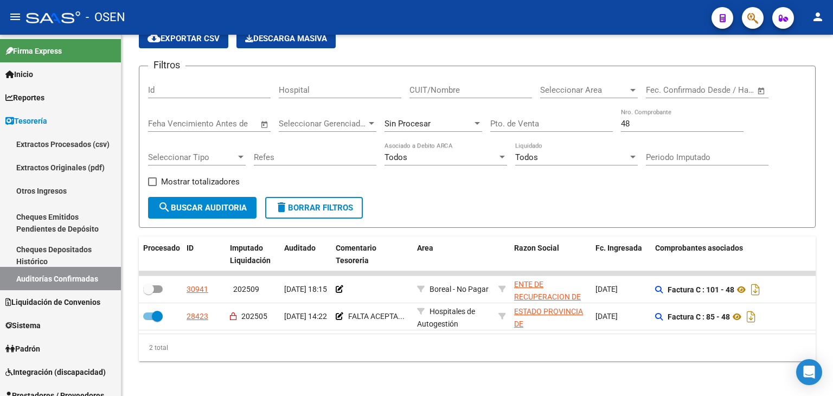
click at [651, 126] on div "48 Nro. Comprobante" at bounding box center [682, 119] width 123 height 23
click at [651, 121] on input "48" at bounding box center [682, 124] width 123 height 10
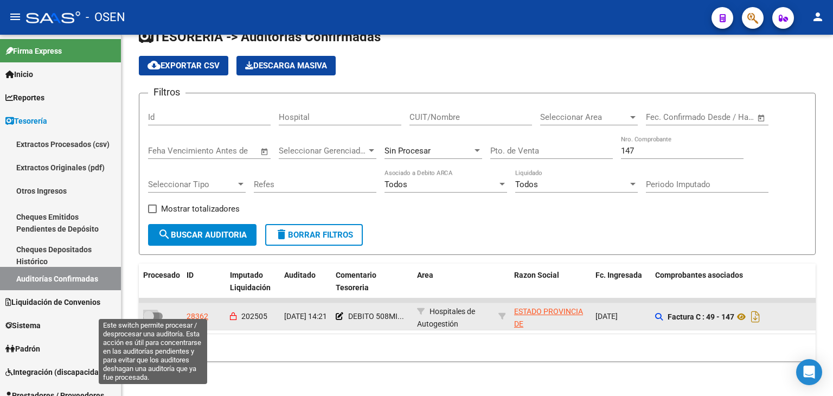
click at [153, 311] on span at bounding box center [148, 316] width 11 height 11
click at [149, 320] on input "checkbox" at bounding box center [148, 320] width 1 height 1
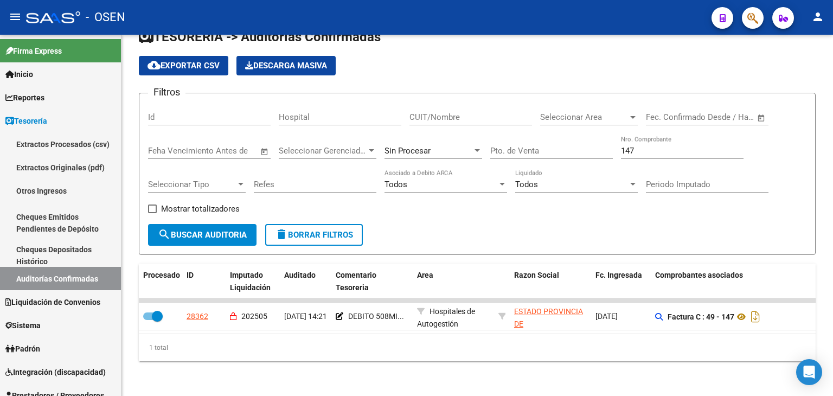
click at [641, 146] on input "147" at bounding box center [682, 151] width 123 height 10
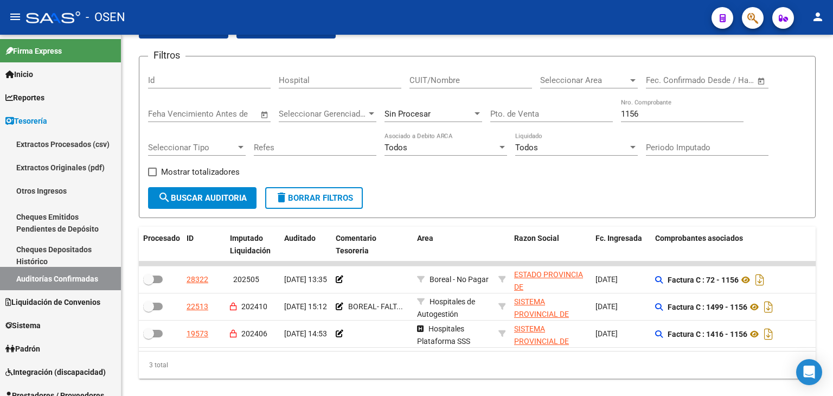
drag, startPoint x: 511, startPoint y: 204, endPoint x: 514, endPoint y: 230, distance: 26.2
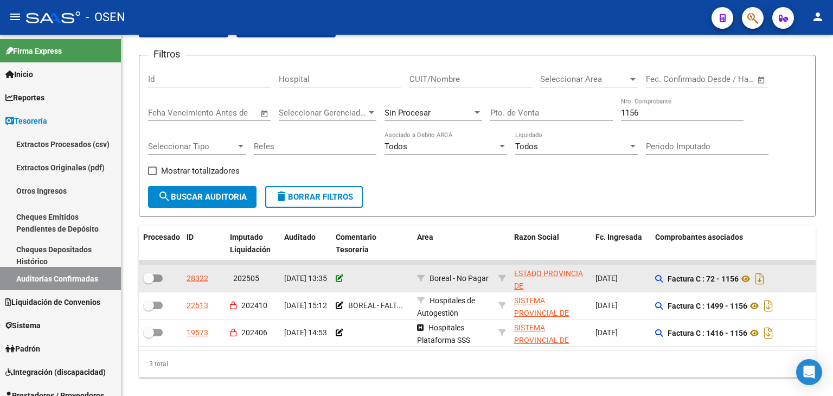
click at [339, 278] on icon at bounding box center [340, 278] width 8 height 8
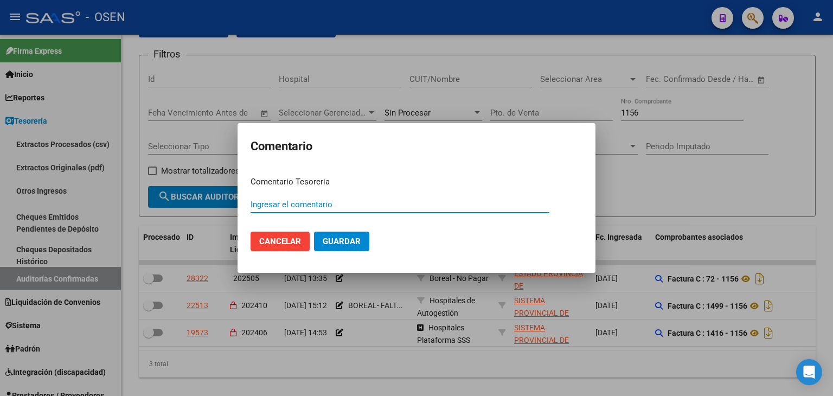
click at [382, 204] on input "Ingresar el comentario" at bounding box center [399, 205] width 299 height 10
click at [314, 232] on button "Guardar" at bounding box center [341, 242] width 55 height 20
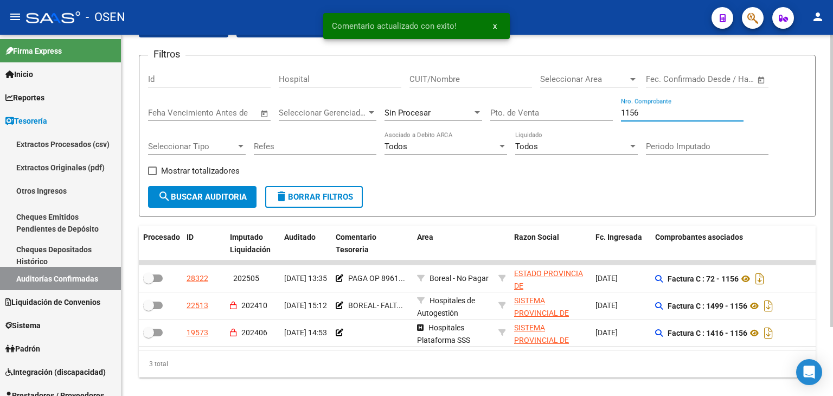
click at [646, 112] on input "1156" at bounding box center [682, 113] width 123 height 10
click at [647, 112] on input "1156" at bounding box center [682, 113] width 123 height 10
click at [648, 114] on input "1156" at bounding box center [682, 113] width 123 height 10
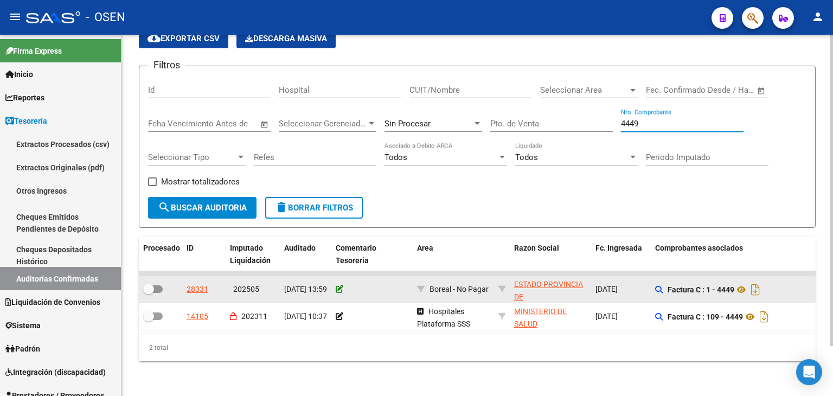
click at [338, 285] on icon at bounding box center [340, 289] width 8 height 8
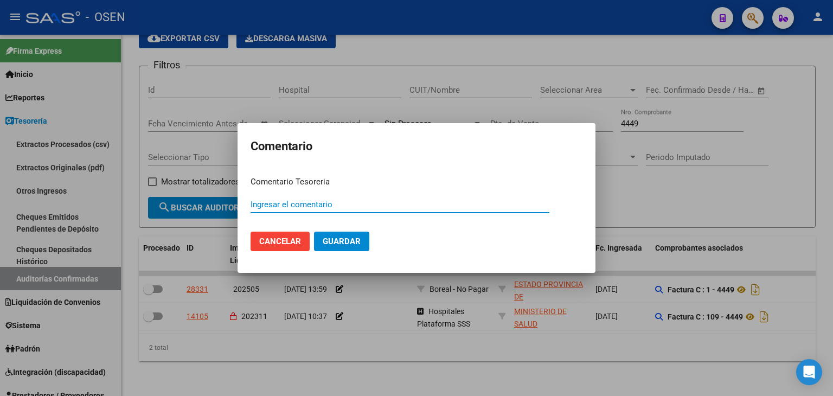
click at [375, 206] on input "Ingresar el comentario" at bounding box center [399, 205] width 299 height 10
click at [314, 232] on button "Guardar" at bounding box center [341, 242] width 55 height 20
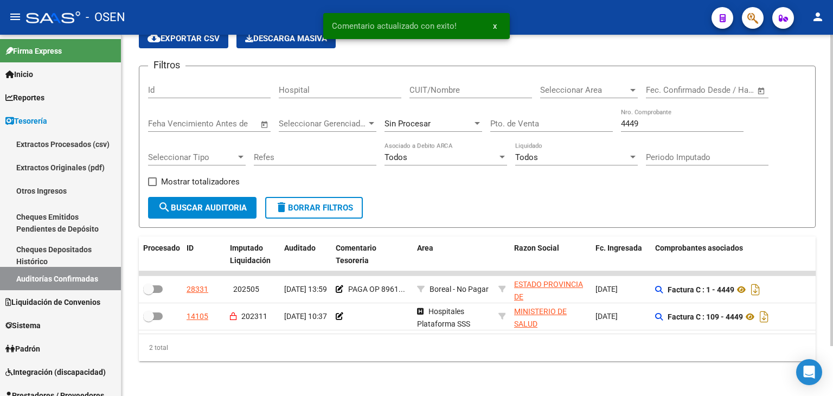
click at [686, 119] on input "4449" at bounding box center [682, 124] width 123 height 10
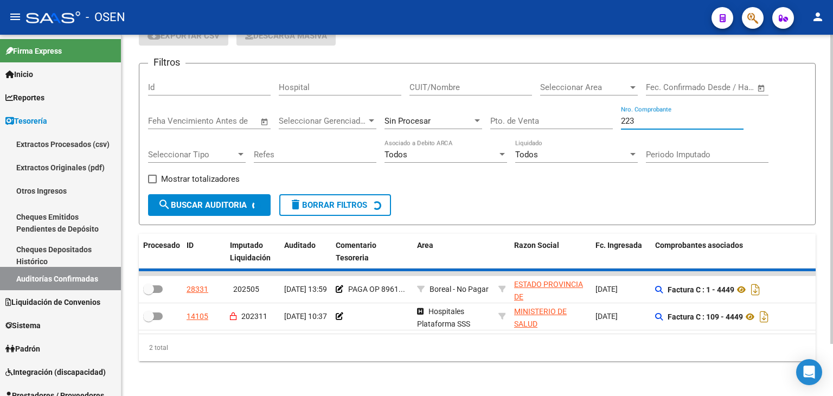
scroll to position [30, 0]
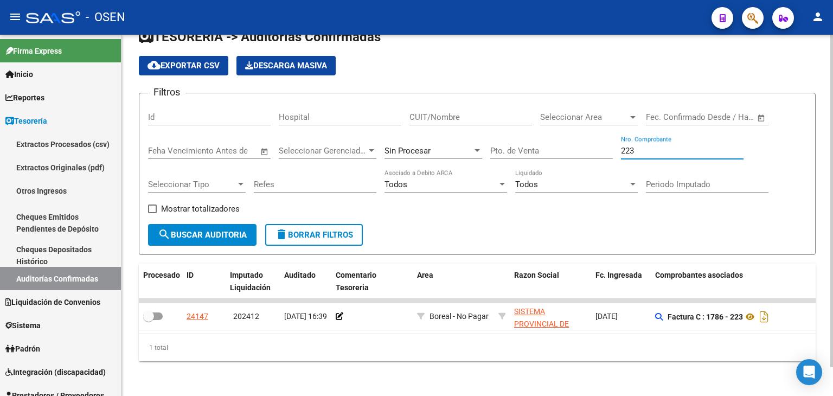
click at [674, 146] on input "223" at bounding box center [682, 151] width 123 height 10
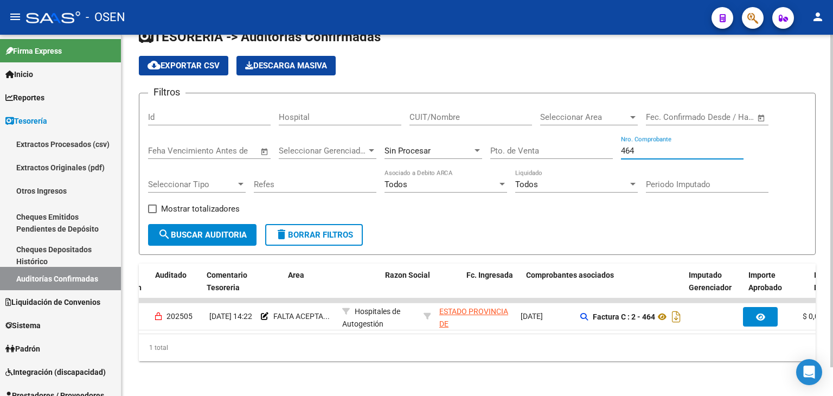
scroll to position [0, 0]
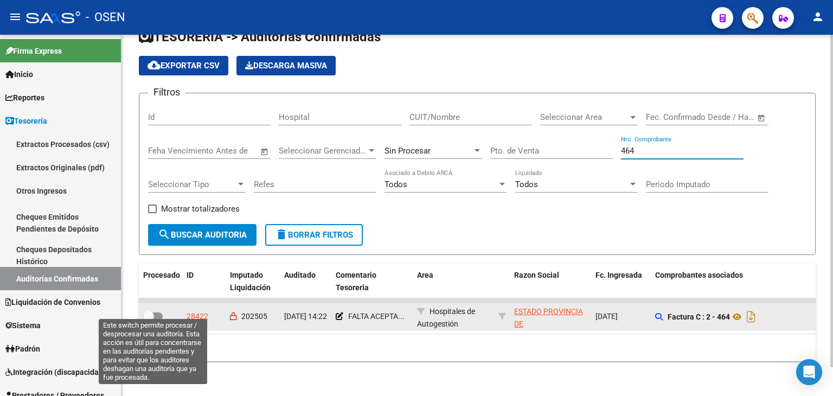
click at [155, 312] on span at bounding box center [153, 316] width 20 height 8
click at [149, 320] on input "checkbox" at bounding box center [148, 320] width 1 height 1
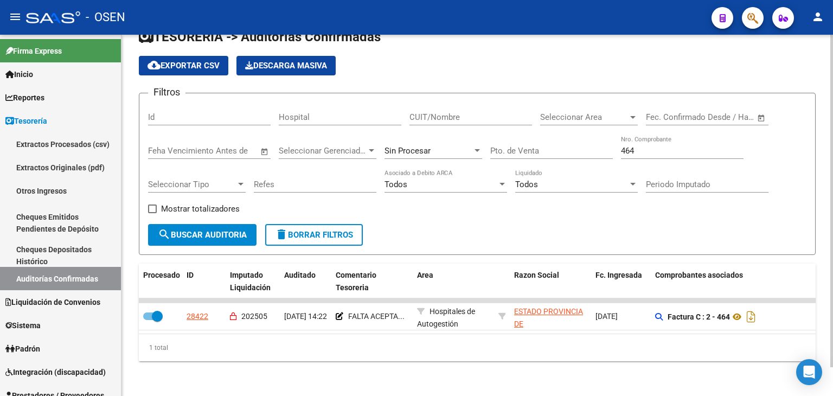
click at [638, 148] on div "464 Nro. Comprobante" at bounding box center [682, 147] width 123 height 23
click at [638, 146] on input "464" at bounding box center [682, 151] width 123 height 10
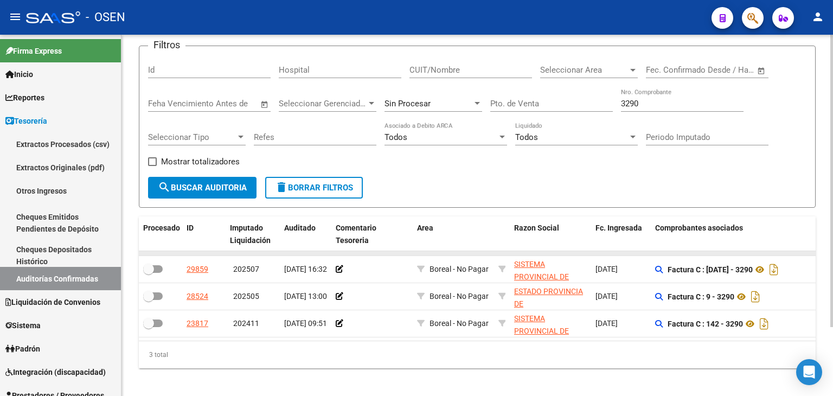
scroll to position [85, 0]
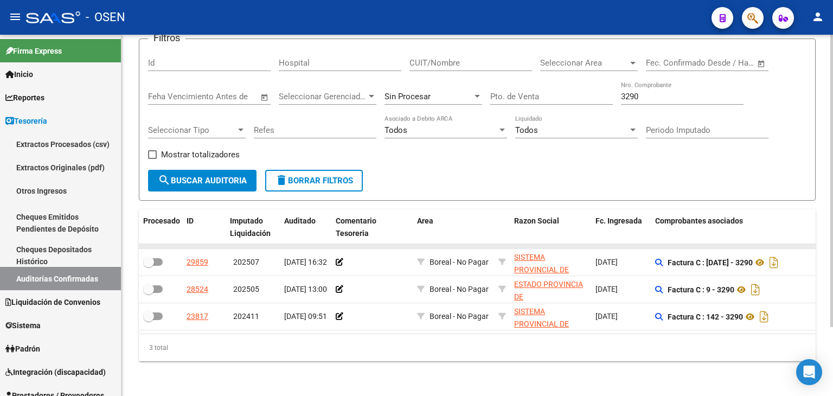
drag, startPoint x: 526, startPoint y: 209, endPoint x: 538, endPoint y: 239, distance: 31.9
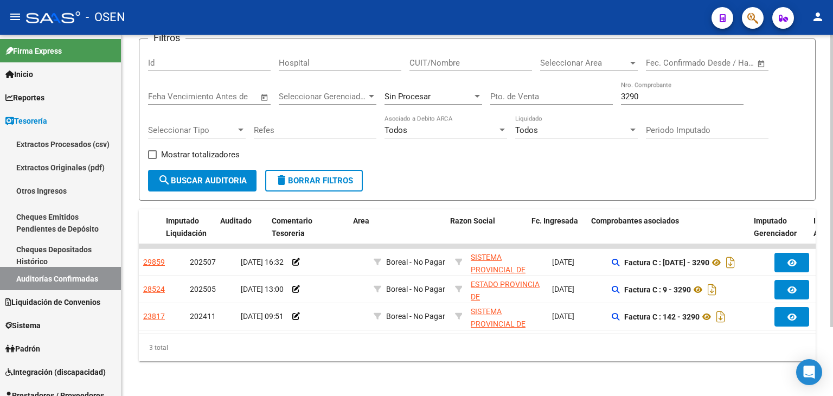
scroll to position [0, 0]
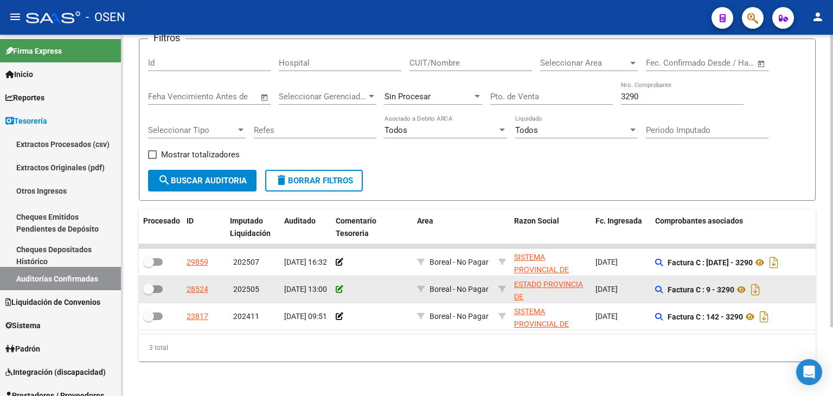
click at [341, 285] on icon at bounding box center [340, 289] width 8 height 8
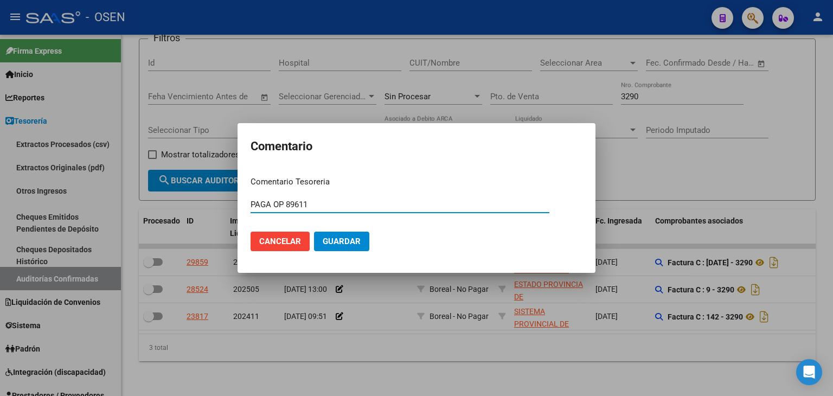
click at [278, 201] on input "PAGA OP 89611" at bounding box center [399, 205] width 299 height 10
click at [359, 248] on button "Guardar" at bounding box center [341, 242] width 55 height 20
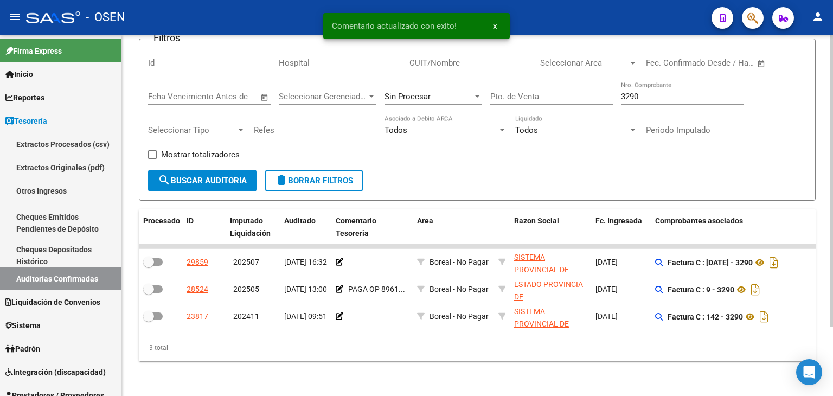
click at [644, 92] on input "3290" at bounding box center [682, 97] width 123 height 10
click at [643, 92] on input "3290" at bounding box center [682, 97] width 123 height 10
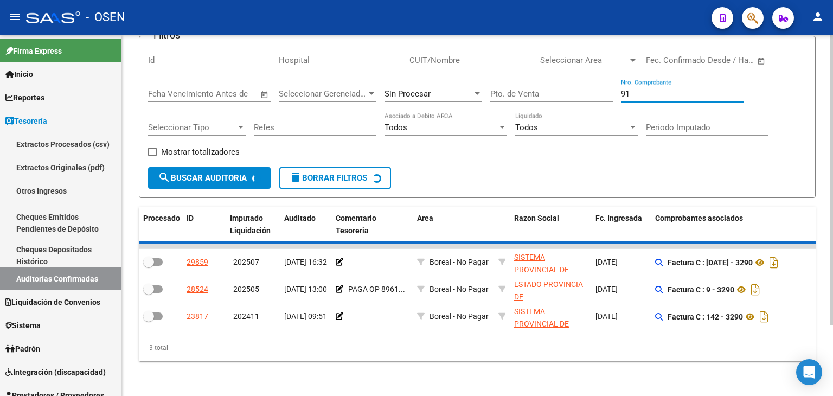
scroll to position [15, 0]
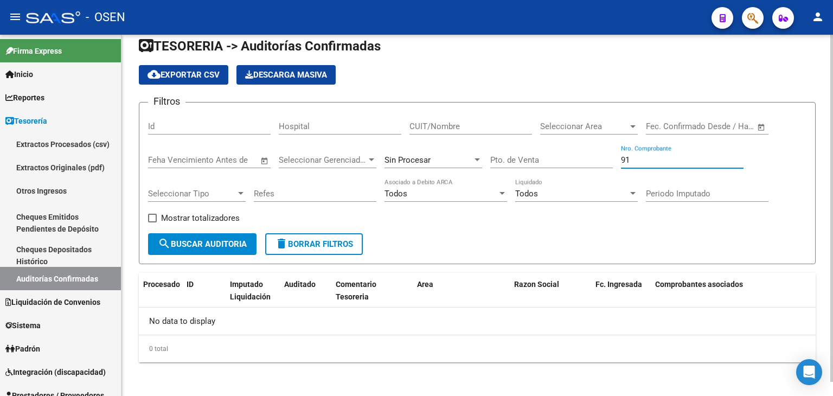
click at [643, 157] on input "91" at bounding box center [682, 160] width 123 height 10
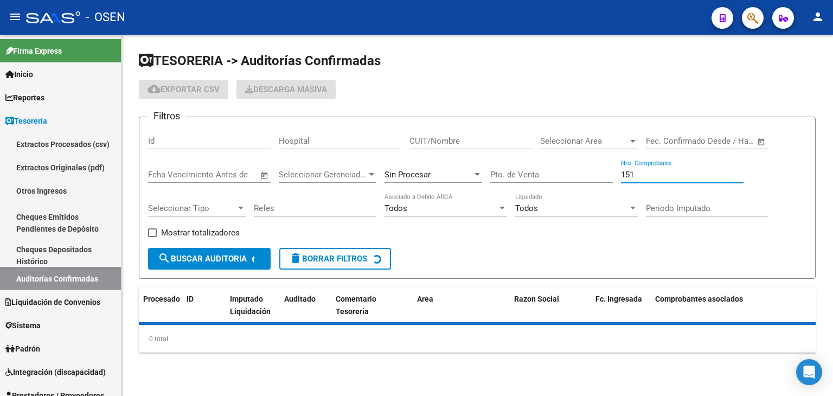
scroll to position [0, 0]
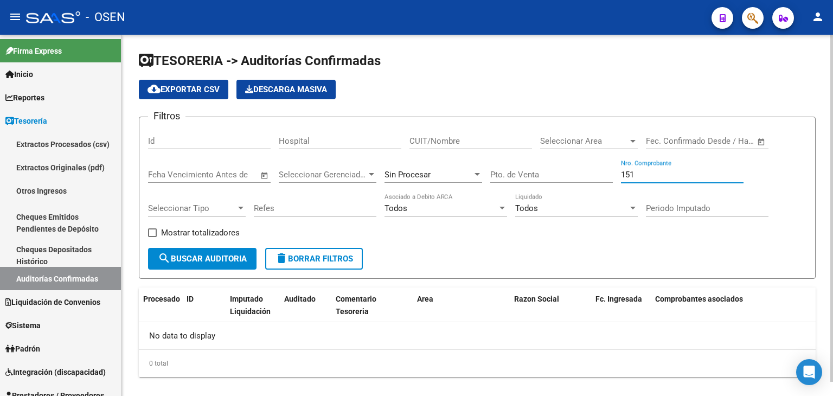
click at [646, 171] on input "151" at bounding box center [682, 175] width 123 height 10
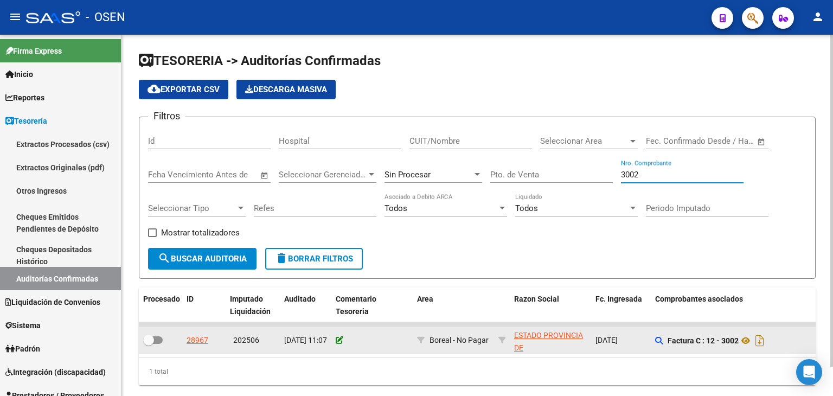
click at [338, 343] on icon at bounding box center [340, 340] width 8 height 8
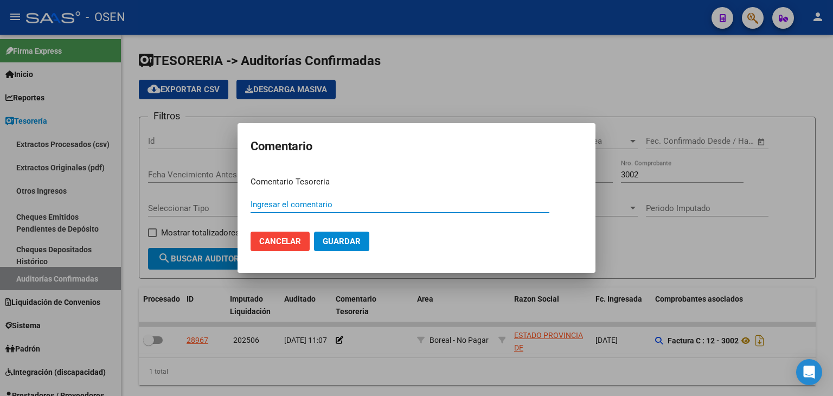
paste input "PAGA OP 89611"
click at [344, 247] on button "Guardar" at bounding box center [341, 242] width 55 height 20
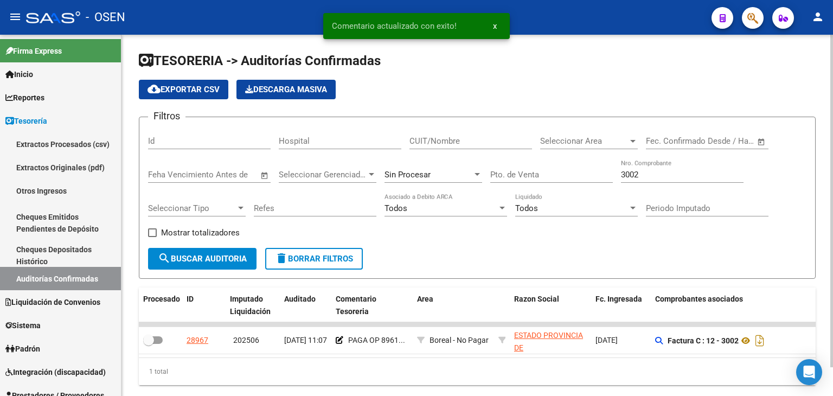
click at [647, 176] on input "3002" at bounding box center [682, 175] width 123 height 10
click at [645, 174] on input "3002" at bounding box center [682, 175] width 123 height 10
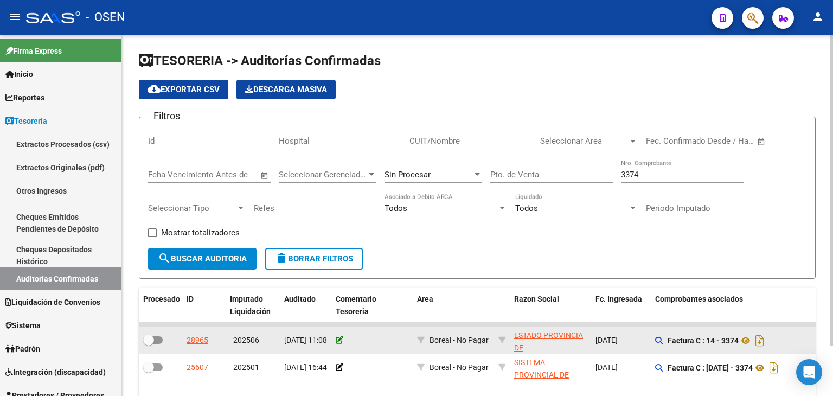
click at [338, 336] on icon at bounding box center [340, 340] width 8 height 8
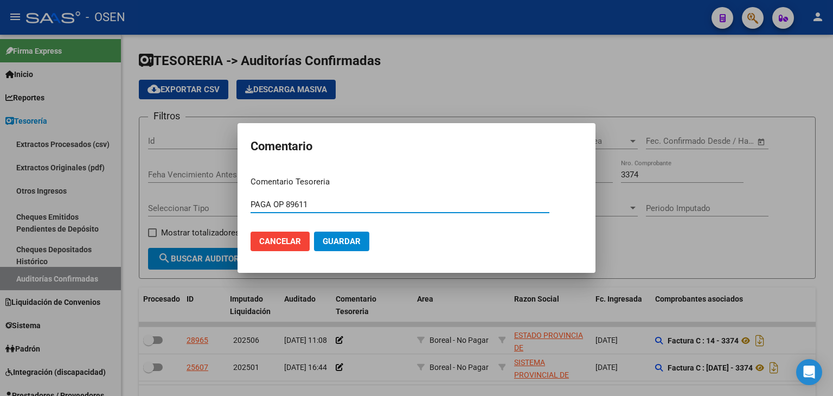
click at [362, 245] on button "Guardar" at bounding box center [341, 242] width 55 height 20
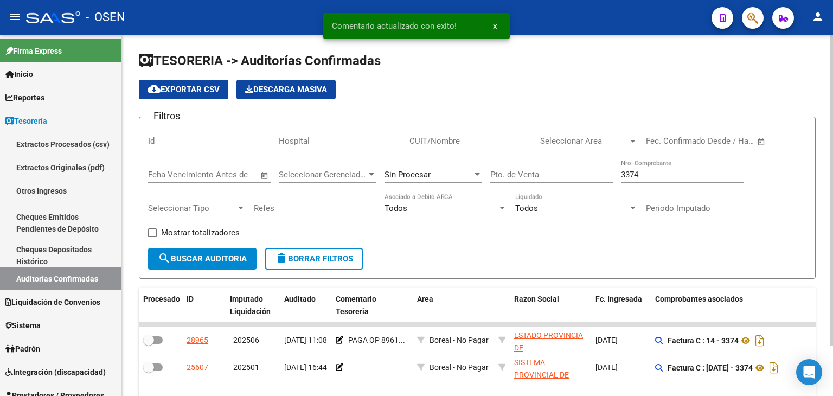
click at [650, 177] on input "3374" at bounding box center [682, 175] width 123 height 10
click at [651, 176] on input "3374" at bounding box center [682, 175] width 123 height 10
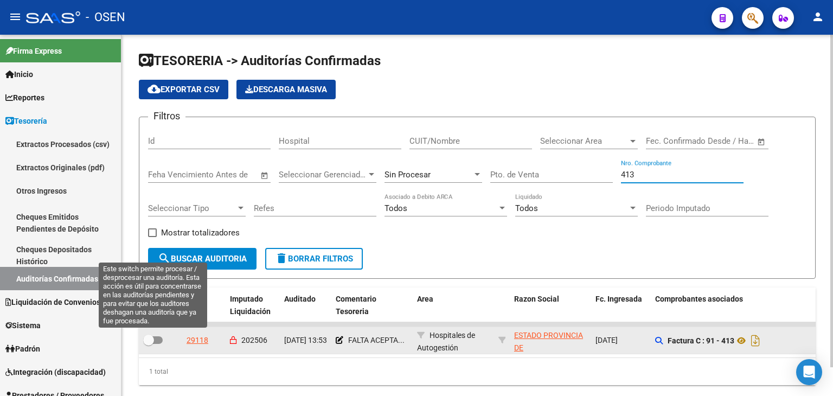
click at [153, 342] on span at bounding box center [148, 340] width 11 height 11
click at [149, 344] on input "checkbox" at bounding box center [148, 344] width 1 height 1
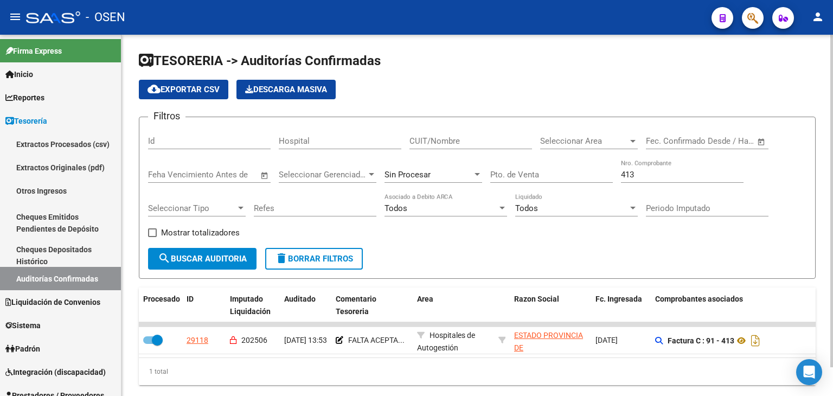
click at [658, 165] on div "413 Nro. Comprobante" at bounding box center [682, 170] width 123 height 23
click at [657, 170] on input "413" at bounding box center [682, 175] width 123 height 10
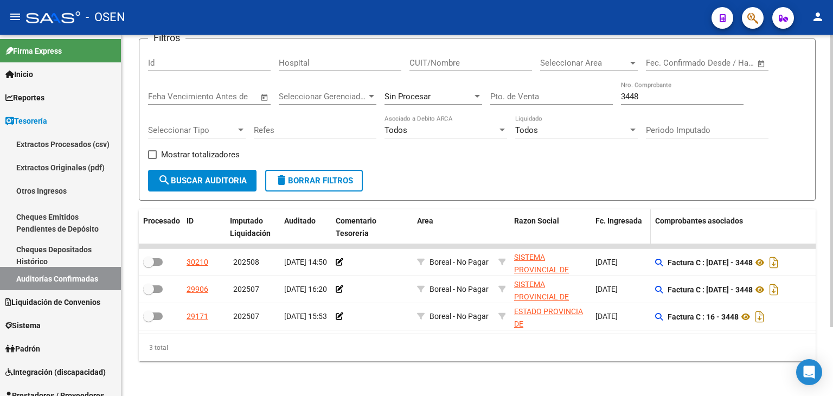
drag, startPoint x: 597, startPoint y: 243, endPoint x: 600, endPoint y: 207, distance: 35.9
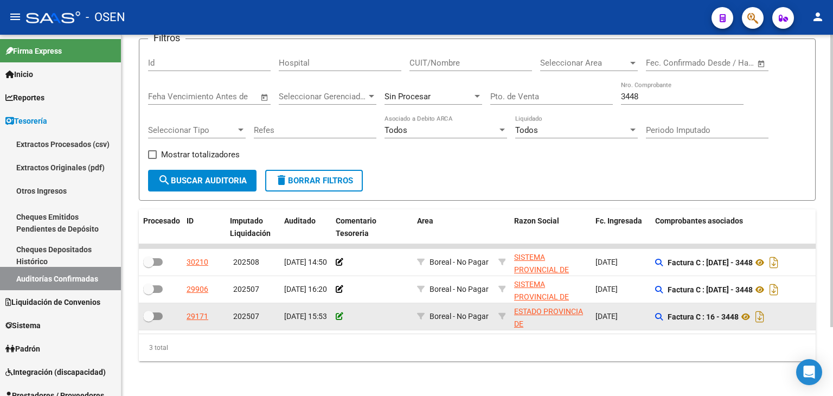
click at [337, 312] on icon at bounding box center [340, 316] width 8 height 8
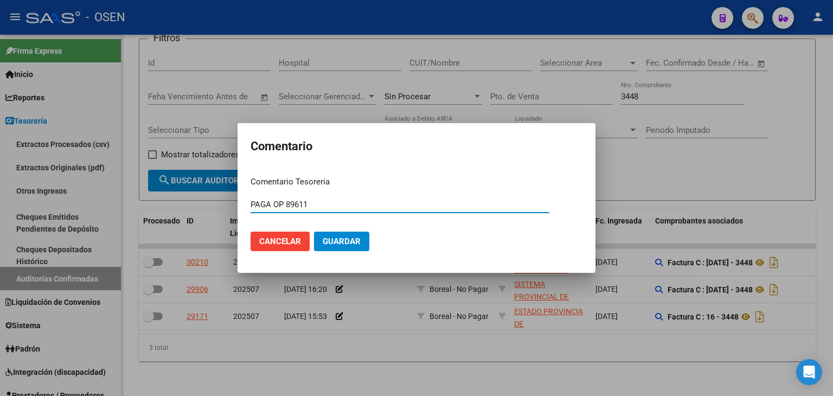
click at [357, 240] on span "Guardar" at bounding box center [342, 241] width 38 height 10
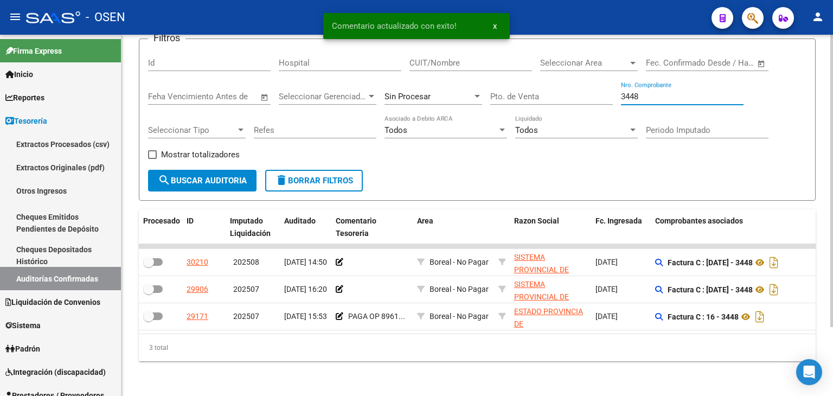
click at [648, 92] on input "3448" at bounding box center [682, 97] width 123 height 10
click at [646, 92] on input "3448" at bounding box center [682, 97] width 123 height 10
click at [645, 92] on input "3448" at bounding box center [682, 97] width 123 height 10
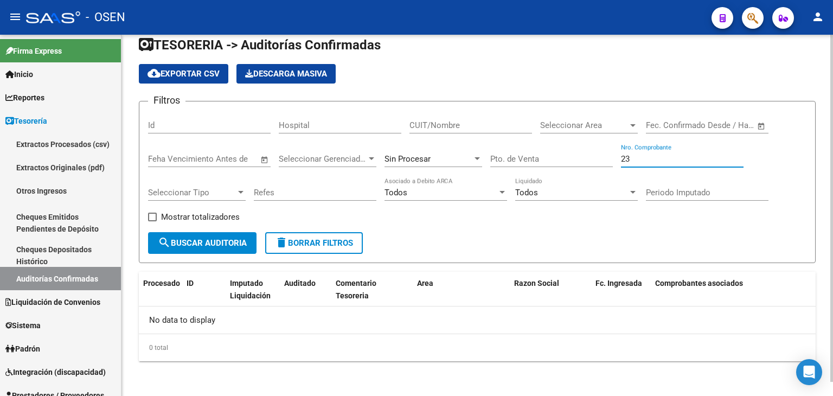
scroll to position [15, 0]
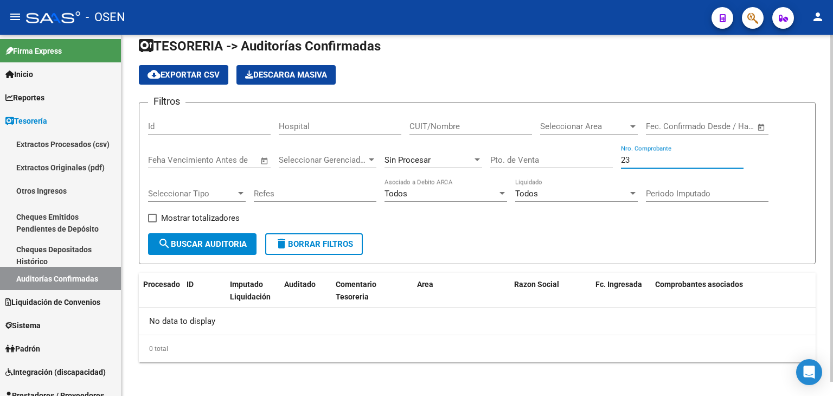
drag, startPoint x: 628, startPoint y: 152, endPoint x: 624, endPoint y: 164, distance: 12.7
click at [628, 153] on div "23 Nro. Comprobante" at bounding box center [682, 156] width 123 height 23
click at [624, 159] on input "23" at bounding box center [682, 160] width 123 height 10
click at [623, 159] on input "23" at bounding box center [682, 160] width 123 height 10
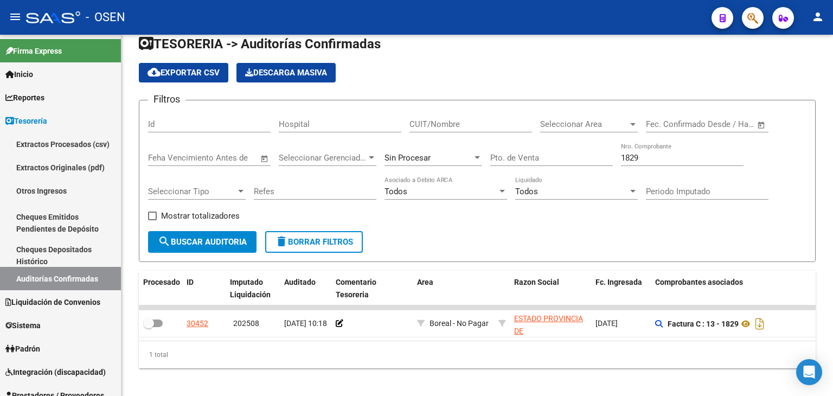
scroll to position [30, 0]
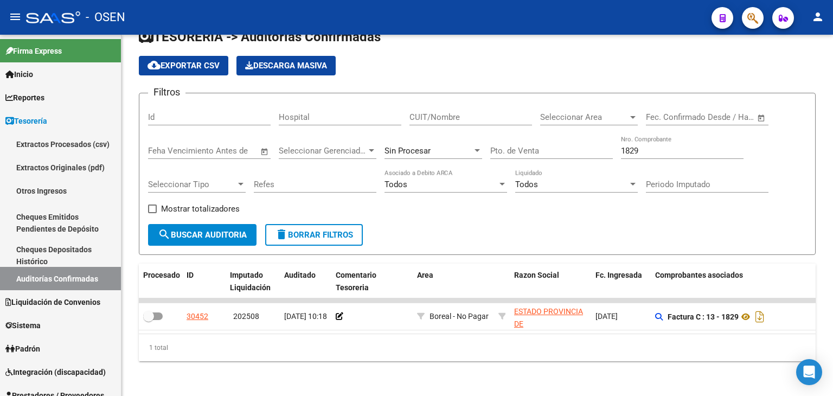
drag, startPoint x: 581, startPoint y: 295, endPoint x: 557, endPoint y: 351, distance: 60.2
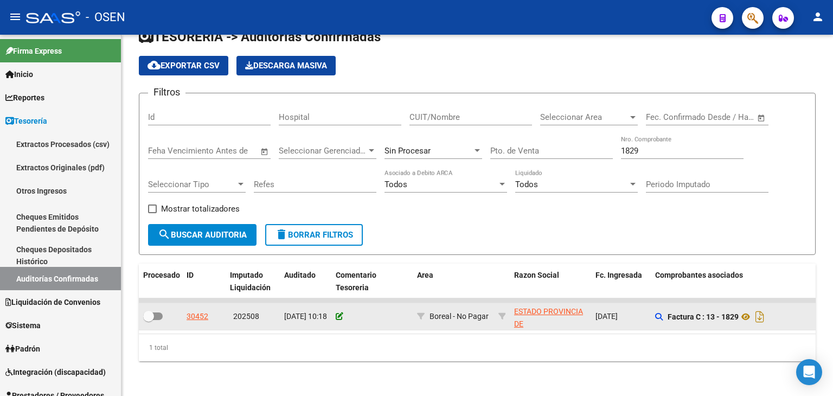
click at [339, 312] on icon at bounding box center [340, 316] width 8 height 8
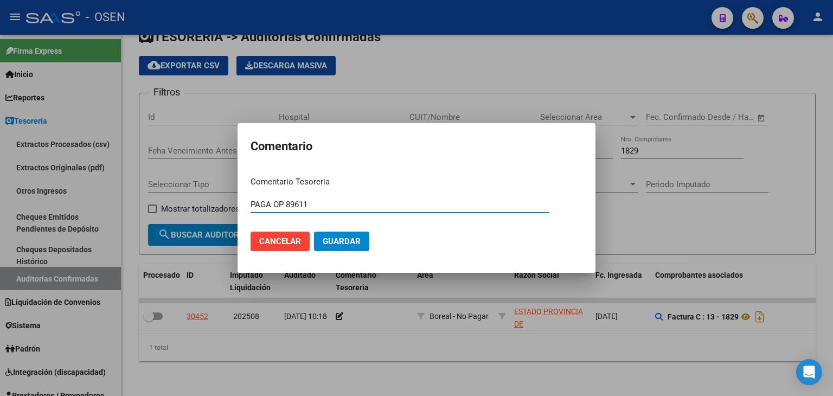
click at [361, 250] on mat-dialog-actions "Cancelar Guardar" at bounding box center [416, 241] width 332 height 37
click at [361, 245] on button "Guardar" at bounding box center [341, 242] width 55 height 20
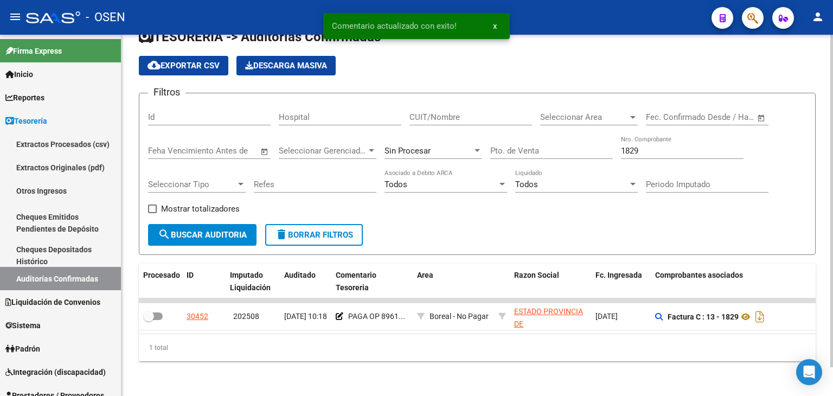
click at [655, 146] on input "1829" at bounding box center [682, 151] width 123 height 10
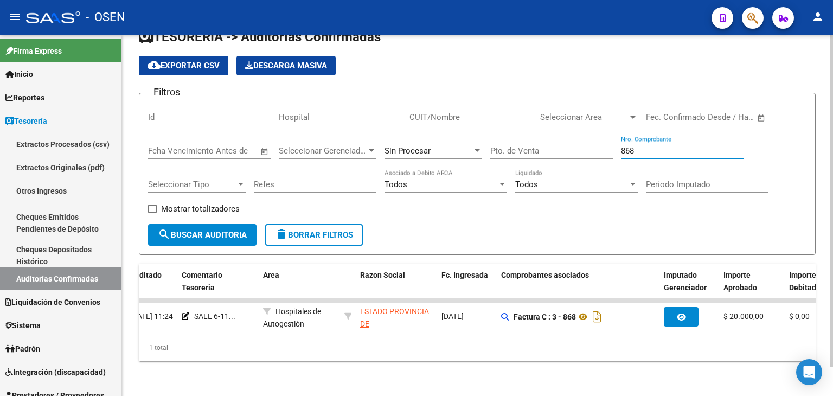
scroll to position [0, 0]
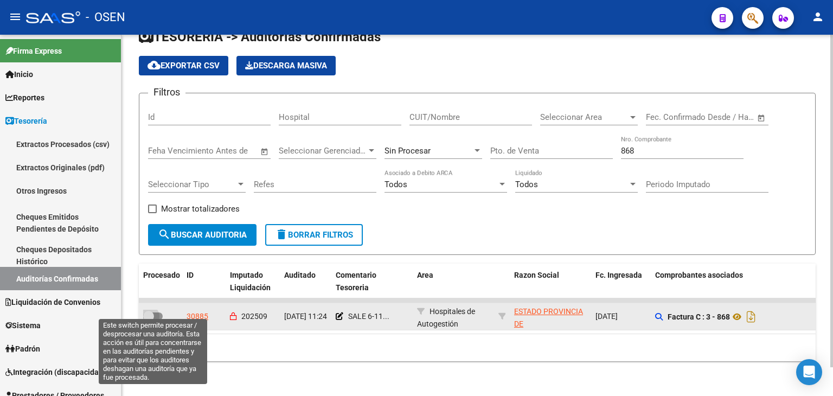
click at [154, 312] on span at bounding box center [153, 316] width 20 height 8
click at [149, 320] on input "checkbox" at bounding box center [148, 320] width 1 height 1
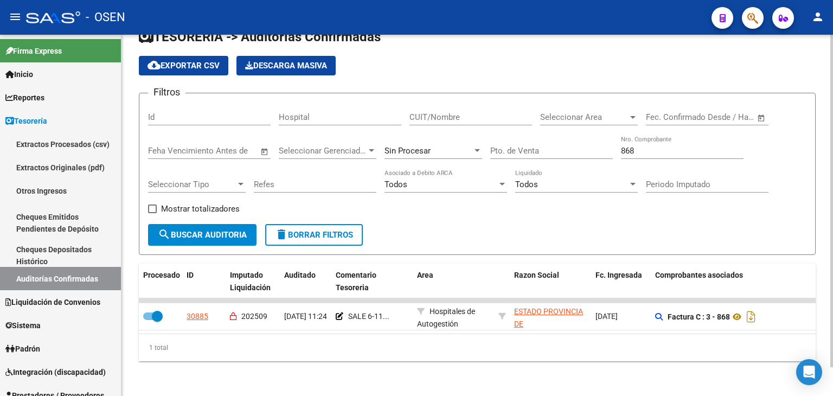
click at [633, 148] on div "868 Nro. Comprobante" at bounding box center [682, 147] width 123 height 23
click at [631, 146] on input "868" at bounding box center [682, 151] width 123 height 10
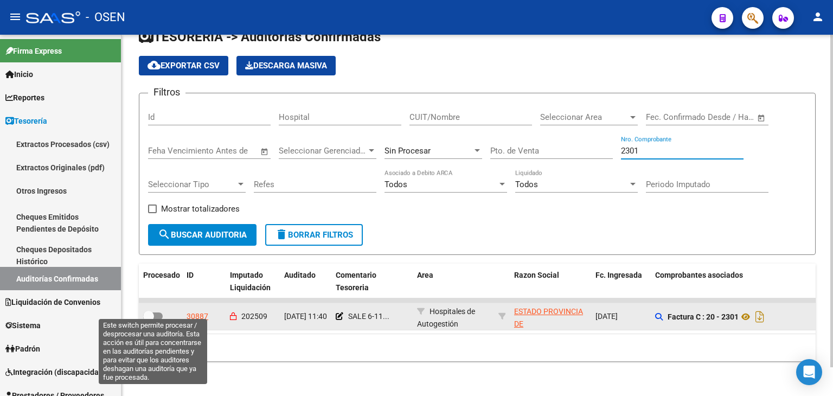
drag, startPoint x: 158, startPoint y: 305, endPoint x: 185, endPoint y: 297, distance: 28.5
click at [158, 312] on span at bounding box center [153, 316] width 20 height 8
click at [149, 320] on input "checkbox" at bounding box center [148, 320] width 1 height 1
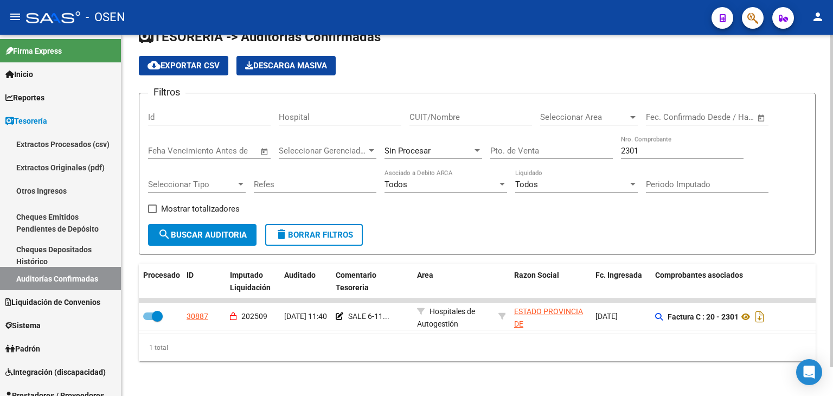
click at [634, 146] on input "2301" at bounding box center [682, 151] width 123 height 10
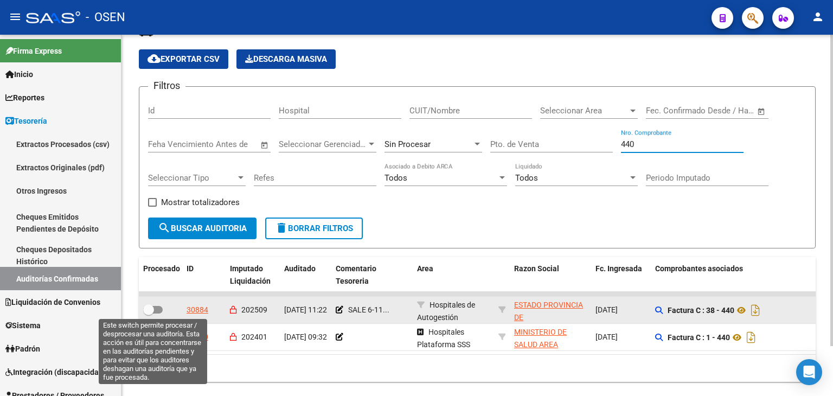
click at [158, 310] on span at bounding box center [153, 310] width 20 height 8
click at [149, 313] on input "checkbox" at bounding box center [148, 313] width 1 height 1
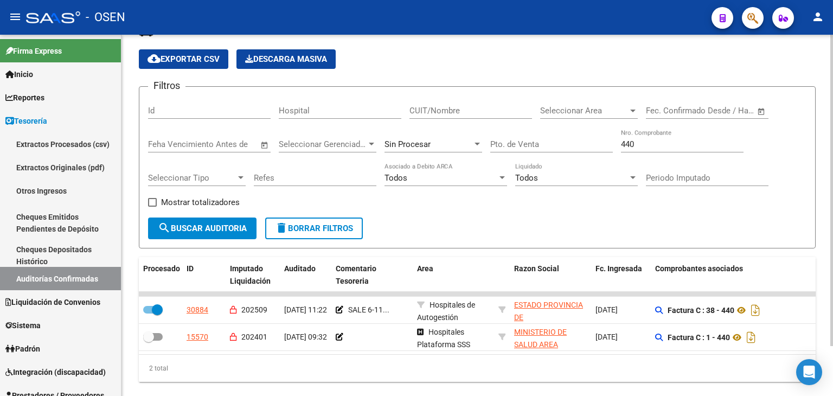
click at [635, 144] on input "440" at bounding box center [682, 144] width 123 height 10
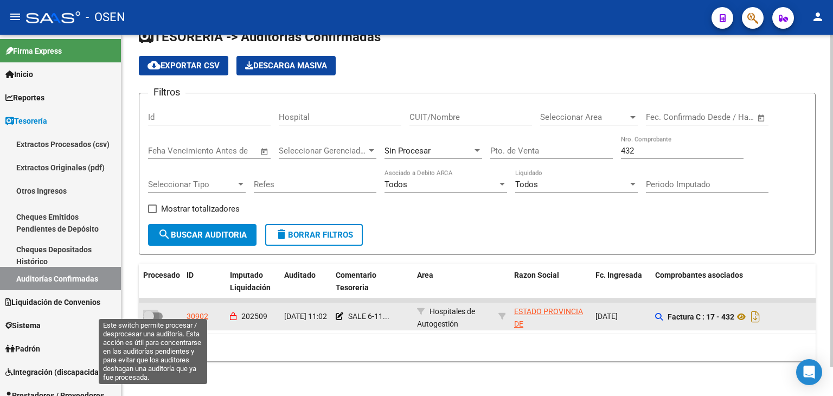
click at [158, 312] on span at bounding box center [153, 316] width 20 height 8
click at [149, 320] on input "checkbox" at bounding box center [148, 320] width 1 height 1
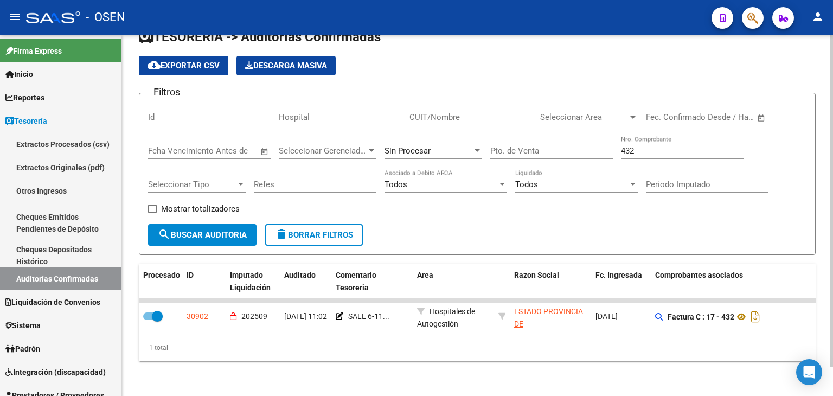
click at [635, 146] on input "432" at bounding box center [682, 151] width 123 height 10
click at [414, 146] on span "Sin Procesar" at bounding box center [407, 151] width 46 height 10
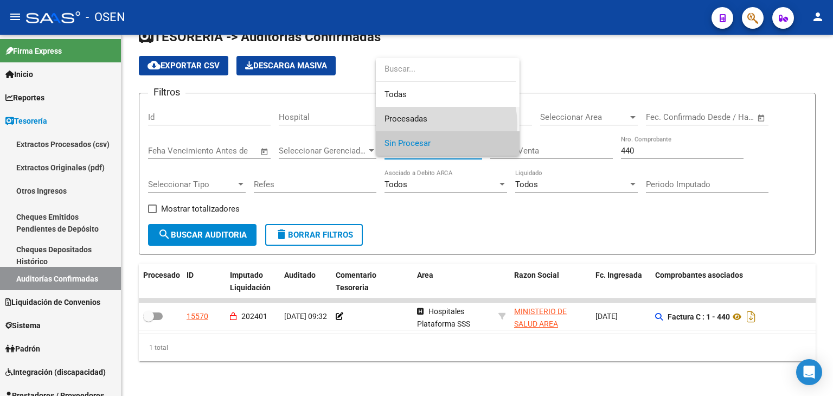
click at [425, 125] on span "Procesadas" at bounding box center [447, 119] width 126 height 24
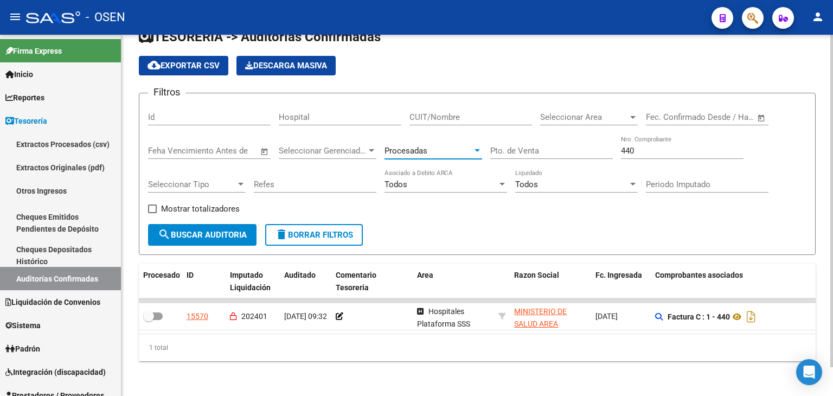
drag, startPoint x: 230, startPoint y: 230, endPoint x: 274, endPoint y: 220, distance: 45.1
click at [230, 230] on span "search Buscar Auditoria" at bounding box center [202, 235] width 89 height 10
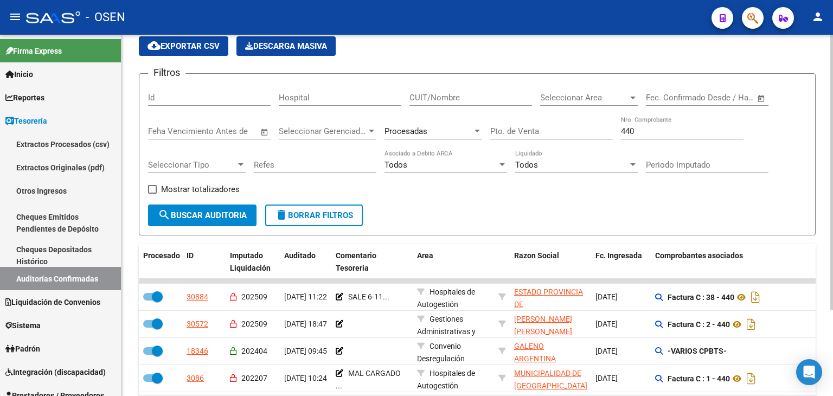
drag, startPoint x: 606, startPoint y: 213, endPoint x: 603, endPoint y: 198, distance: 14.9
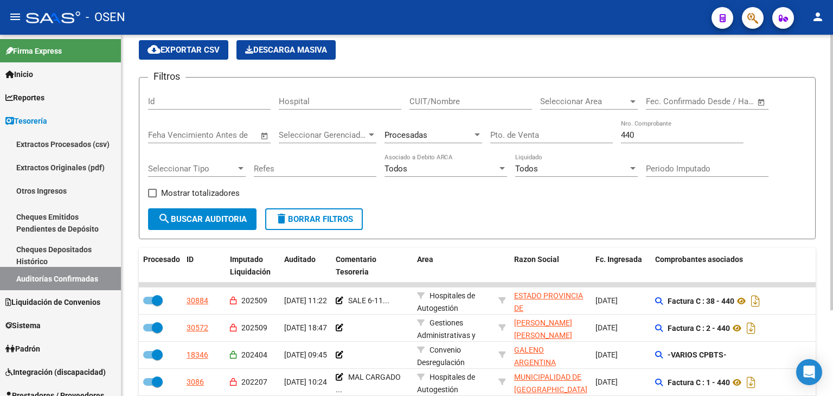
click at [407, 133] on span "Procesadas" at bounding box center [405, 135] width 43 height 10
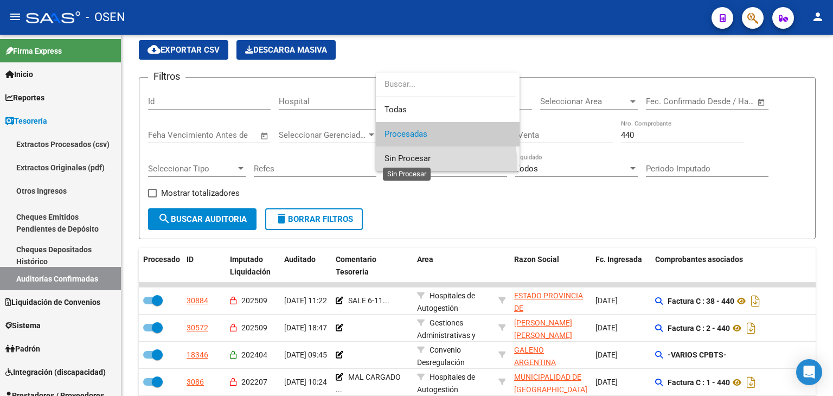
drag, startPoint x: 410, startPoint y: 159, endPoint x: 587, endPoint y: 146, distance: 176.7
click at [412, 159] on span "Sin Procesar" at bounding box center [407, 158] width 46 height 10
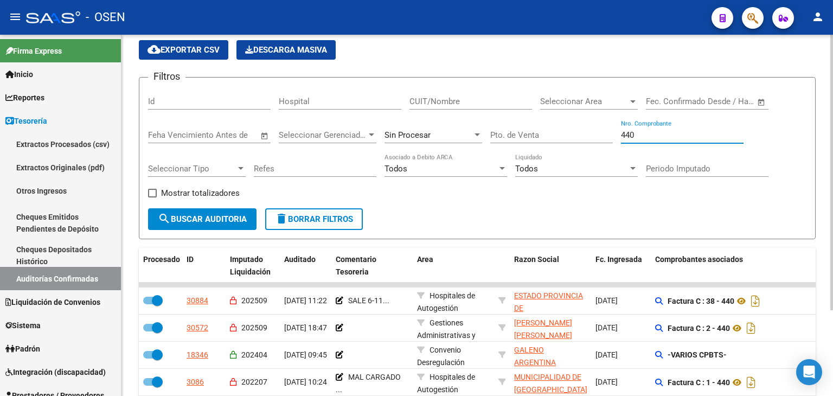
drag, startPoint x: 636, startPoint y: 136, endPoint x: 635, endPoint y: 130, distance: 5.4
click at [635, 131] on input "440" at bounding box center [682, 135] width 123 height 10
click at [635, 130] on input "440" at bounding box center [682, 135] width 123 height 10
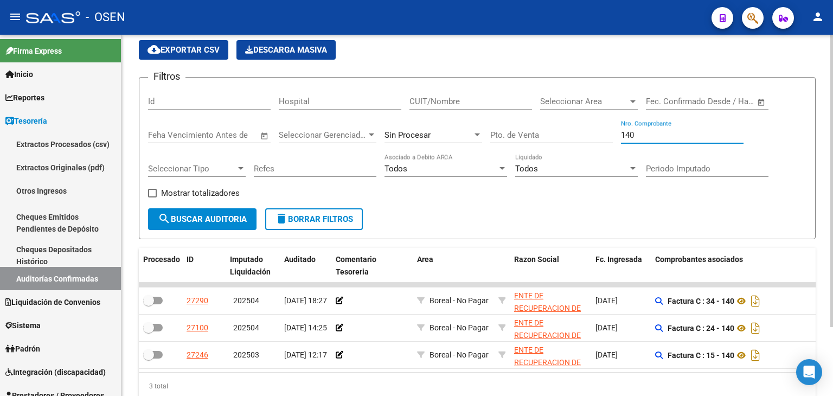
click at [664, 135] on input "140" at bounding box center [682, 135] width 123 height 10
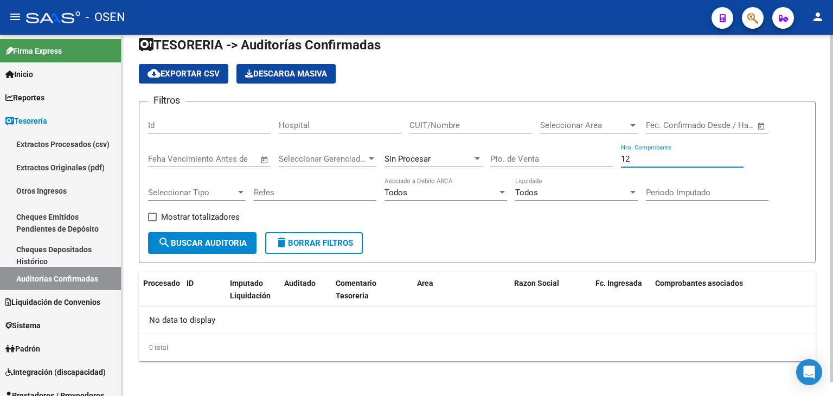
scroll to position [15, 0]
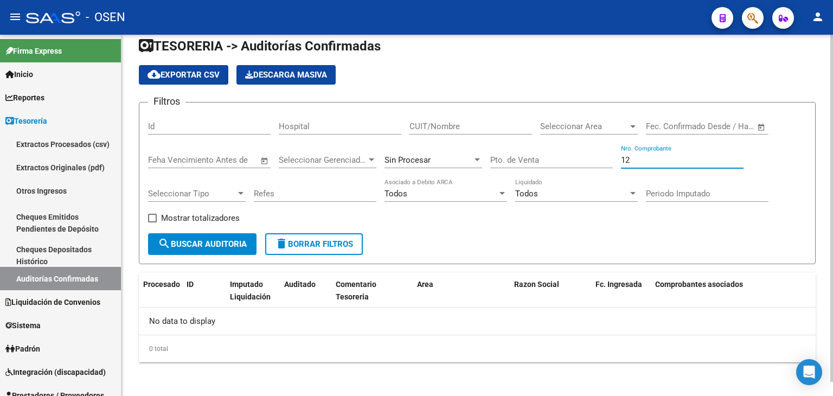
click at [630, 164] on div "12 Nro. Comprobante" at bounding box center [682, 156] width 123 height 23
click at [632, 159] on input "12" at bounding box center [682, 160] width 123 height 10
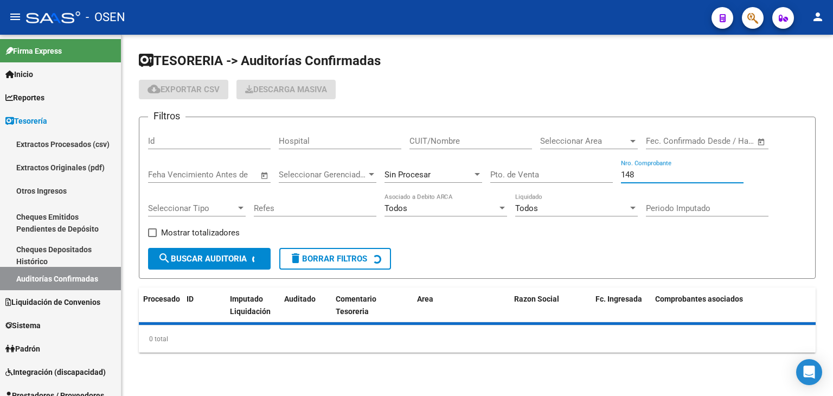
scroll to position [0, 0]
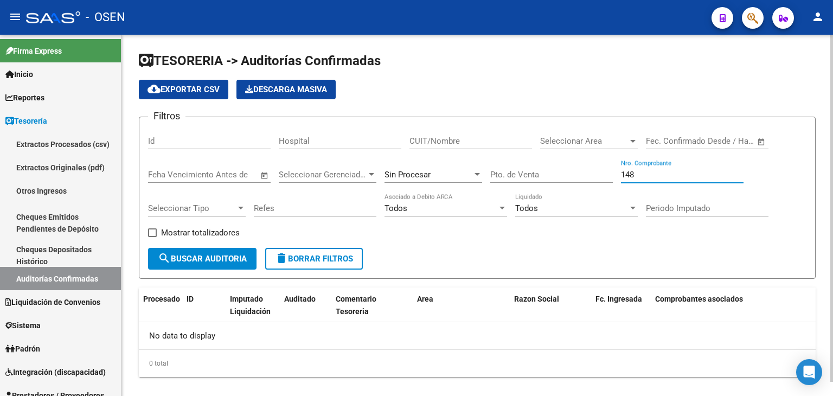
click at [627, 178] on input "148" at bounding box center [682, 175] width 123 height 10
click at [626, 171] on input "165" at bounding box center [682, 175] width 123 height 10
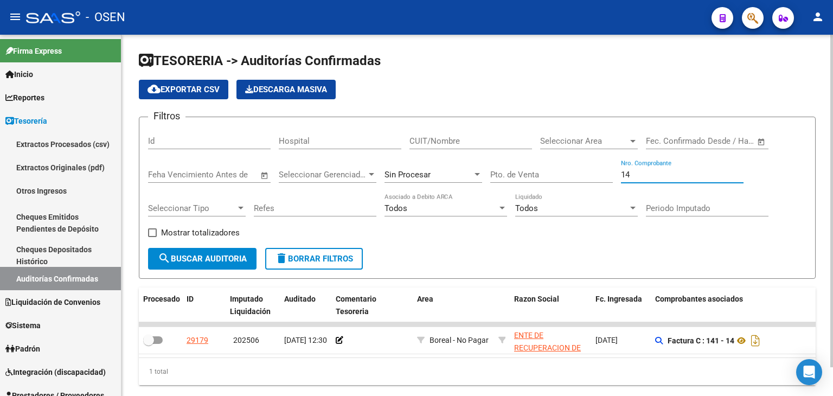
click at [626, 171] on input "14" at bounding box center [682, 175] width 123 height 10
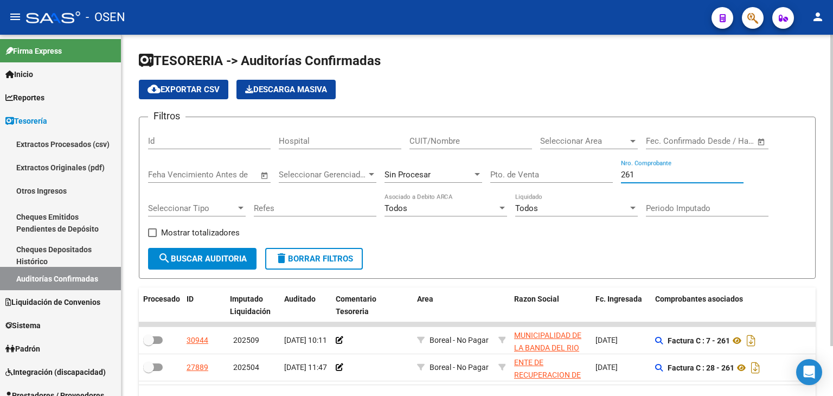
click at [626, 171] on input "261" at bounding box center [682, 175] width 123 height 10
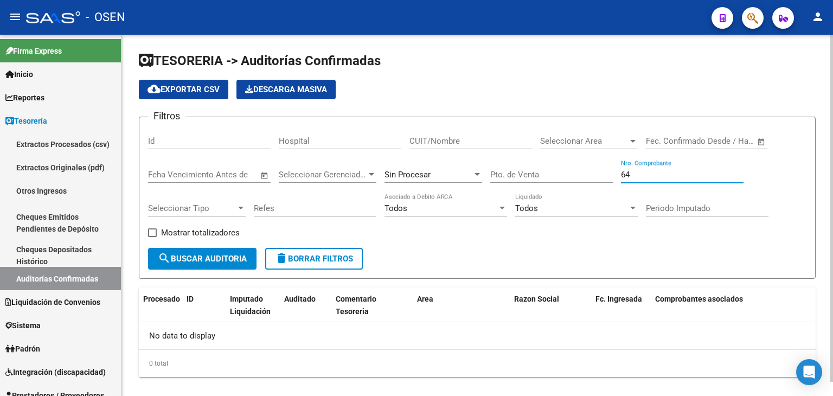
click at [626, 171] on input "64" at bounding box center [682, 175] width 123 height 10
click at [626, 171] on input "106" at bounding box center [682, 175] width 123 height 10
click at [657, 172] on input "63" at bounding box center [682, 175] width 123 height 10
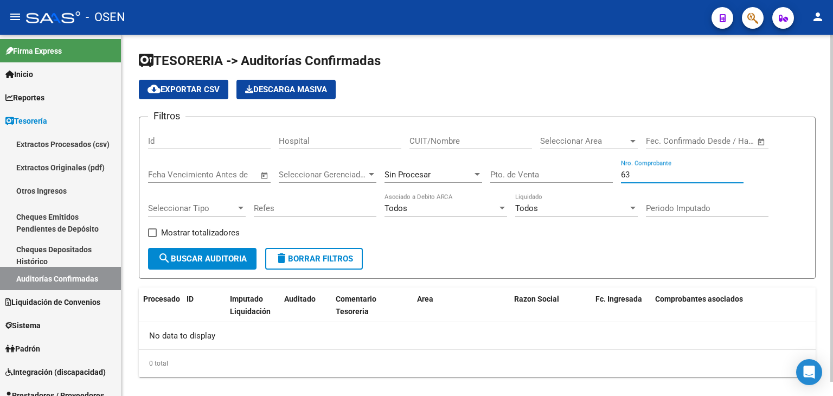
click at [656, 172] on input "63" at bounding box center [682, 175] width 123 height 10
click at [653, 175] on input "63" at bounding box center [682, 175] width 123 height 10
click at [573, 94] on div "cloud_download Exportar CSV Descarga Masiva" at bounding box center [477, 90] width 677 height 20
